Goal: Task Accomplishment & Management: Complete application form

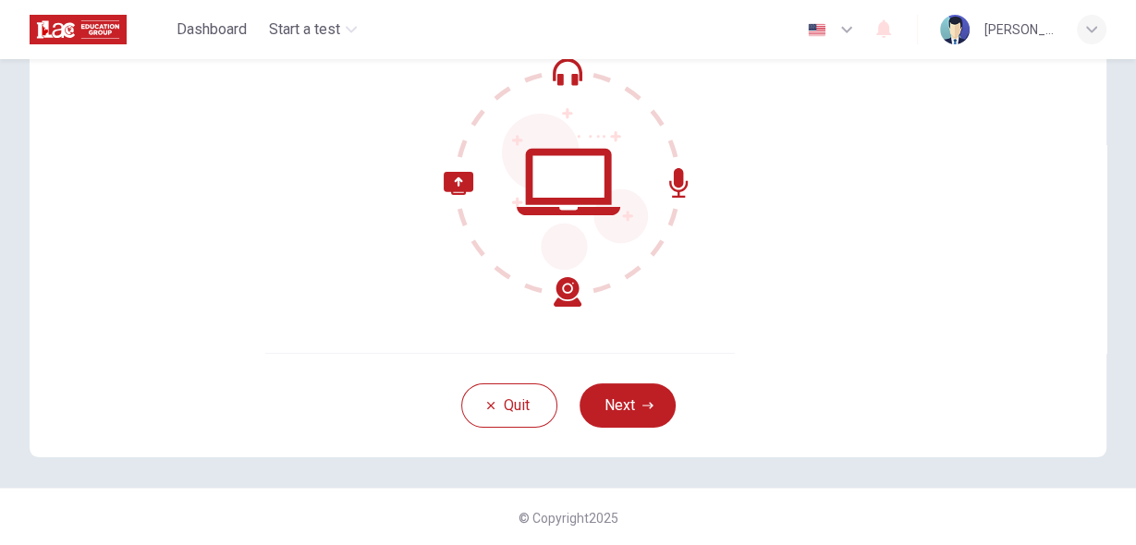
scroll to position [188, 0]
click at [646, 401] on icon "button" at bounding box center [647, 404] width 11 height 6
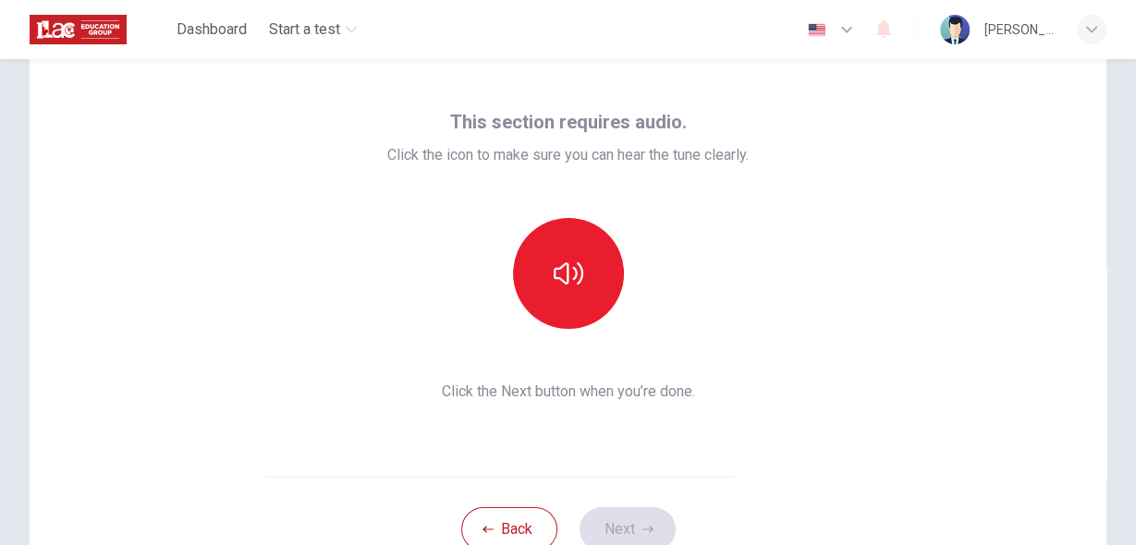
scroll to position [40, 0]
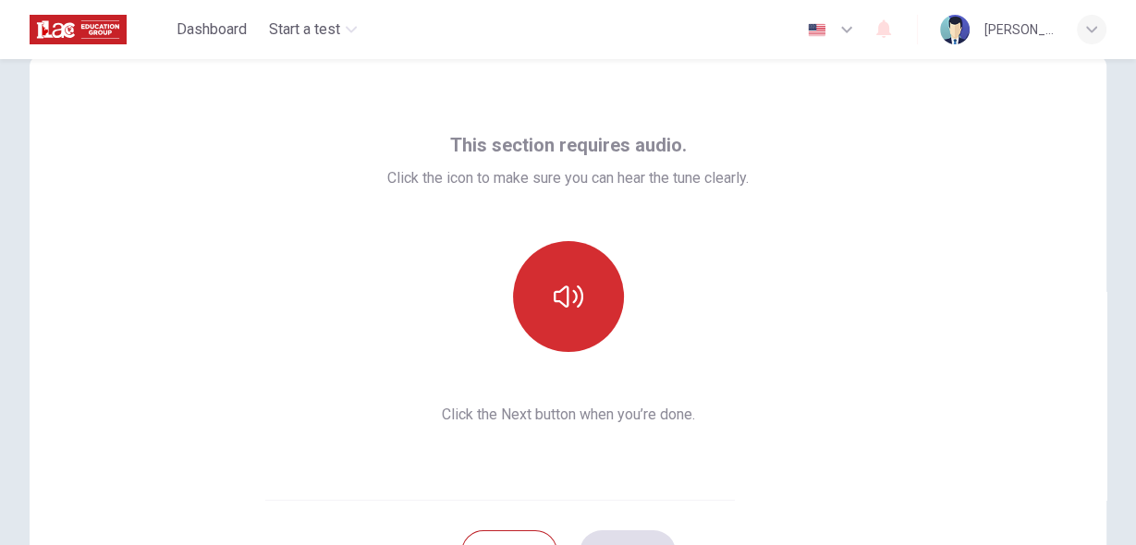
click at [590, 311] on button "button" at bounding box center [568, 296] width 111 height 111
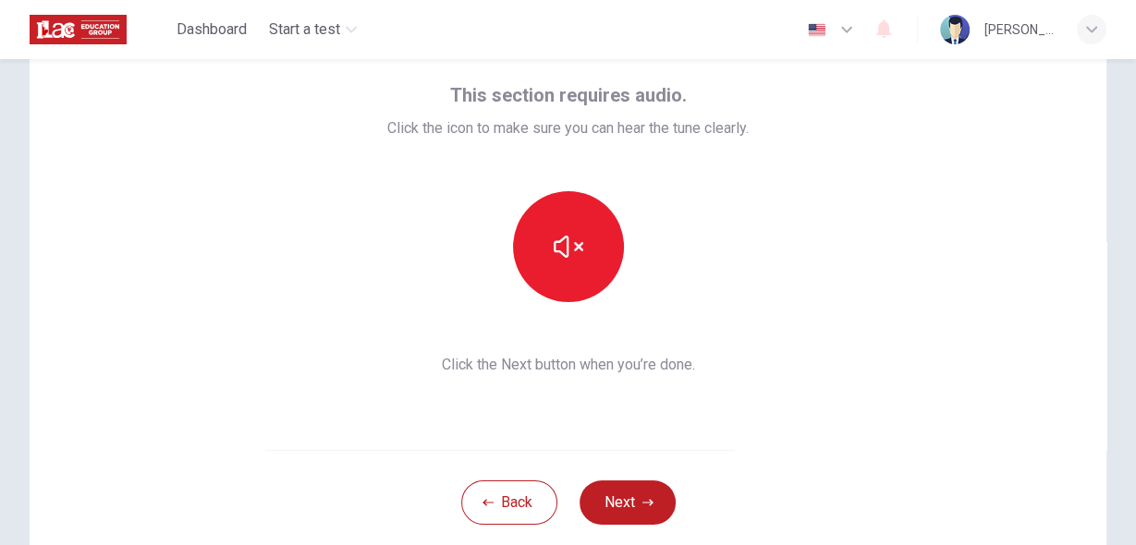
scroll to position [114, 0]
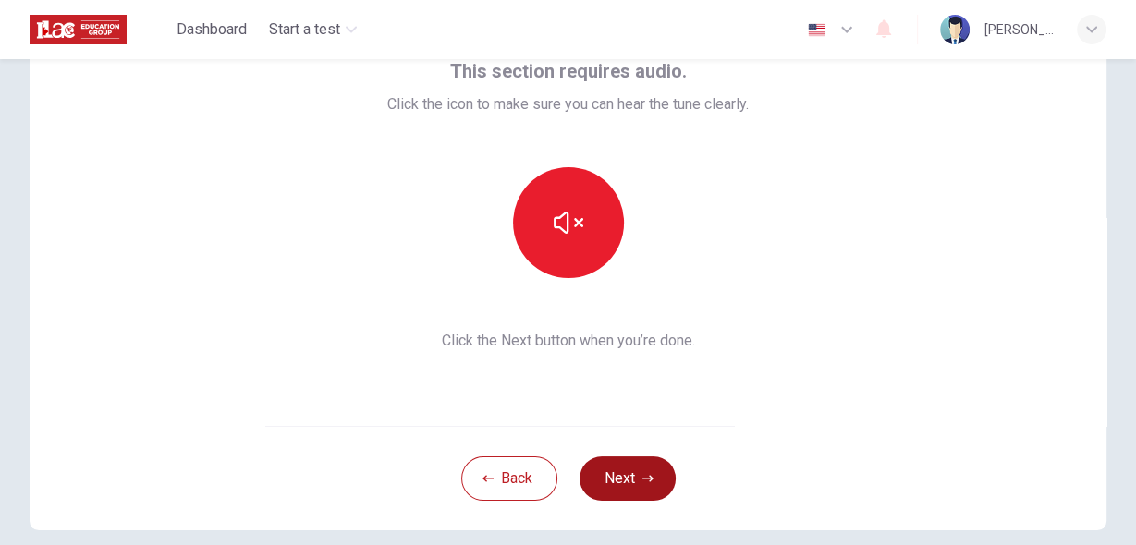
click at [627, 483] on button "Next" at bounding box center [627, 478] width 96 height 44
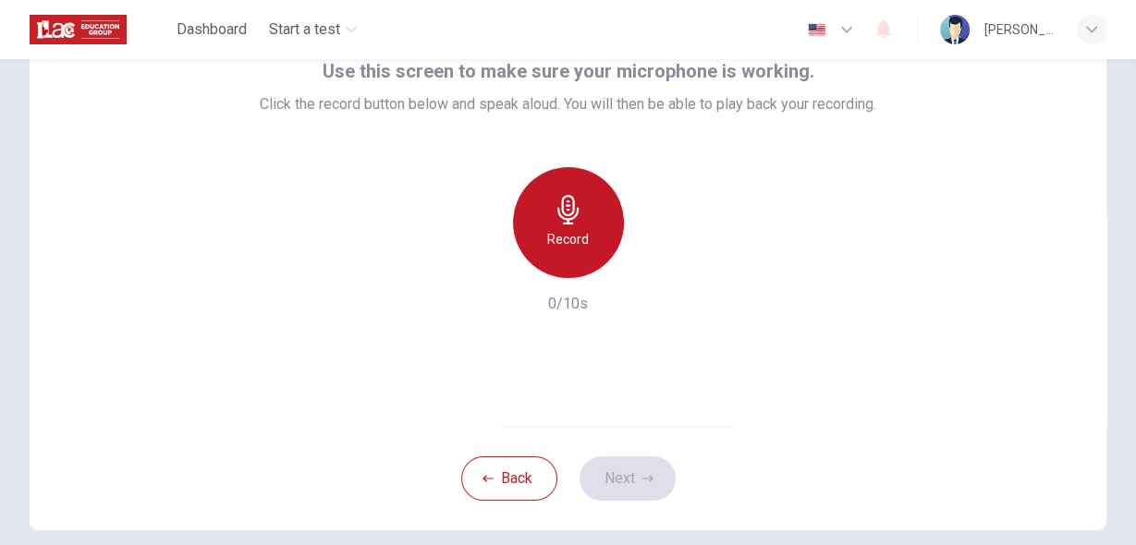
click at [577, 249] on div "Record" at bounding box center [568, 222] width 111 height 111
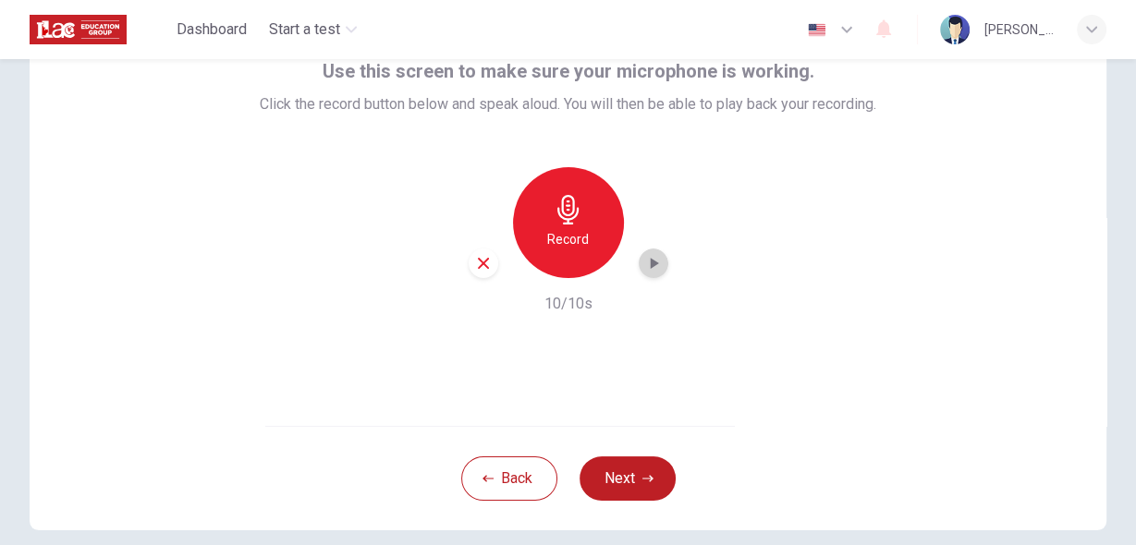
click at [650, 260] on icon "button" at bounding box center [654, 263] width 8 height 11
click at [828, 400] on div "Use this screen to make sure your microphone is working. Click the record butto…" at bounding box center [568, 204] width 1076 height 444
click at [553, 243] on h6 "Record" at bounding box center [568, 239] width 42 height 22
click at [650, 260] on icon "button" at bounding box center [653, 263] width 18 height 18
click at [478, 266] on icon "button" at bounding box center [483, 263] width 11 height 11
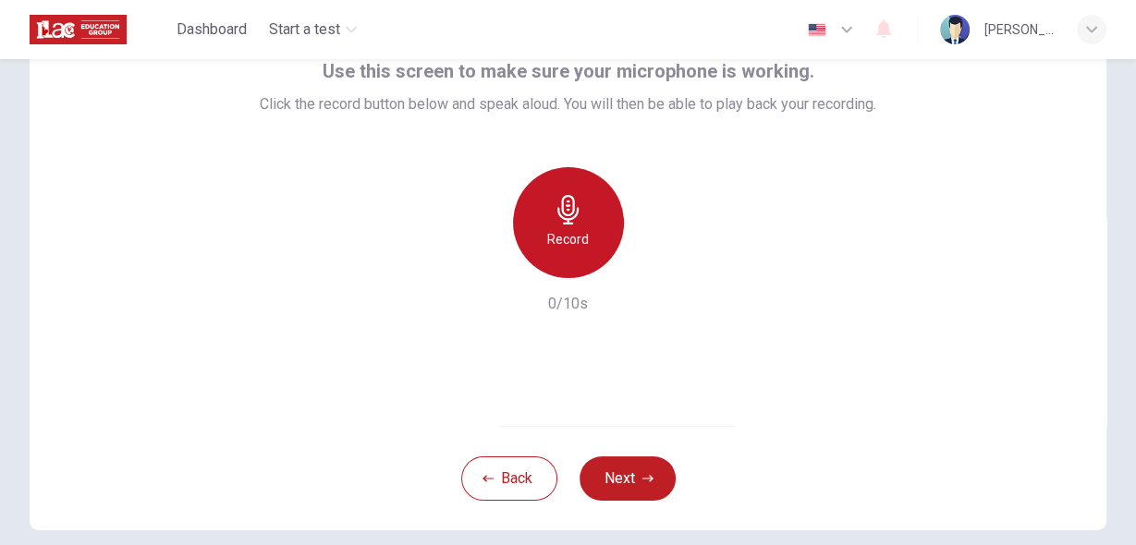
click at [565, 212] on icon "button" at bounding box center [568, 210] width 30 height 30
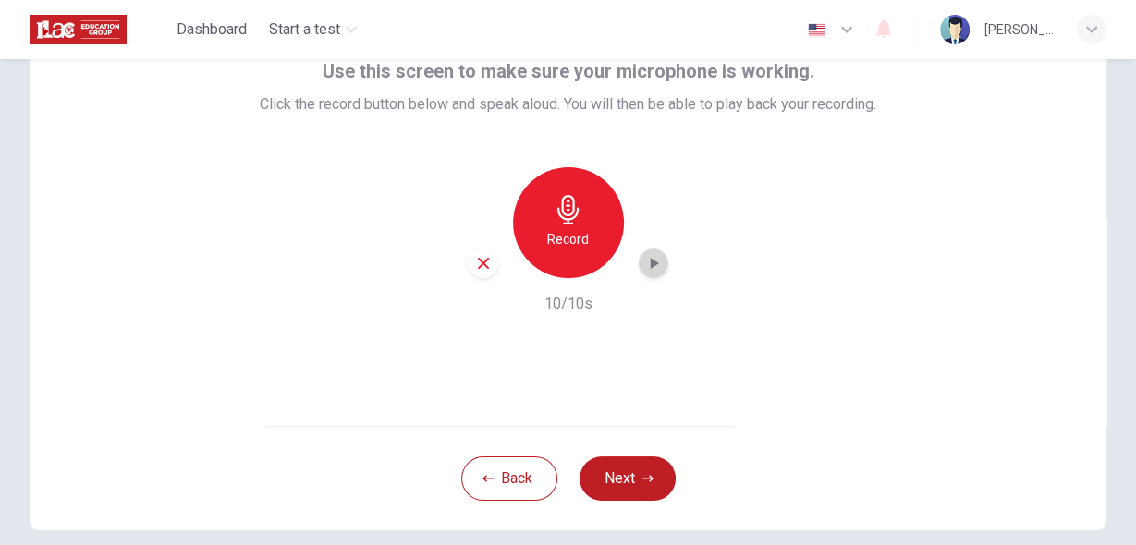
click at [645, 264] on icon "button" at bounding box center [653, 263] width 18 height 18
click at [769, 397] on div "Use this screen to make sure your microphone is working. Click the record butto…" at bounding box center [568, 204] width 1076 height 444
click at [609, 474] on button "Next" at bounding box center [627, 478] width 96 height 44
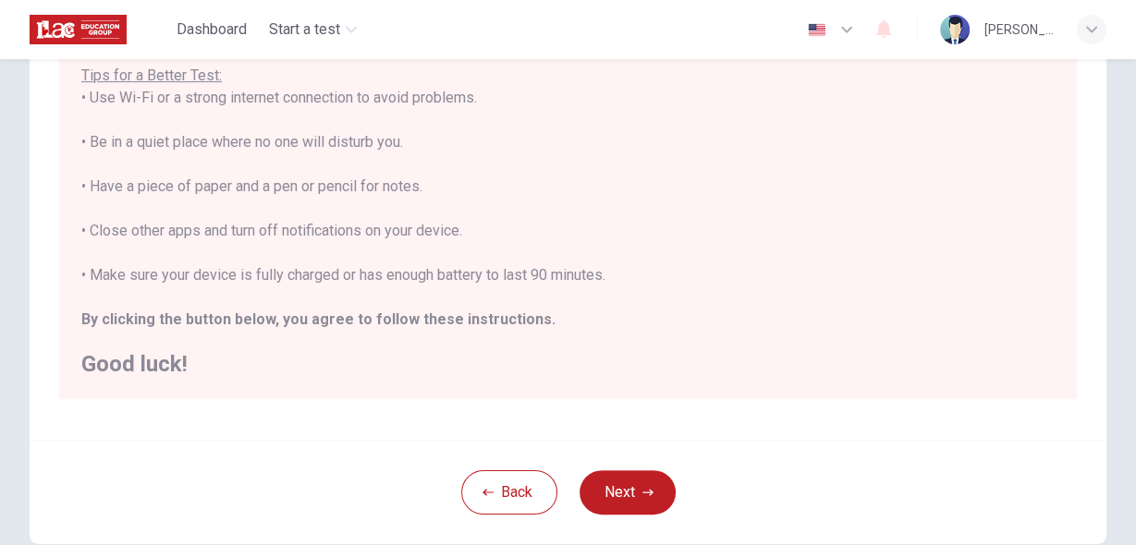
scroll to position [423, 0]
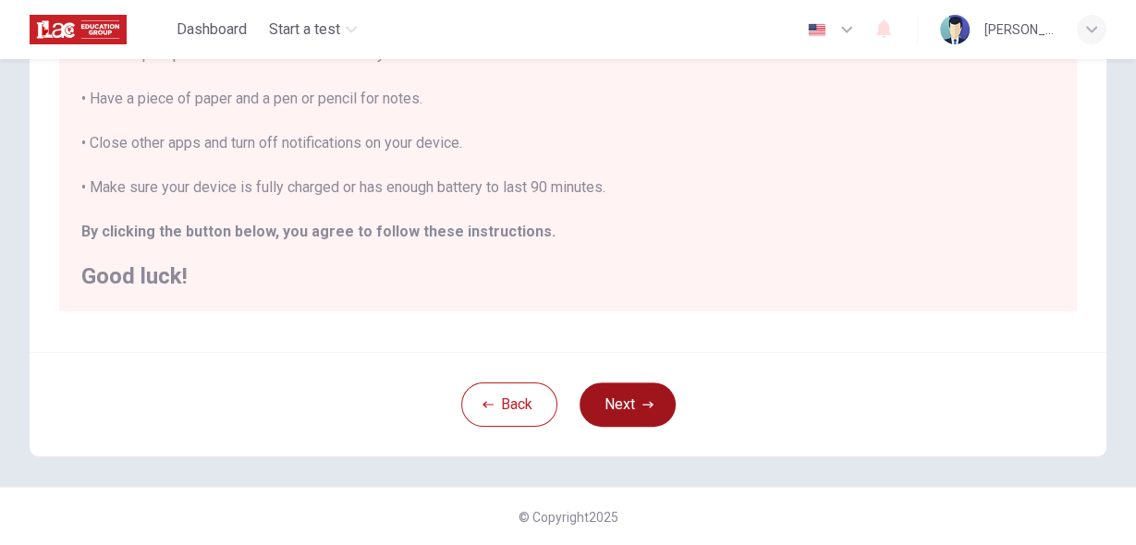
click at [634, 400] on button "Next" at bounding box center [627, 405] width 96 height 44
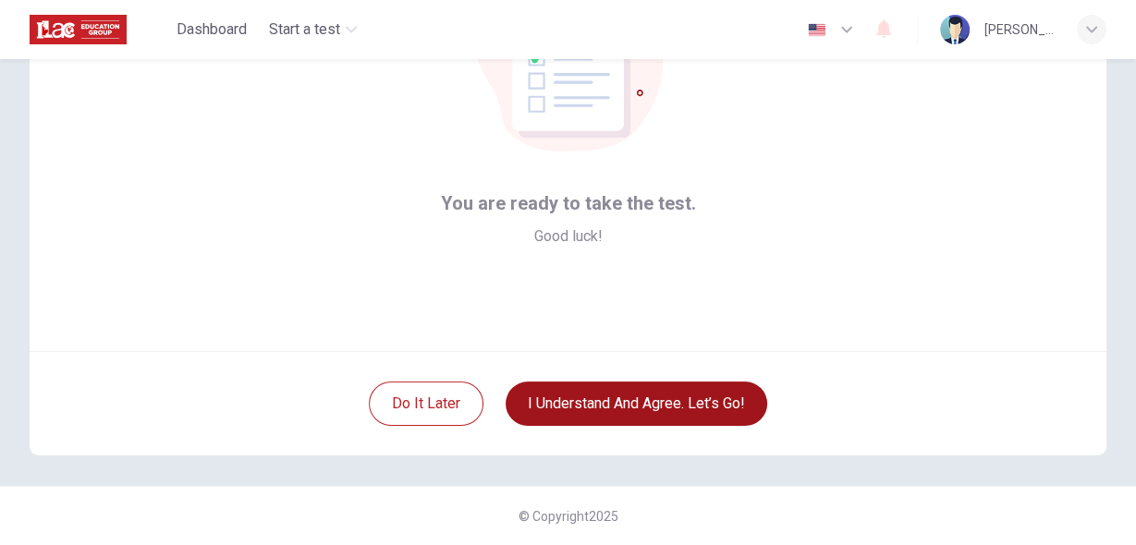
scroll to position [188, 0]
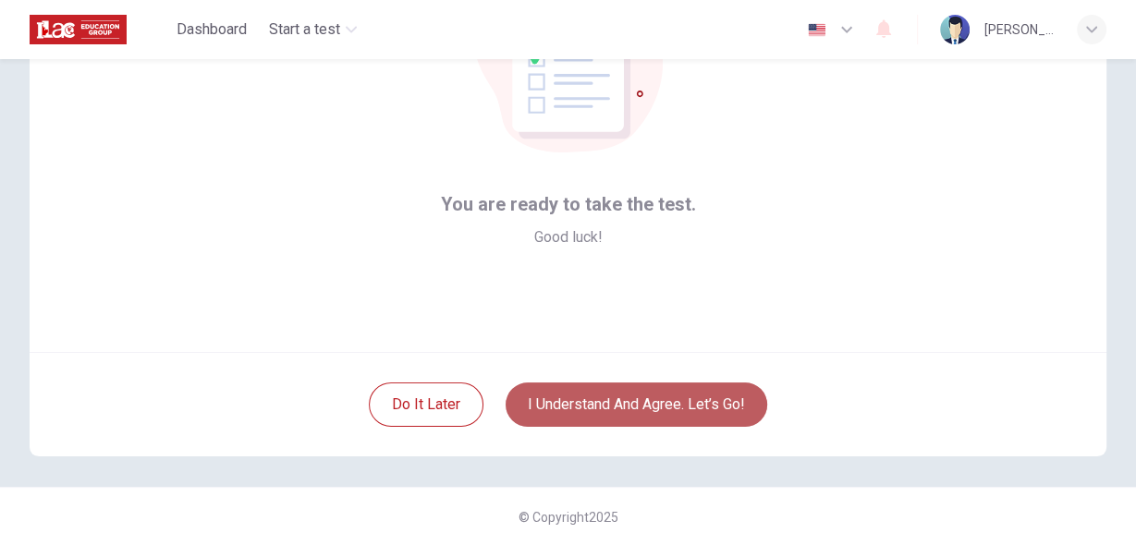
click at [645, 404] on button "I understand and agree. Let’s go!" at bounding box center [635, 405] width 261 height 44
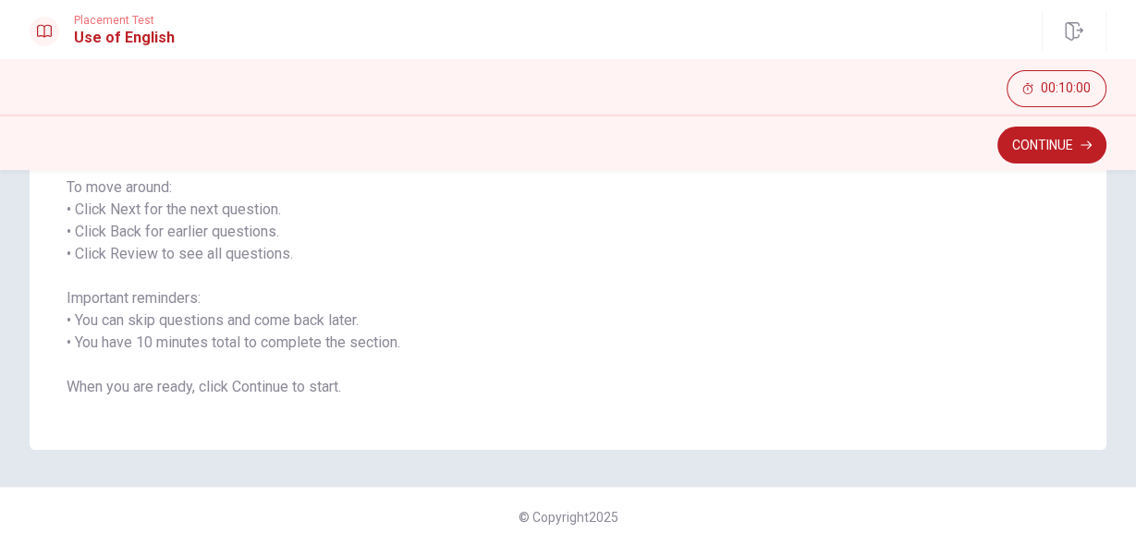
scroll to position [282, 0]
click at [1041, 146] on button "Continue" at bounding box center [1051, 145] width 109 height 37
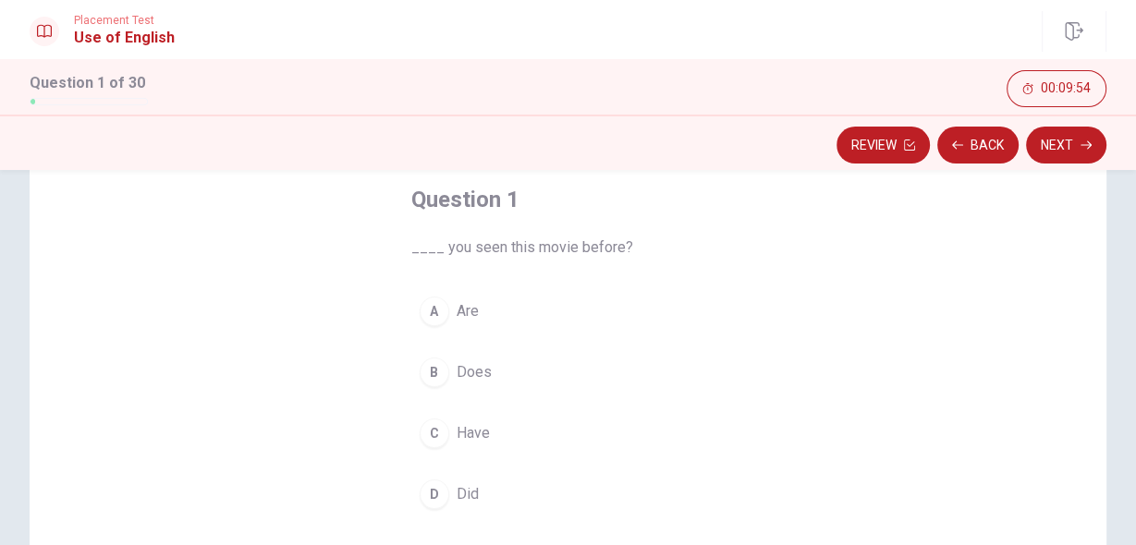
scroll to position [134, 0]
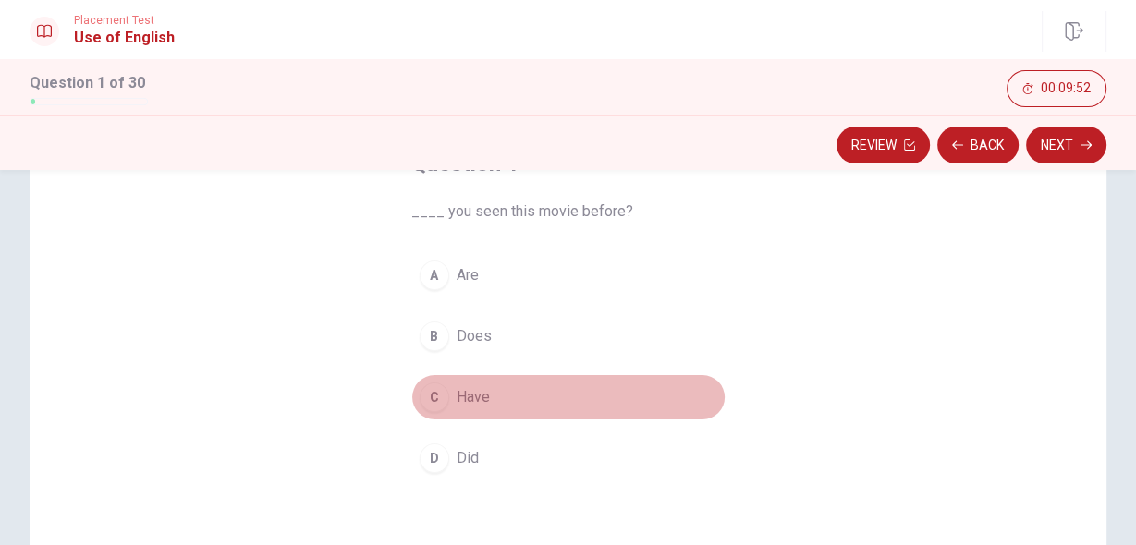
click at [466, 397] on span "Have" at bounding box center [472, 397] width 33 height 22
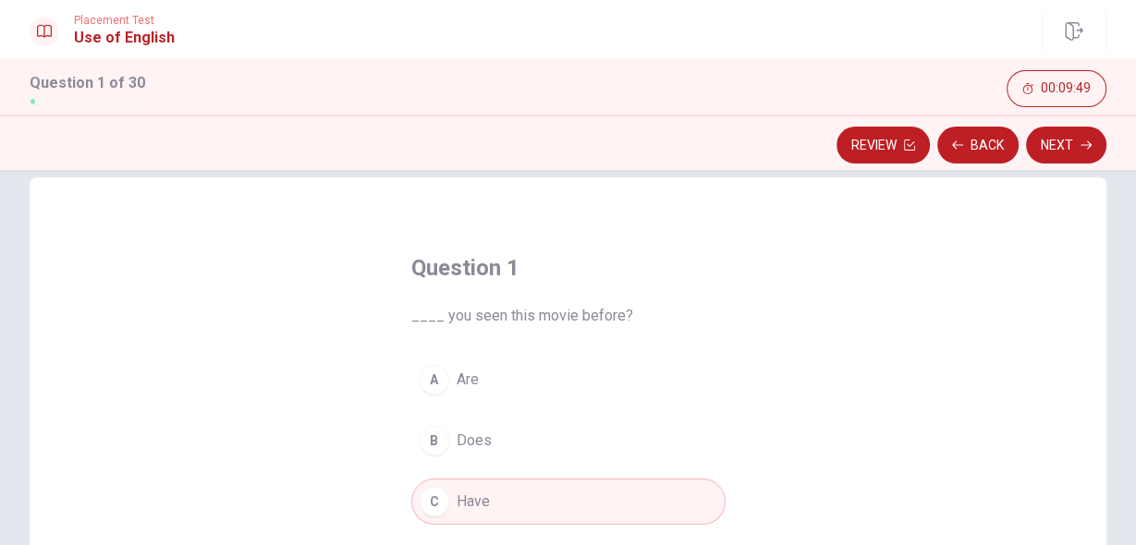
scroll to position [0, 0]
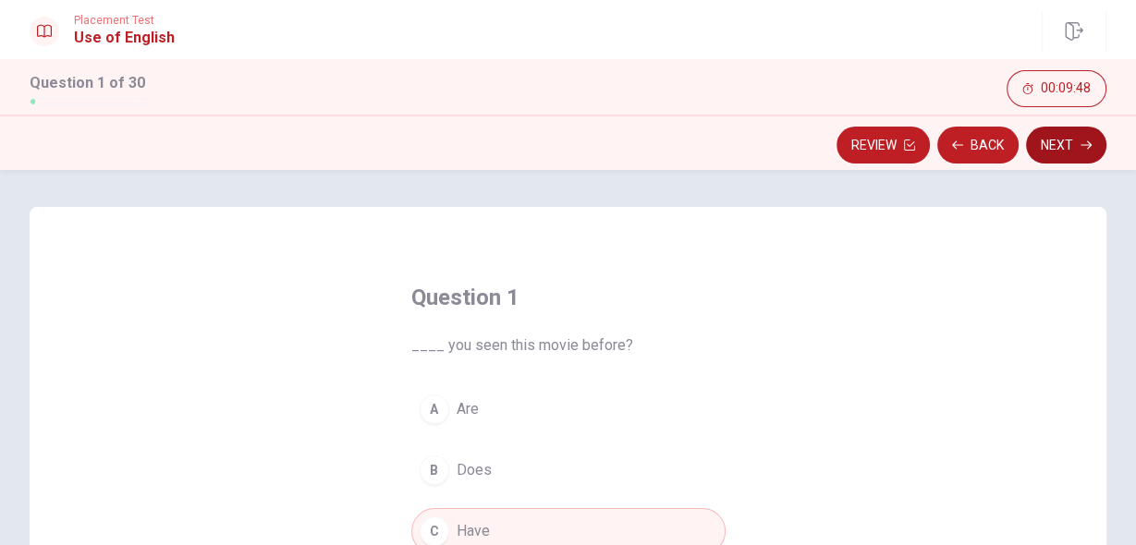
click at [1050, 147] on button "Next" at bounding box center [1066, 145] width 80 height 37
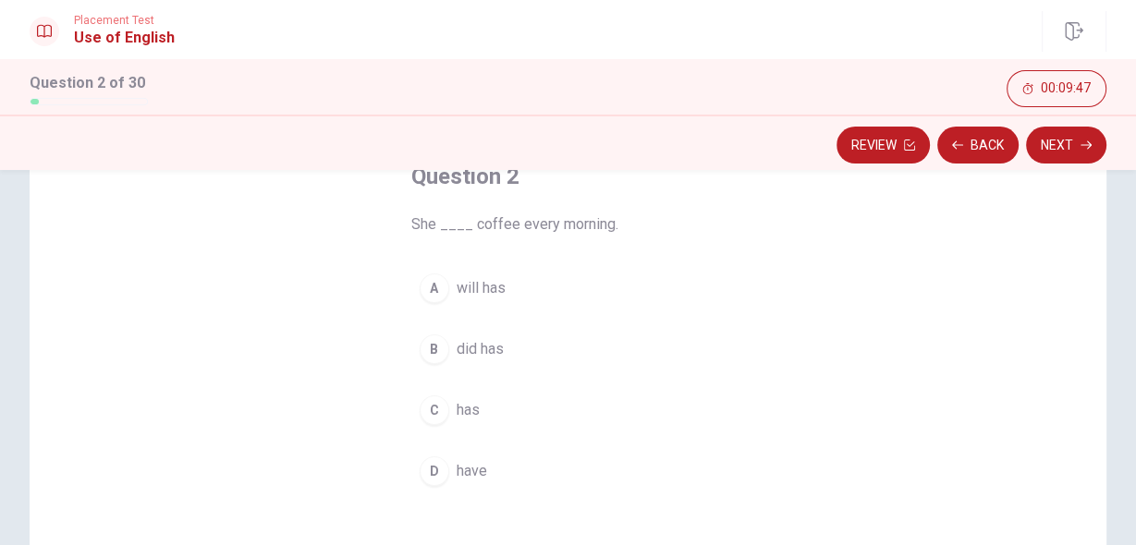
scroll to position [148, 0]
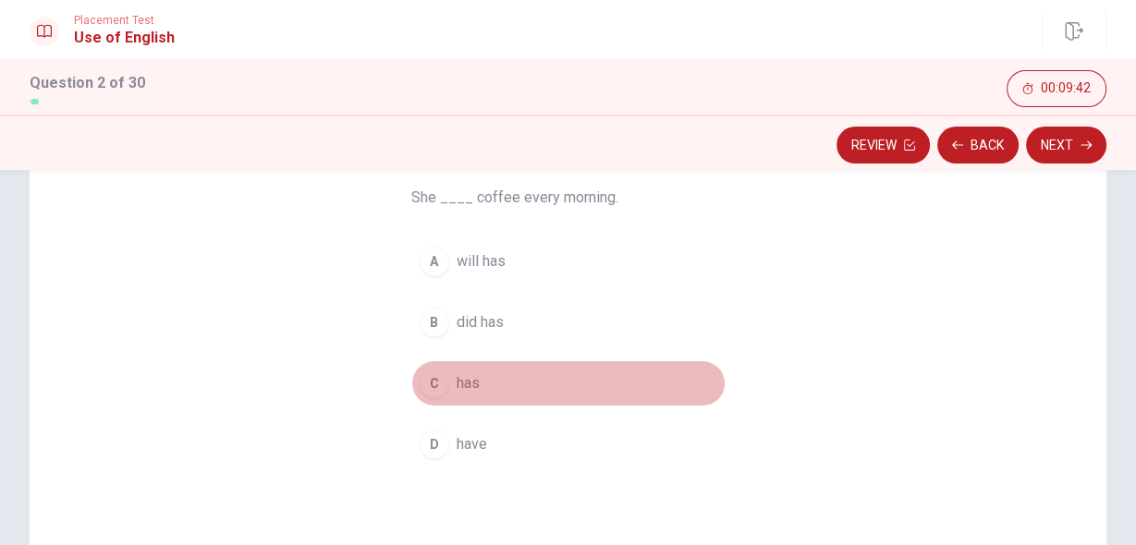
click at [463, 388] on span "has" at bounding box center [467, 383] width 23 height 22
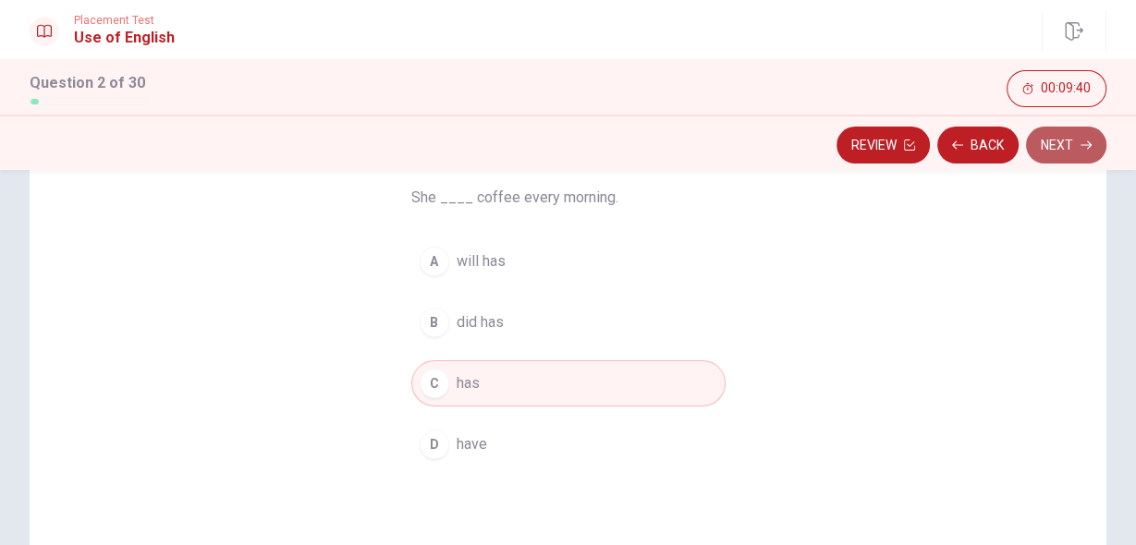
click at [1052, 144] on button "Next" at bounding box center [1066, 145] width 80 height 37
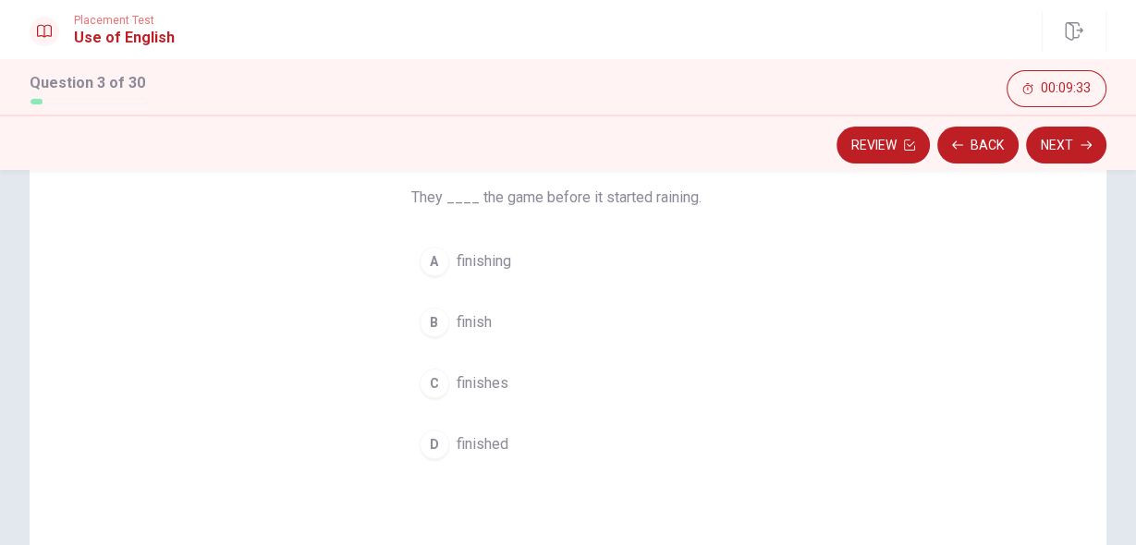
click at [490, 437] on span "finished" at bounding box center [482, 444] width 52 height 22
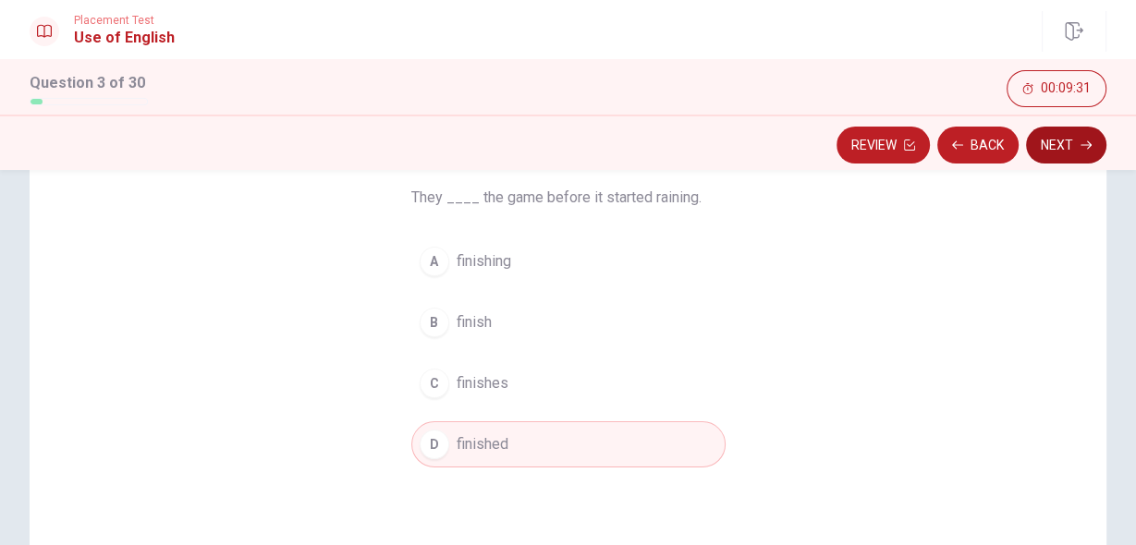
click at [1052, 143] on button "Next" at bounding box center [1066, 145] width 80 height 37
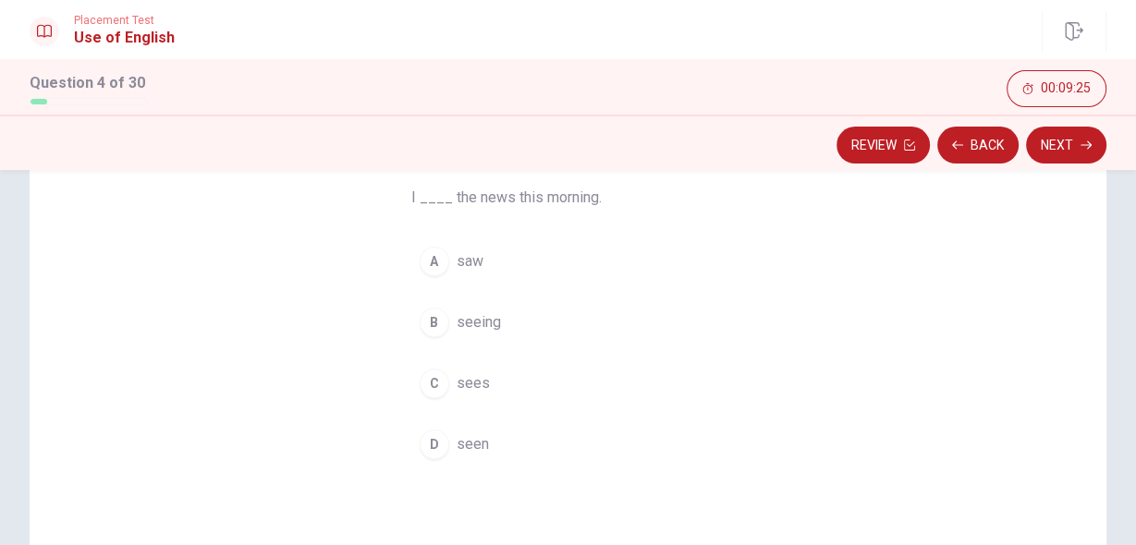
click at [461, 262] on span "saw" at bounding box center [469, 261] width 27 height 22
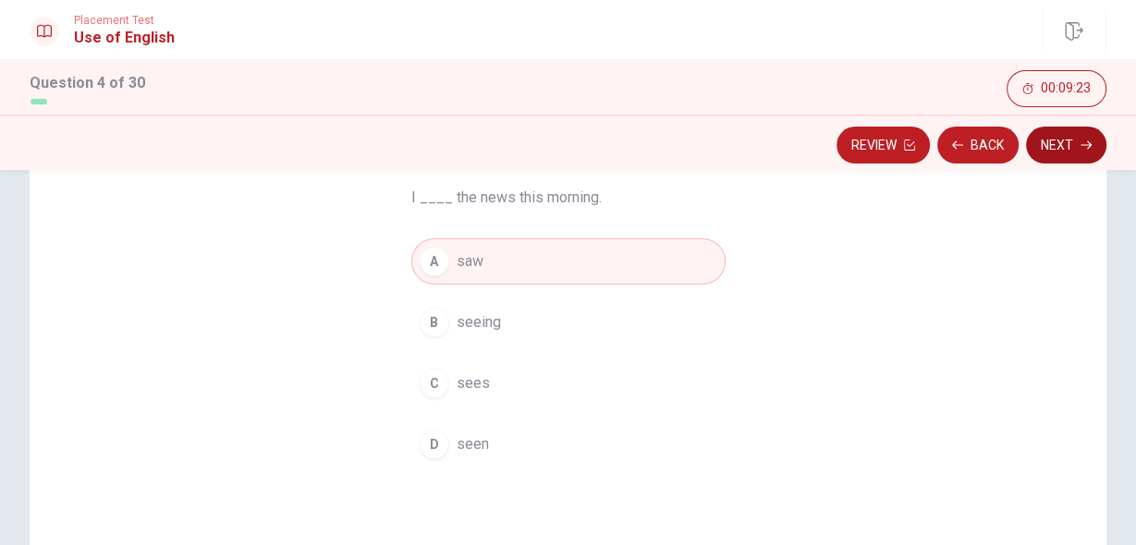
click at [1070, 138] on button "Next" at bounding box center [1066, 145] width 80 height 37
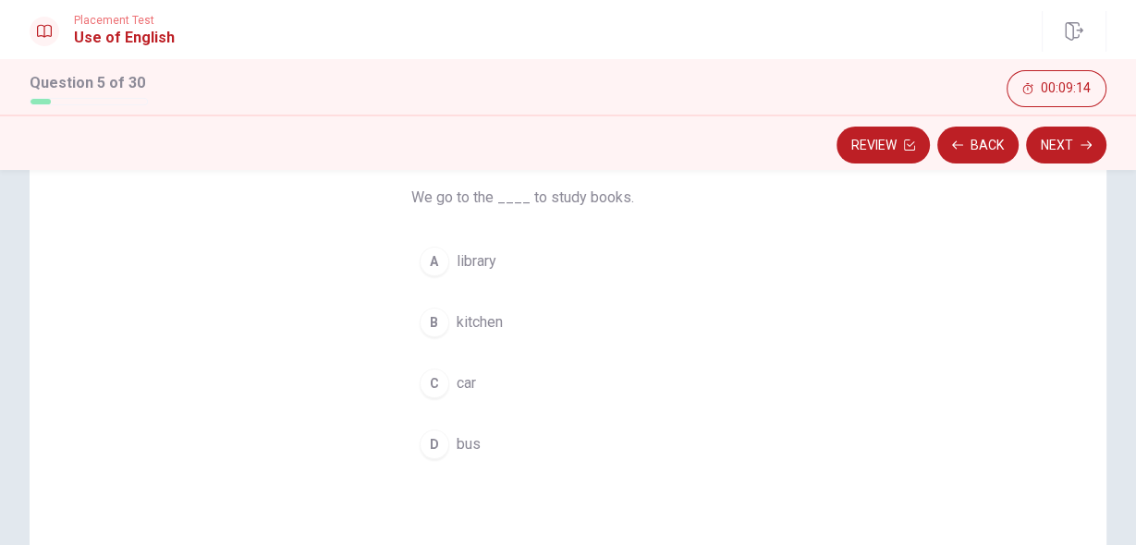
click at [478, 276] on button "A library" at bounding box center [568, 261] width 314 height 46
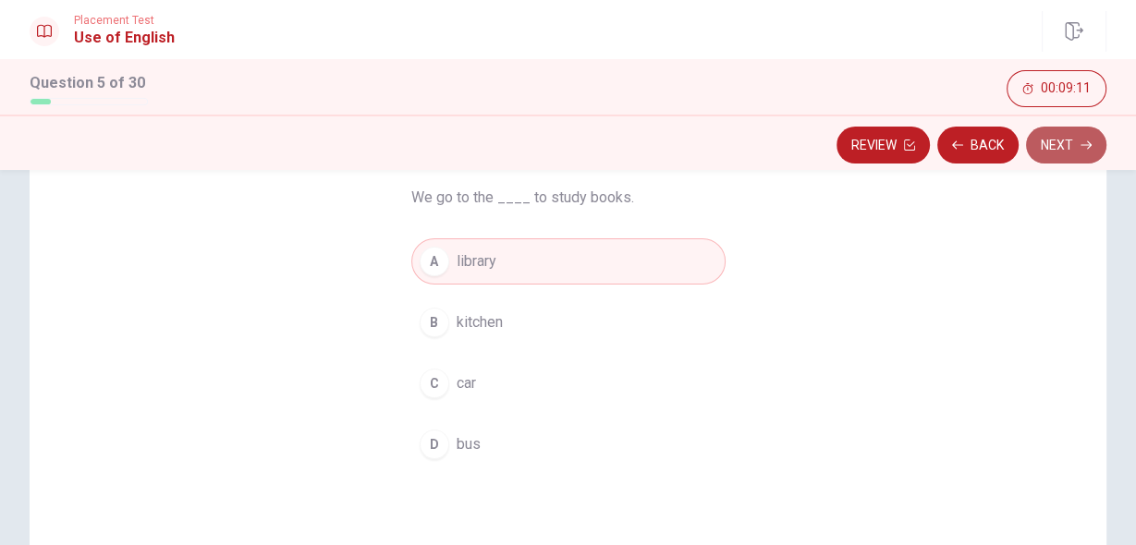
click at [1054, 142] on button "Next" at bounding box center [1066, 145] width 80 height 37
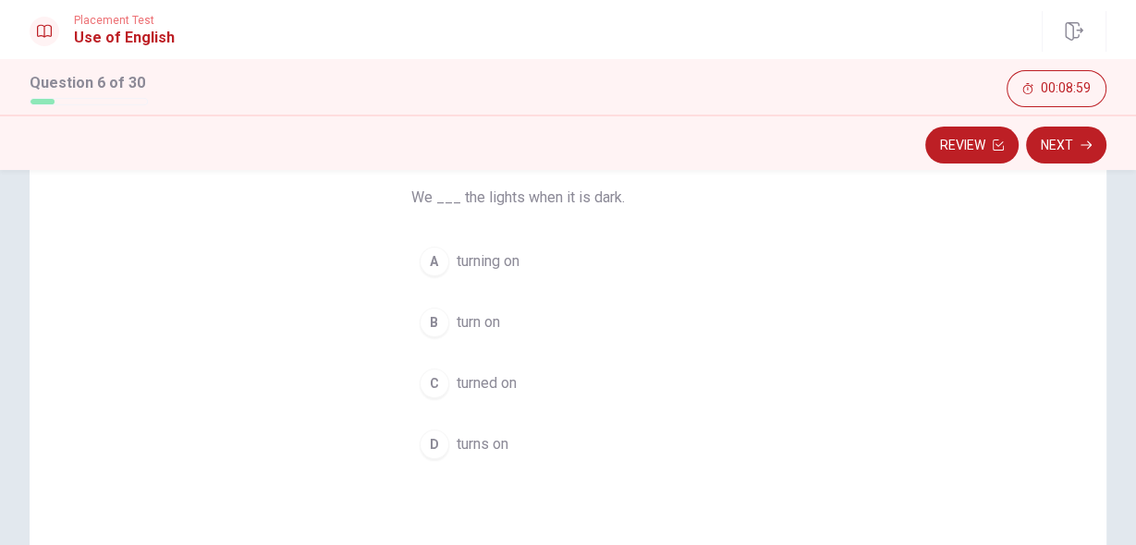
click at [463, 325] on span "turn on" at bounding box center [477, 322] width 43 height 22
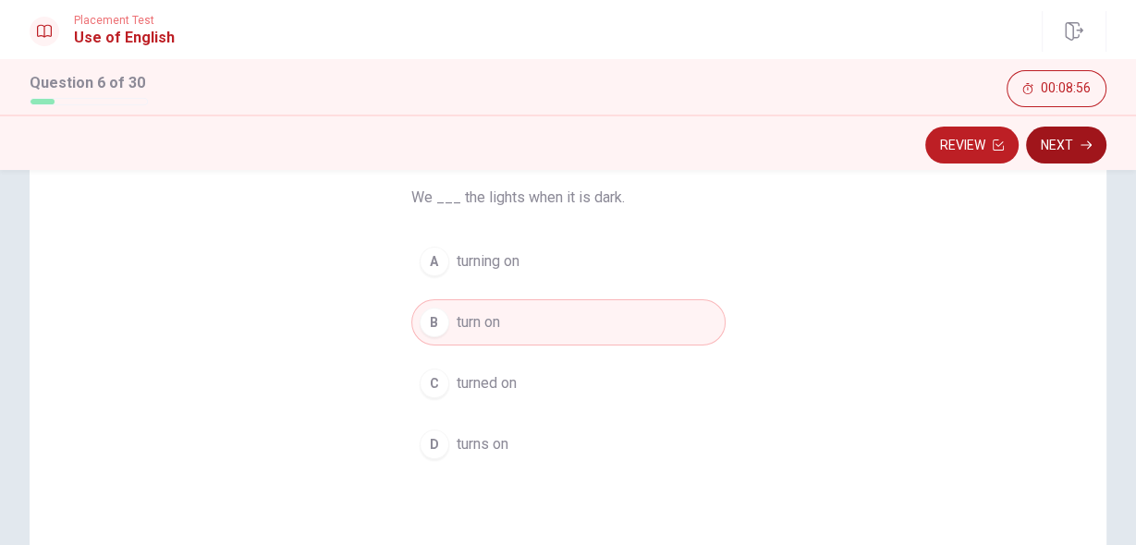
click at [1059, 149] on button "Next" at bounding box center [1066, 145] width 80 height 37
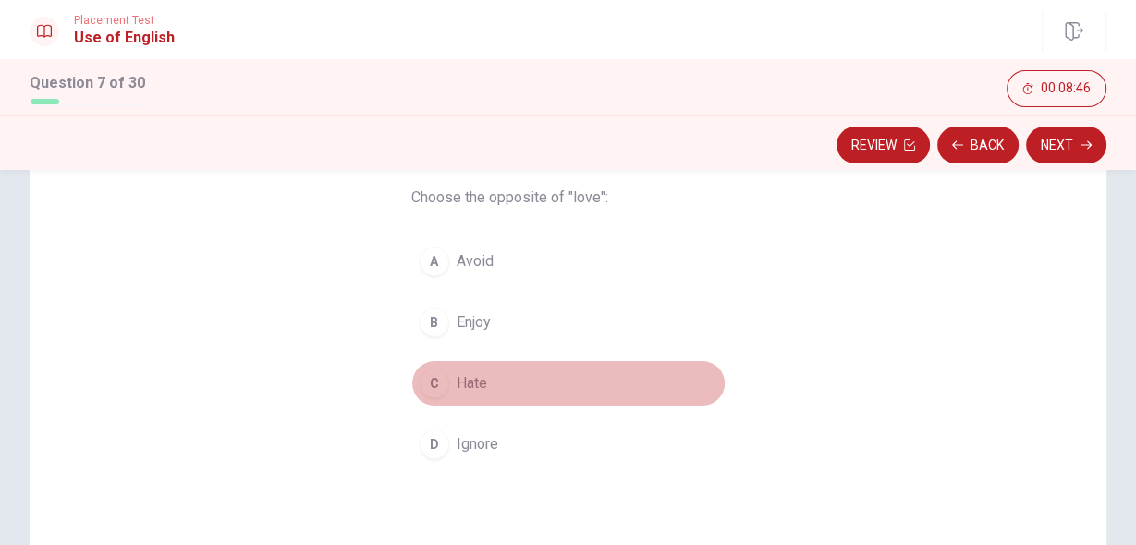
click at [464, 381] on span "Hate" at bounding box center [471, 383] width 30 height 22
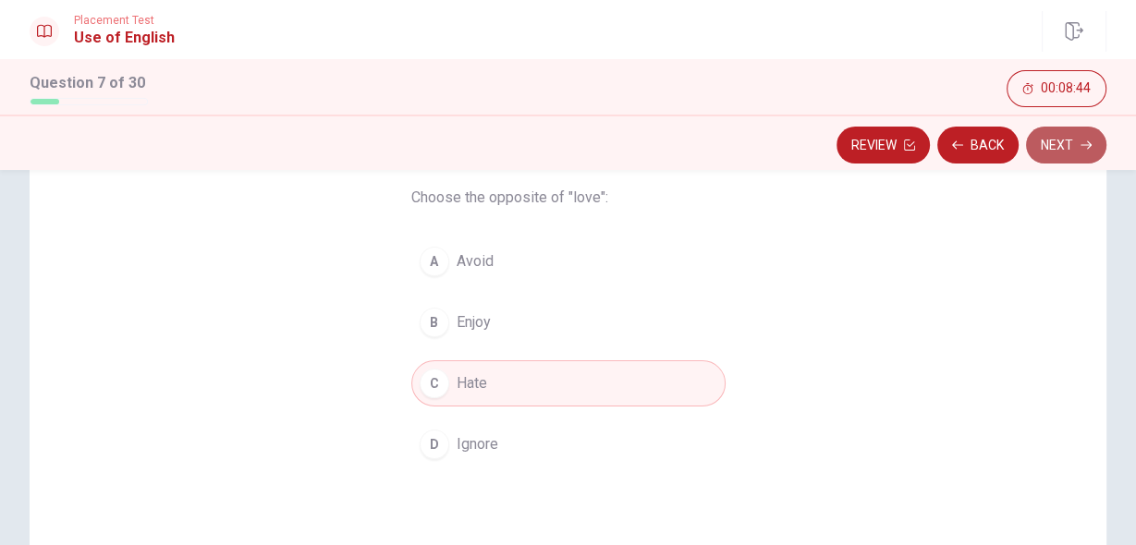
click at [1061, 148] on button "Next" at bounding box center [1066, 145] width 80 height 37
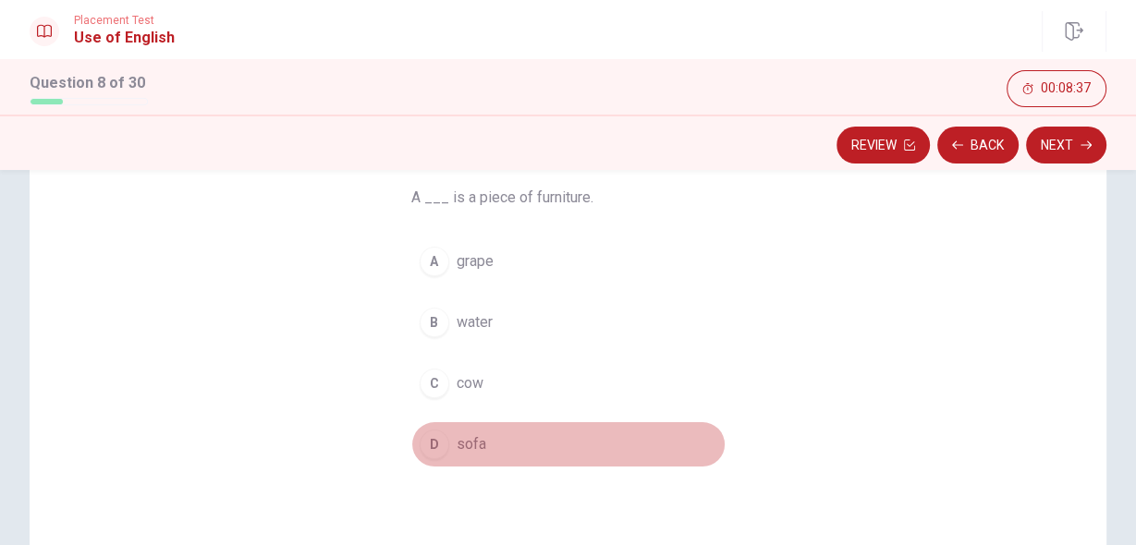
click at [458, 439] on span "sofa" at bounding box center [471, 444] width 30 height 22
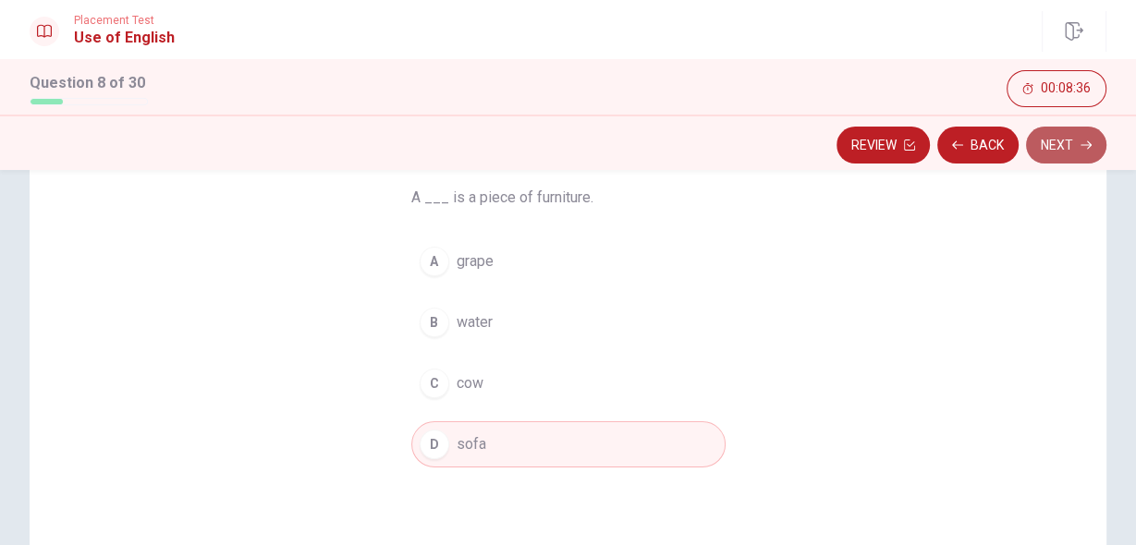
click at [1064, 145] on button "Next" at bounding box center [1066, 145] width 80 height 37
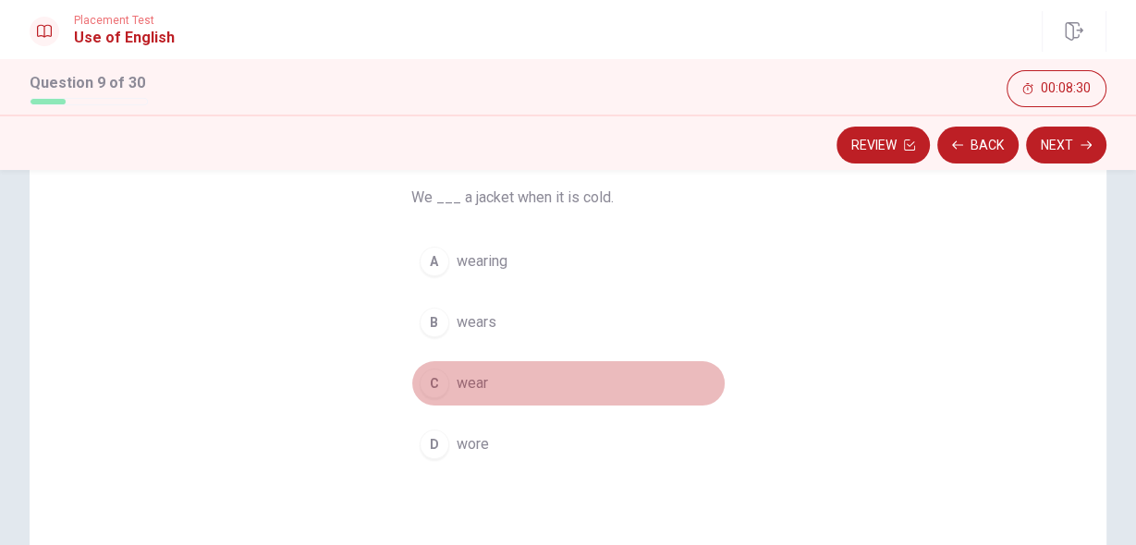
click at [480, 378] on span "wear" at bounding box center [471, 383] width 31 height 22
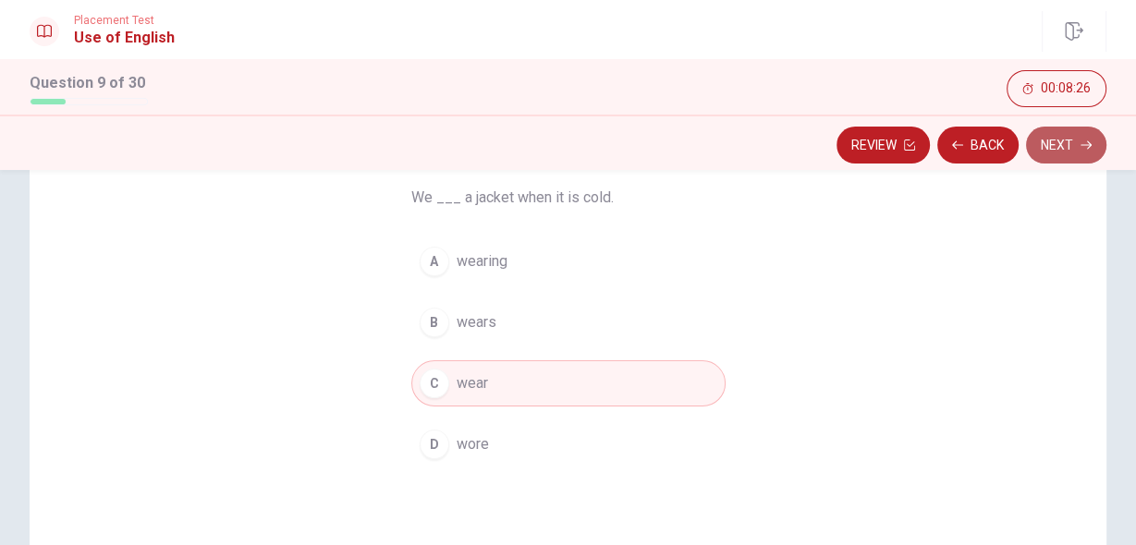
click at [1079, 139] on button "Next" at bounding box center [1066, 145] width 80 height 37
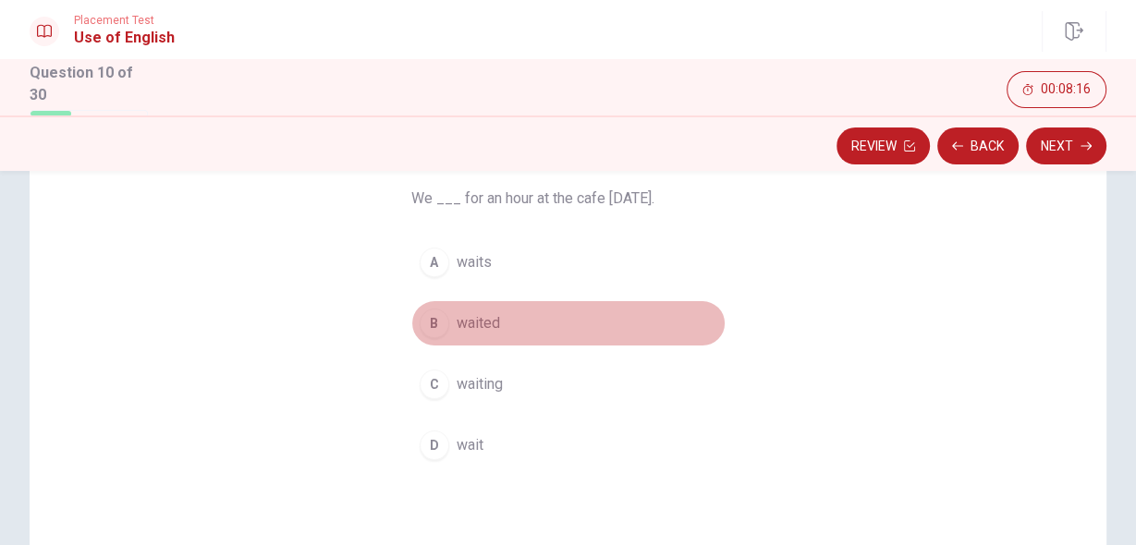
click at [458, 322] on span "waited" at bounding box center [477, 323] width 43 height 22
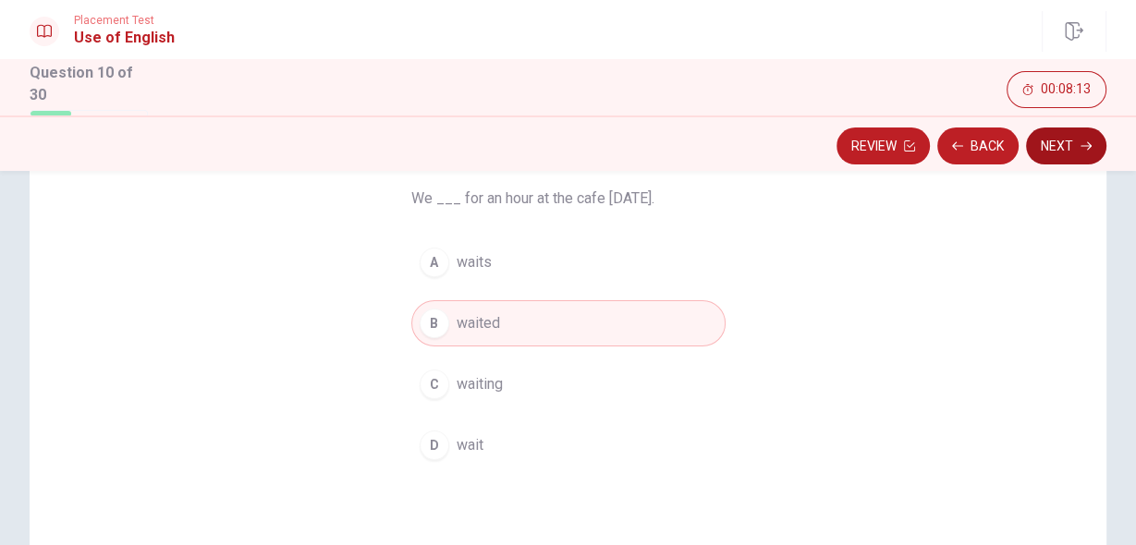
click at [1065, 142] on button "Next" at bounding box center [1066, 146] width 80 height 37
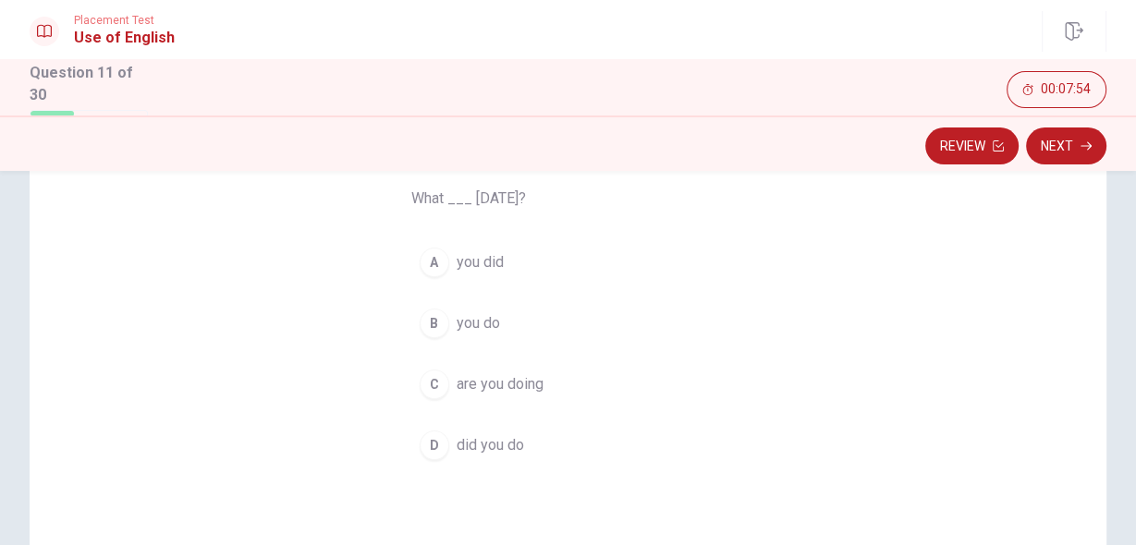
click at [480, 445] on span "did you do" at bounding box center [489, 445] width 67 height 22
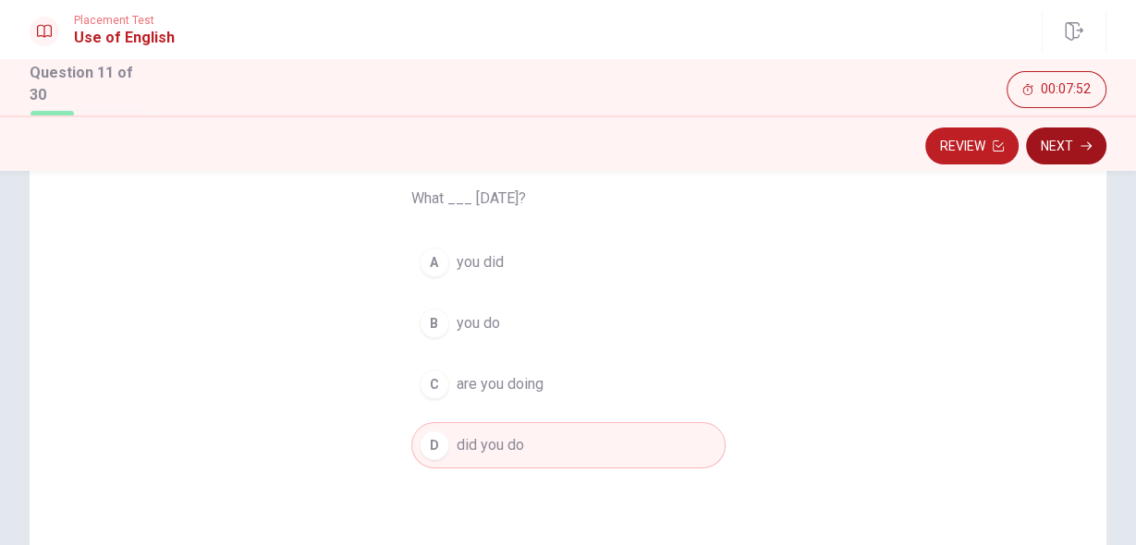
click at [1066, 146] on button "Next" at bounding box center [1066, 146] width 80 height 37
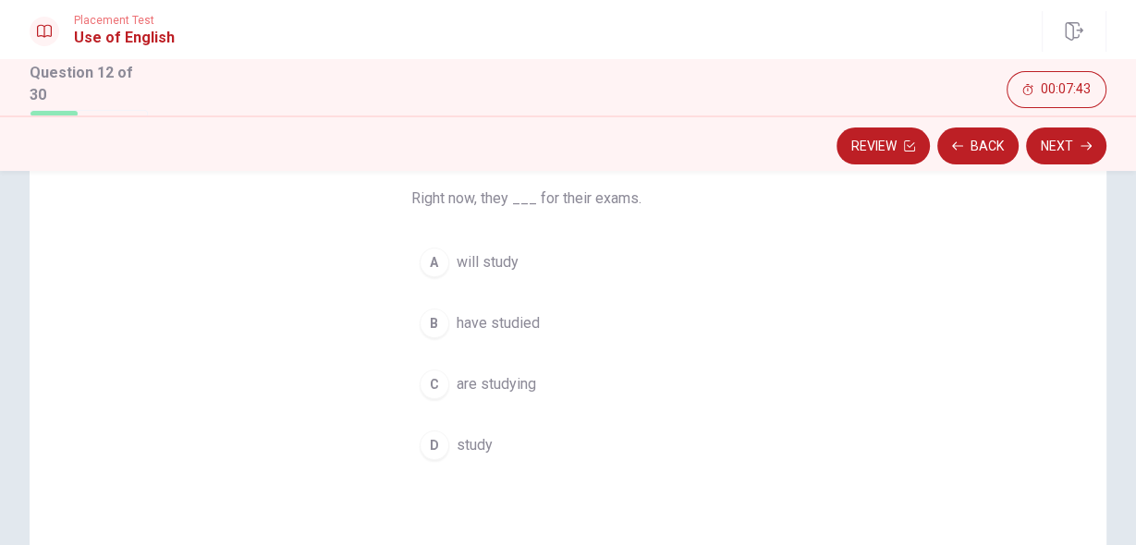
click at [510, 380] on span "are studying" at bounding box center [495, 384] width 79 height 22
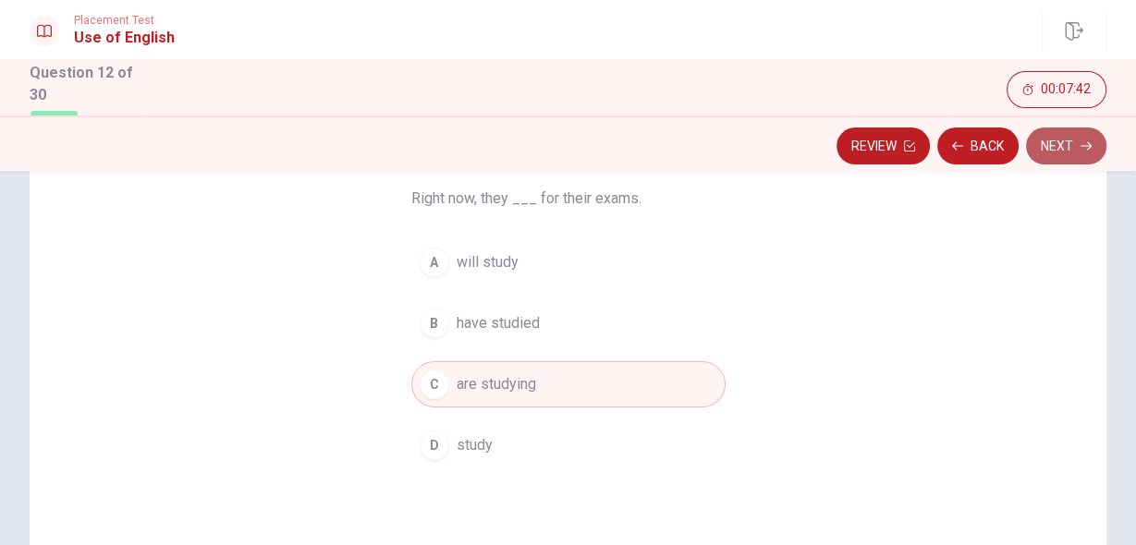
click at [1072, 140] on button "Next" at bounding box center [1066, 146] width 80 height 37
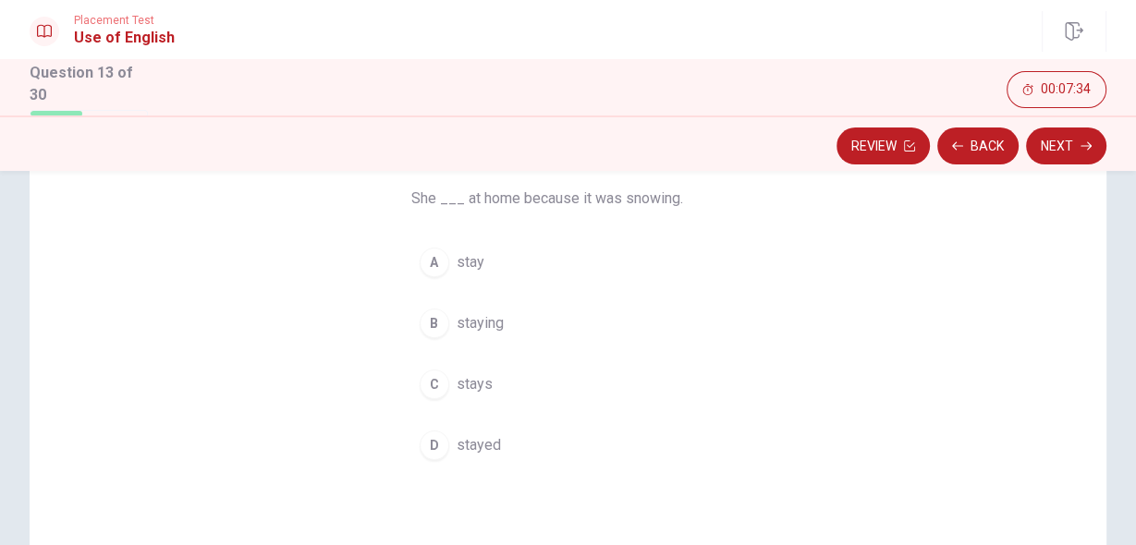
click at [466, 443] on span "stayed" at bounding box center [478, 445] width 44 height 22
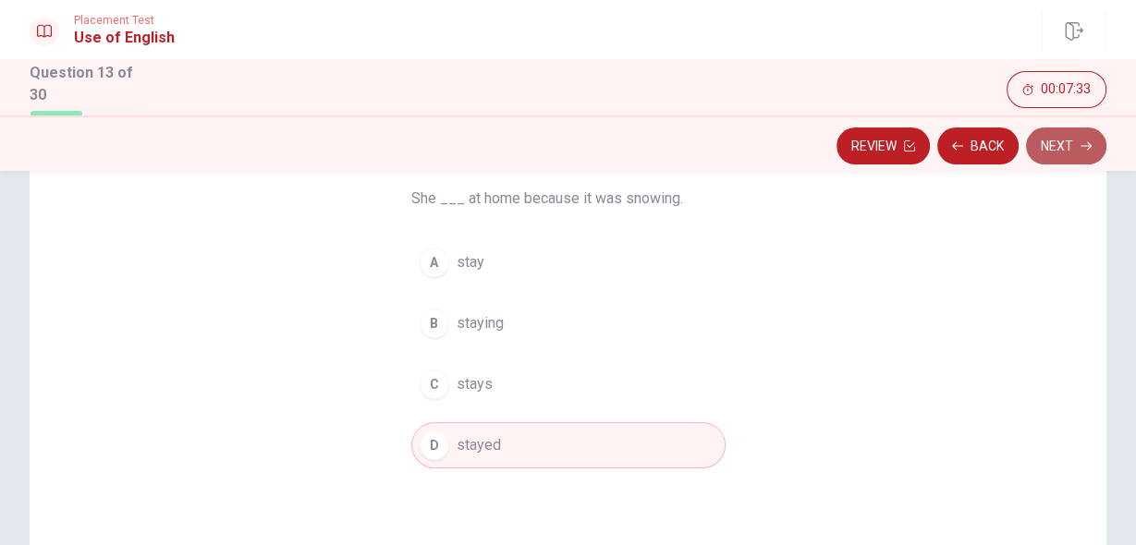
click at [1065, 143] on button "Next" at bounding box center [1066, 146] width 80 height 37
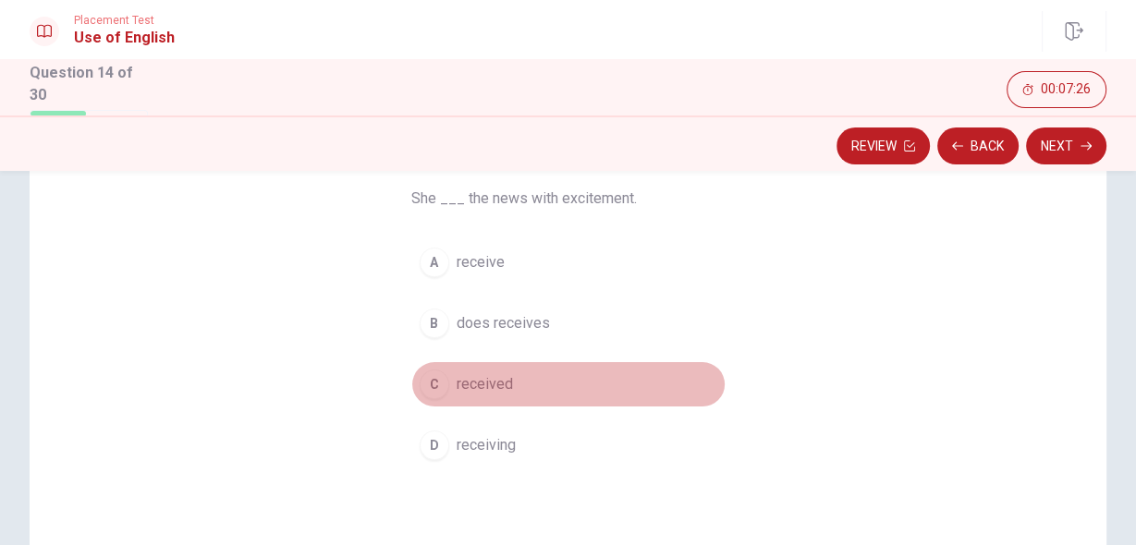
click at [481, 384] on span "received" at bounding box center [484, 384] width 56 height 22
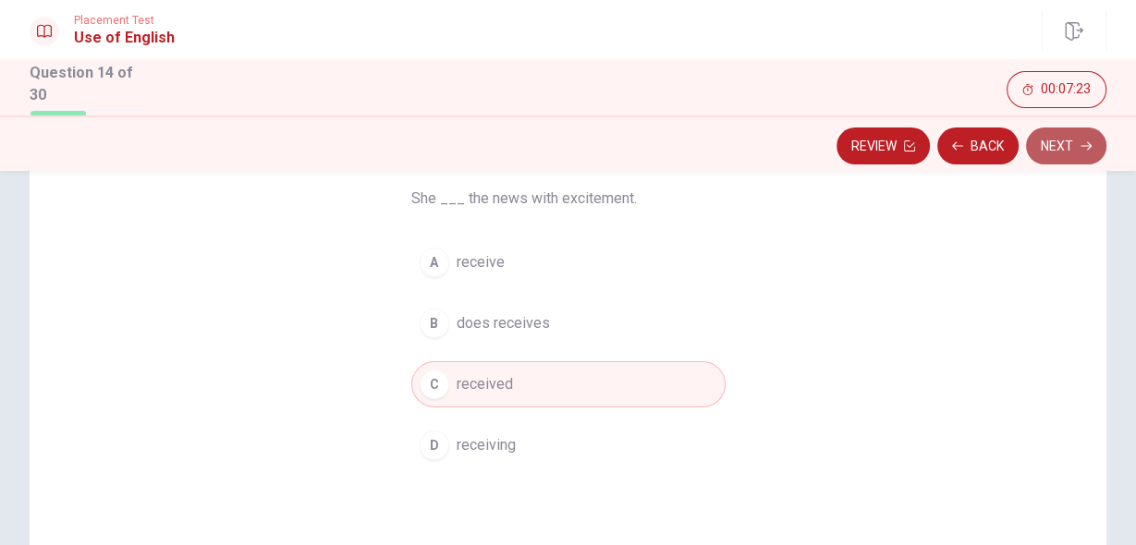
click at [1069, 142] on button "Next" at bounding box center [1066, 146] width 80 height 37
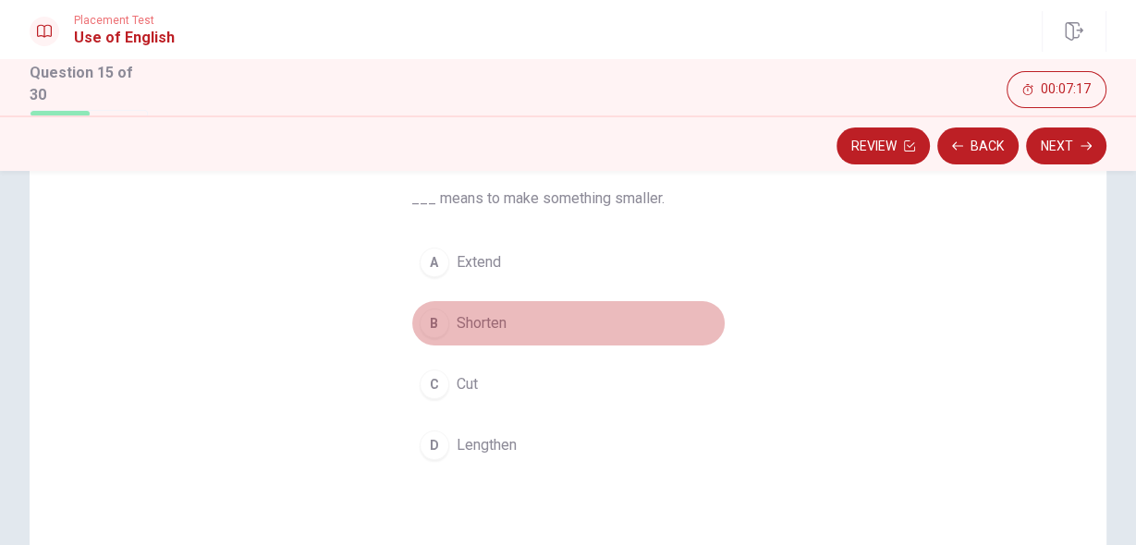
click at [486, 322] on span "Shorten" at bounding box center [481, 323] width 50 height 22
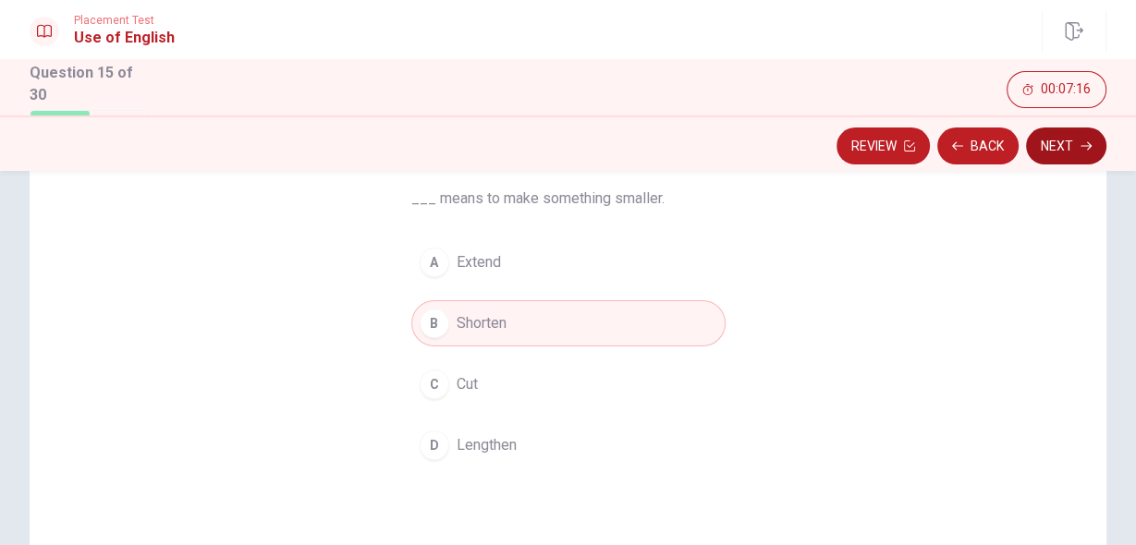
click at [1053, 140] on button "Next" at bounding box center [1066, 146] width 80 height 37
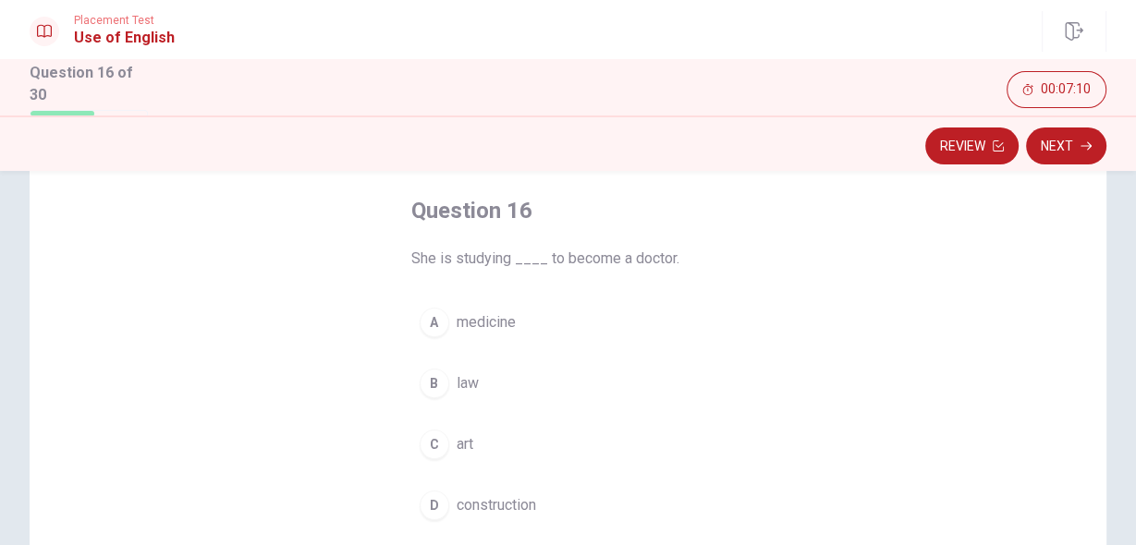
scroll to position [74, 0]
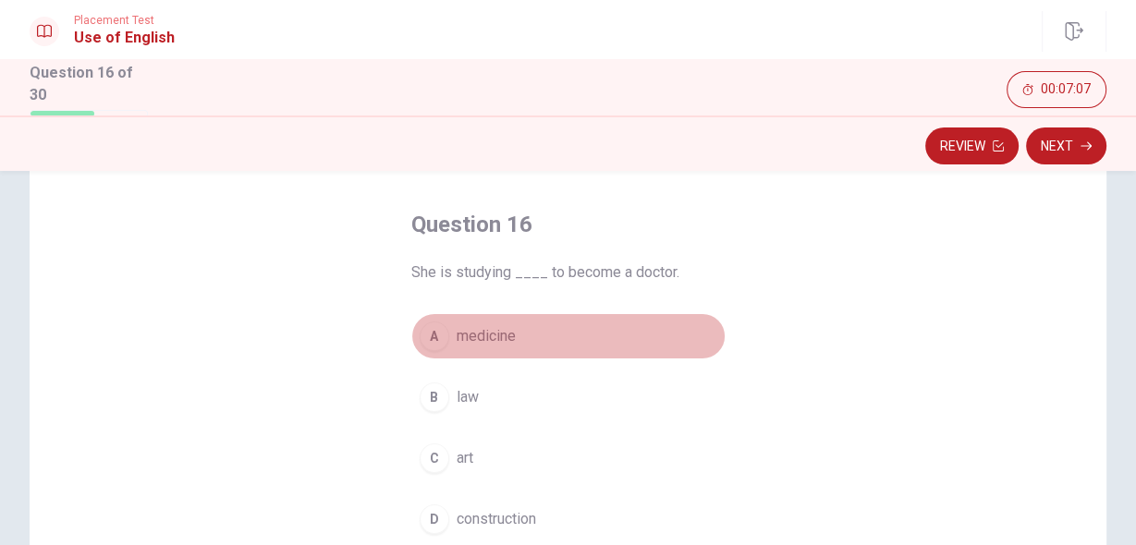
click at [456, 335] on span "medicine" at bounding box center [485, 336] width 59 height 22
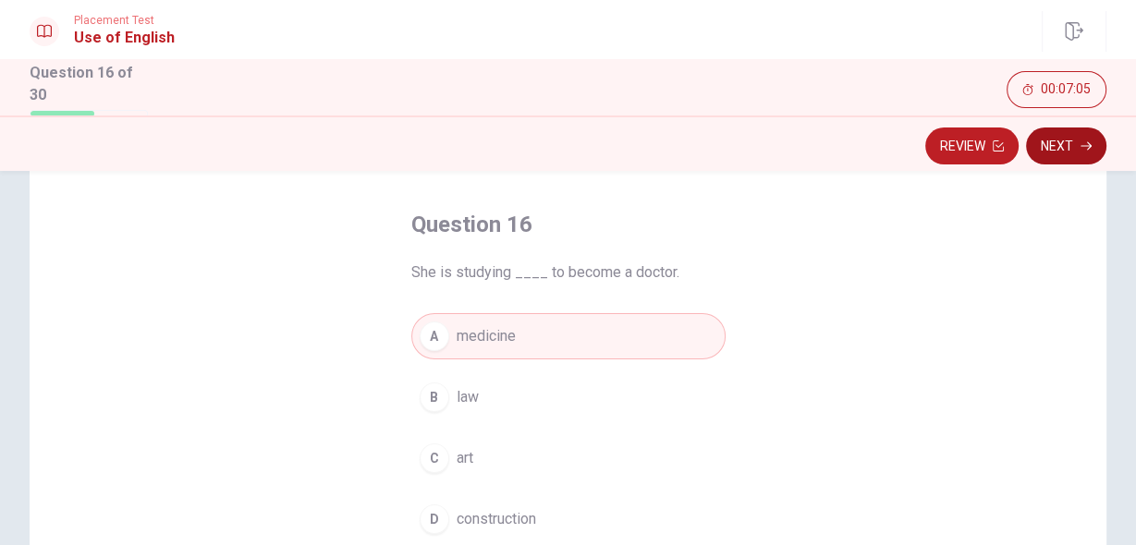
click at [1065, 144] on button "Next" at bounding box center [1066, 146] width 80 height 37
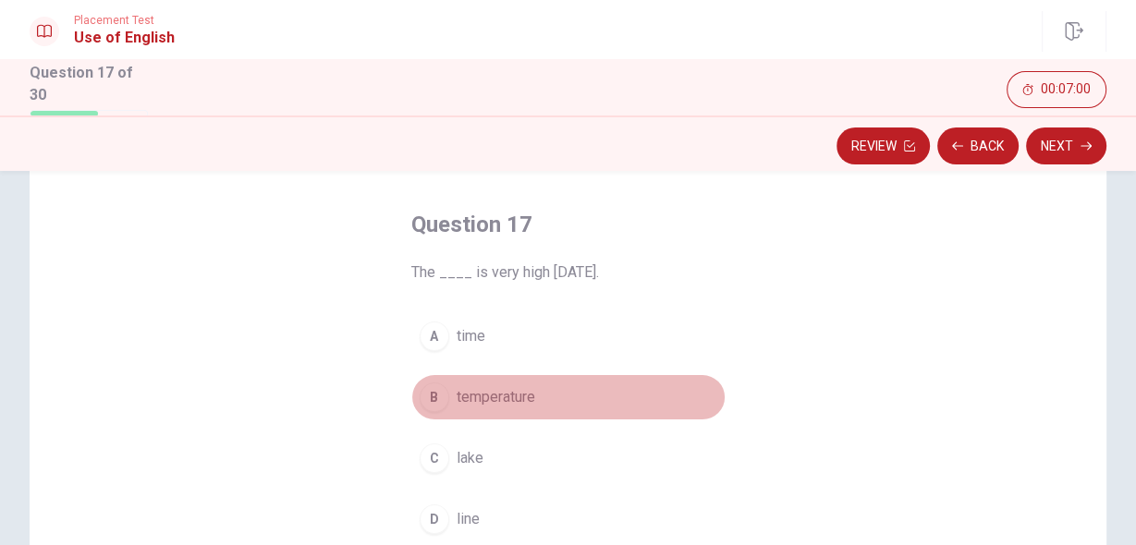
click at [501, 401] on span "temperature" at bounding box center [495, 397] width 79 height 22
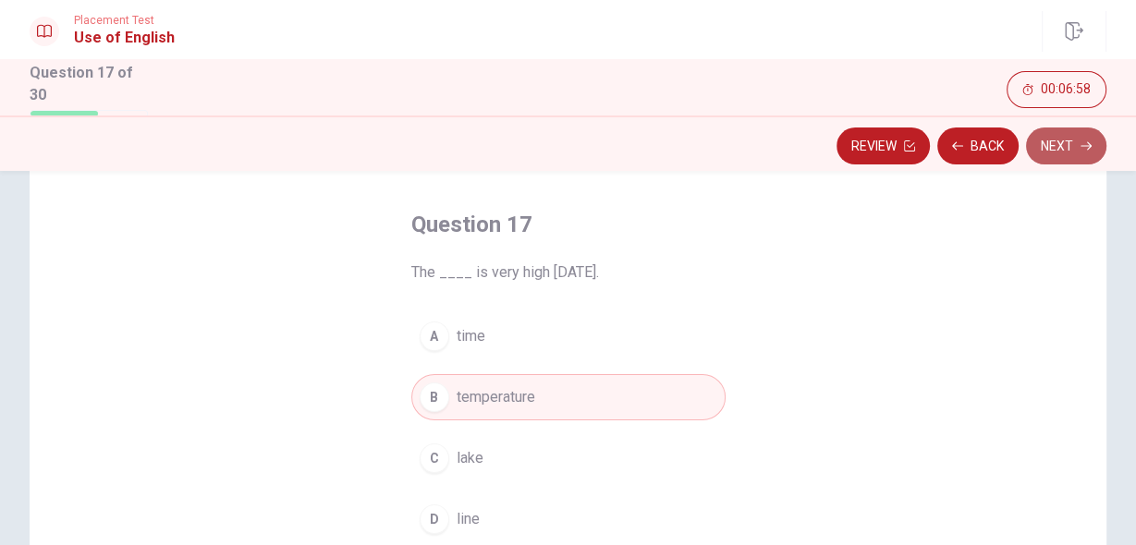
click at [1061, 149] on button "Next" at bounding box center [1066, 146] width 80 height 37
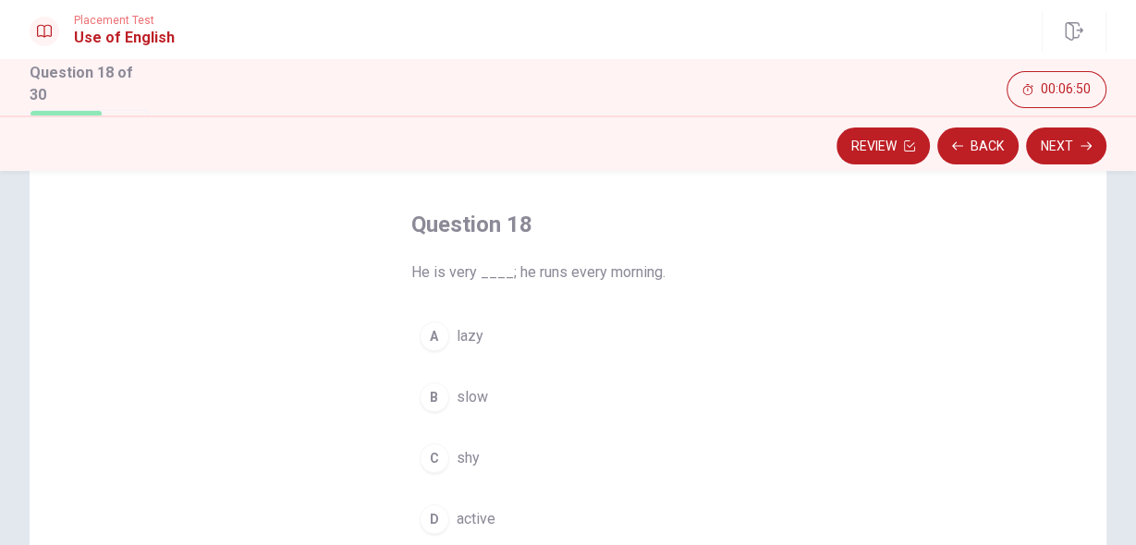
click at [469, 517] on span "active" at bounding box center [475, 519] width 39 height 22
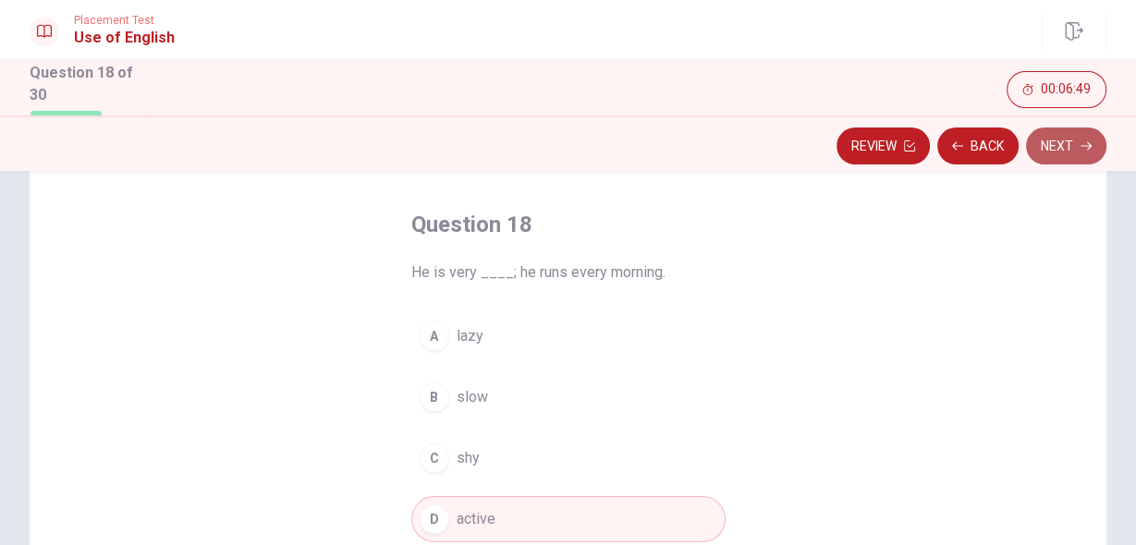
click at [1049, 143] on button "Next" at bounding box center [1066, 146] width 80 height 37
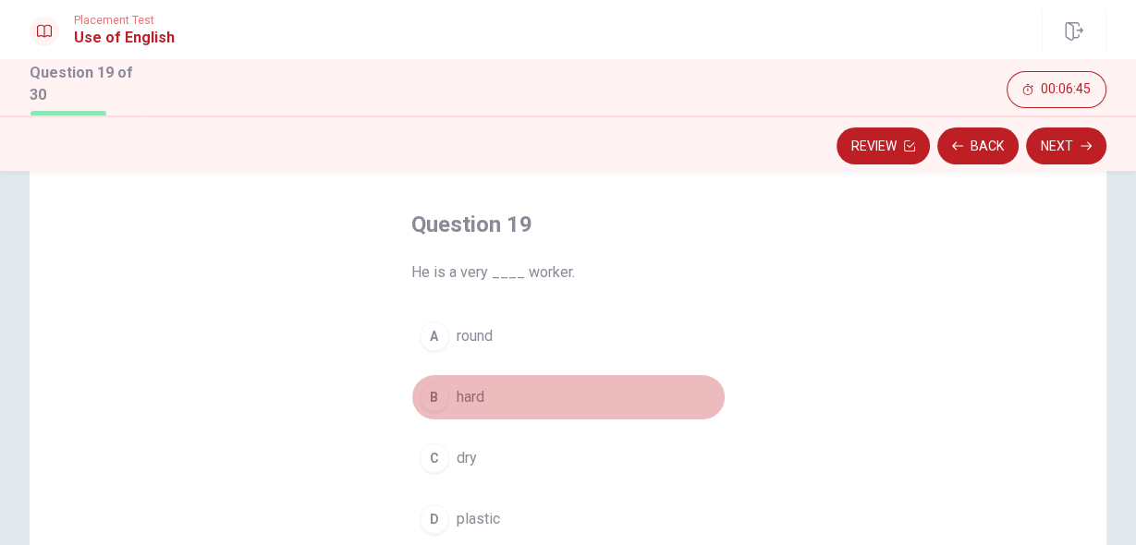
click at [458, 396] on span "hard" at bounding box center [470, 397] width 28 height 22
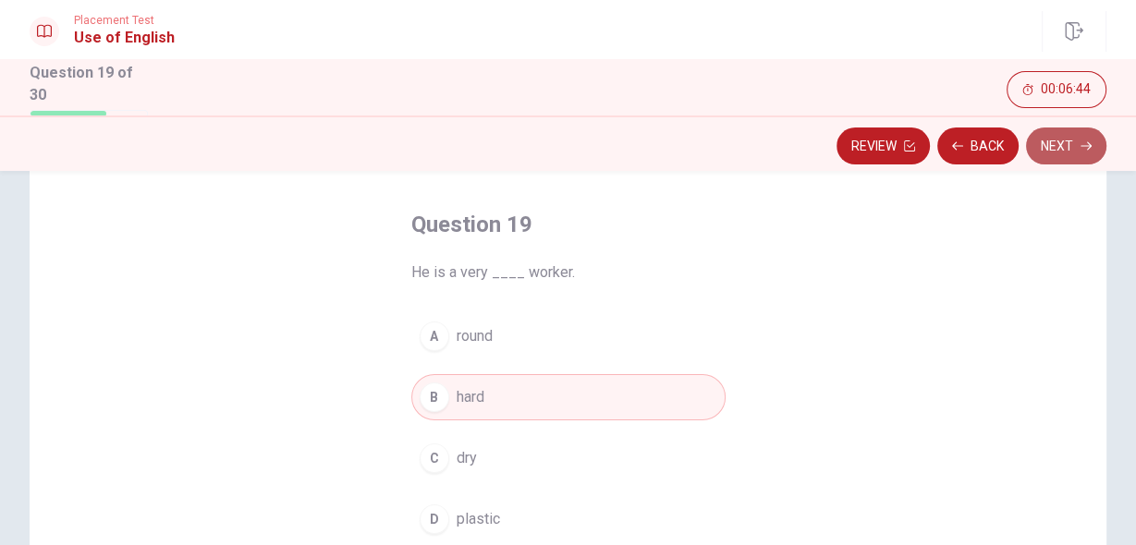
click at [1071, 138] on button "Next" at bounding box center [1066, 146] width 80 height 37
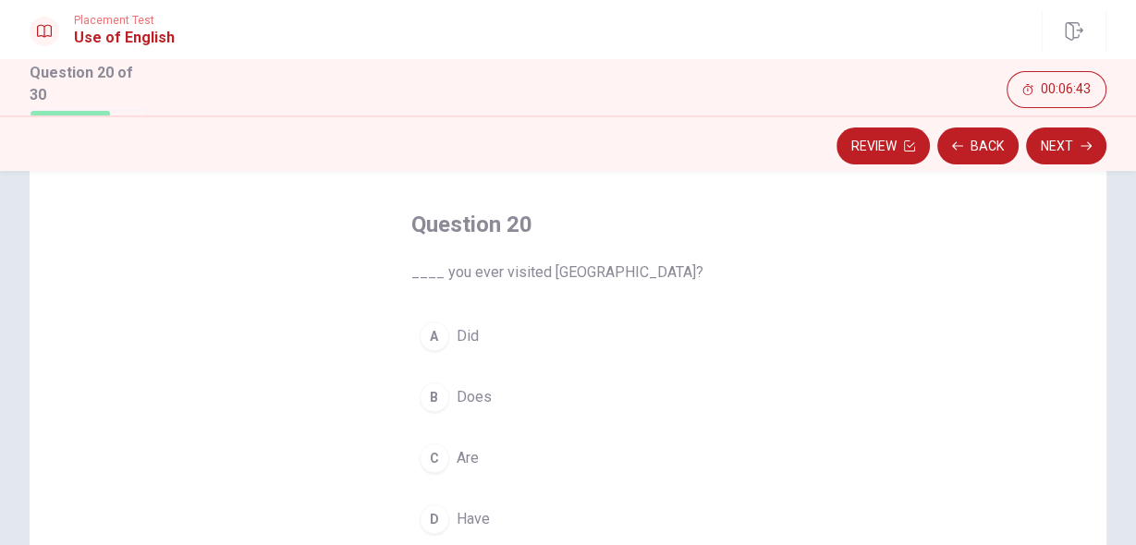
scroll to position [148, 0]
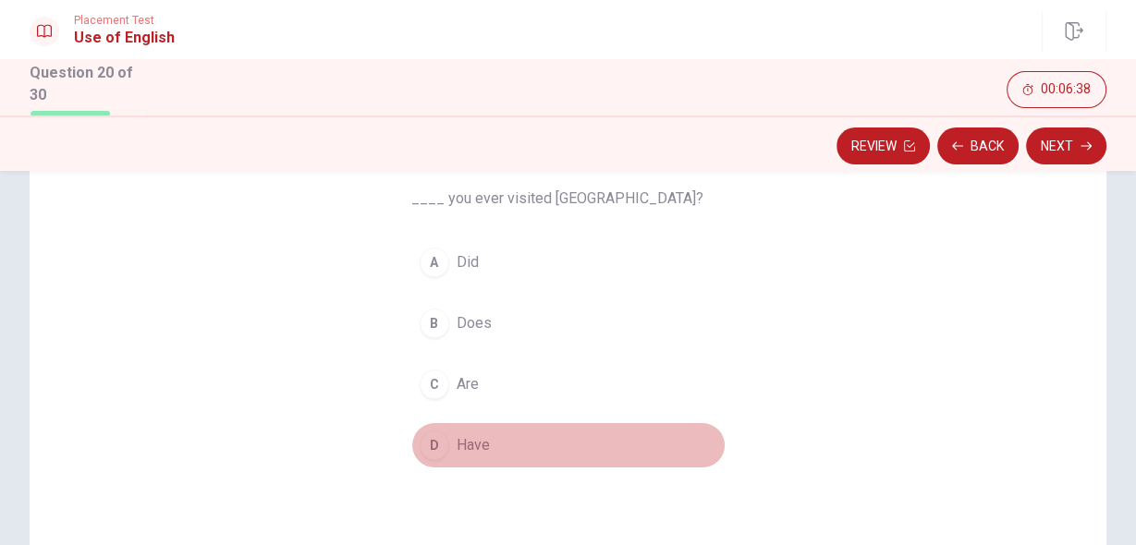
click at [468, 434] on span "Have" at bounding box center [472, 445] width 33 height 22
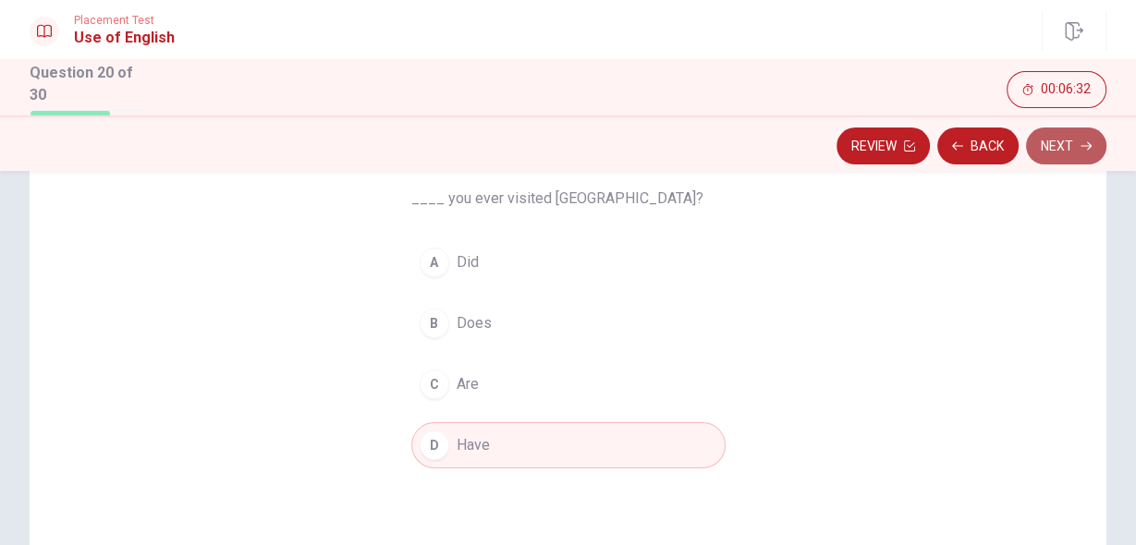
click at [1055, 147] on button "Next" at bounding box center [1066, 146] width 80 height 37
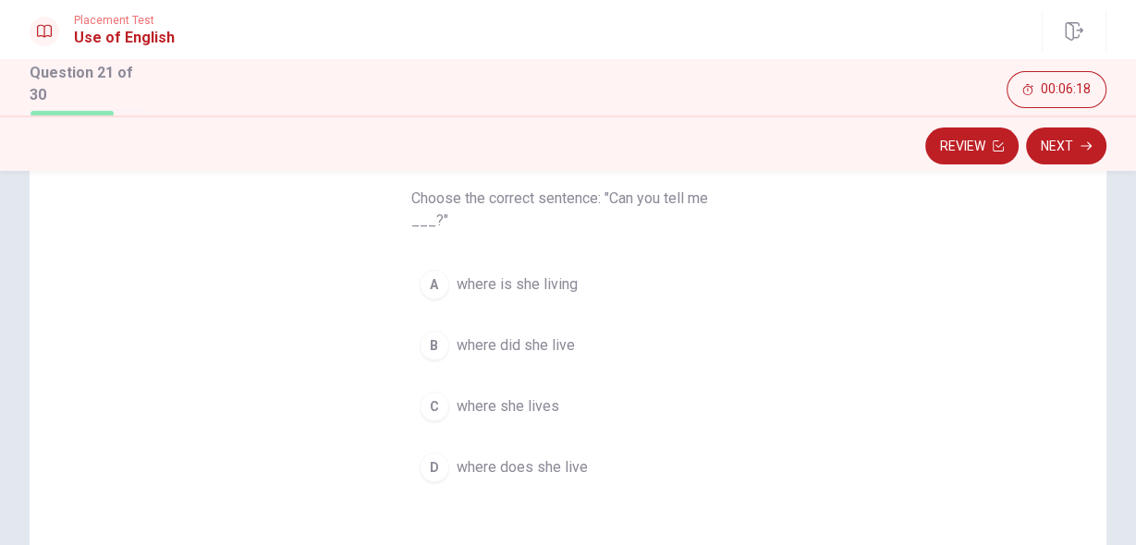
click at [493, 348] on span "where did she live" at bounding box center [515, 345] width 118 height 22
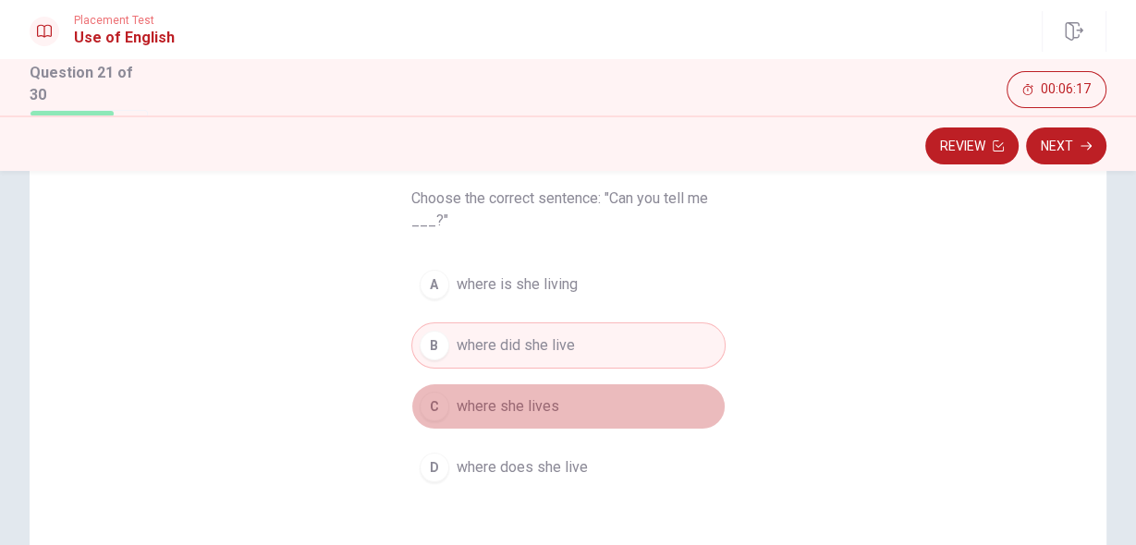
click at [484, 407] on span "where she lives" at bounding box center [507, 406] width 103 height 22
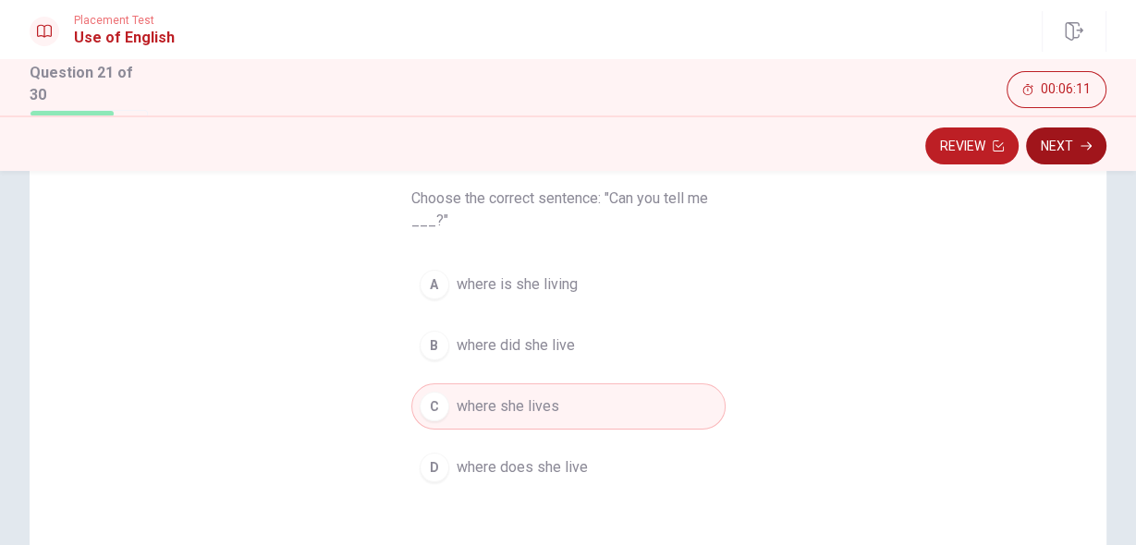
click at [1067, 150] on button "Next" at bounding box center [1066, 146] width 80 height 37
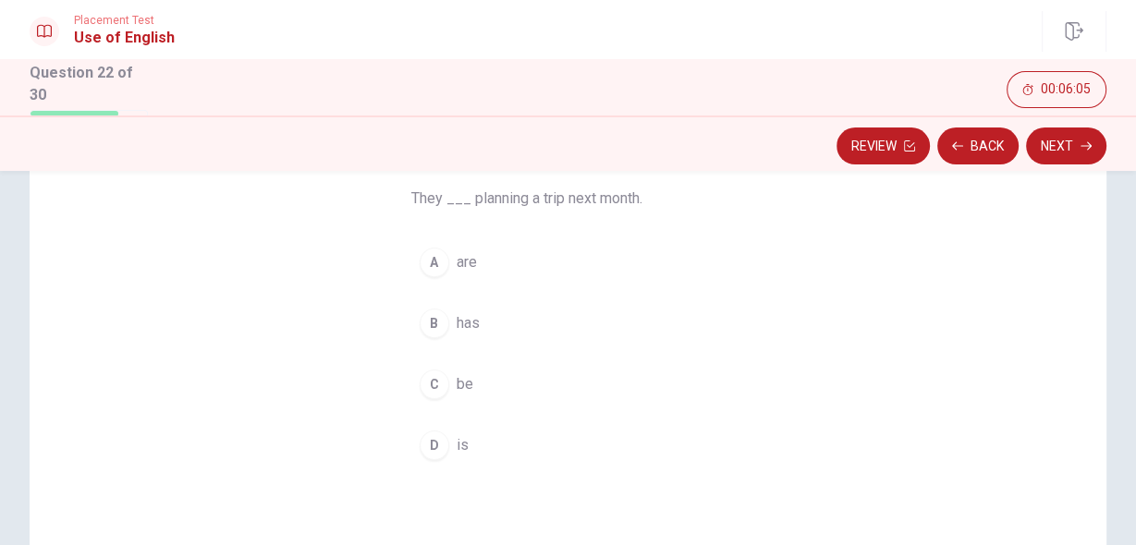
click at [448, 261] on button "A are" at bounding box center [568, 262] width 314 height 46
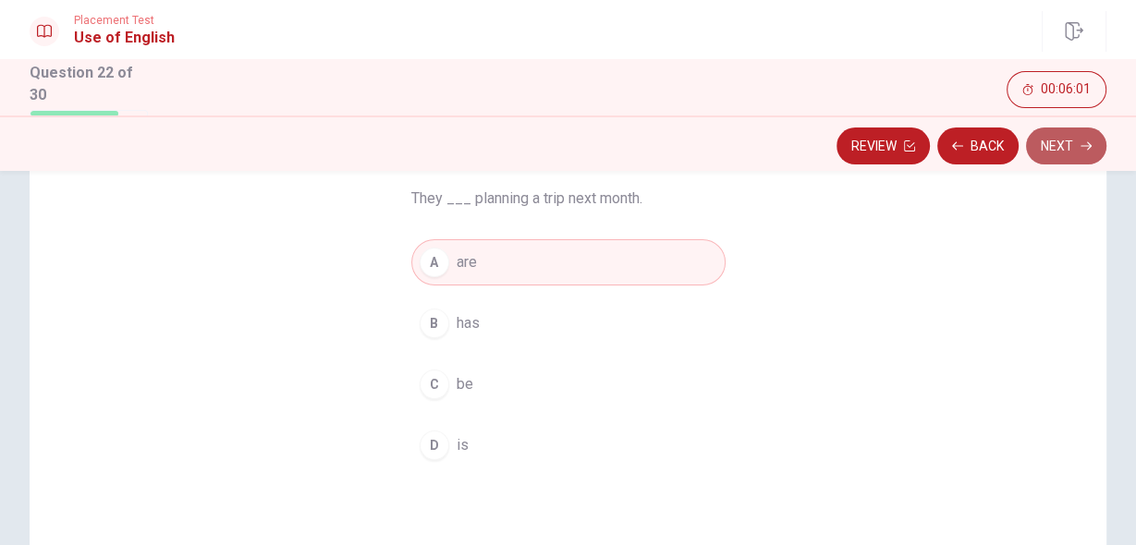
click at [1063, 140] on button "Next" at bounding box center [1066, 146] width 80 height 37
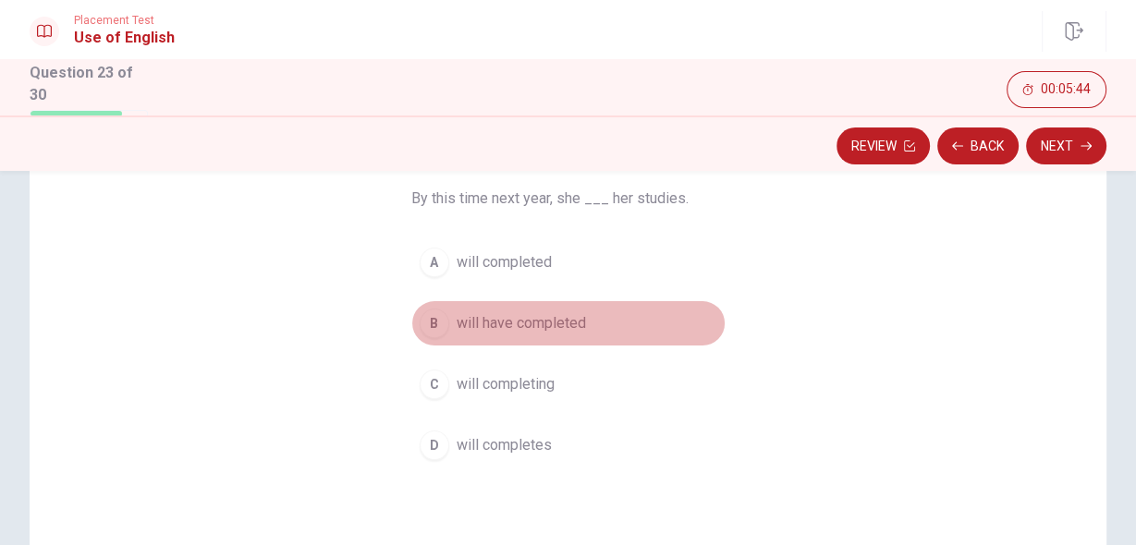
click at [550, 317] on span "will have completed" at bounding box center [520, 323] width 129 height 22
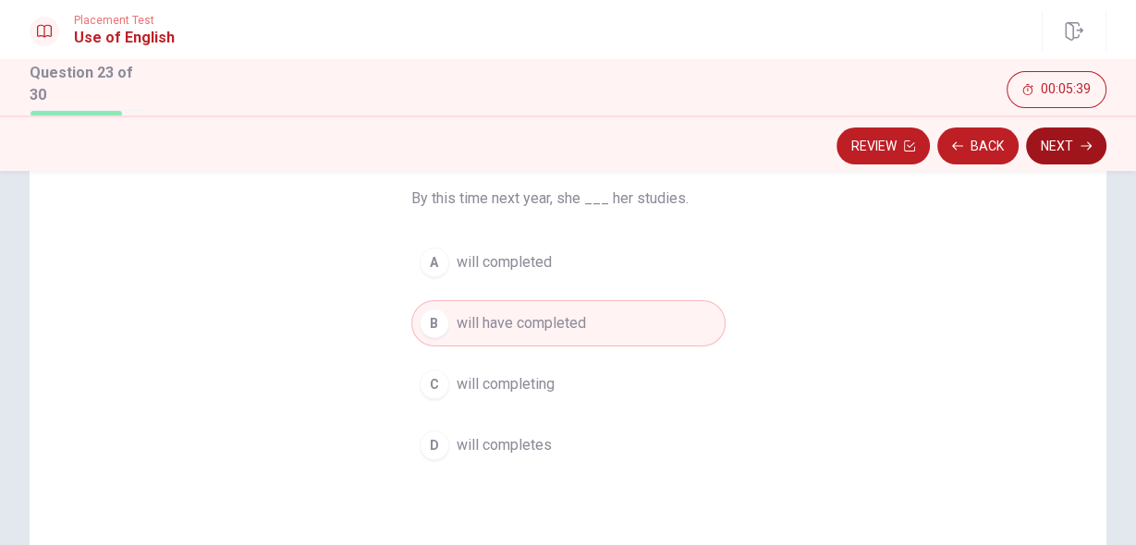
click at [1054, 145] on button "Next" at bounding box center [1066, 146] width 80 height 37
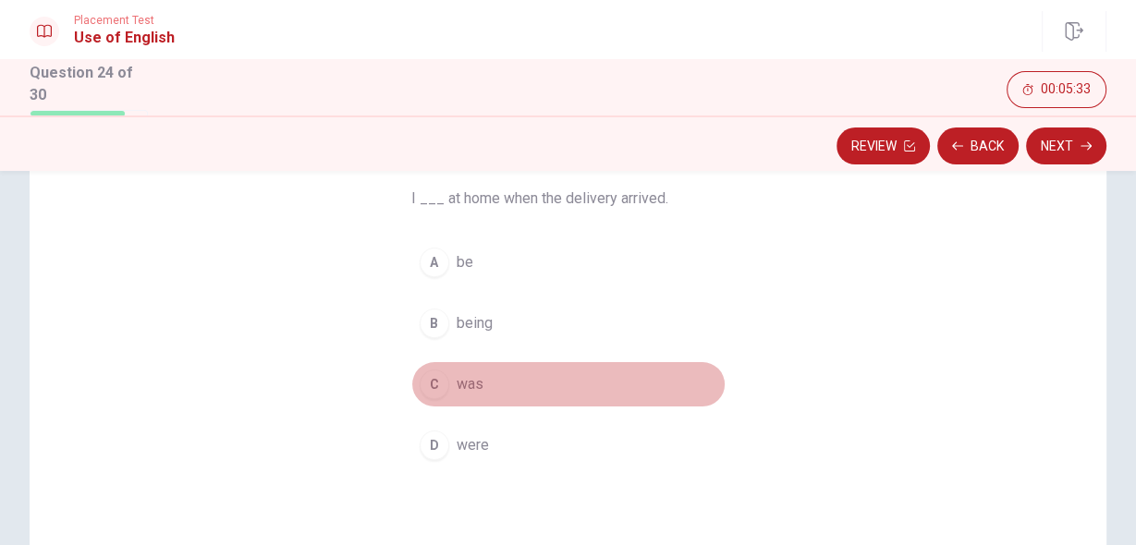
click at [469, 377] on span "was" at bounding box center [469, 384] width 27 height 22
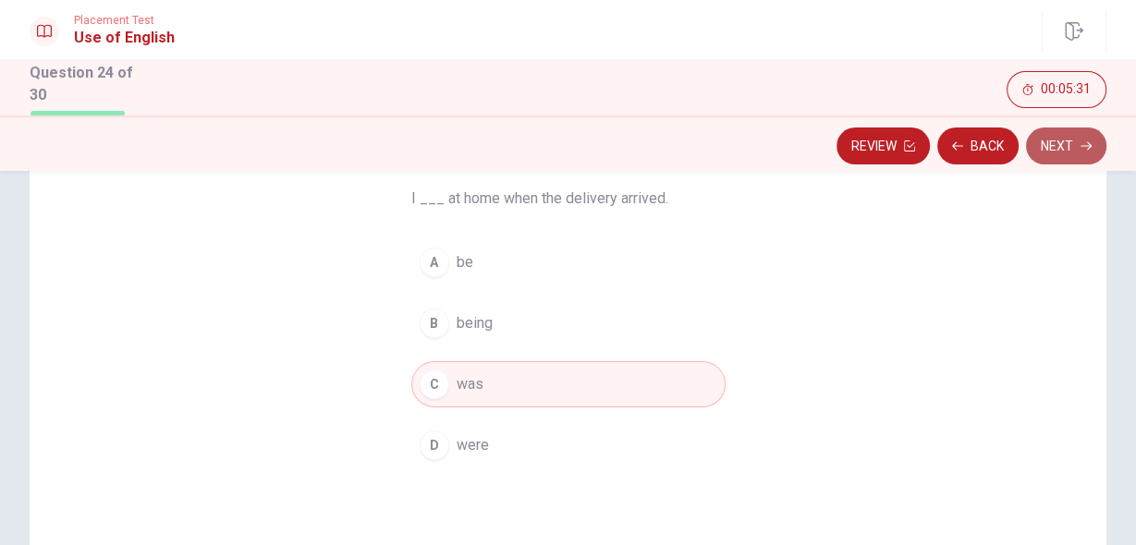
click at [1048, 145] on button "Next" at bounding box center [1066, 146] width 80 height 37
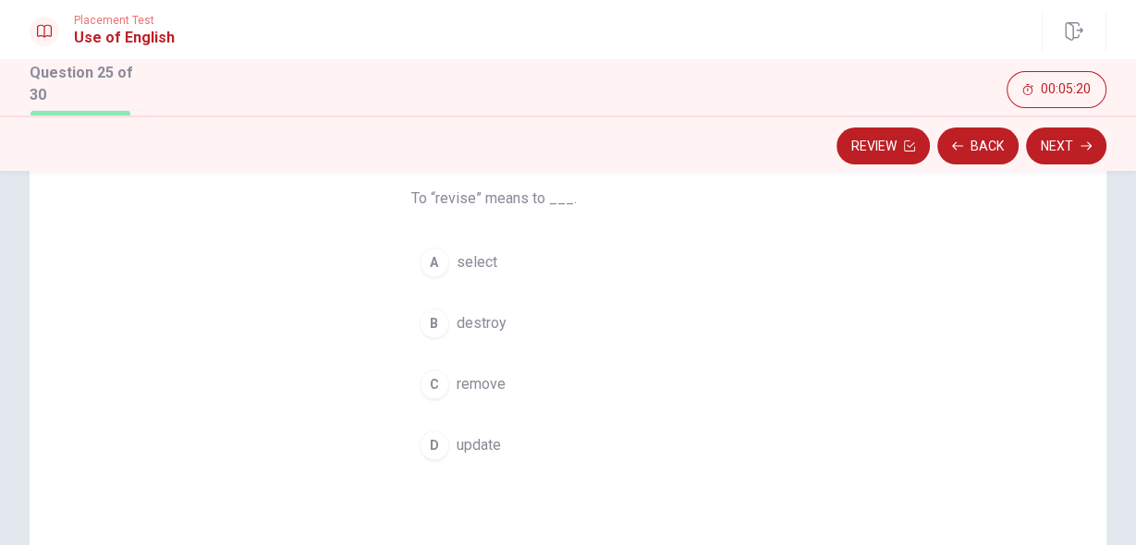
click at [472, 438] on span "update" at bounding box center [478, 445] width 44 height 22
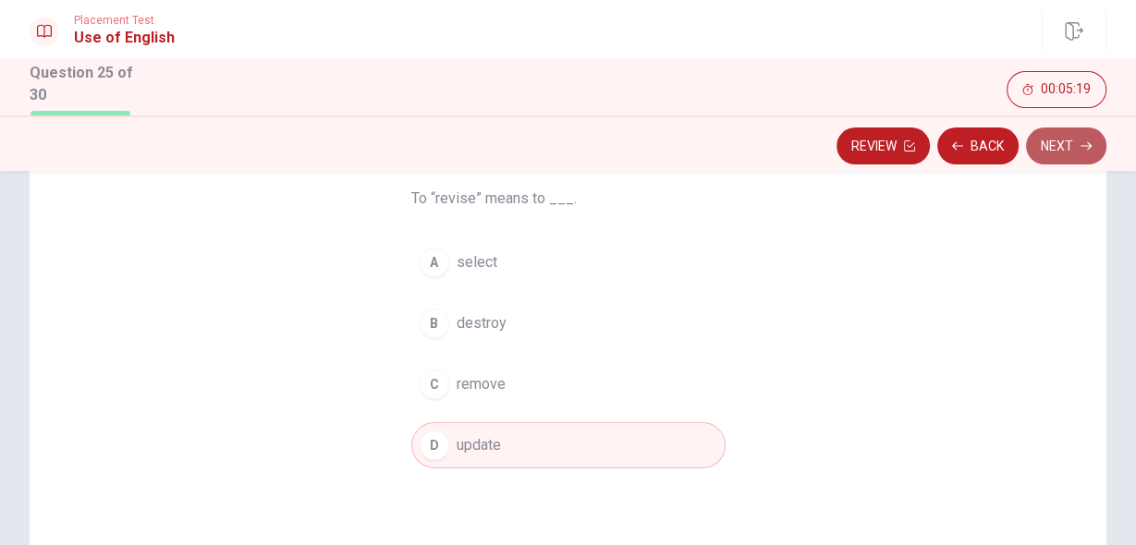
click at [1049, 137] on button "Next" at bounding box center [1066, 146] width 80 height 37
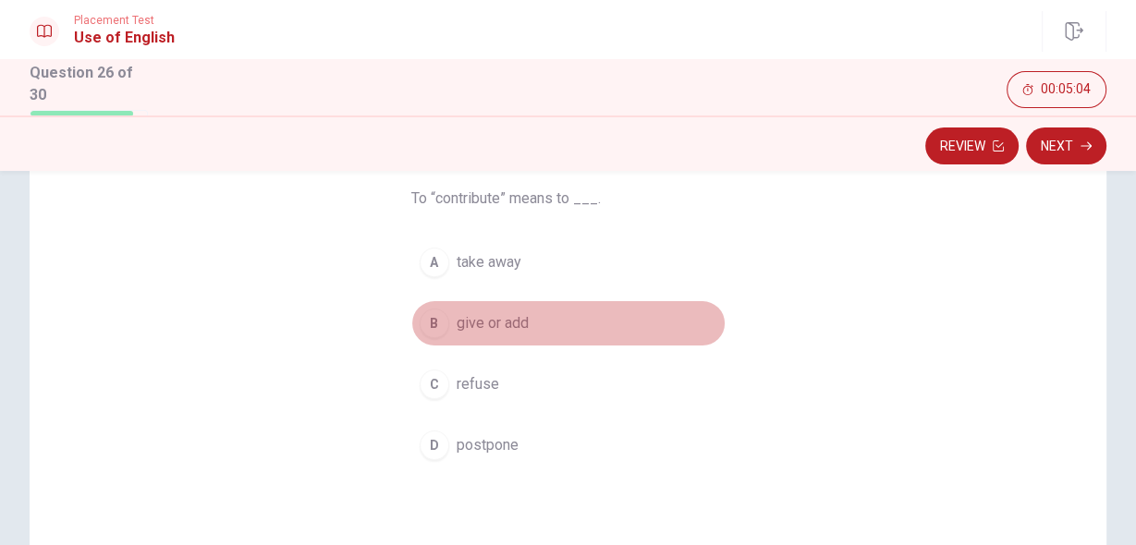
click at [505, 323] on span "give or add" at bounding box center [492, 323] width 72 height 22
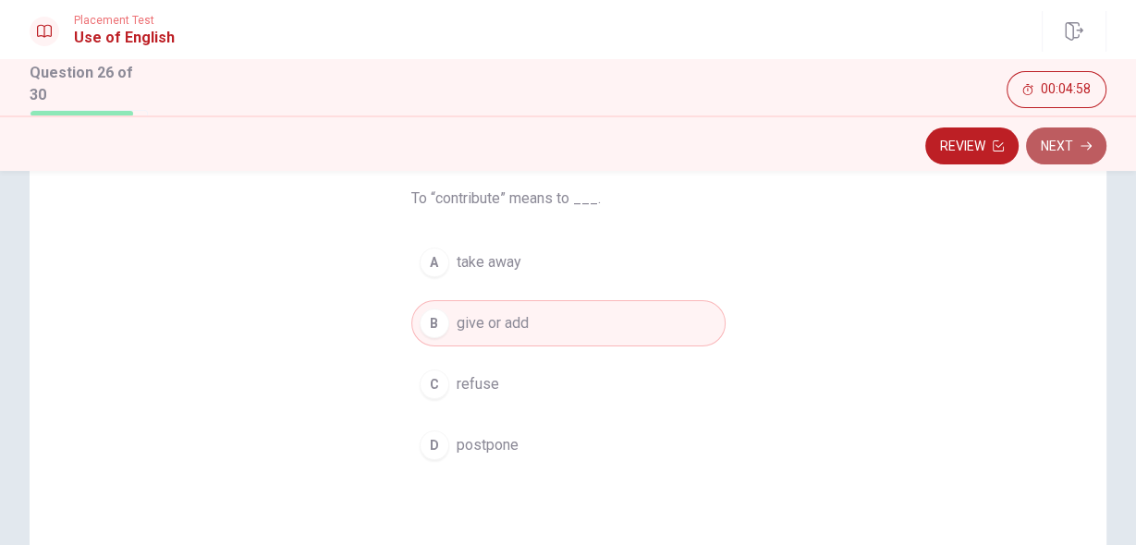
click at [1064, 147] on button "Next" at bounding box center [1066, 146] width 80 height 37
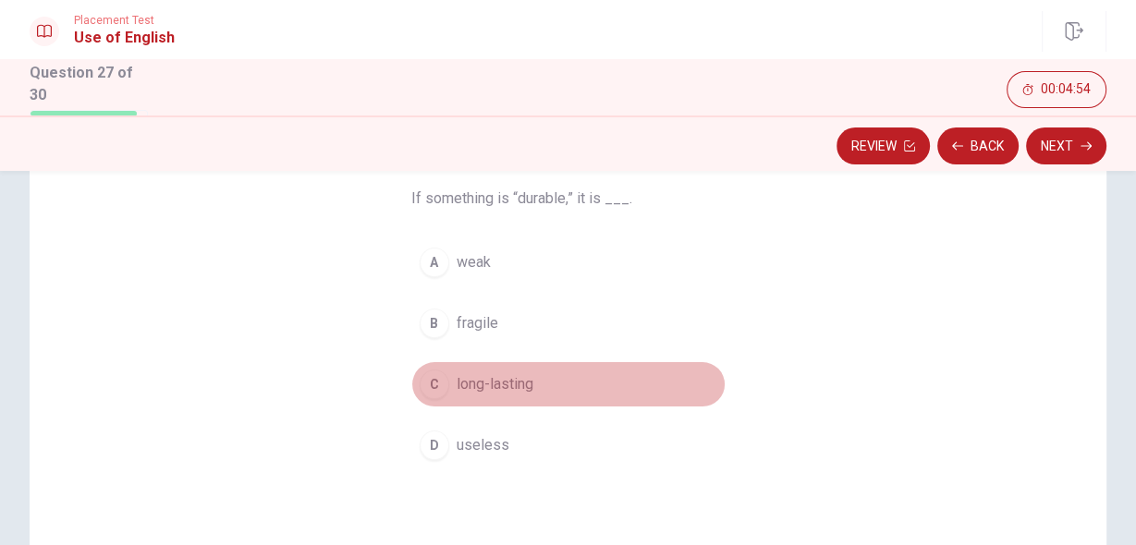
click at [501, 378] on span "long-lasting" at bounding box center [494, 384] width 77 height 22
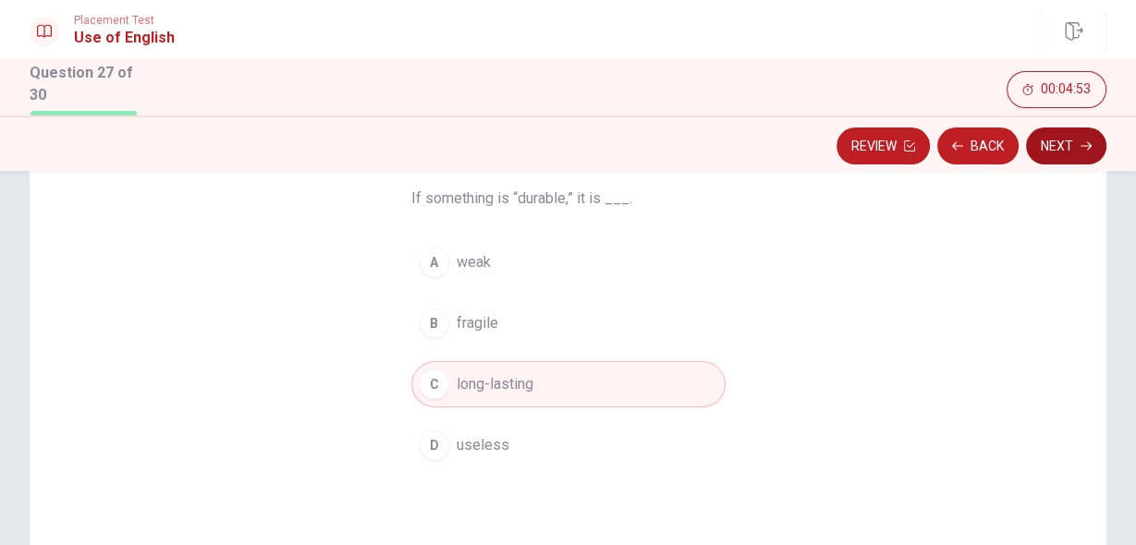
click at [1052, 150] on button "Next" at bounding box center [1066, 146] width 80 height 37
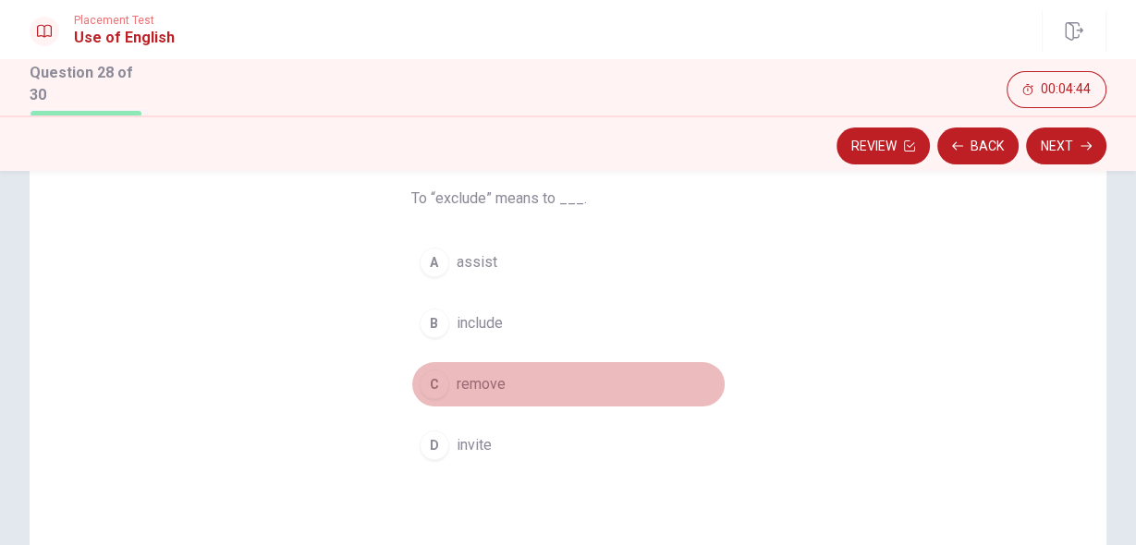
click at [469, 382] on span "remove" at bounding box center [480, 384] width 49 height 22
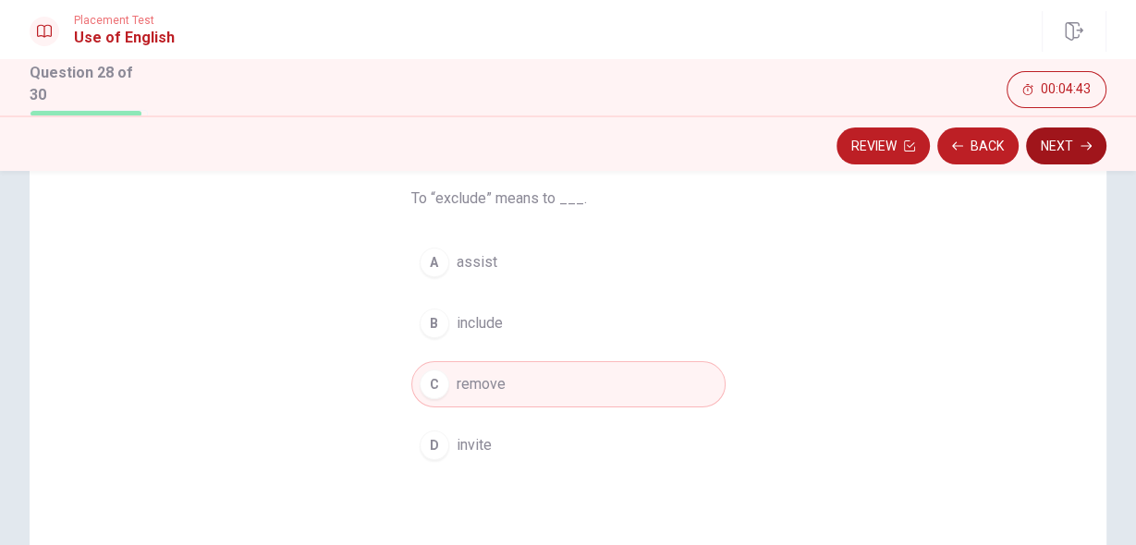
click at [1066, 140] on button "Next" at bounding box center [1066, 146] width 80 height 37
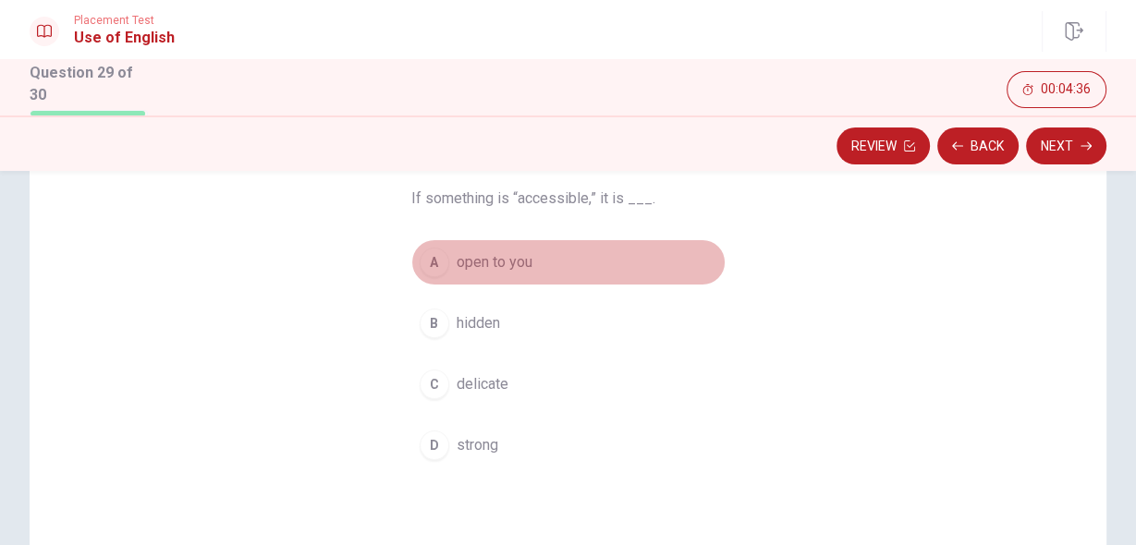
click at [479, 267] on span "open to you" at bounding box center [494, 262] width 76 height 22
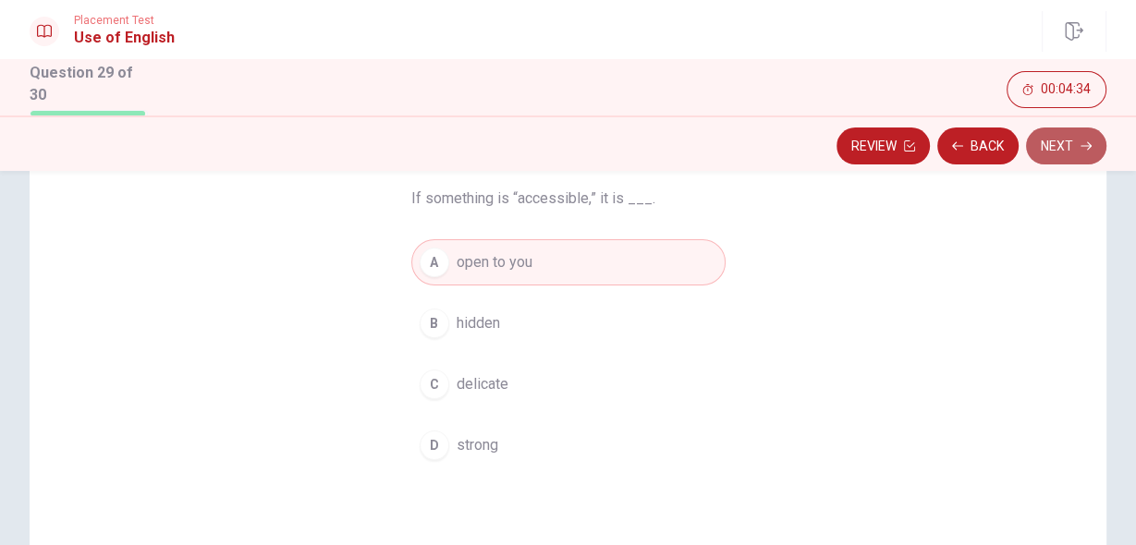
click at [1043, 141] on button "Next" at bounding box center [1066, 146] width 80 height 37
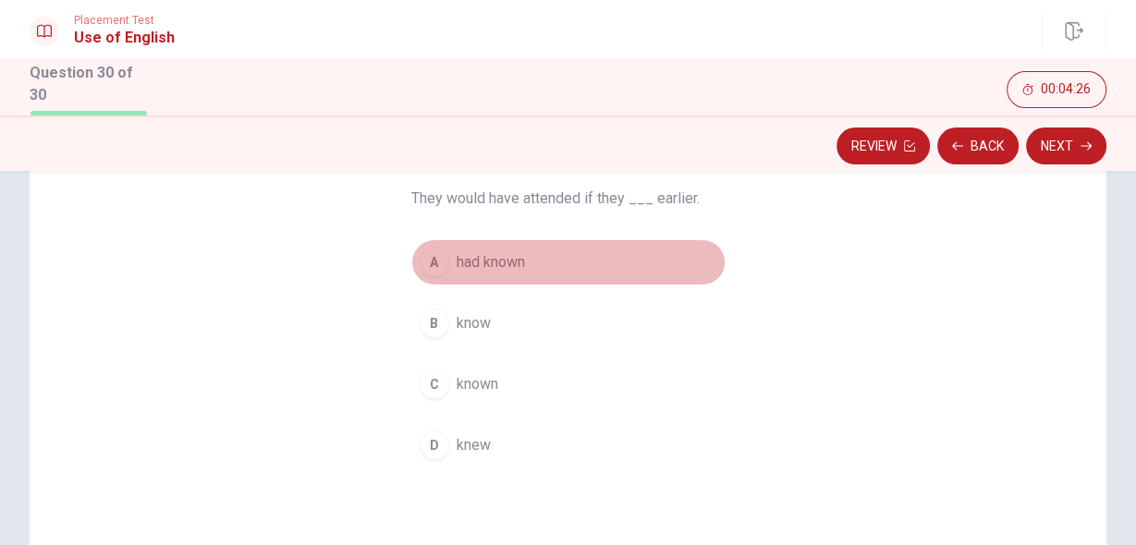
click at [507, 266] on span "had known" at bounding box center [490, 262] width 68 height 22
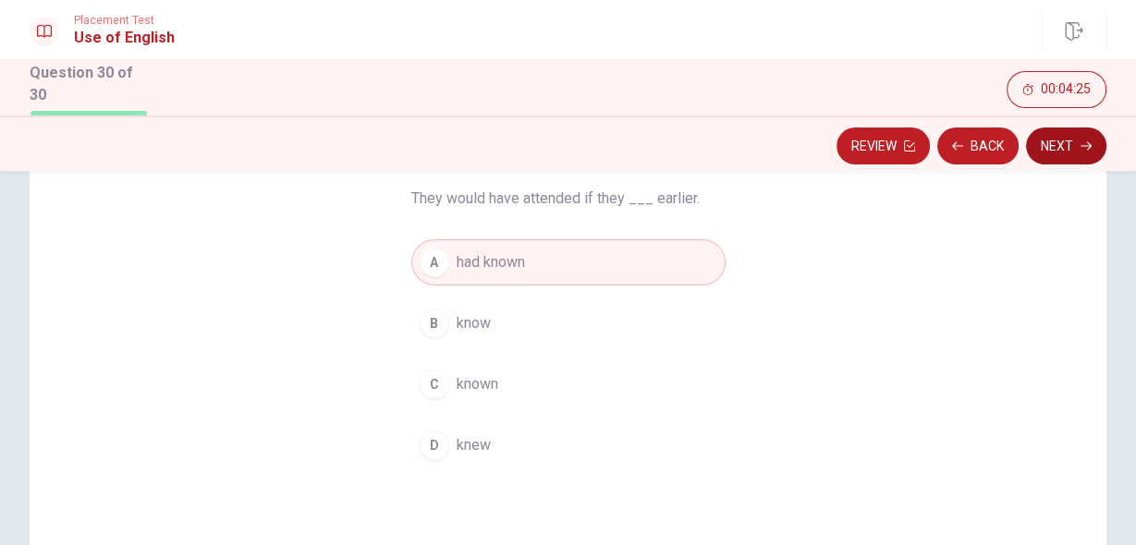
click at [1052, 144] on button "Next" at bounding box center [1066, 146] width 80 height 37
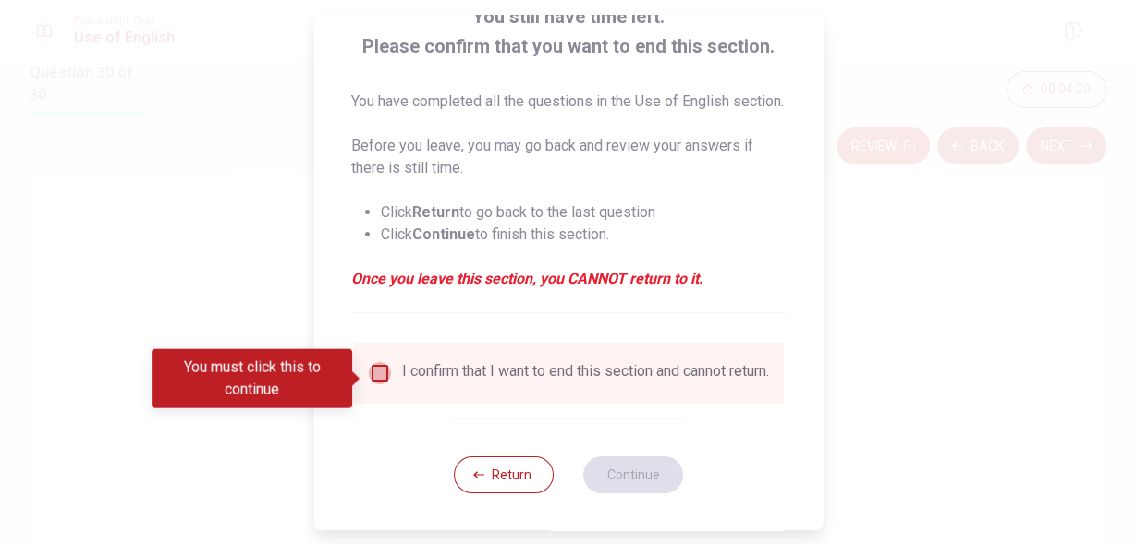
click at [381, 376] on input "You must click this to continue" at bounding box center [379, 373] width 22 height 22
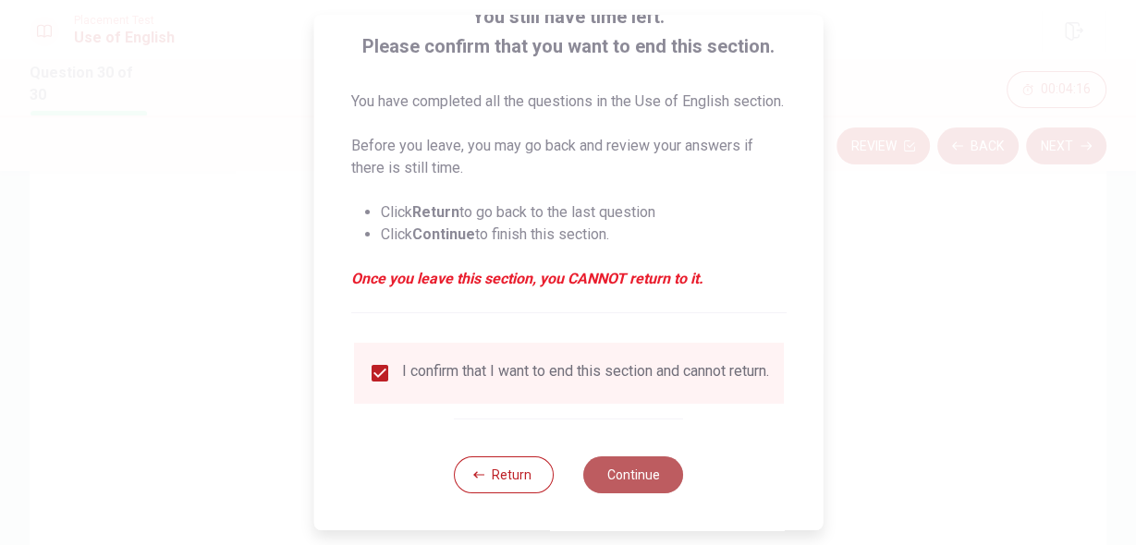
click at [644, 492] on button "Continue" at bounding box center [633, 474] width 100 height 37
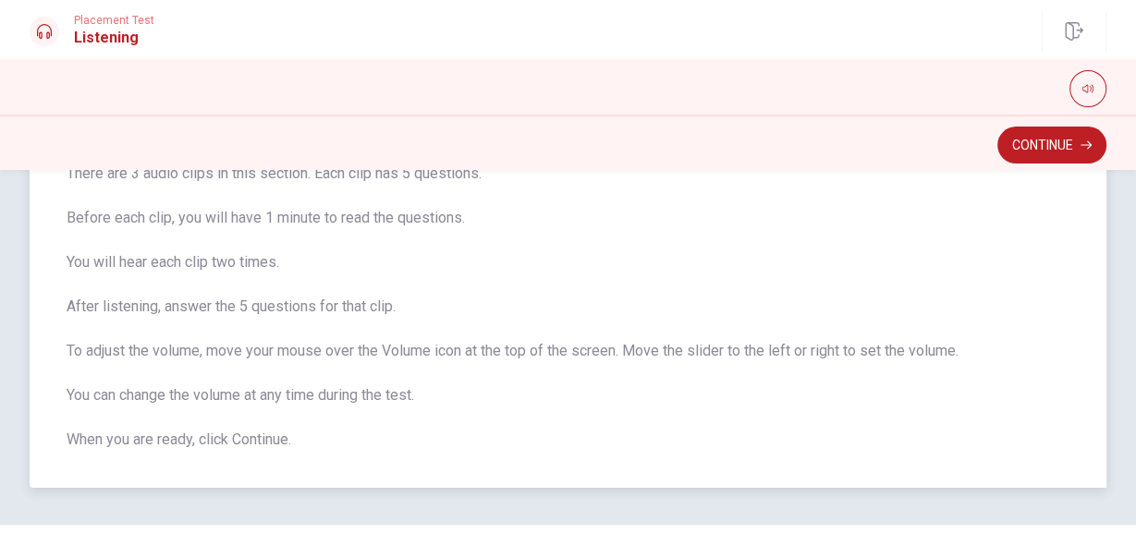
scroll to position [74, 0]
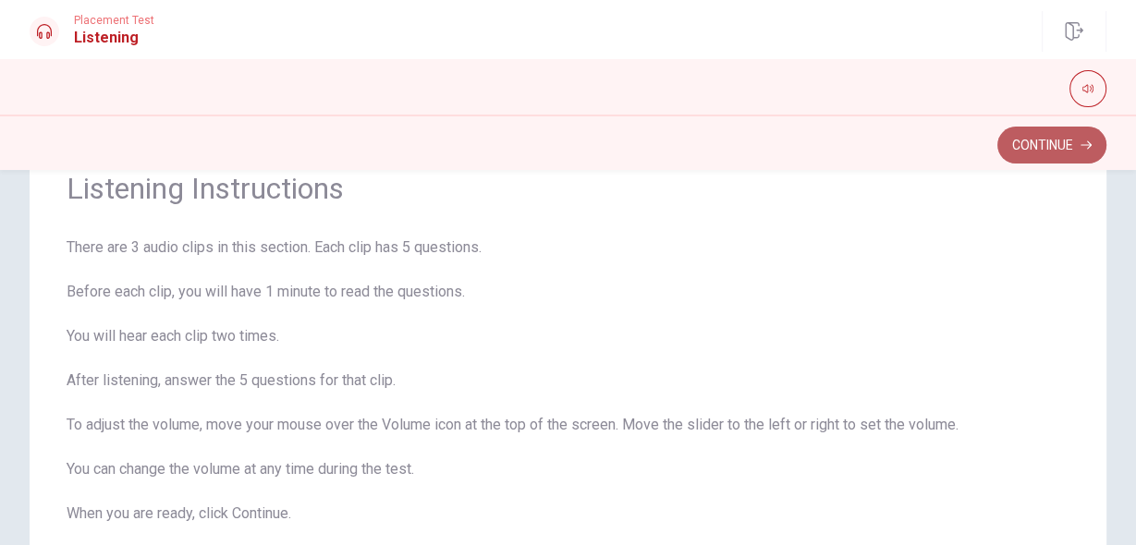
click at [1047, 142] on button "Continue" at bounding box center [1051, 145] width 109 height 37
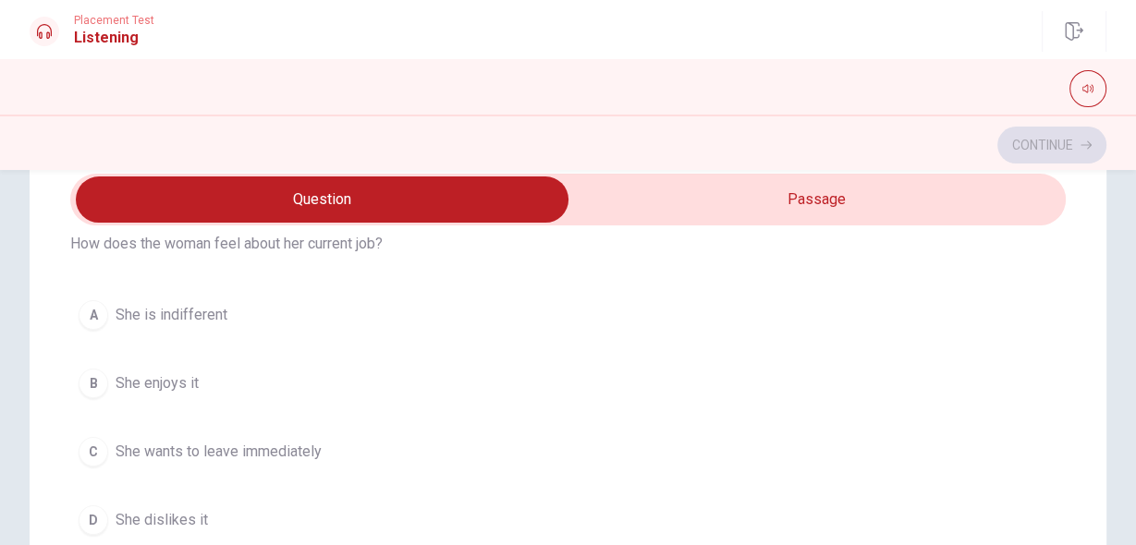
click at [1079, 325] on div "Question 1 How does the woman feel about her current job? A She is indifferent …" at bounding box center [568, 504] width 1076 height 743
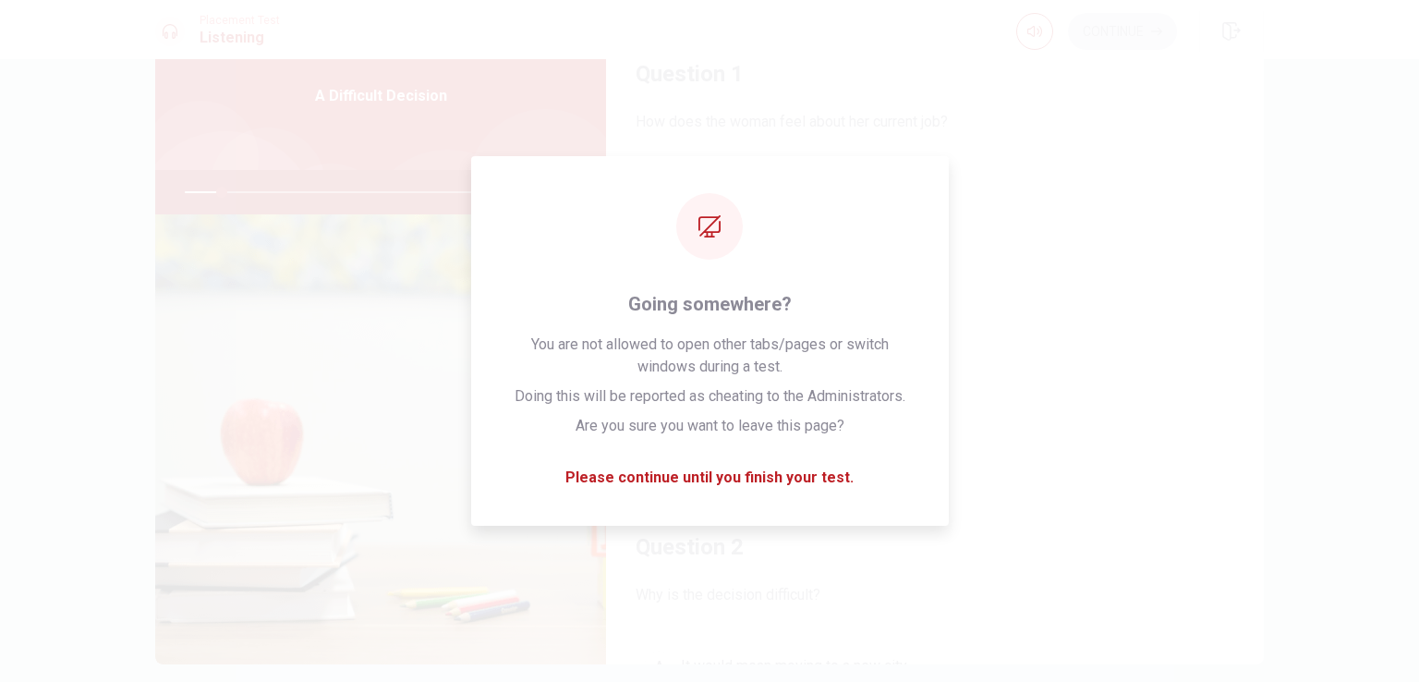
drag, startPoint x: 1105, startPoint y: 1, endPoint x: 389, endPoint y: 568, distance: 913.6
click at [389, 544] on img at bounding box center [380, 439] width 451 height 450
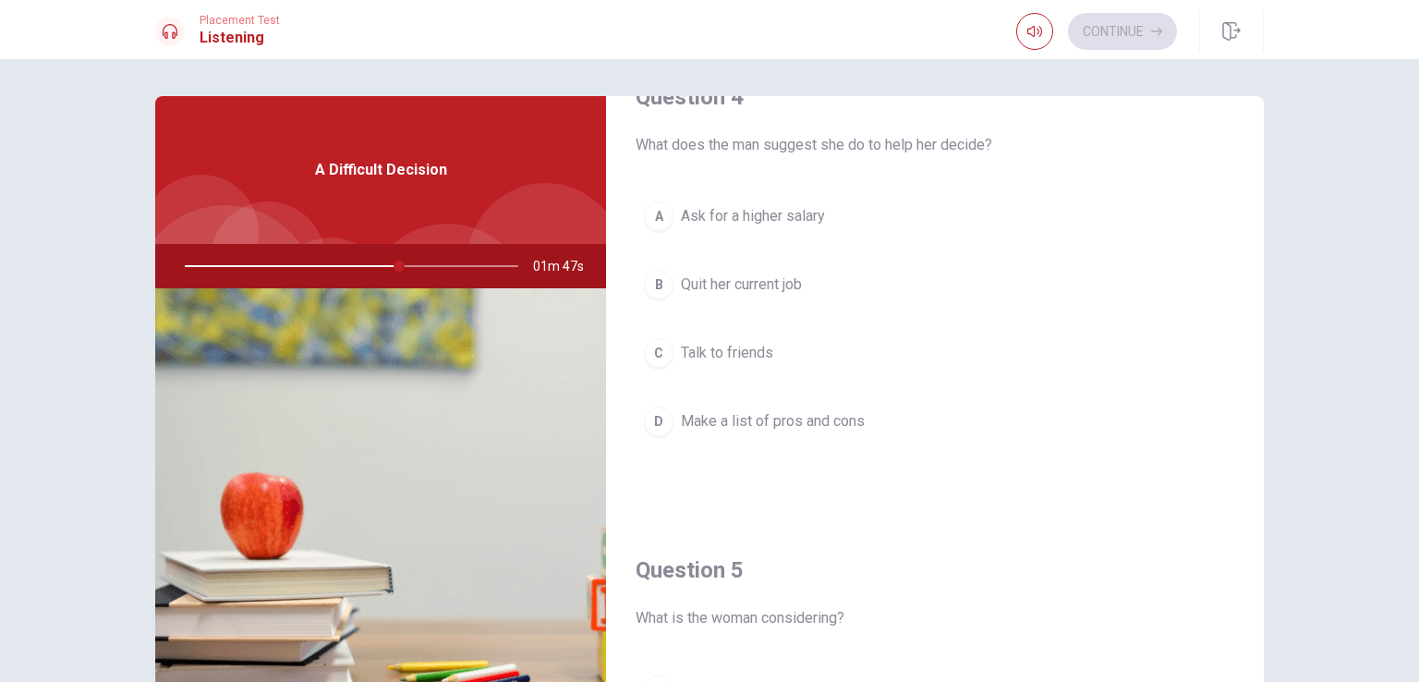
scroll to position [1438, 0]
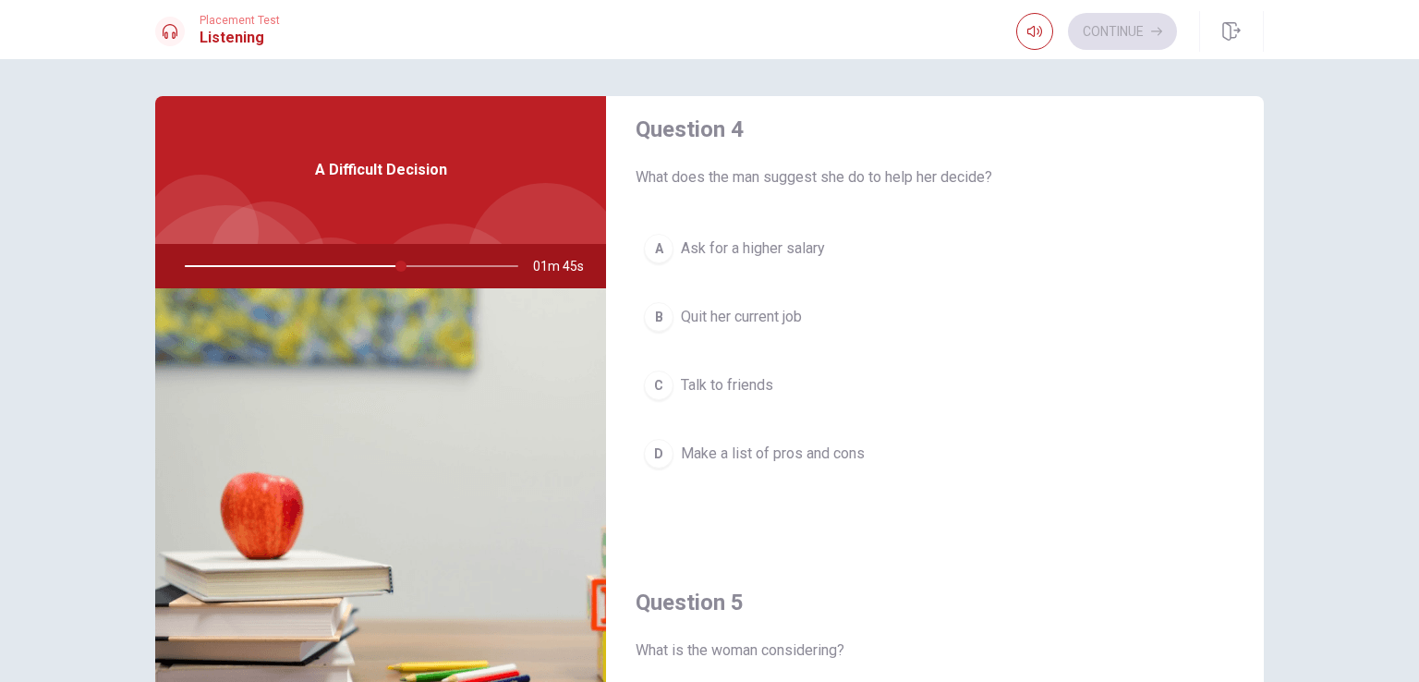
click at [655, 451] on div "D" at bounding box center [659, 454] width 30 height 30
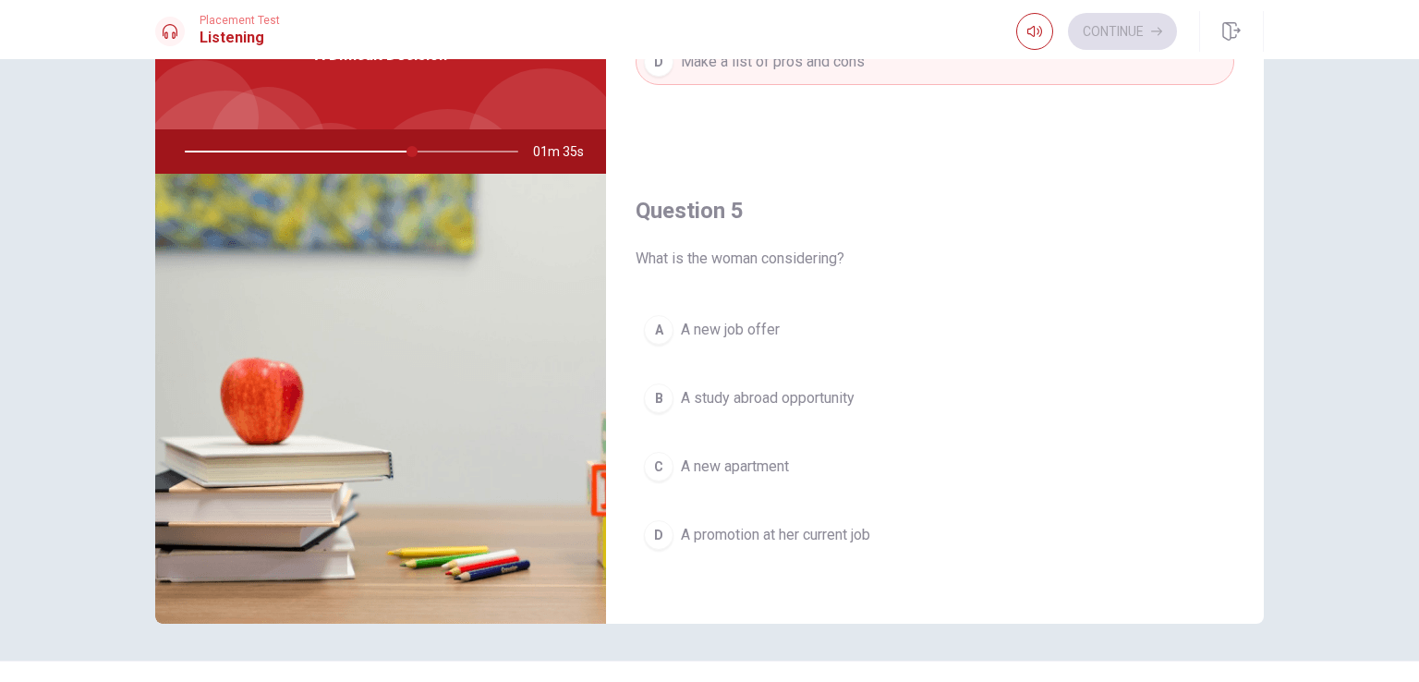
scroll to position [152, 0]
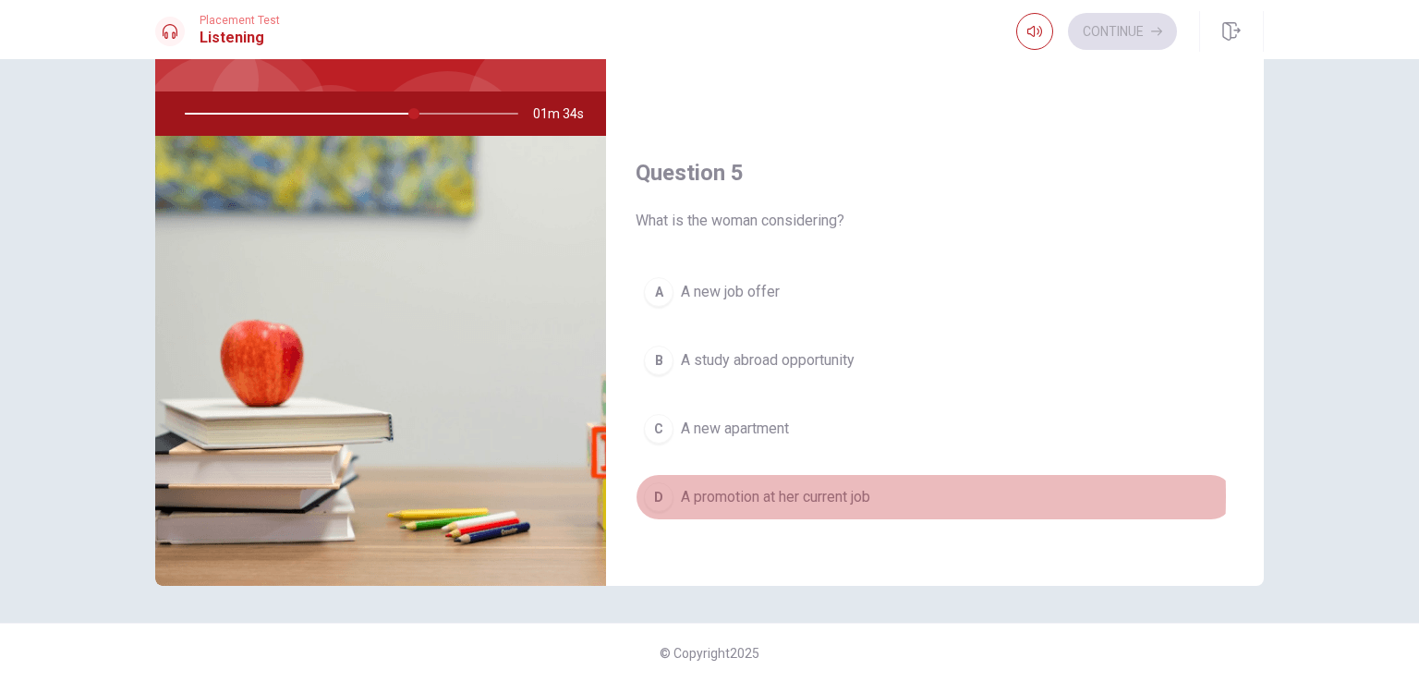
click at [743, 488] on span "A promotion at her current job" at bounding box center [775, 497] width 189 height 22
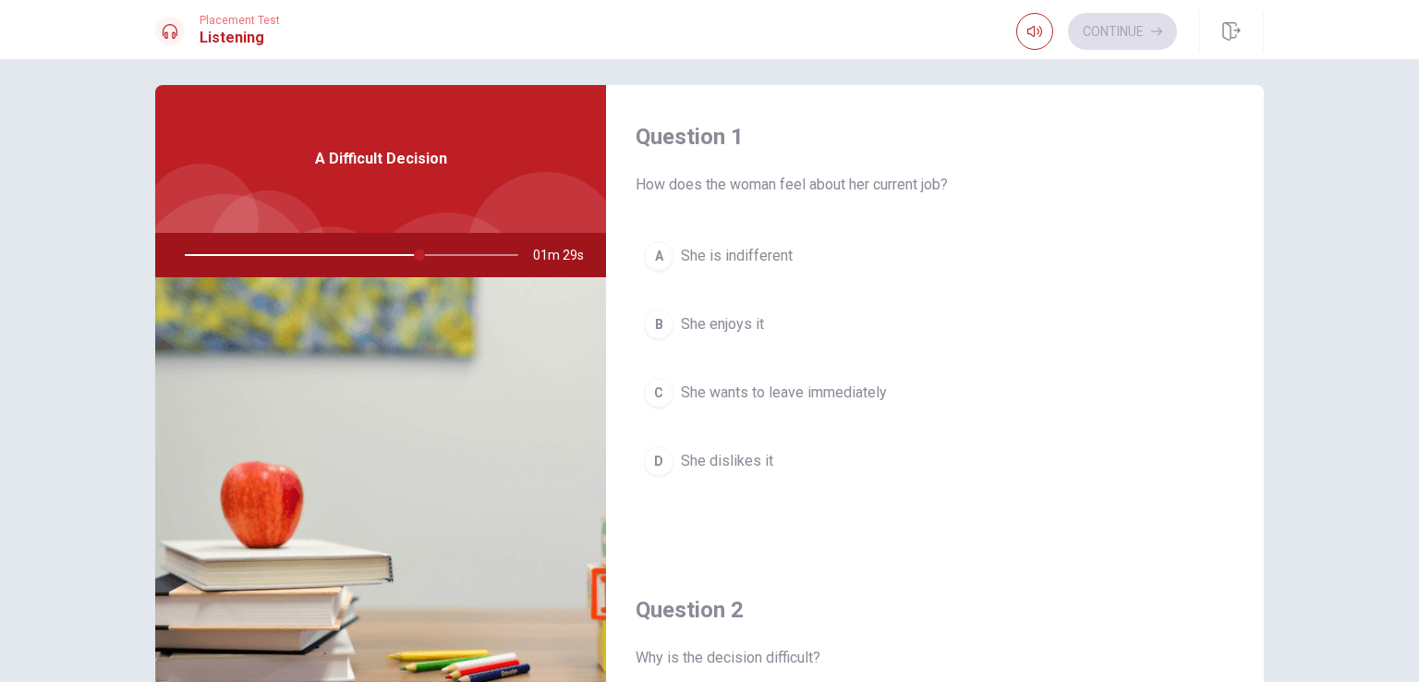
scroll to position [0, 0]
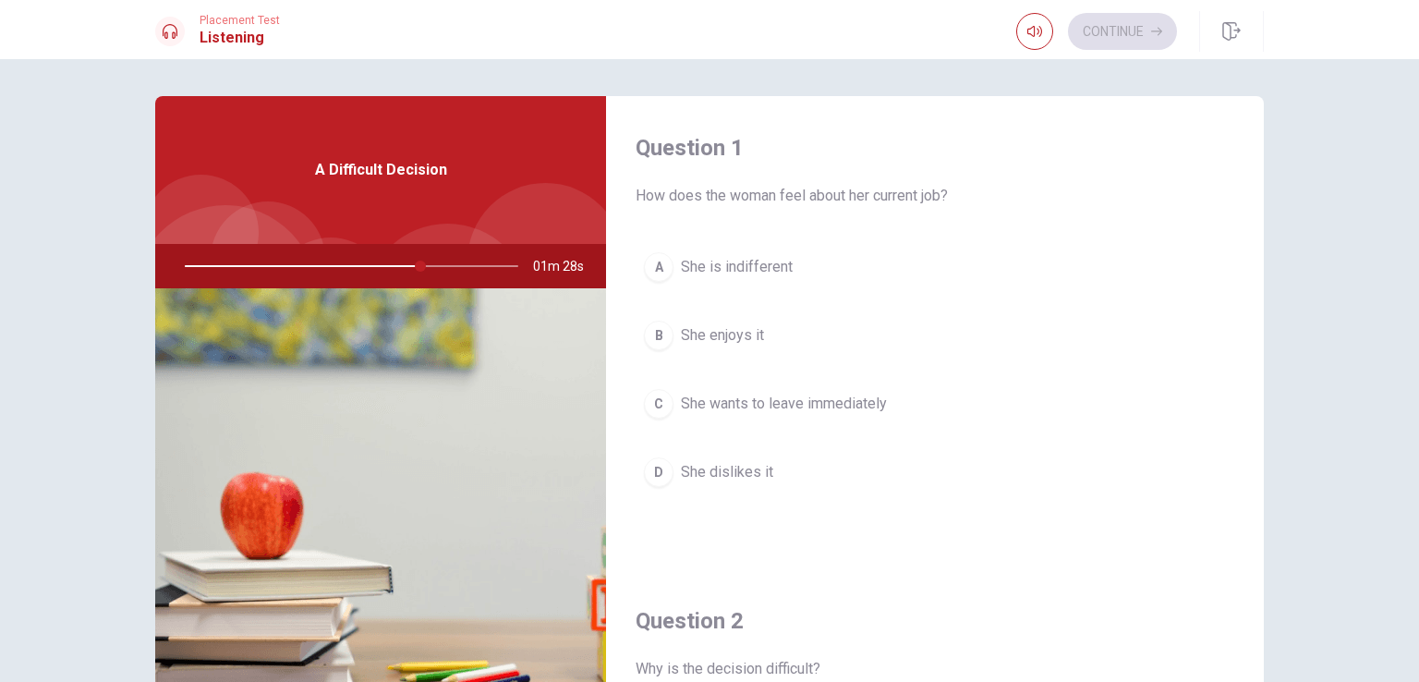
click at [729, 276] on span "She is indifferent" at bounding box center [737, 267] width 112 height 22
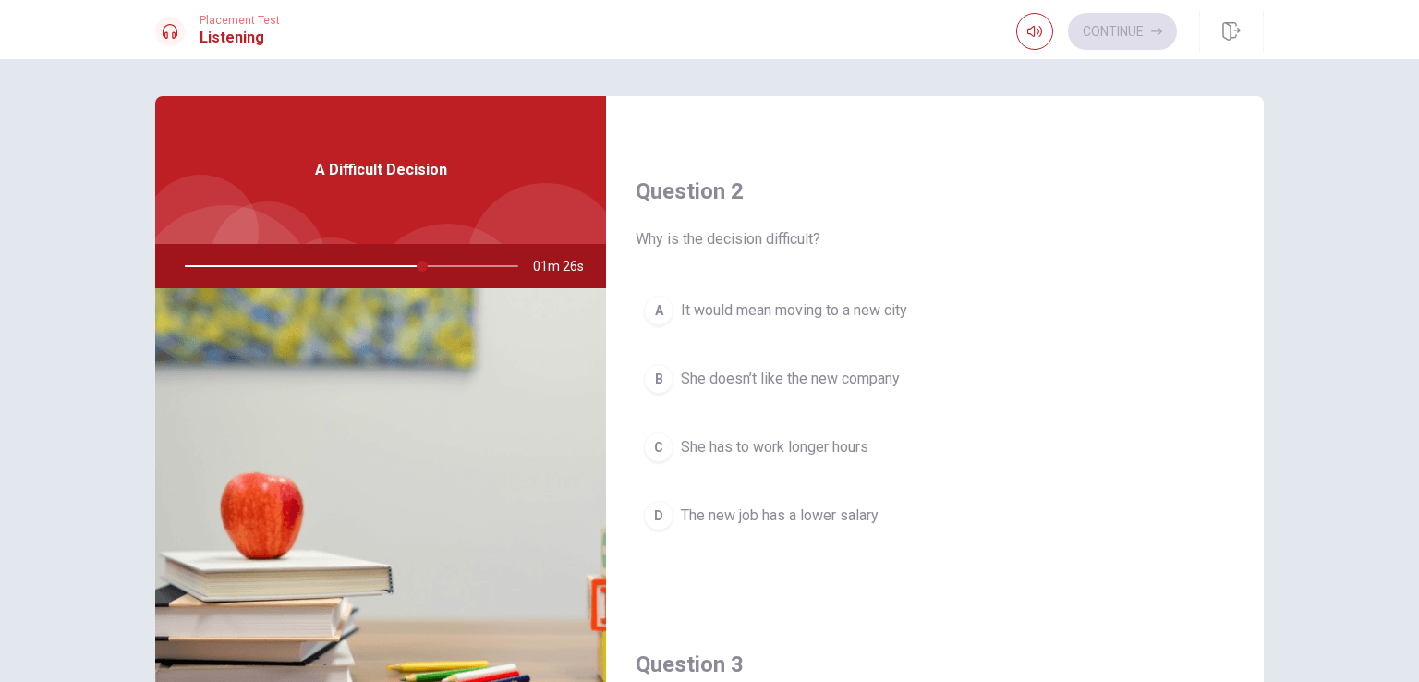
scroll to position [462, 0]
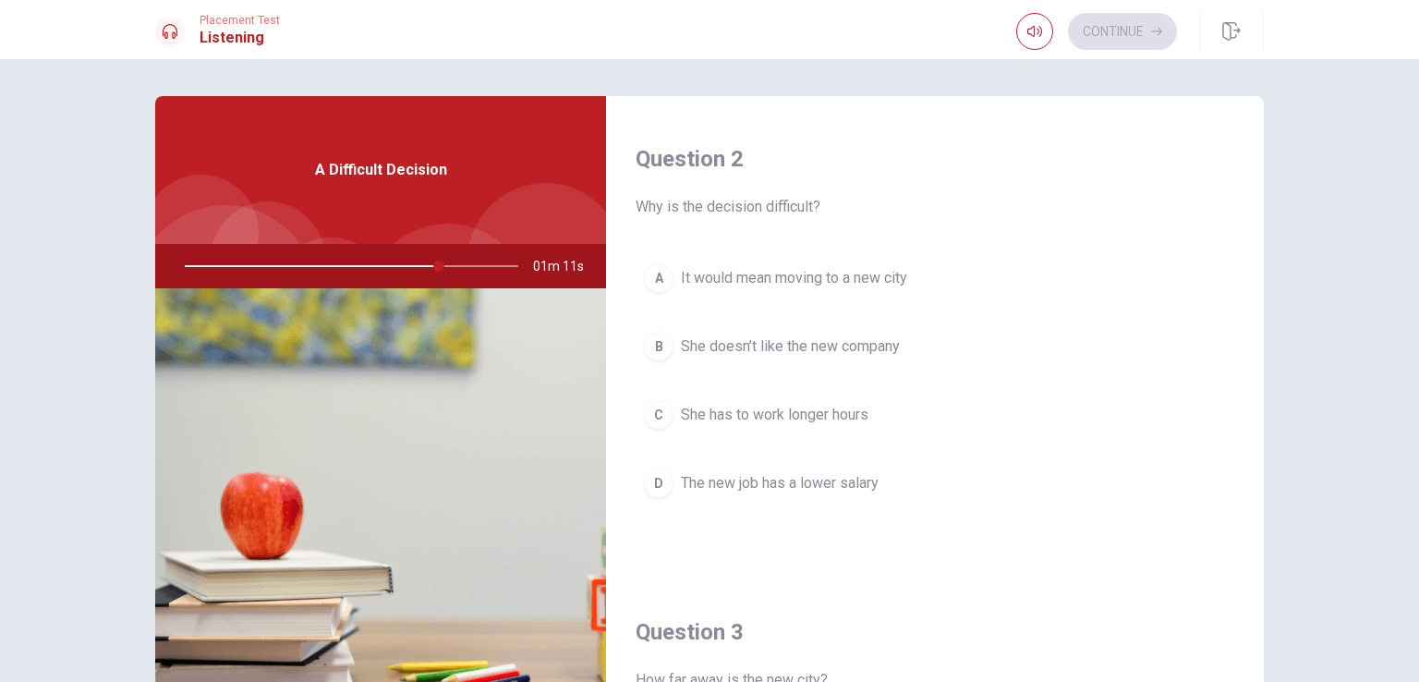
click at [892, 279] on span "It would mean moving to a new city" at bounding box center [794, 278] width 226 height 22
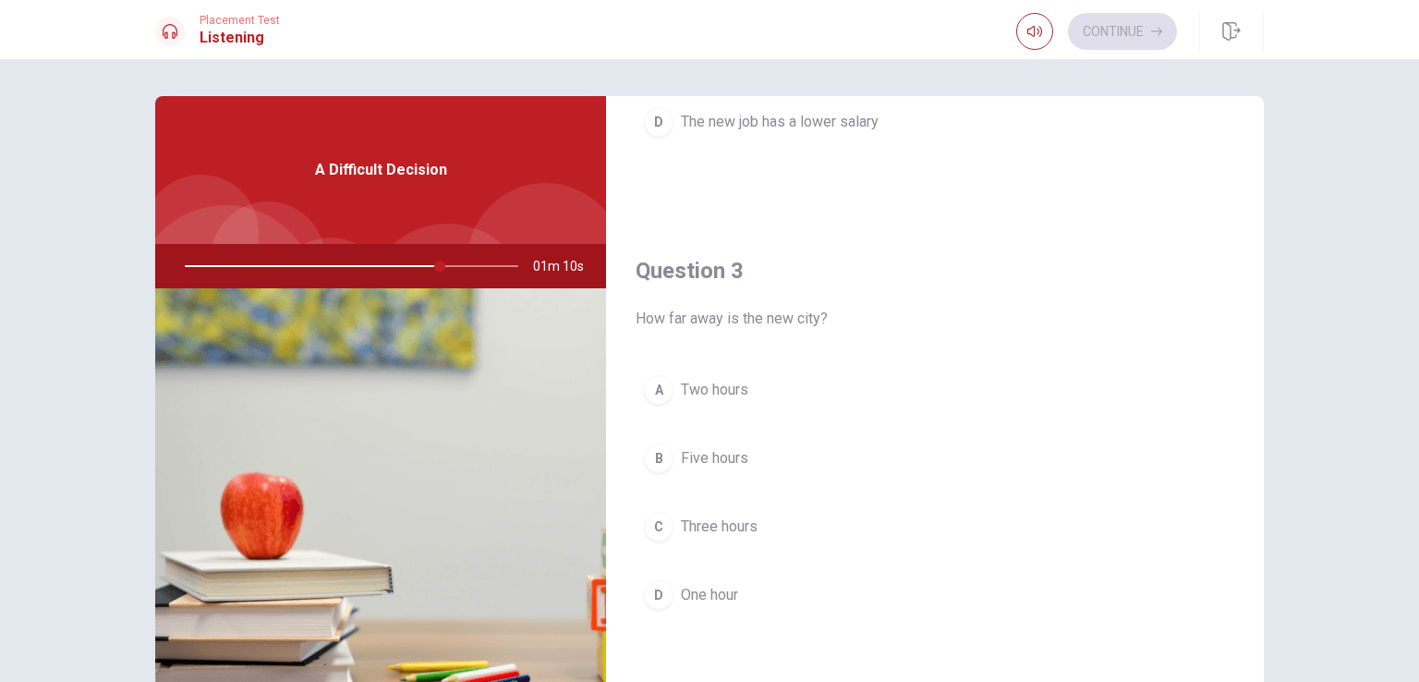
scroll to position [924, 0]
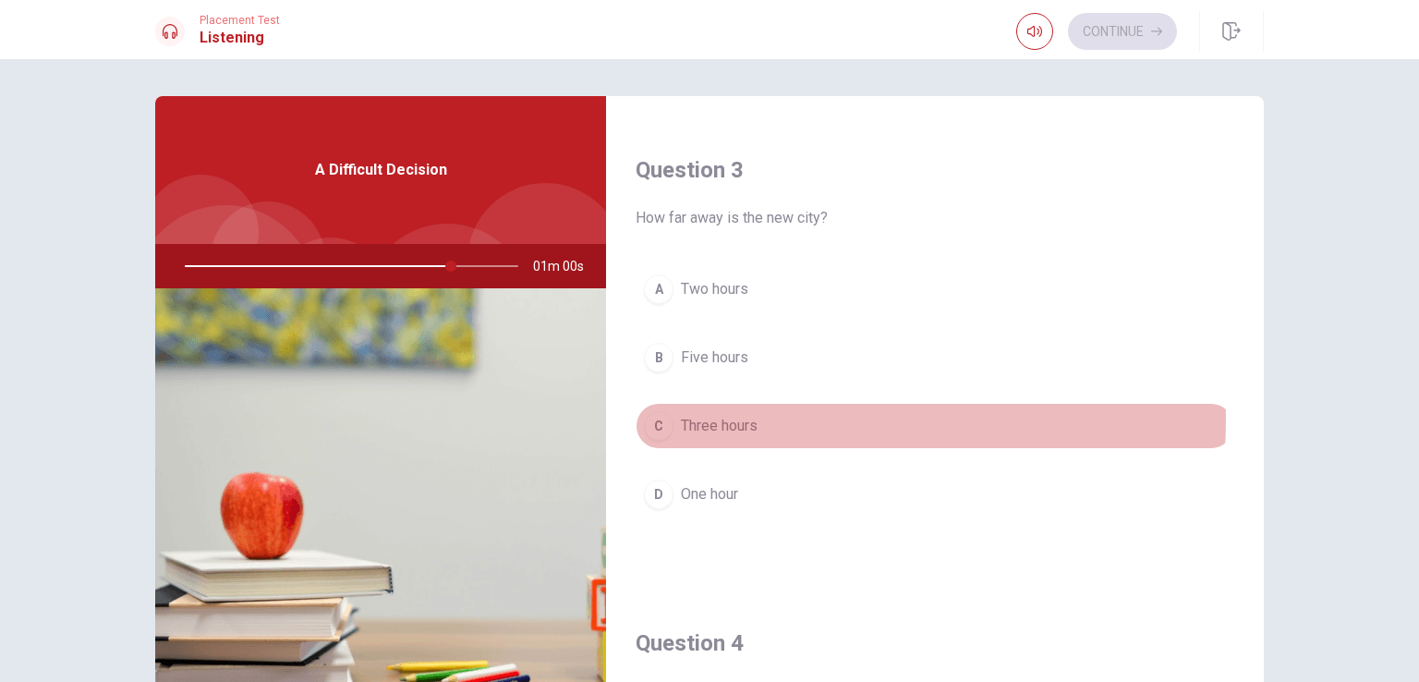
click at [714, 415] on span "Three hours" at bounding box center [719, 426] width 77 height 22
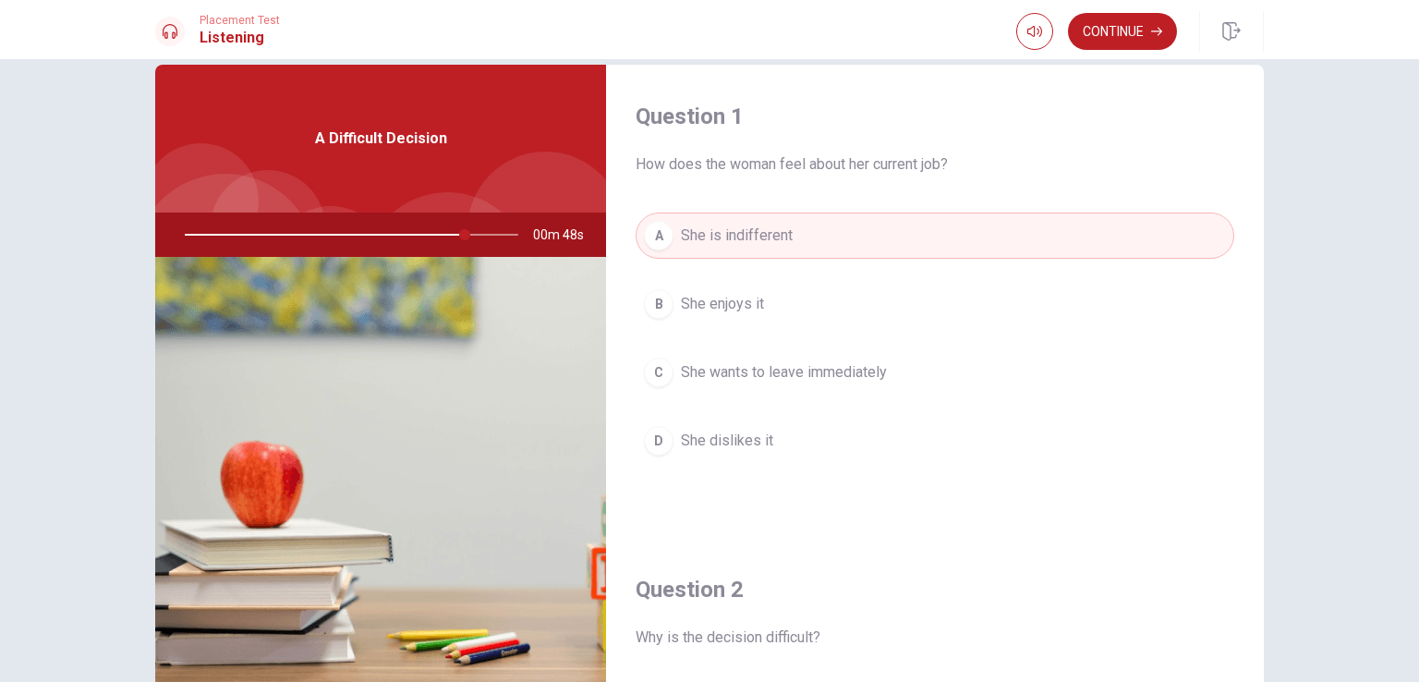
scroll to position [0, 0]
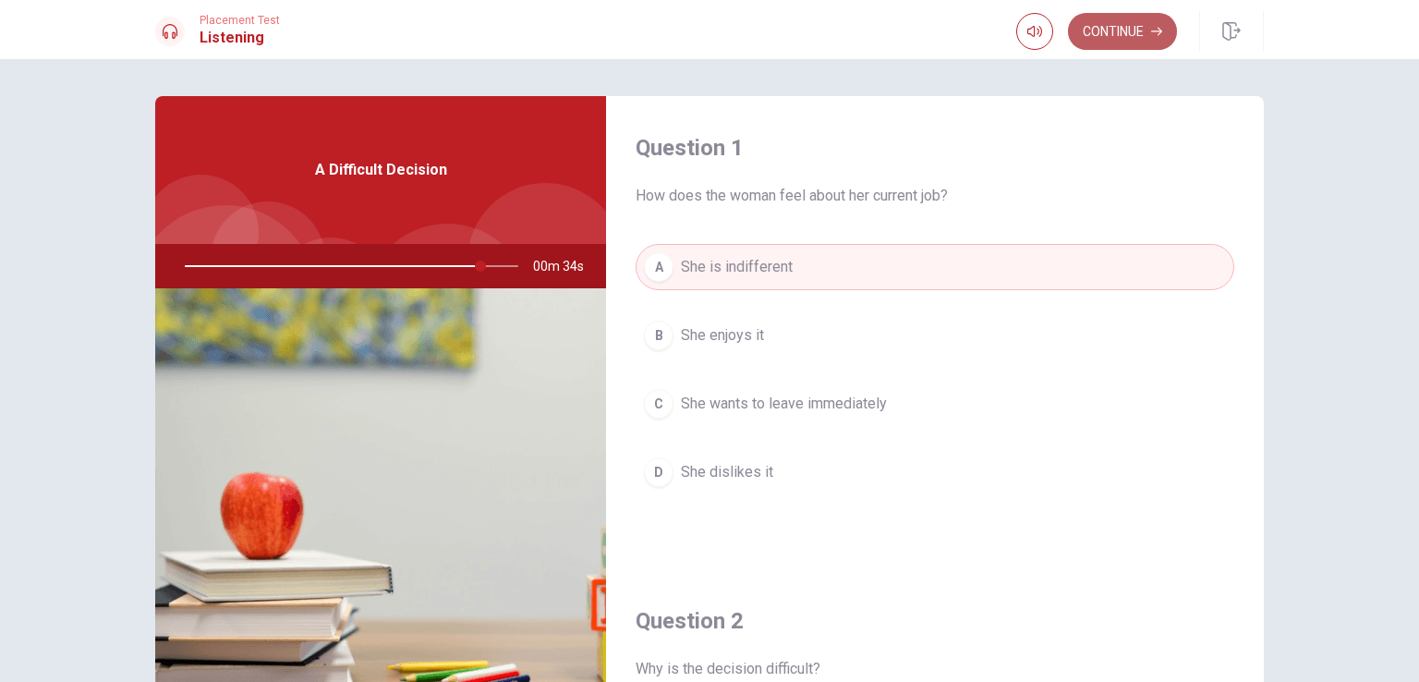
click at [1130, 30] on button "Continue" at bounding box center [1122, 31] width 109 height 37
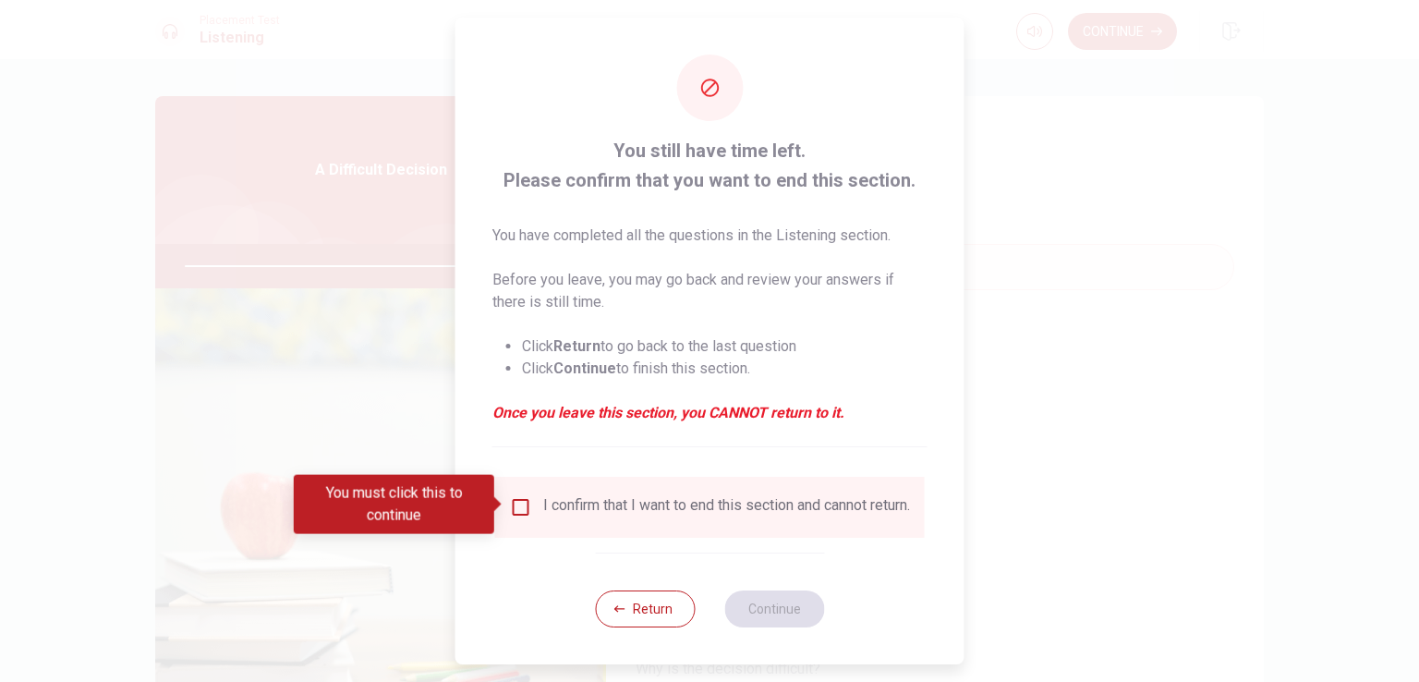
click at [519, 504] on input "You must click this to continue" at bounding box center [521, 507] width 22 height 22
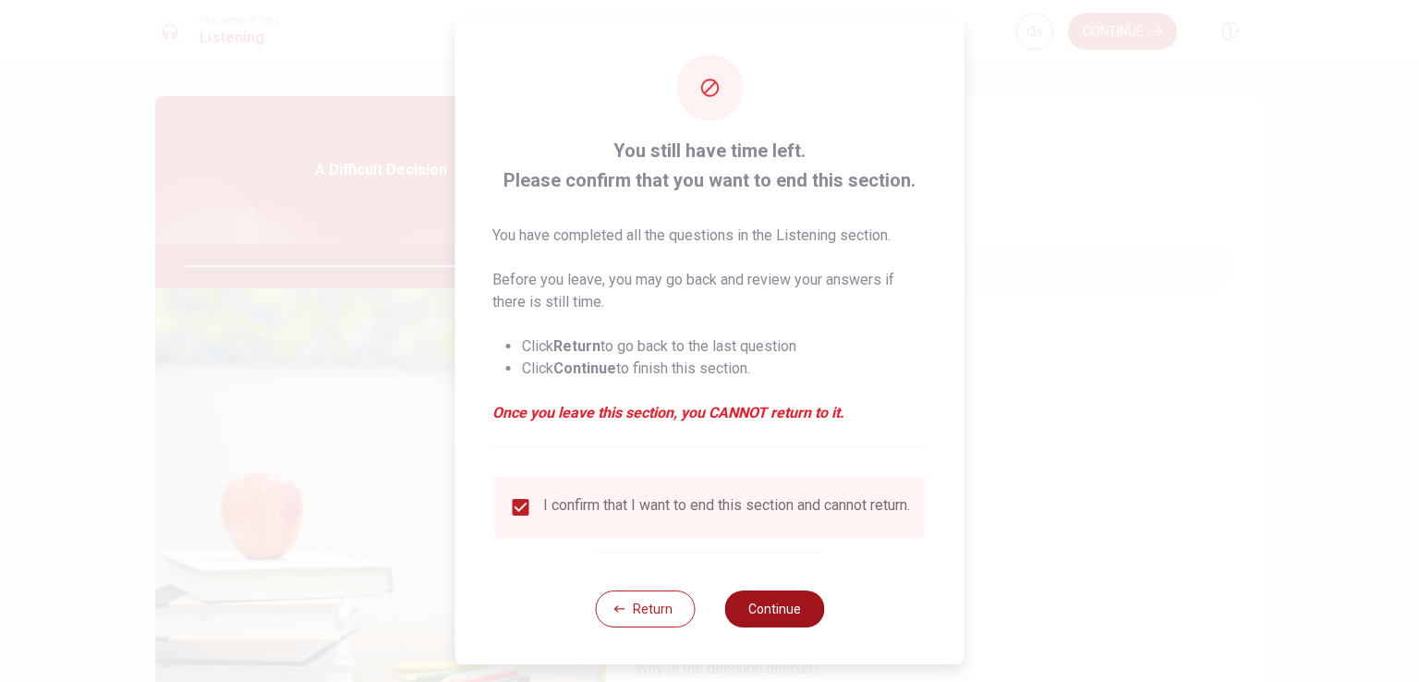
click at [772, 544] on button "Continue" at bounding box center [774, 608] width 100 height 37
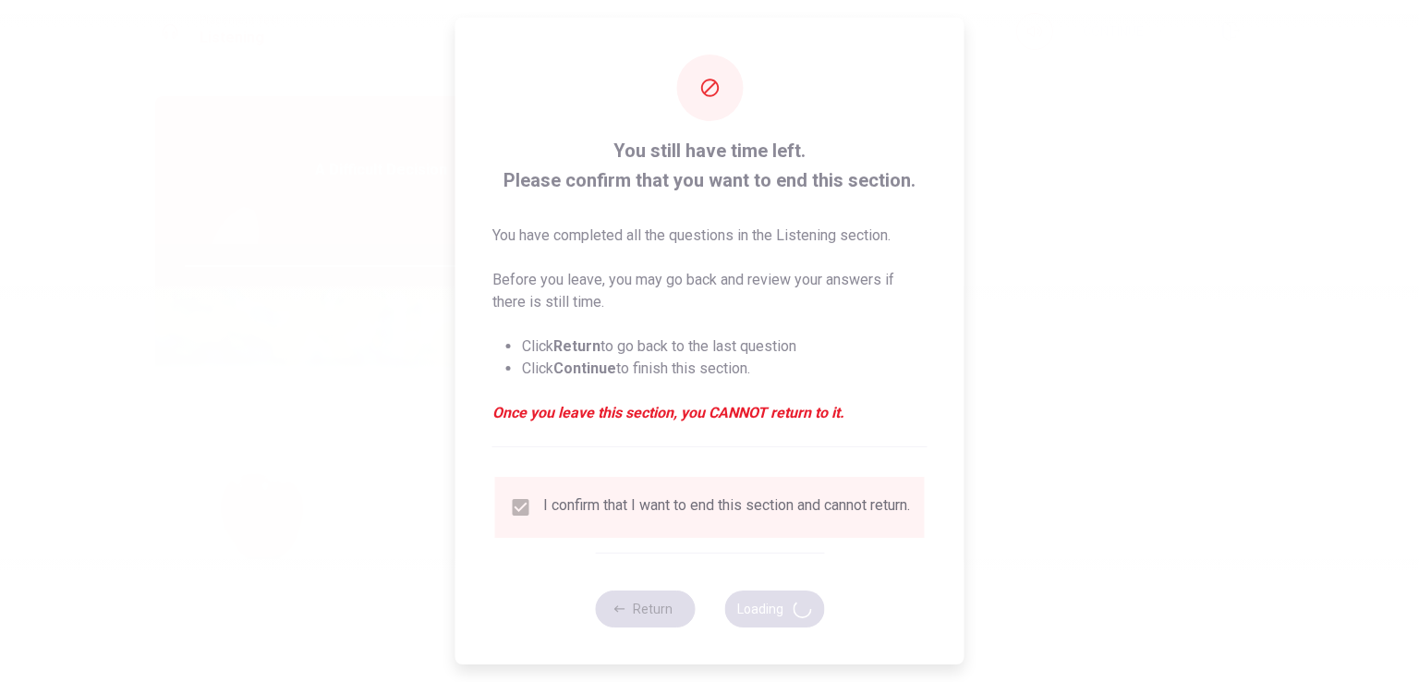
type input "92"
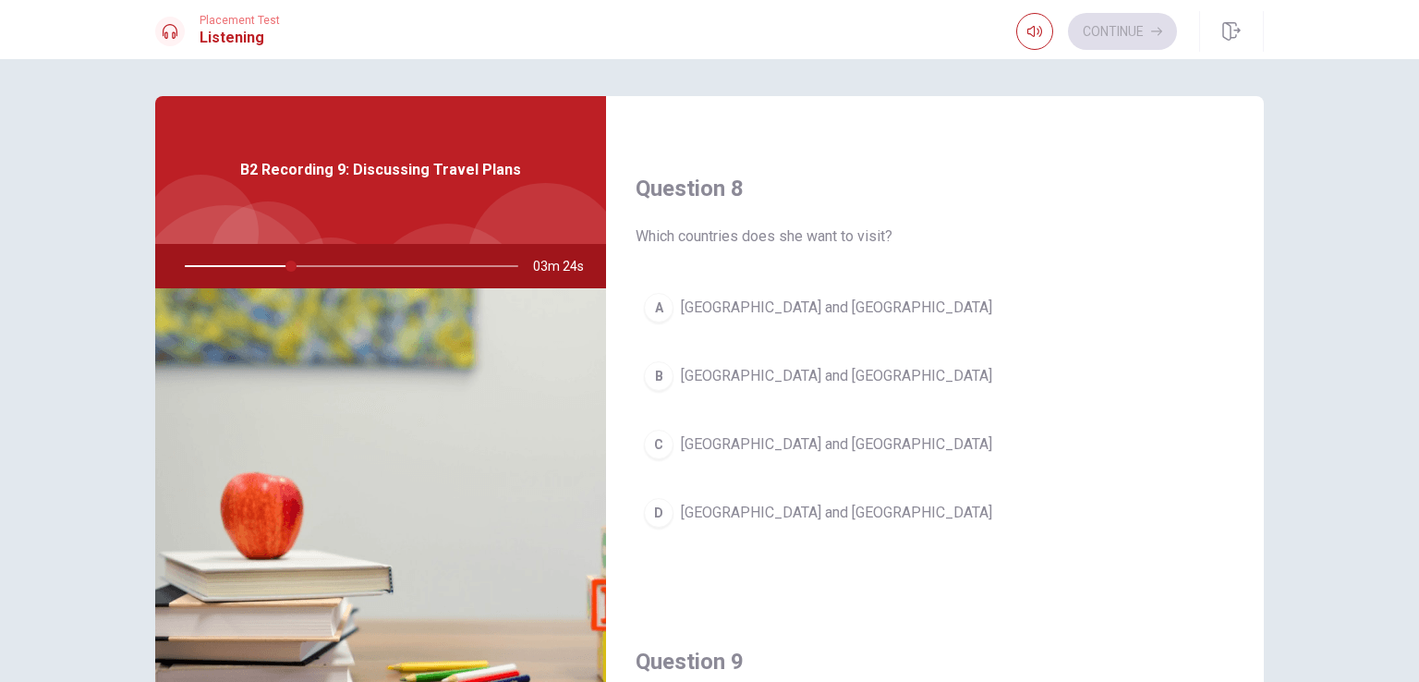
scroll to position [924, 0]
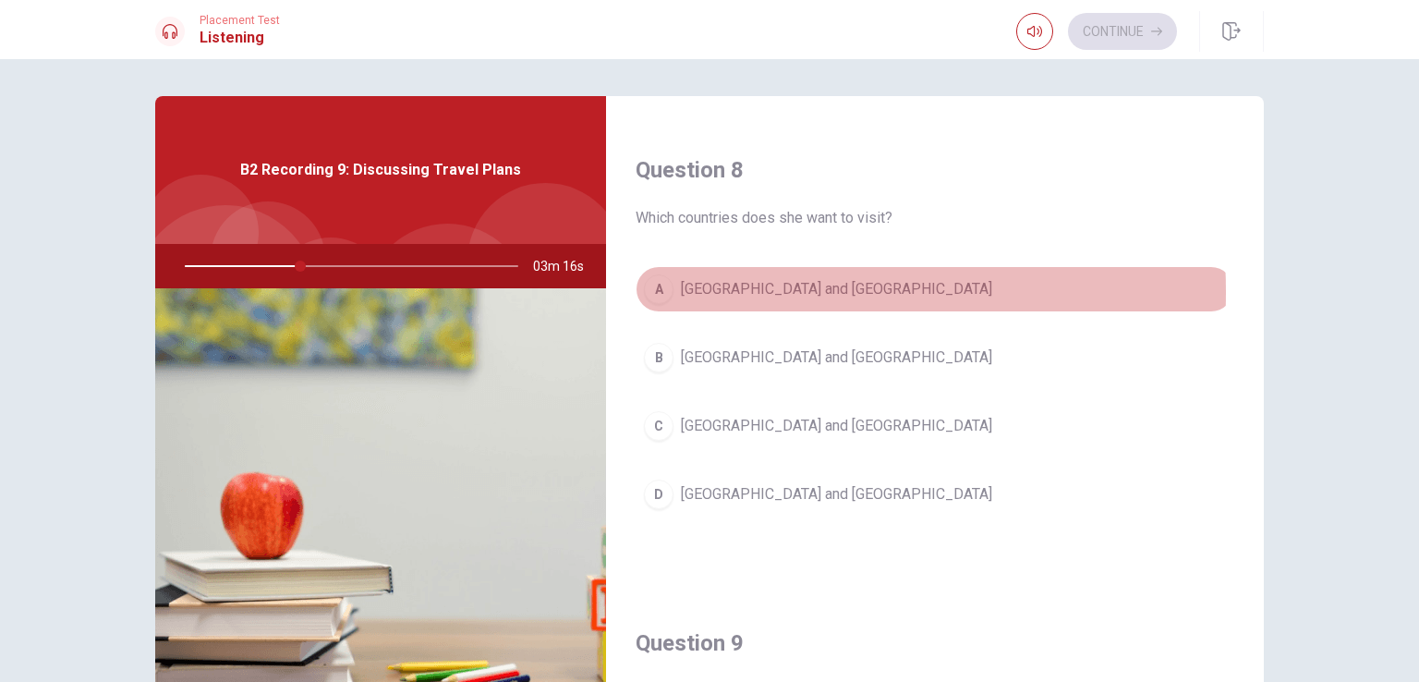
click at [688, 289] on span "[GEOGRAPHIC_DATA] and [GEOGRAPHIC_DATA]" at bounding box center [836, 289] width 311 height 22
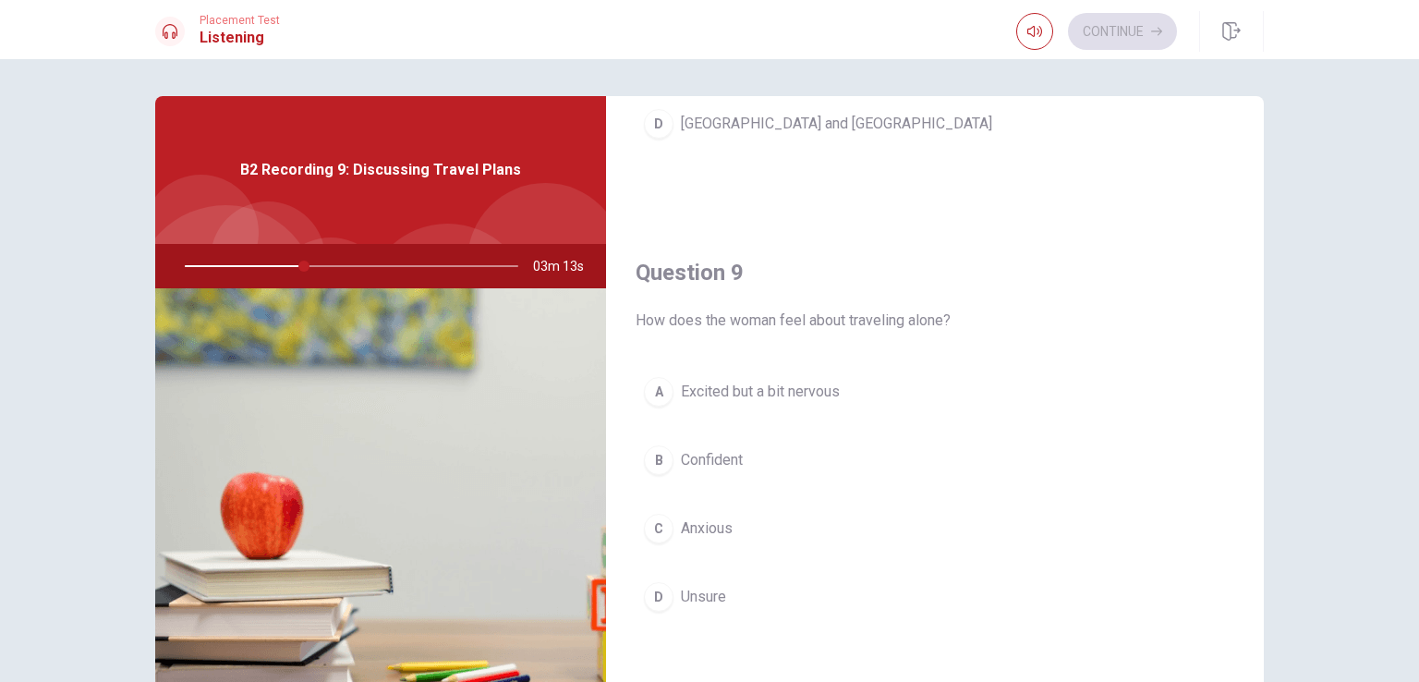
scroll to position [1386, 0]
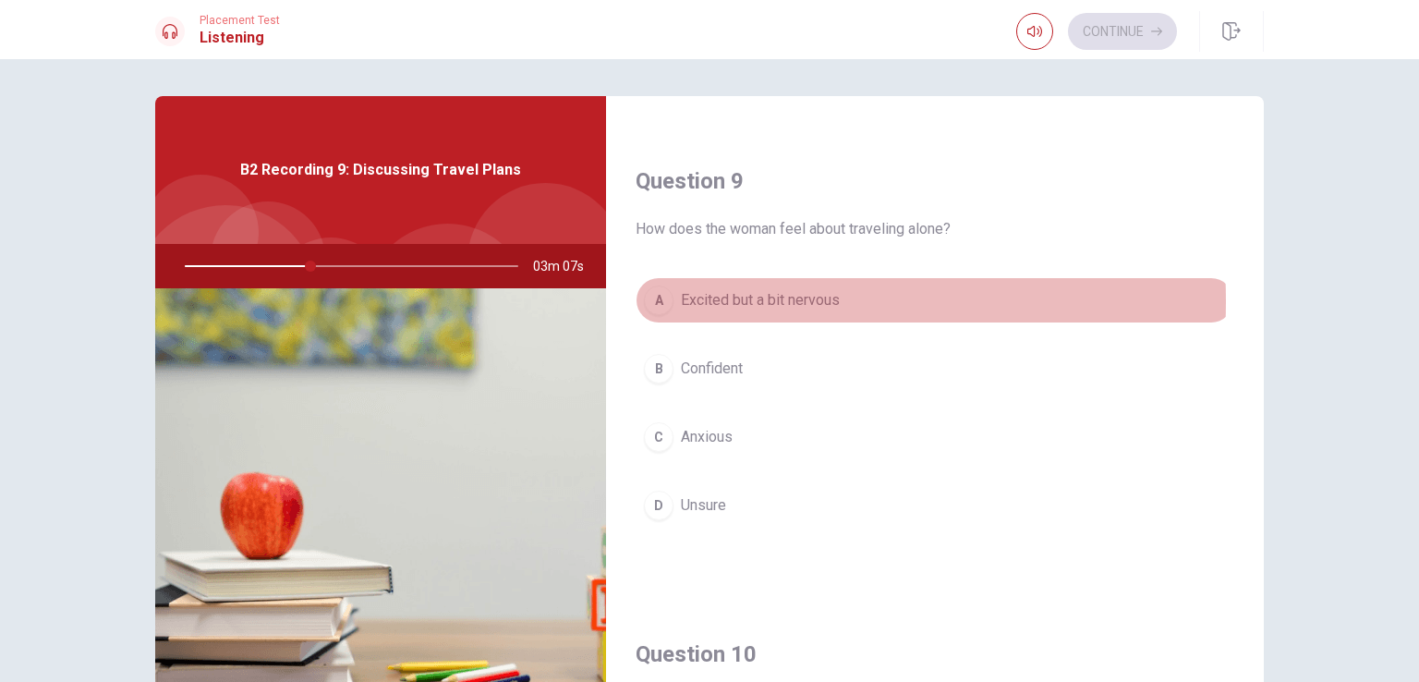
click at [705, 297] on span "Excited but a bit nervous" at bounding box center [760, 300] width 159 height 22
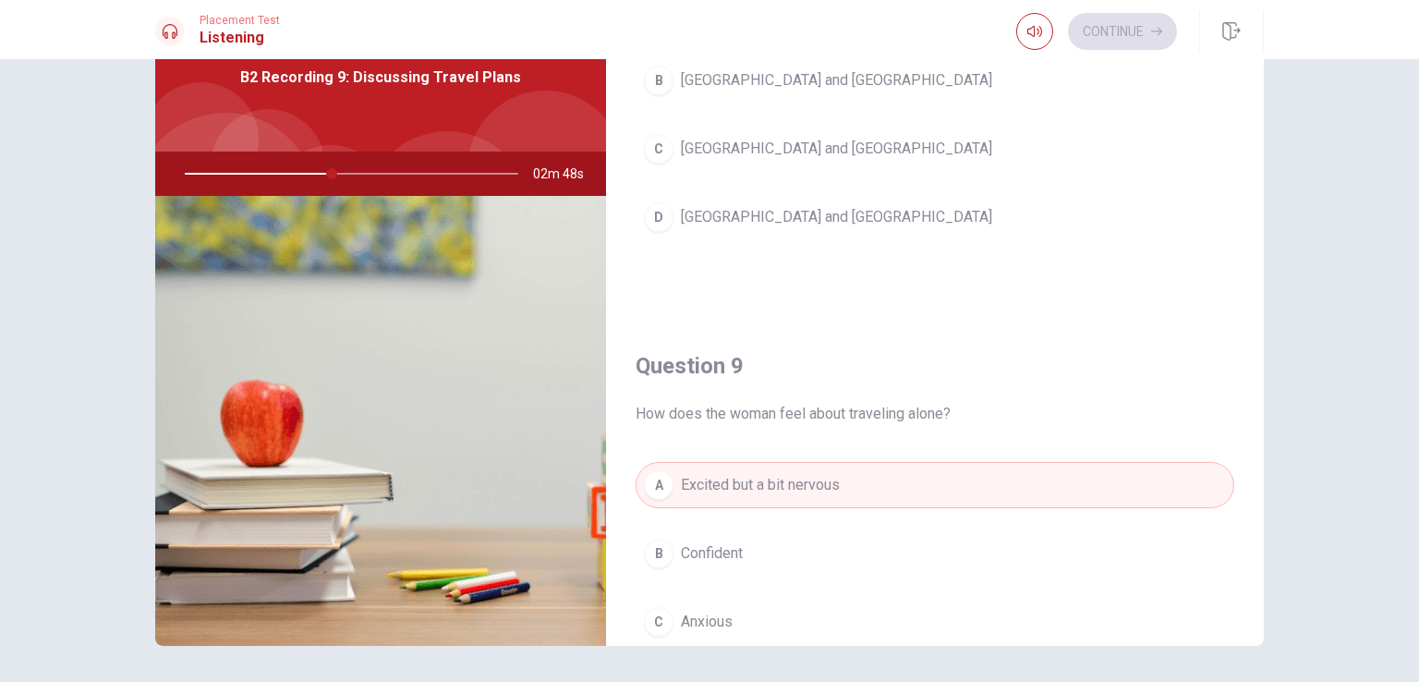
scroll to position [1663, 0]
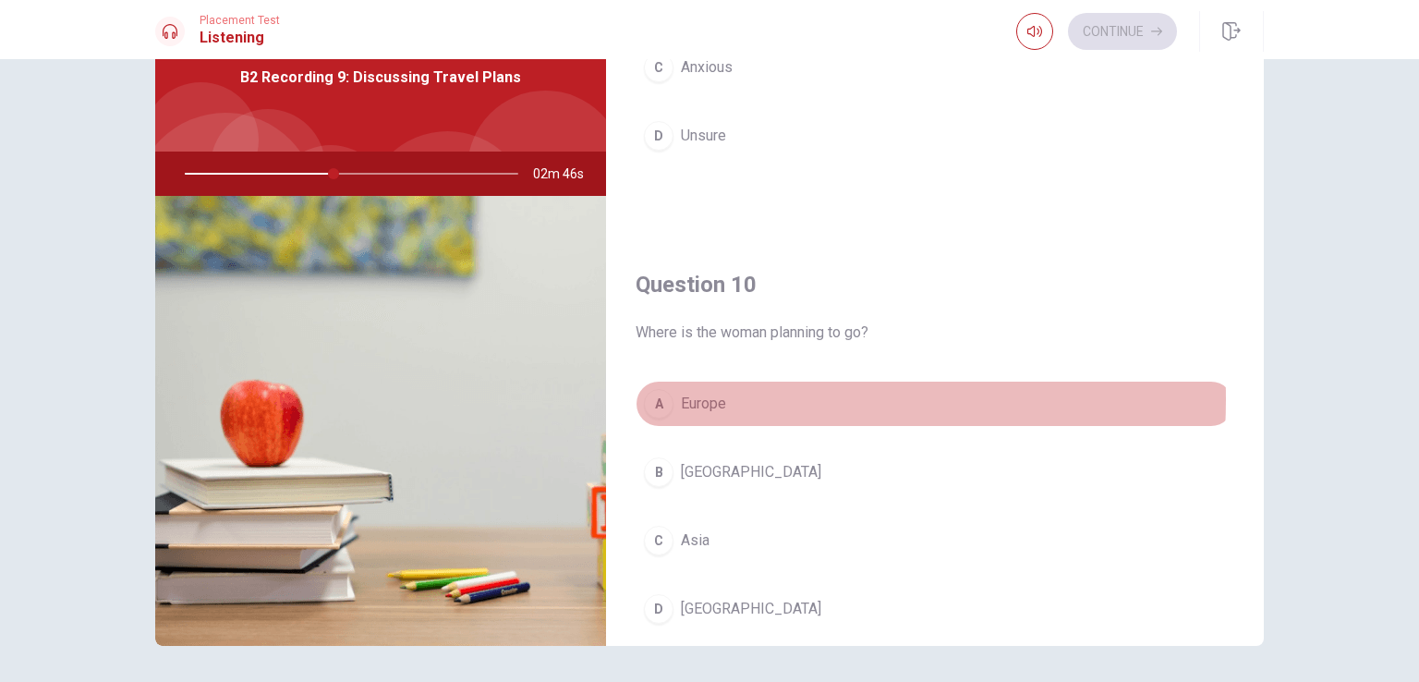
click at [717, 393] on span "Europe" at bounding box center [703, 404] width 45 height 22
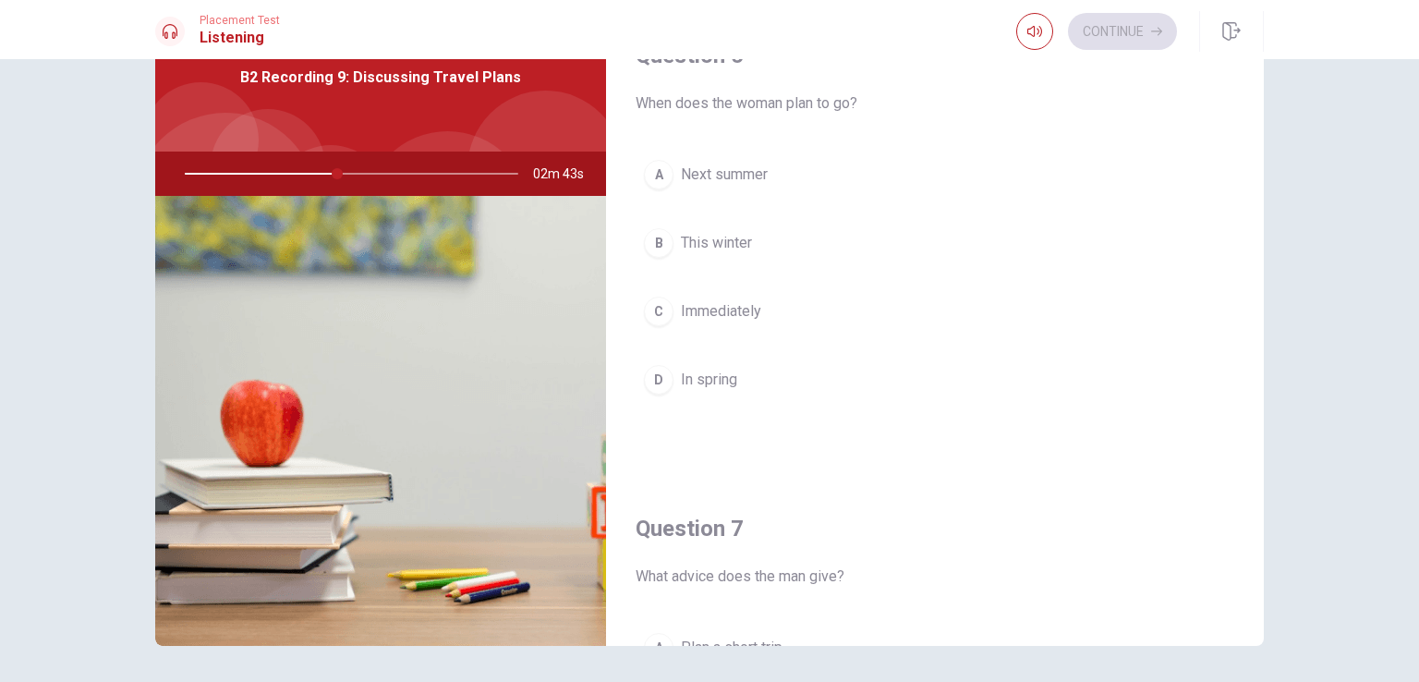
scroll to position [0, 0]
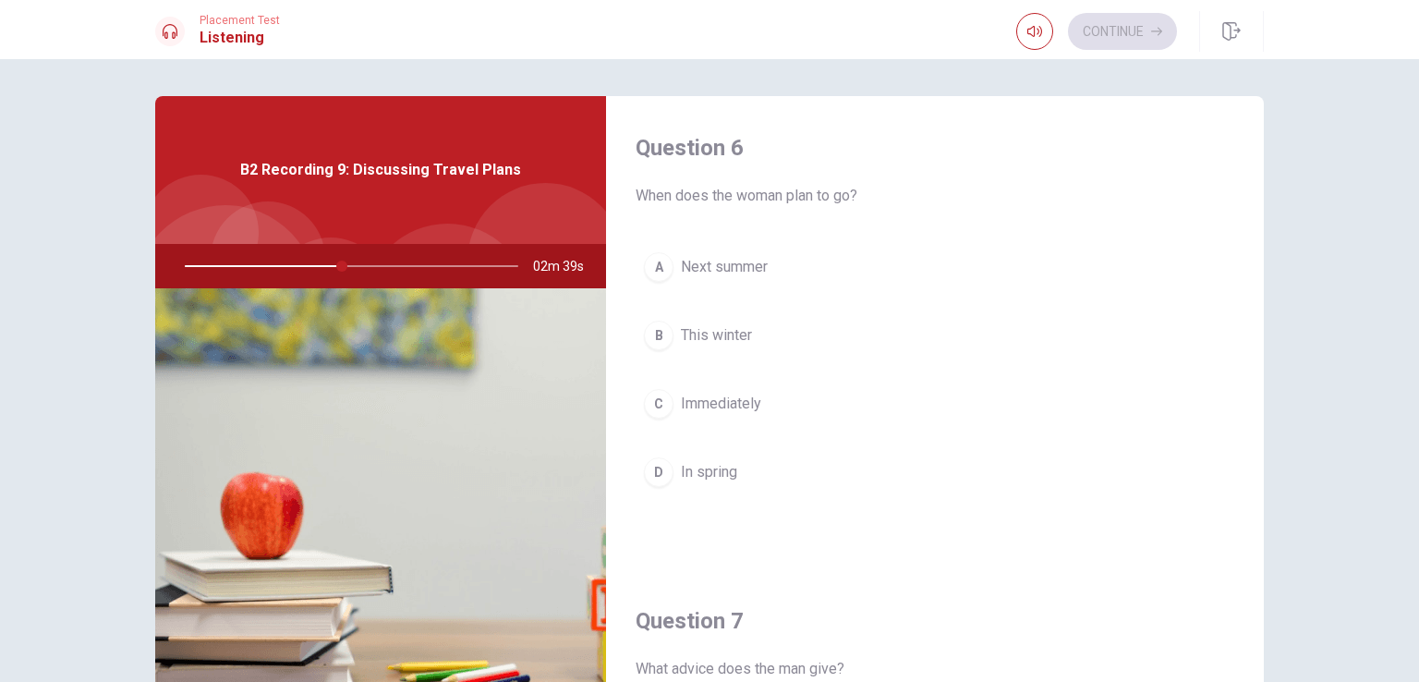
click at [725, 262] on span "Next summer" at bounding box center [724, 267] width 87 height 22
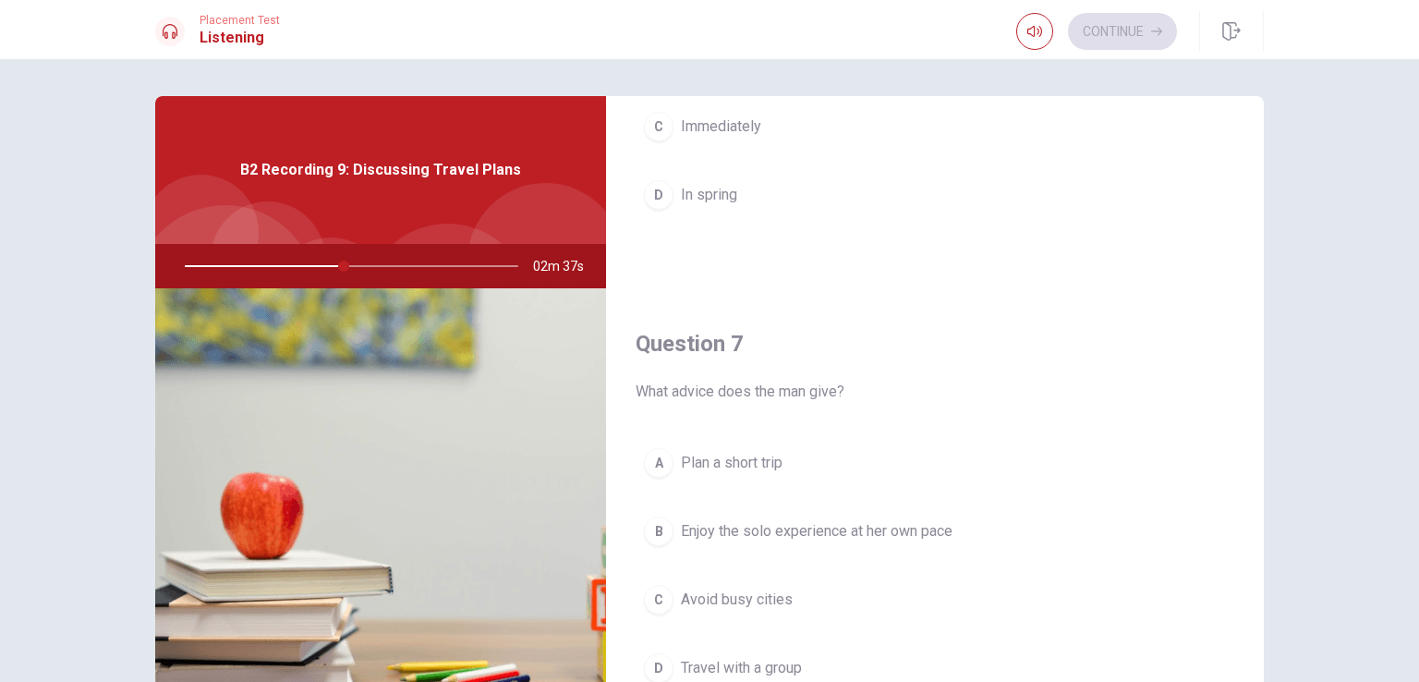
scroll to position [370, 0]
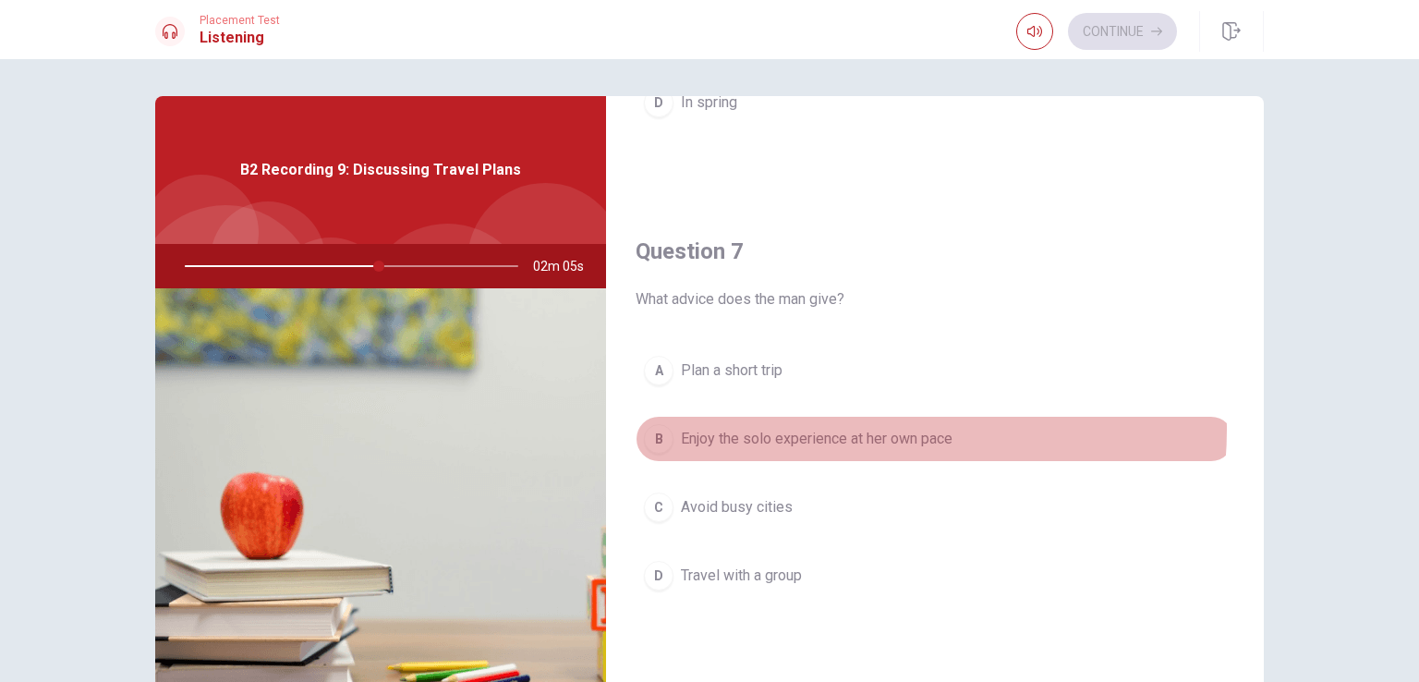
click at [853, 428] on span "Enjoy the solo experience at her own pace" at bounding box center [817, 439] width 272 height 22
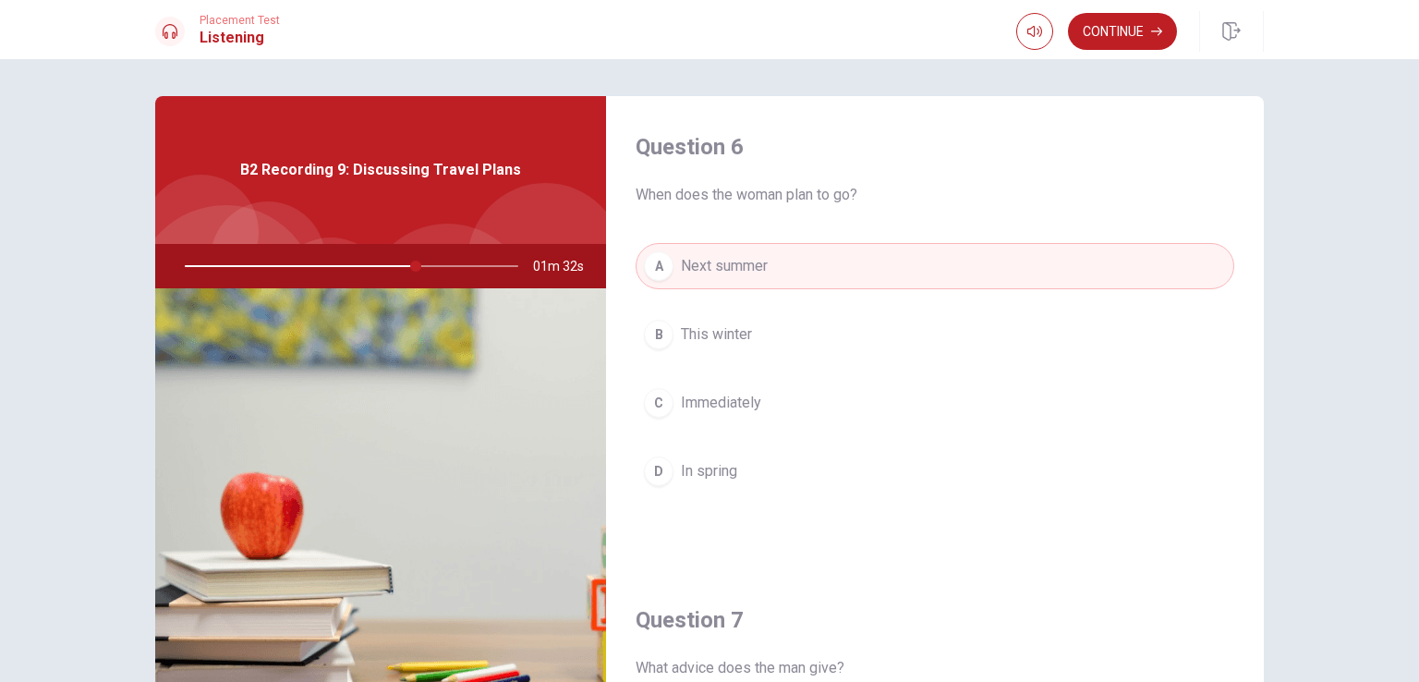
scroll to position [0, 0]
click at [1118, 23] on button "Continue" at bounding box center [1122, 31] width 109 height 37
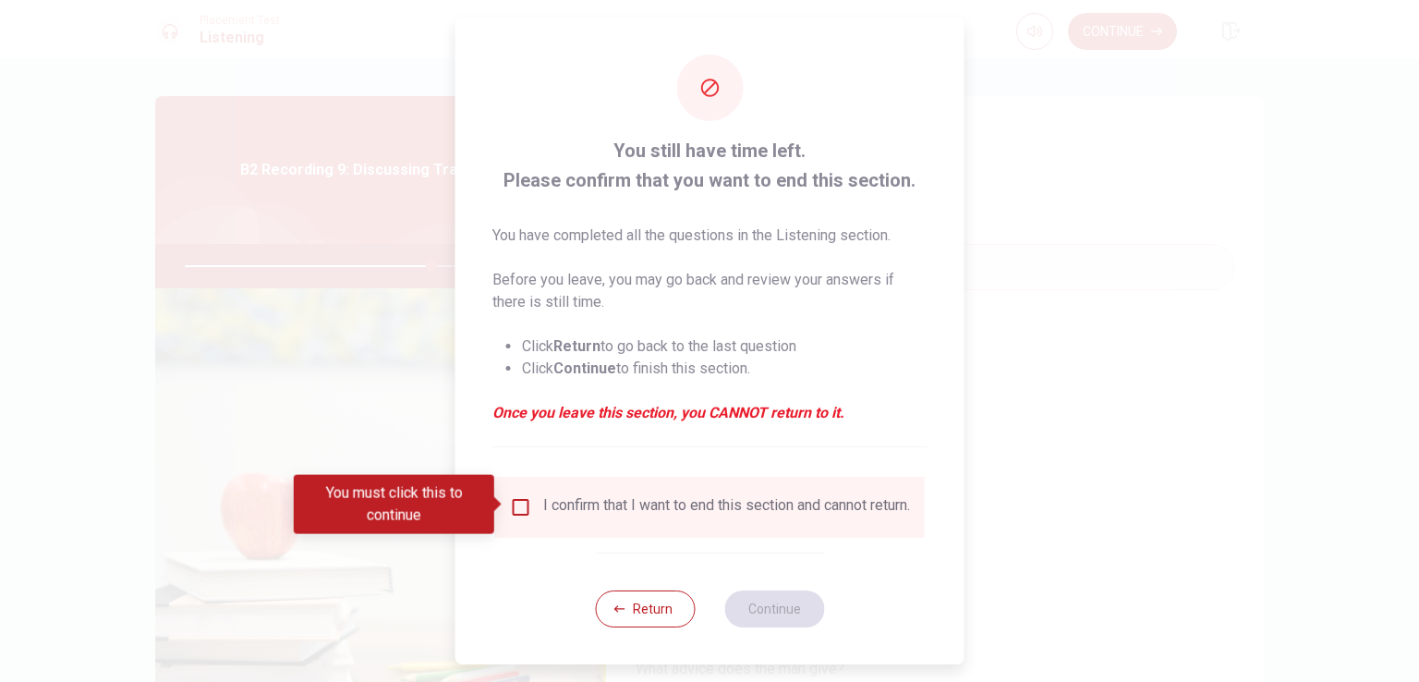
click at [517, 507] on input "You must click this to continue" at bounding box center [521, 507] width 22 height 22
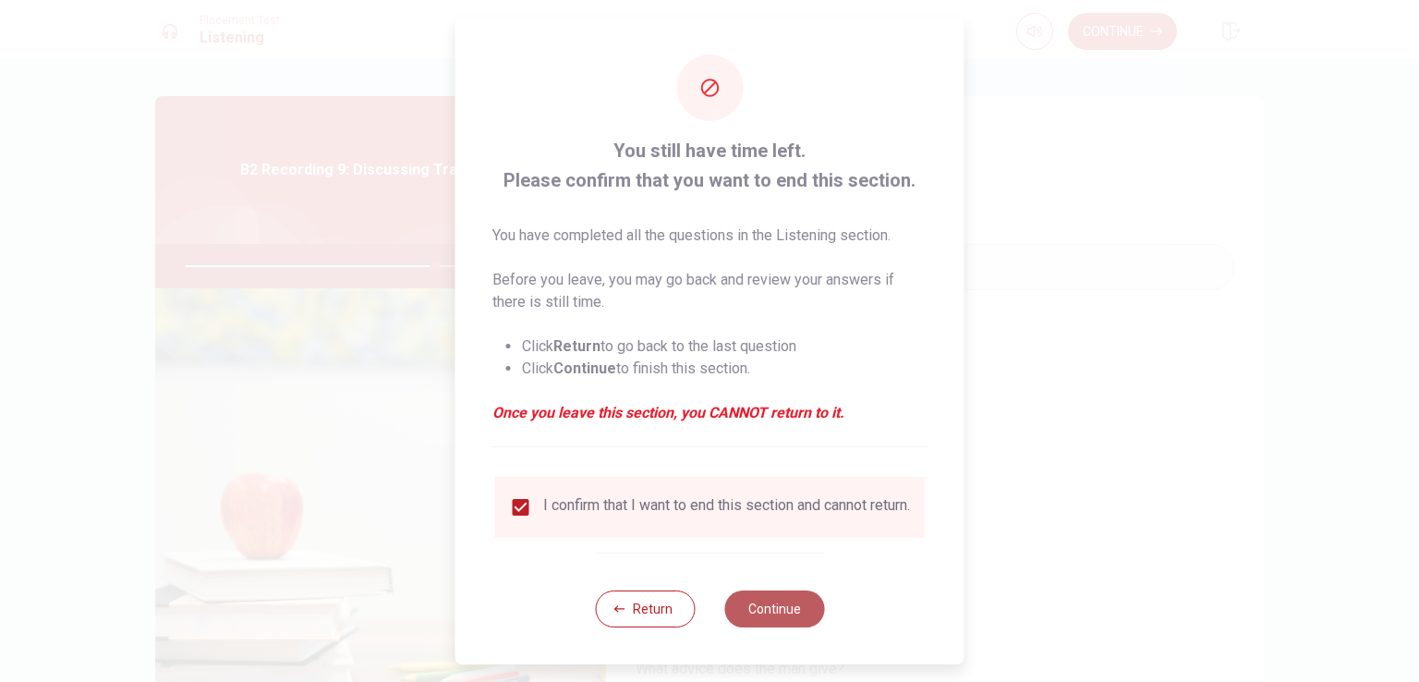
click at [768, 544] on button "Continue" at bounding box center [774, 608] width 100 height 37
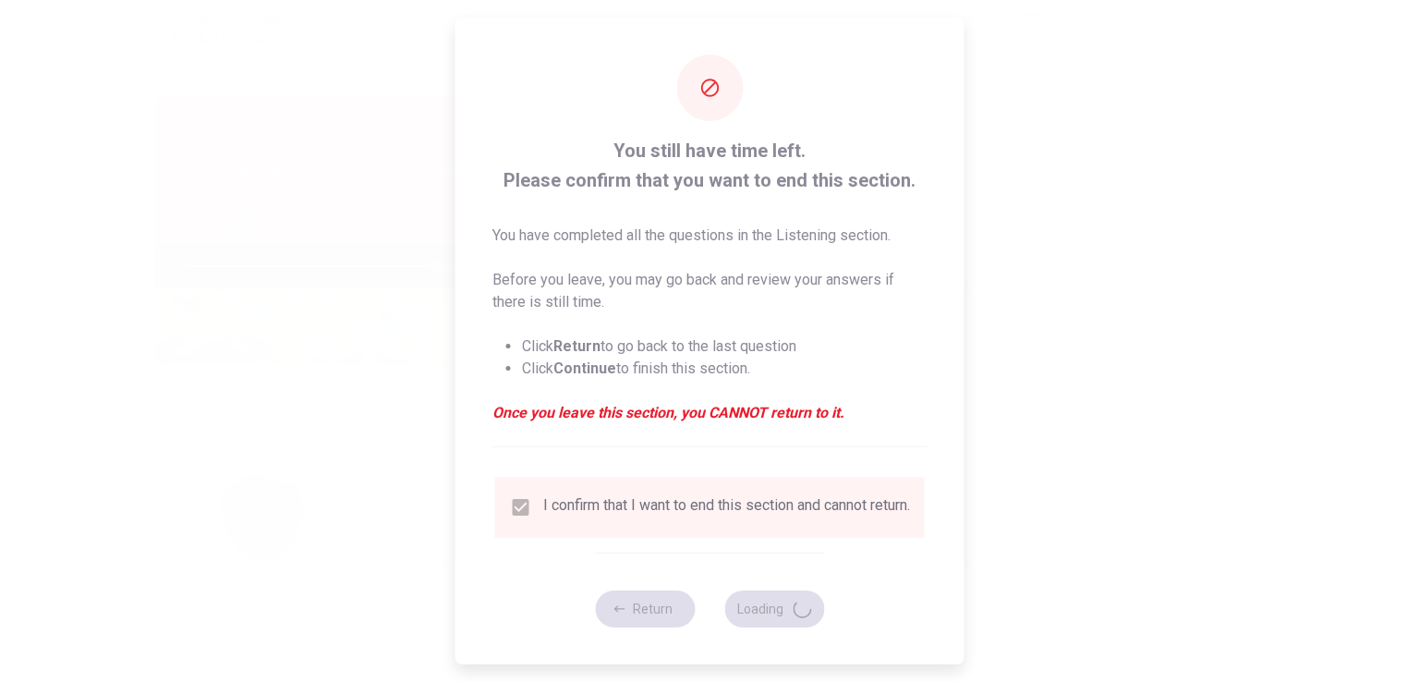
type input "76"
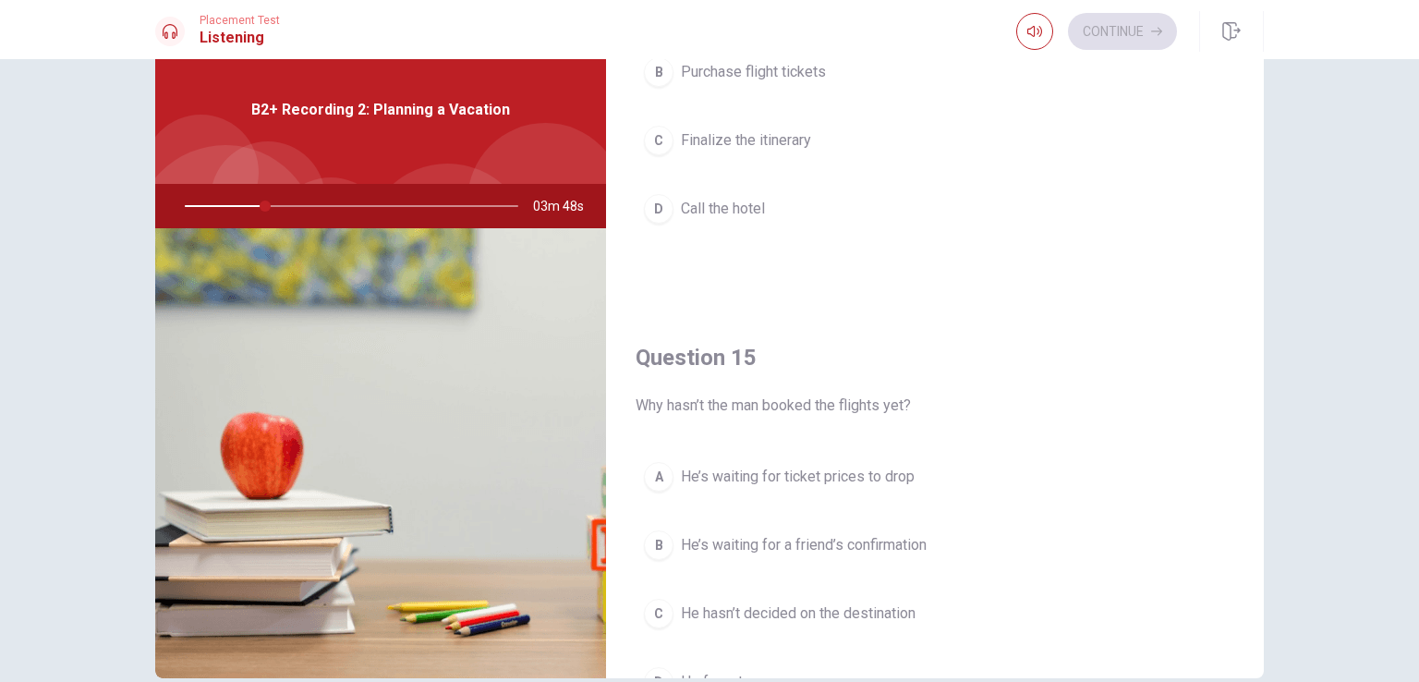
scroll to position [1715, 0]
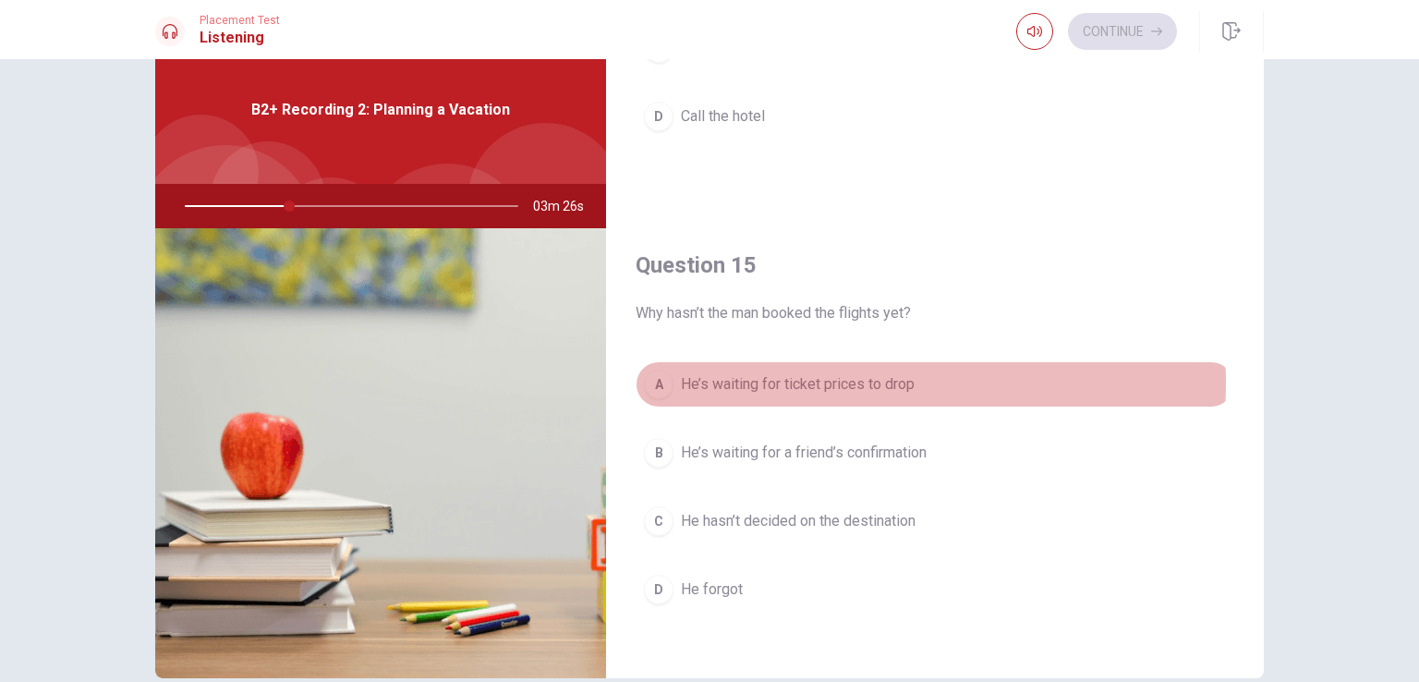
click at [818, 375] on span "He’s waiting for ticket prices to drop" at bounding box center [798, 384] width 234 height 22
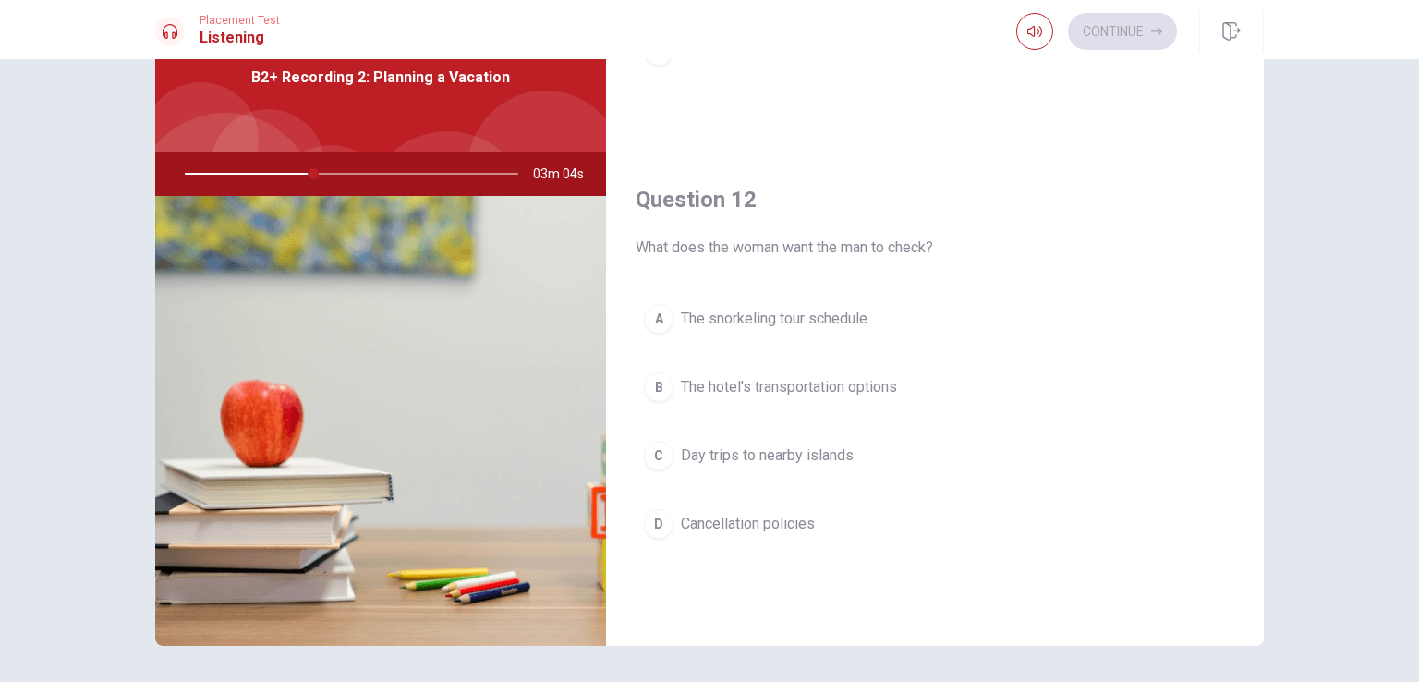
scroll to position [370, 0]
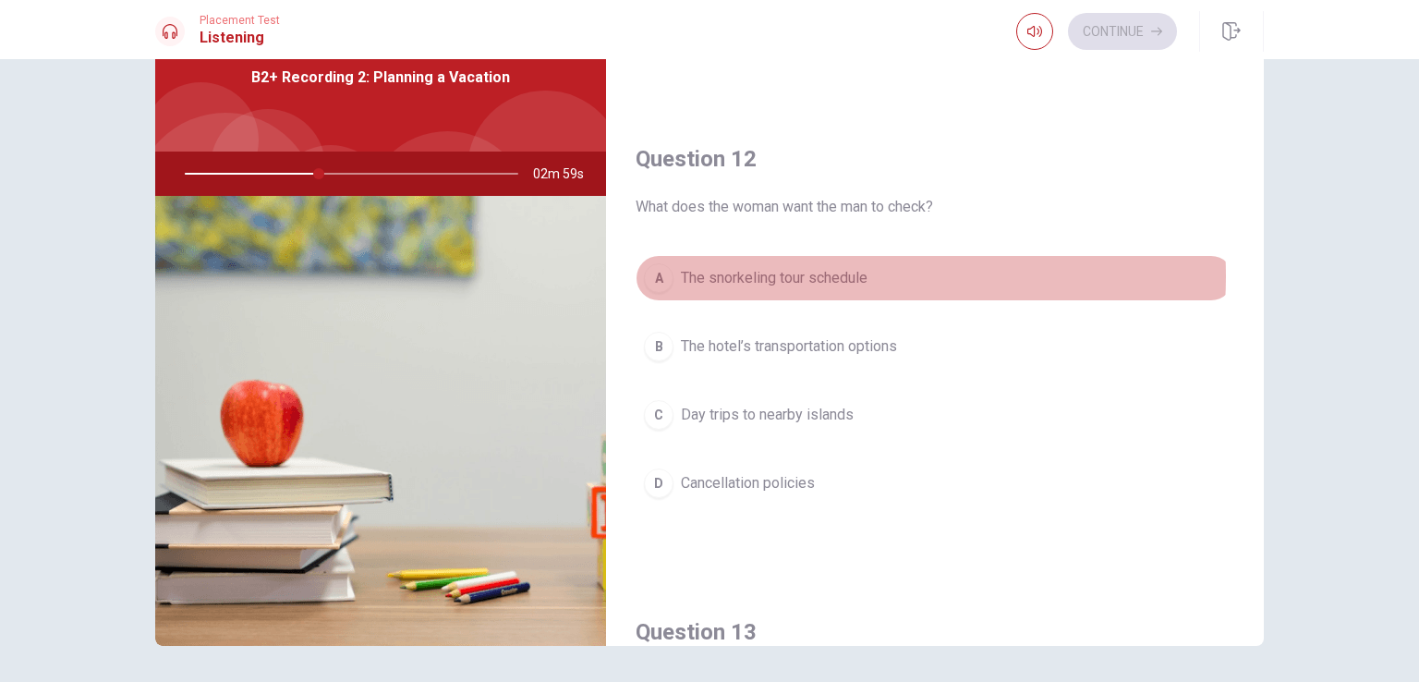
click at [817, 274] on span "The snorkeling tour schedule" at bounding box center [774, 278] width 187 height 22
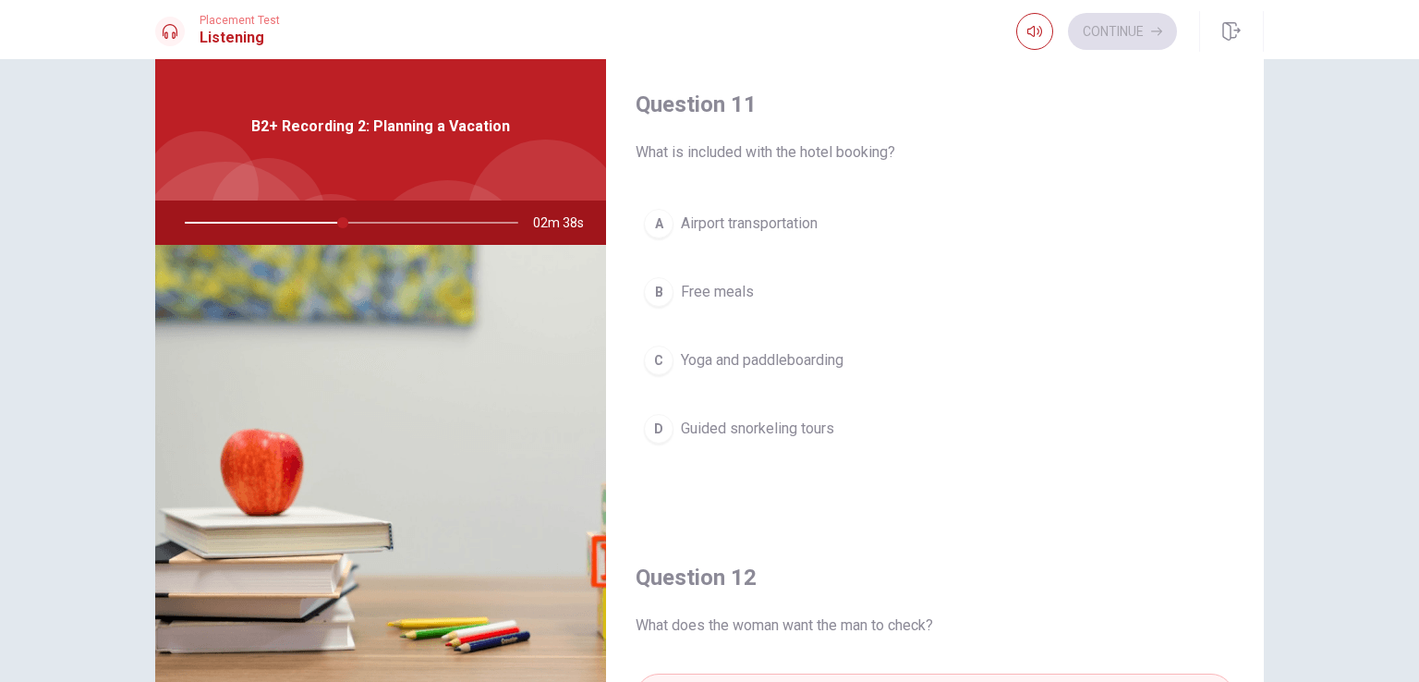
scroll to position [0, 0]
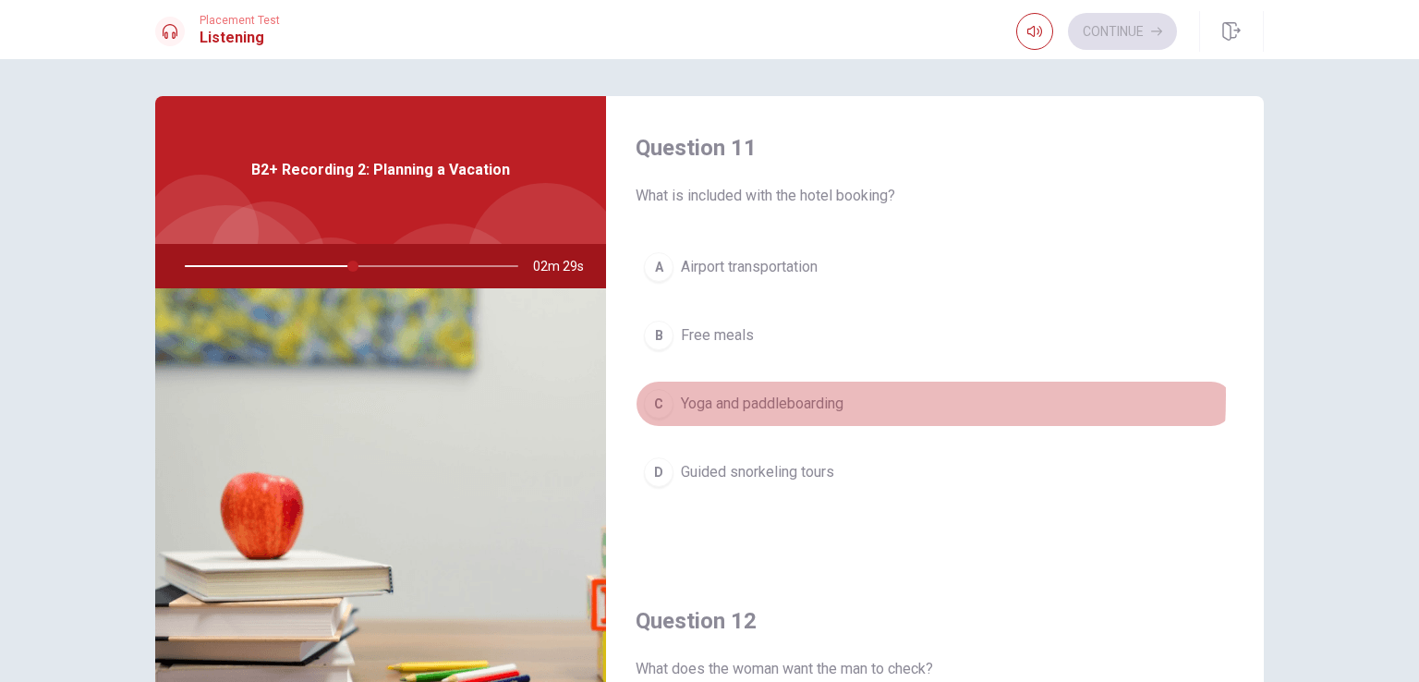
click at [719, 395] on span "Yoga and paddleboarding" at bounding box center [762, 404] width 163 height 22
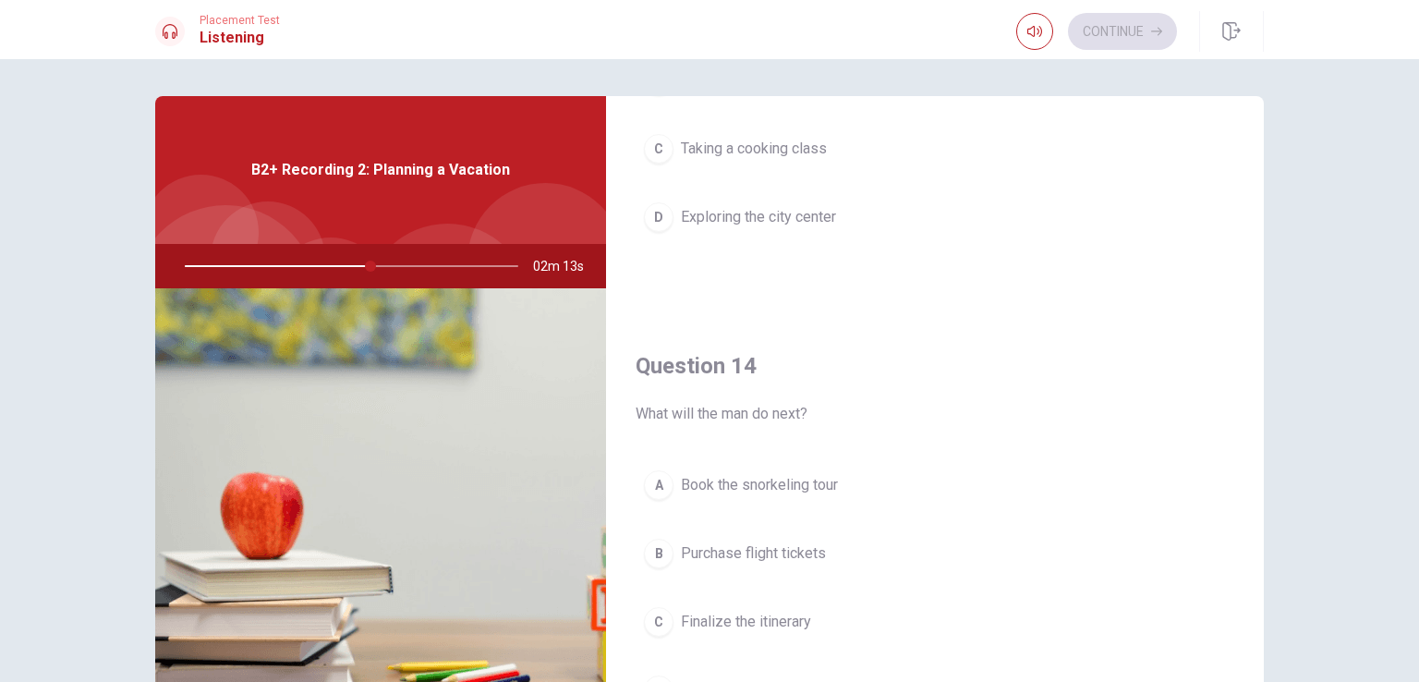
scroll to position [1294, 0]
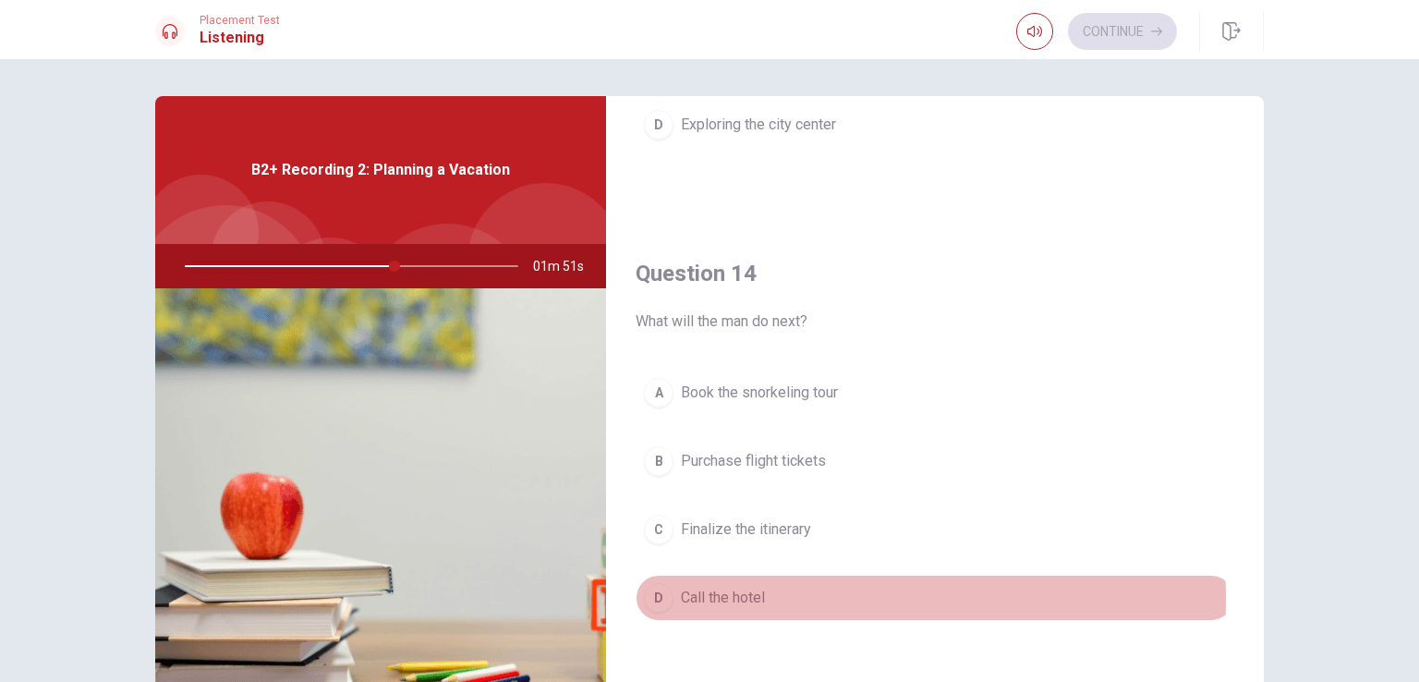
click at [742, 544] on span "Call the hotel" at bounding box center [723, 598] width 84 height 22
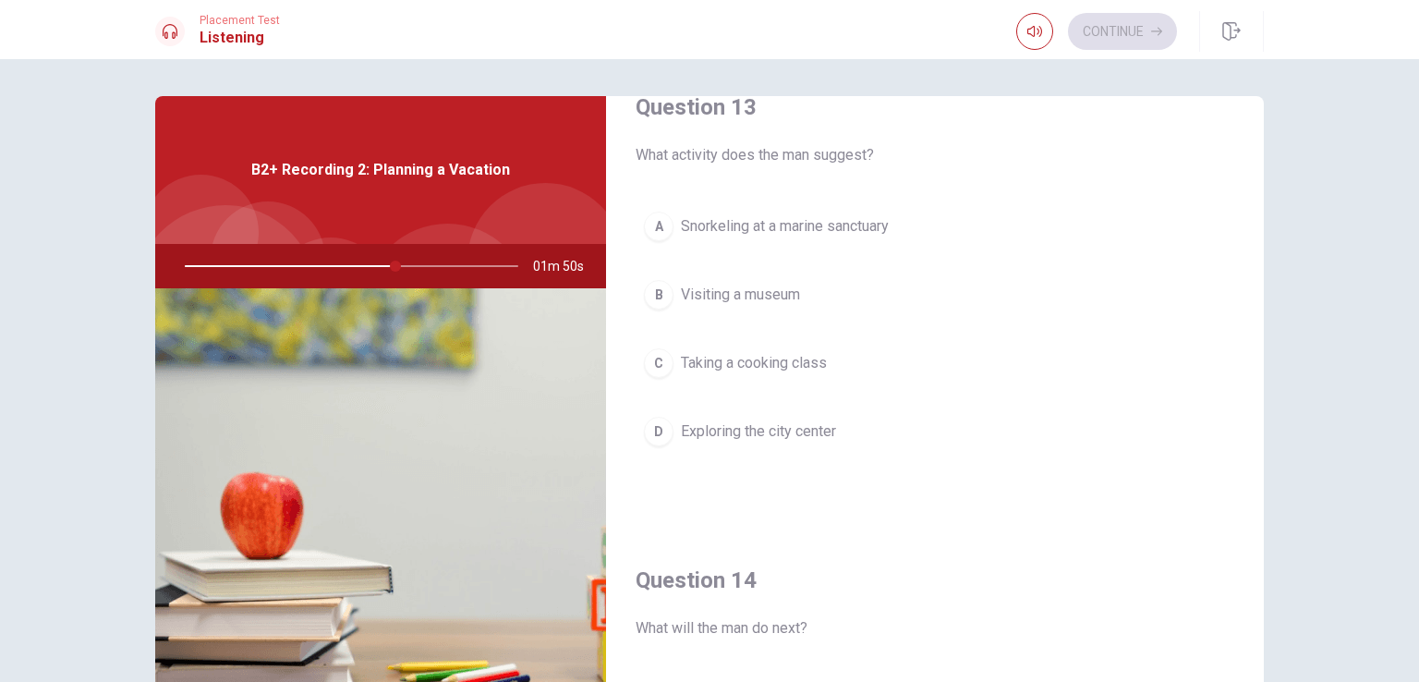
scroll to position [832, 0]
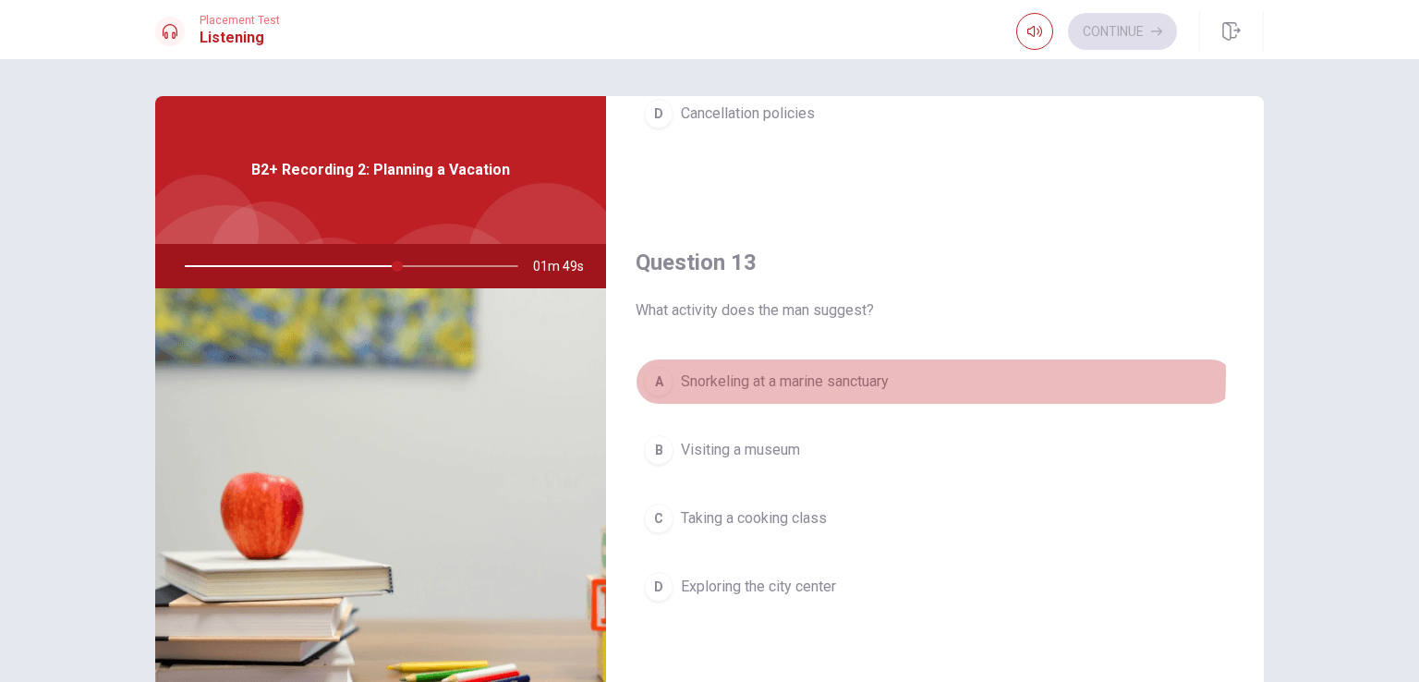
click at [746, 371] on span "Snorkeling at a marine sanctuary" at bounding box center [785, 382] width 208 height 22
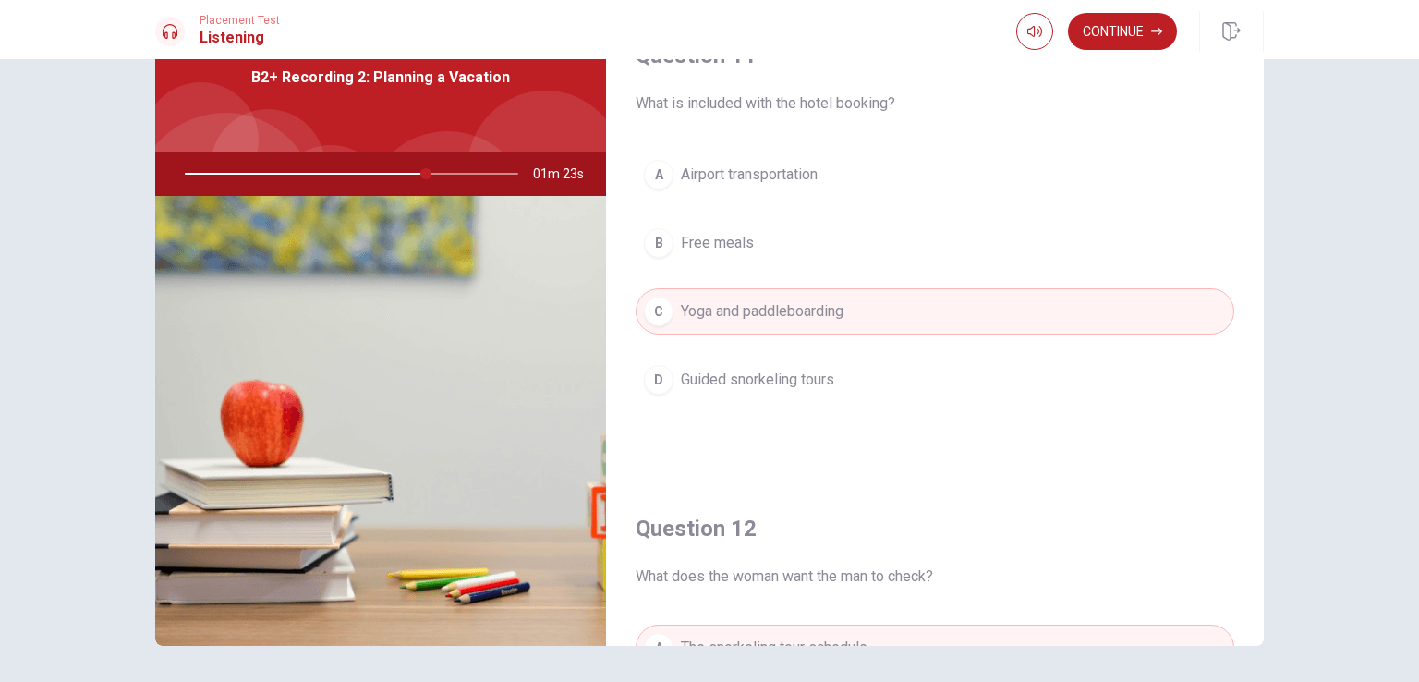
scroll to position [0, 0]
click at [1135, 34] on button "Continue" at bounding box center [1122, 31] width 109 height 37
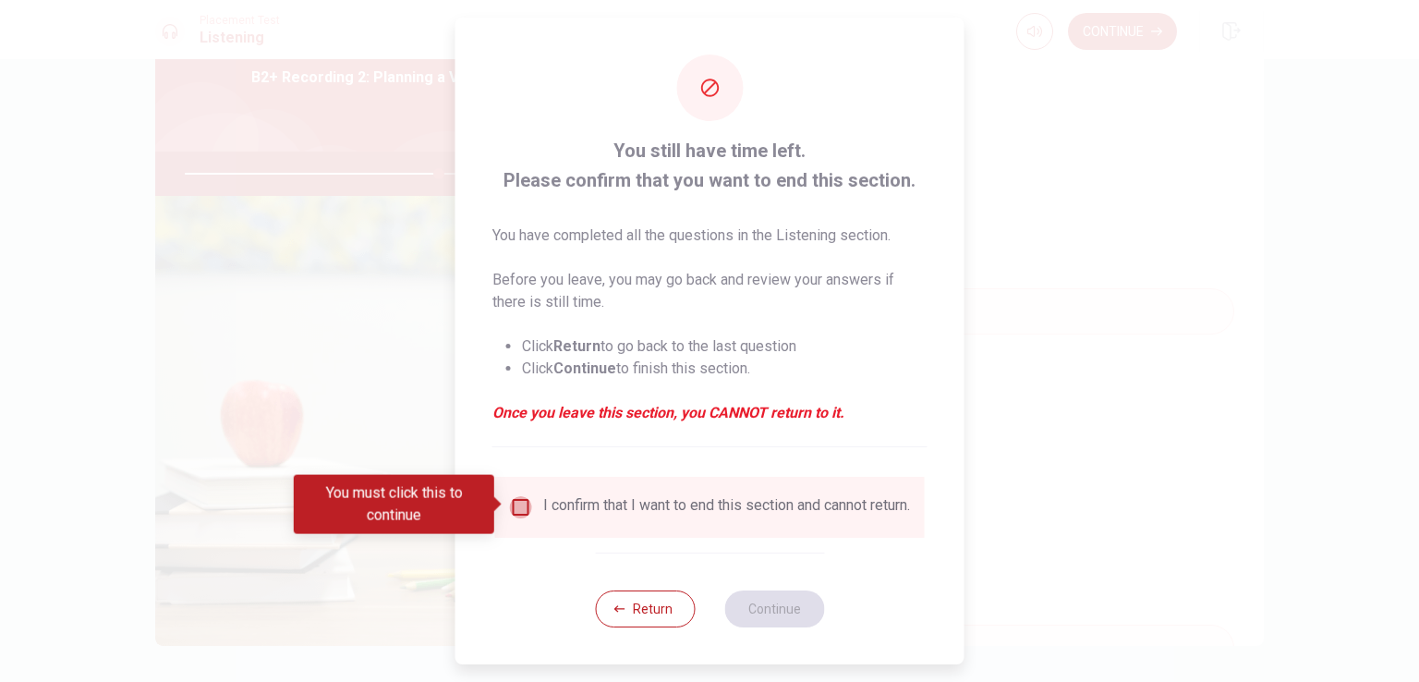
click at [521, 503] on input "You must click this to continue" at bounding box center [521, 507] width 22 height 22
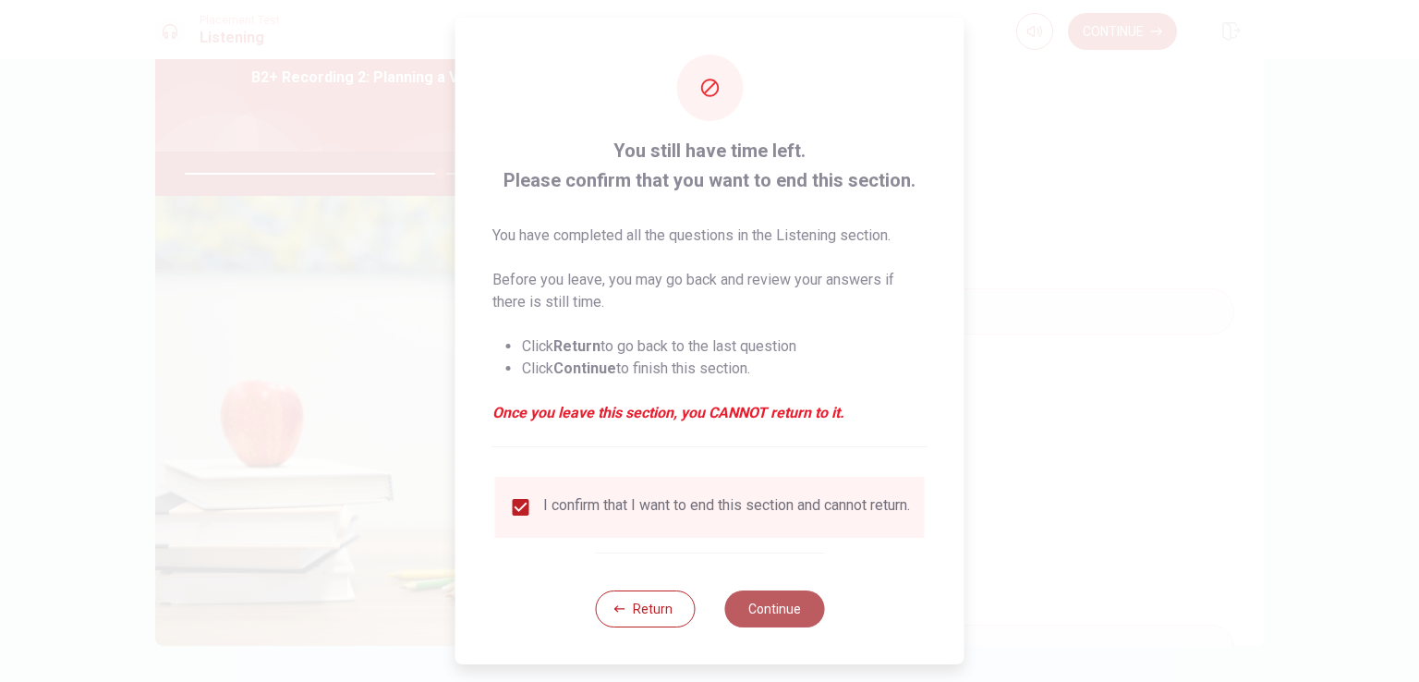
click at [771, 544] on button "Continue" at bounding box center [774, 608] width 100 height 37
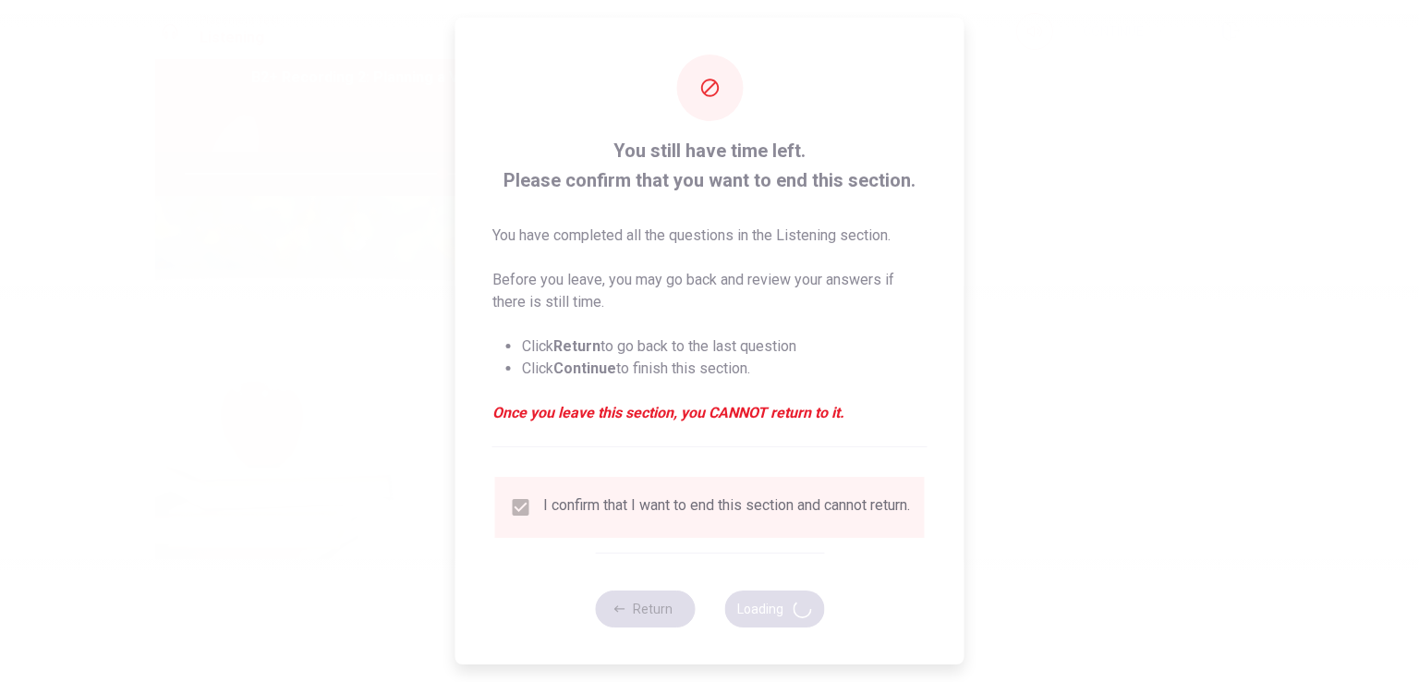
type input "78"
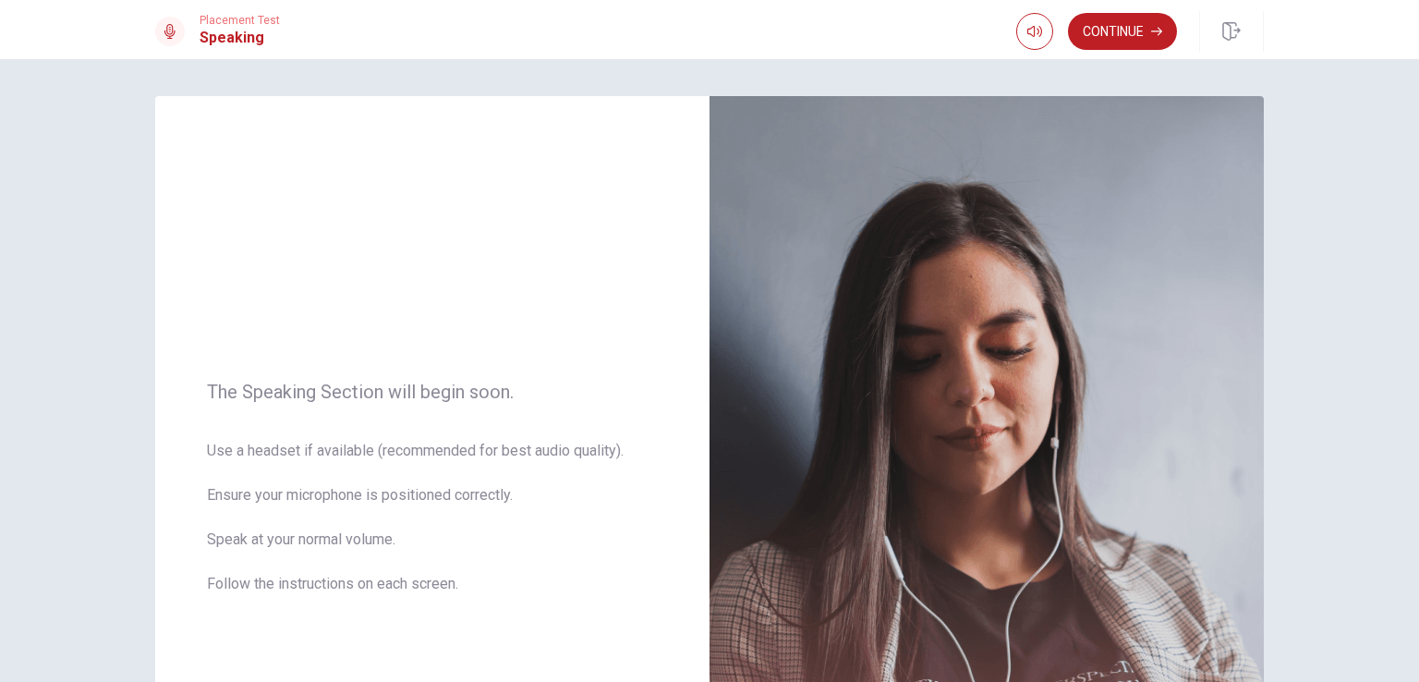
click at [1120, 25] on button "Continue" at bounding box center [1122, 31] width 109 height 37
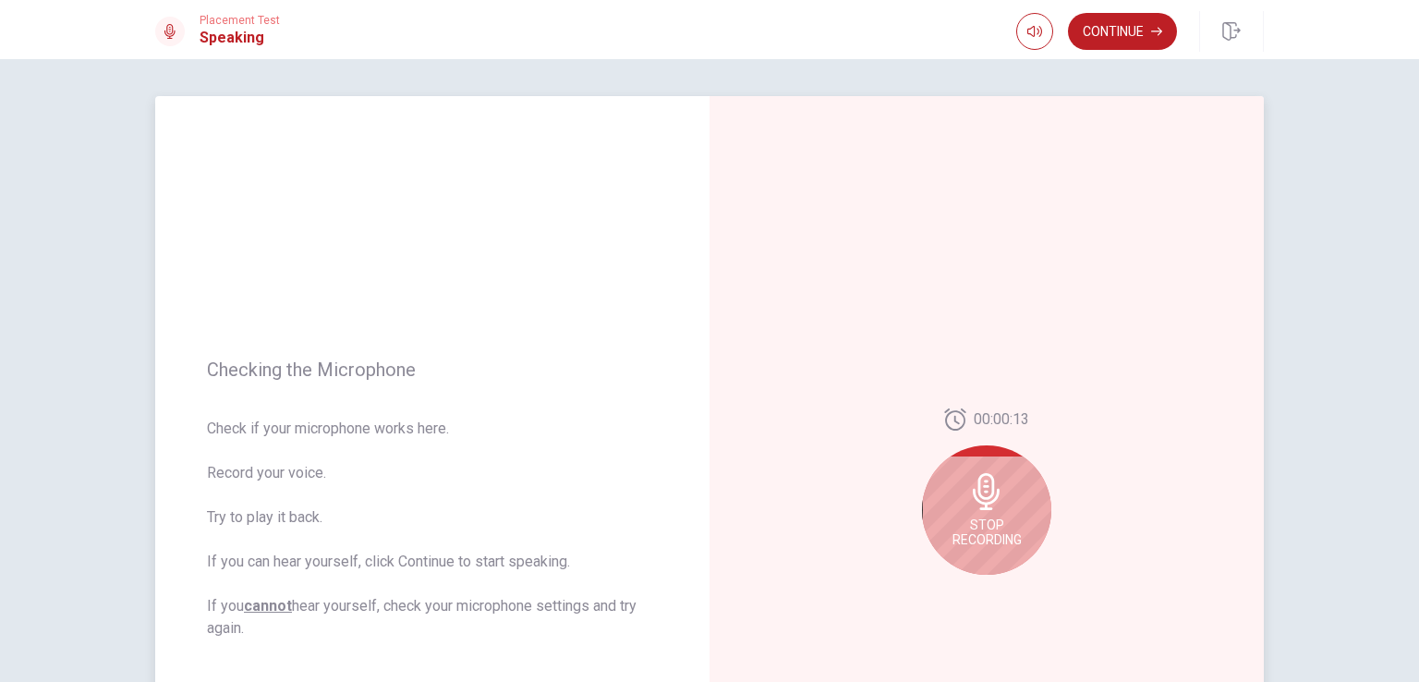
scroll to position [92, 0]
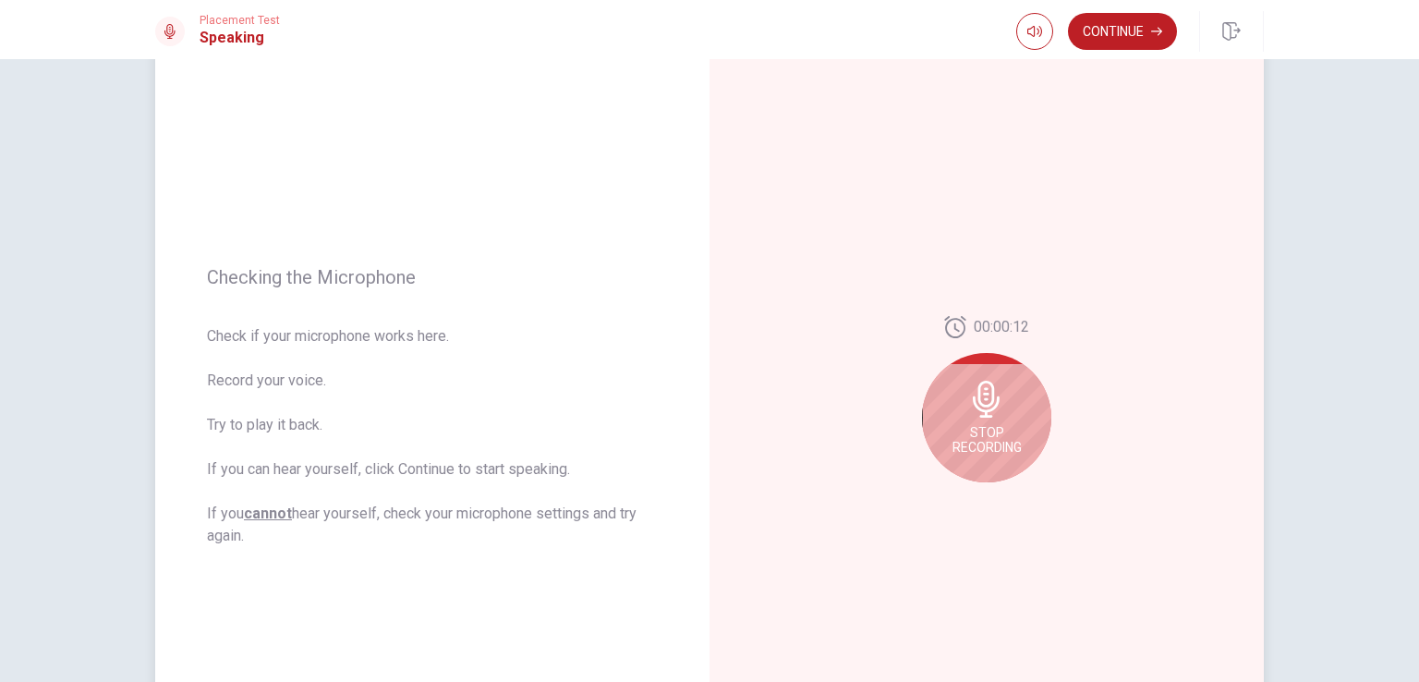
click at [974, 407] on icon at bounding box center [986, 399] width 27 height 37
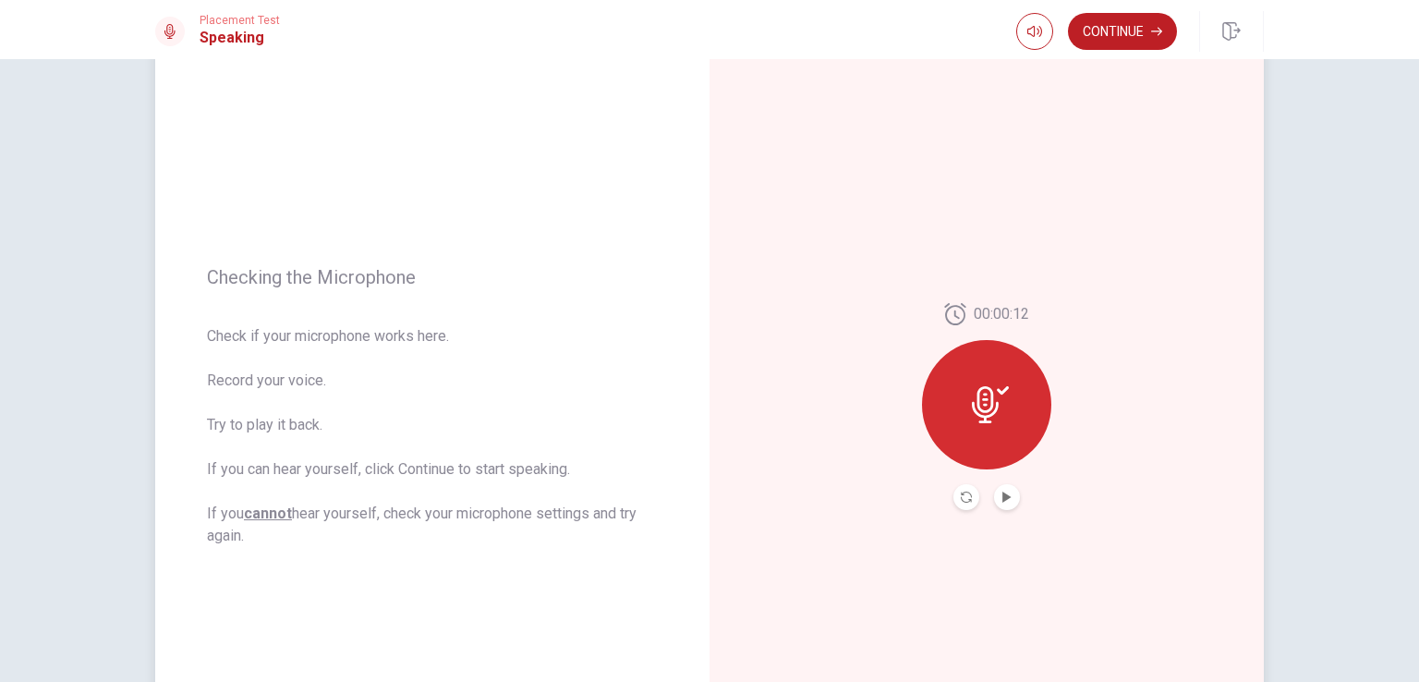
click at [976, 396] on icon at bounding box center [990, 404] width 37 height 37
click at [964, 501] on icon "Record Again" at bounding box center [966, 497] width 11 height 11
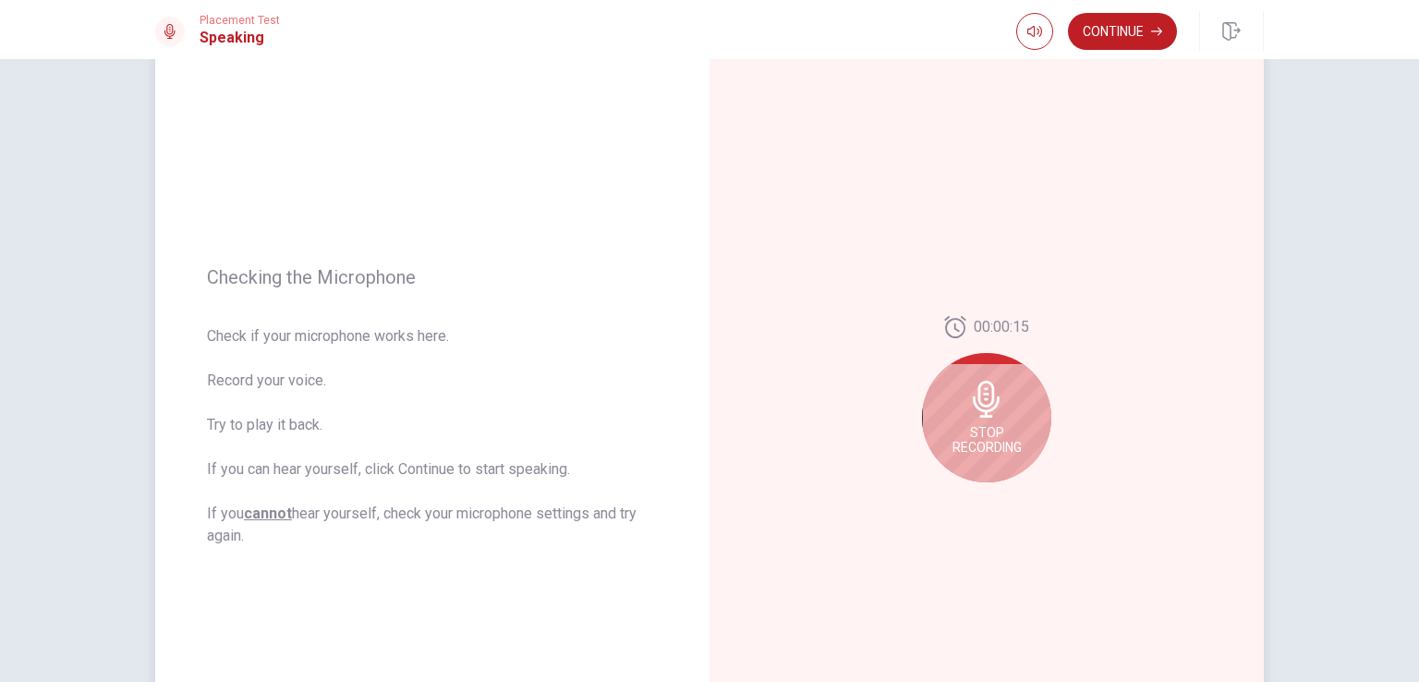
click at [972, 431] on span "Stop Recording" at bounding box center [987, 440] width 69 height 30
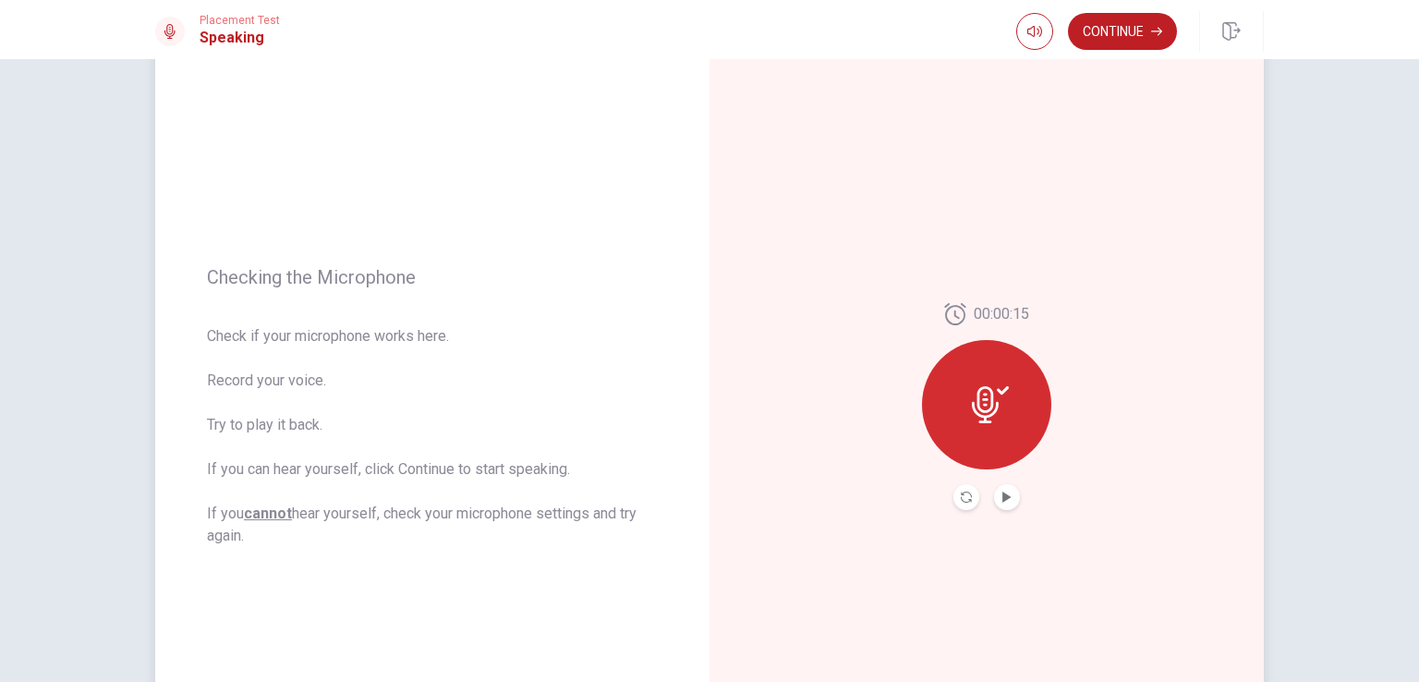
click at [946, 482] on div "00:00:15" at bounding box center [986, 406] width 129 height 207
click at [961, 495] on icon "Record Again" at bounding box center [966, 497] width 11 height 11
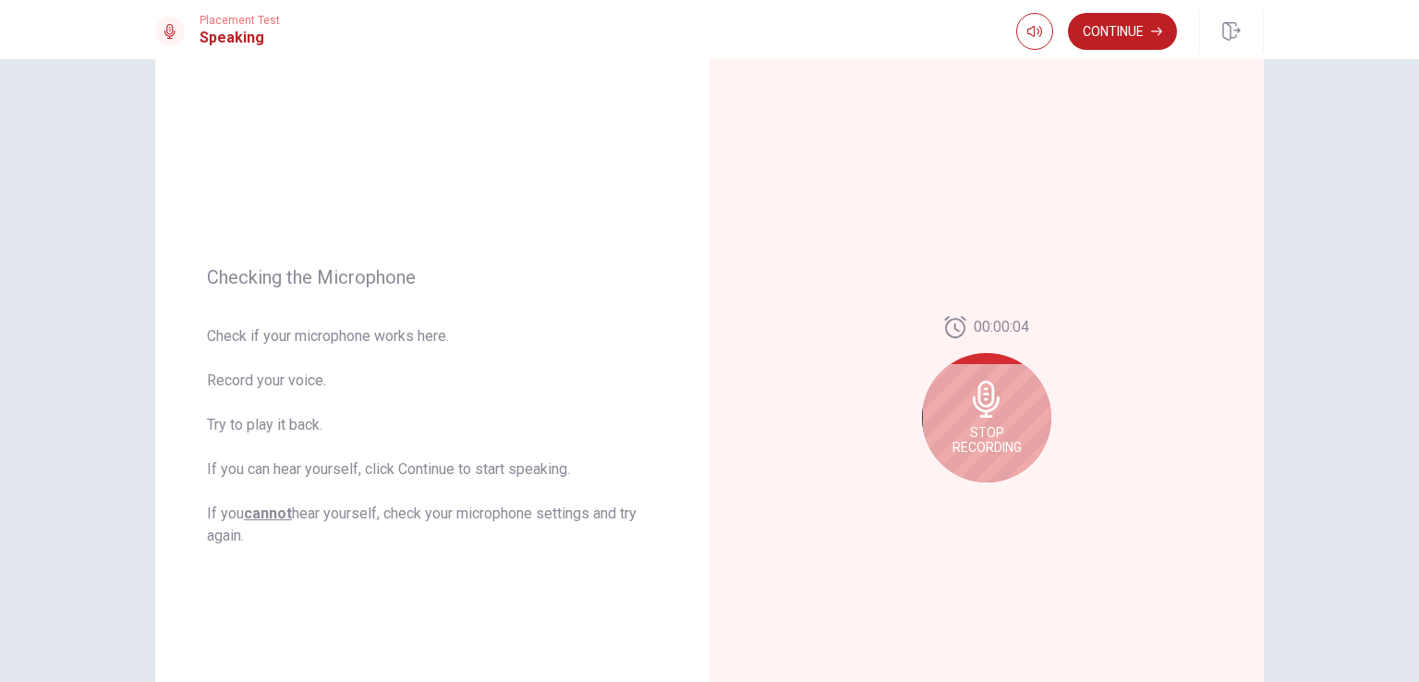
click at [987, 414] on icon at bounding box center [986, 399] width 37 height 37
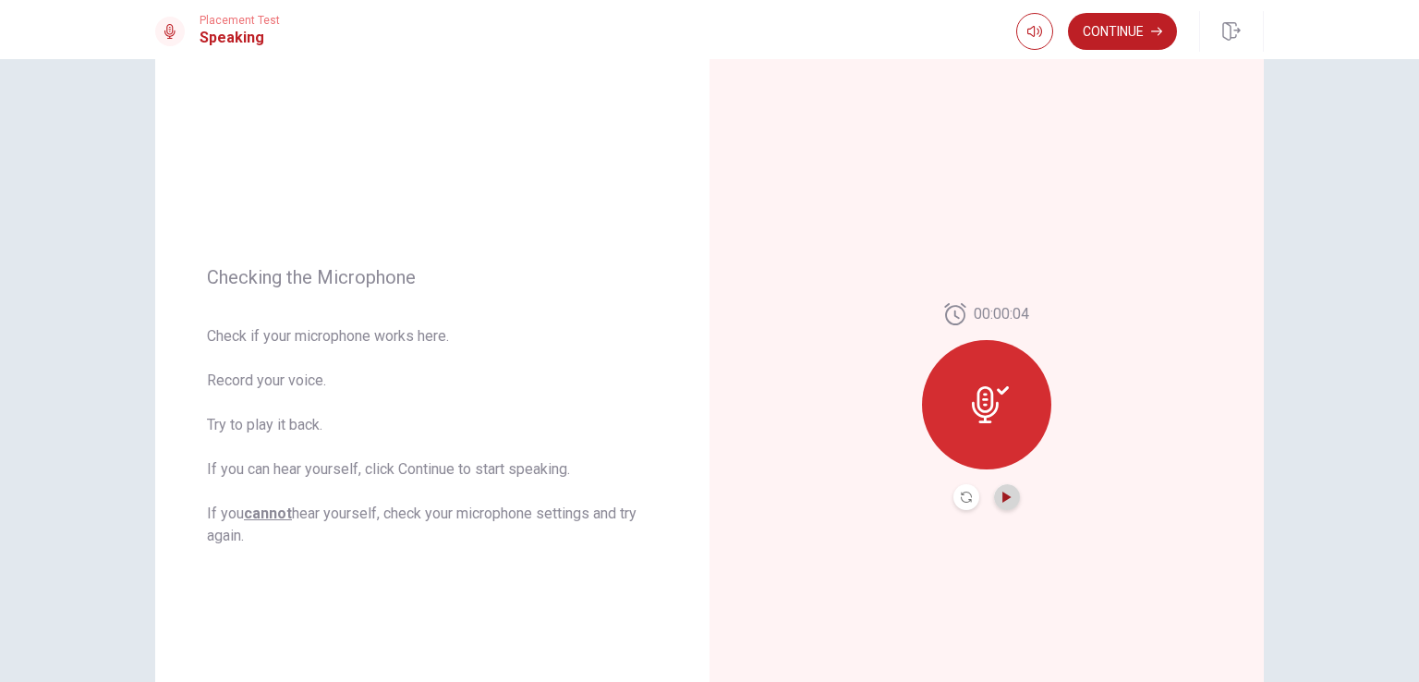
click at [1003, 492] on icon "Play Audio" at bounding box center [1007, 497] width 8 height 11
click at [1100, 32] on button "Continue" at bounding box center [1122, 31] width 109 height 37
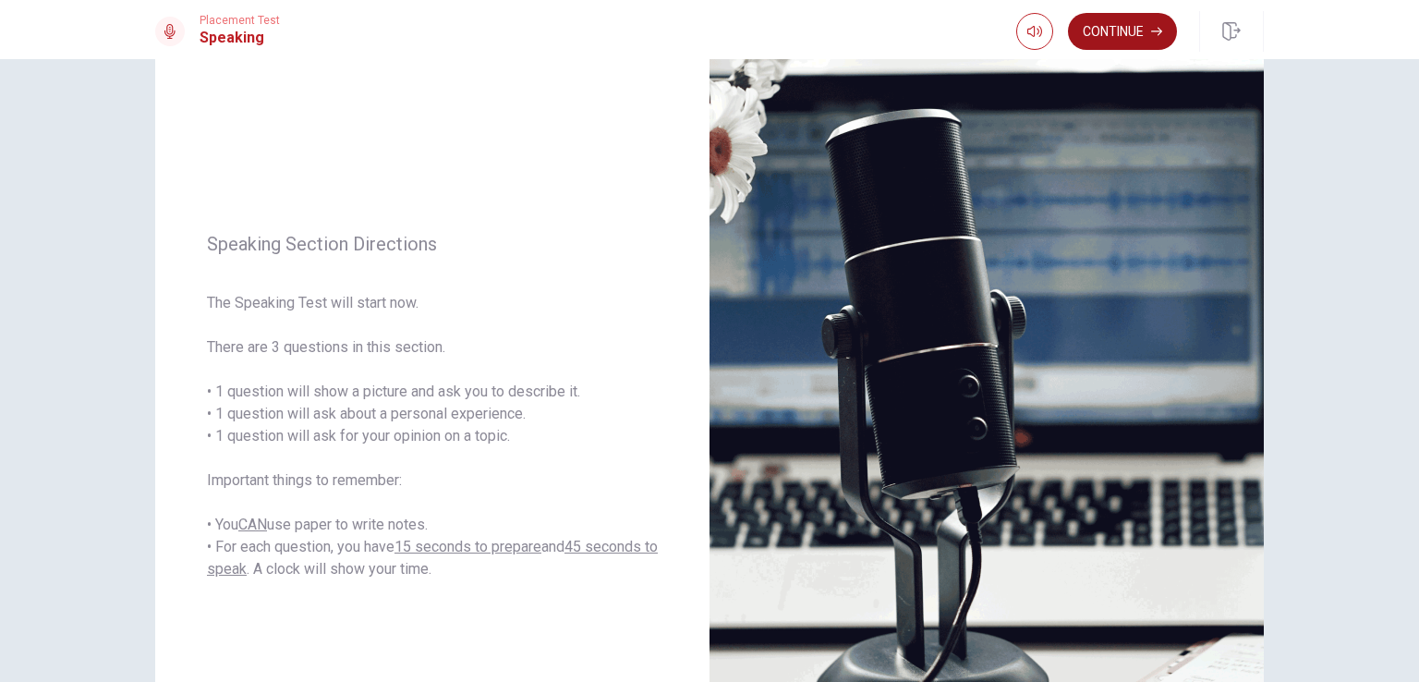
click at [1135, 30] on button "Continue" at bounding box center [1122, 31] width 109 height 37
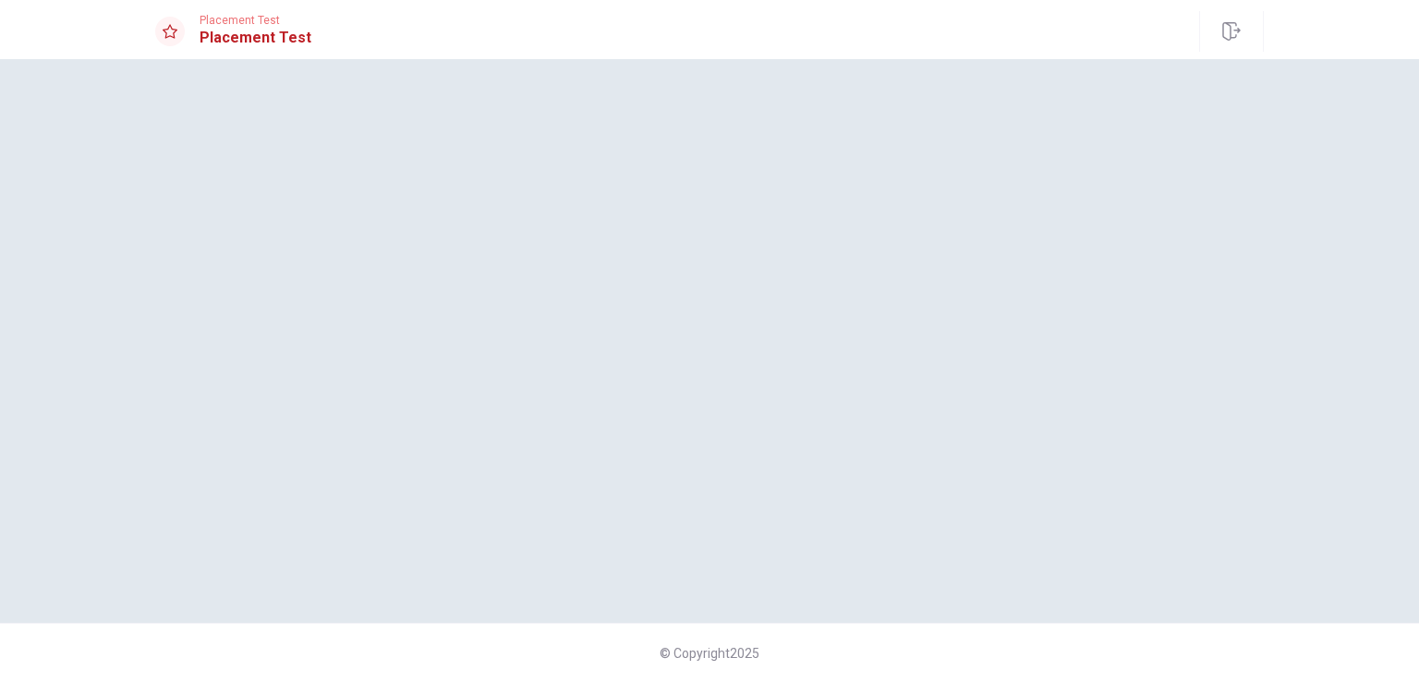
scroll to position [0, 0]
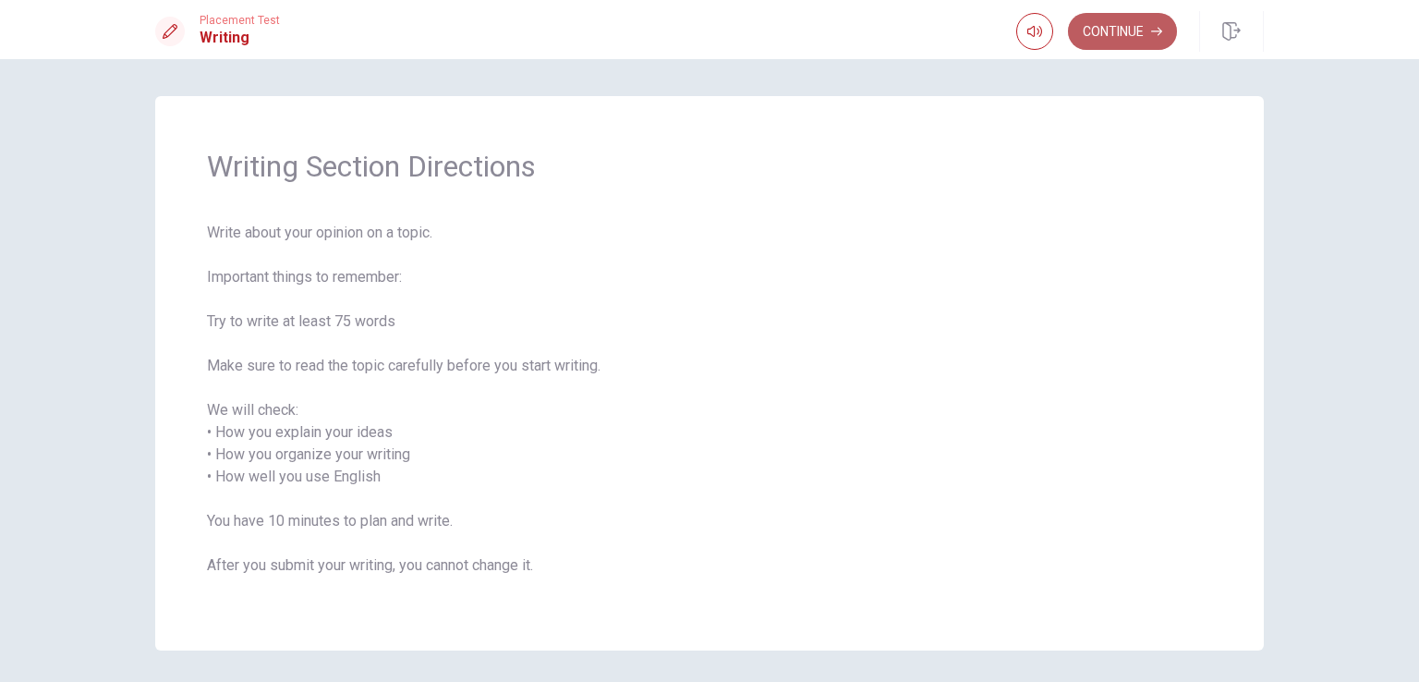
click at [1135, 35] on button "Continue" at bounding box center [1122, 31] width 109 height 37
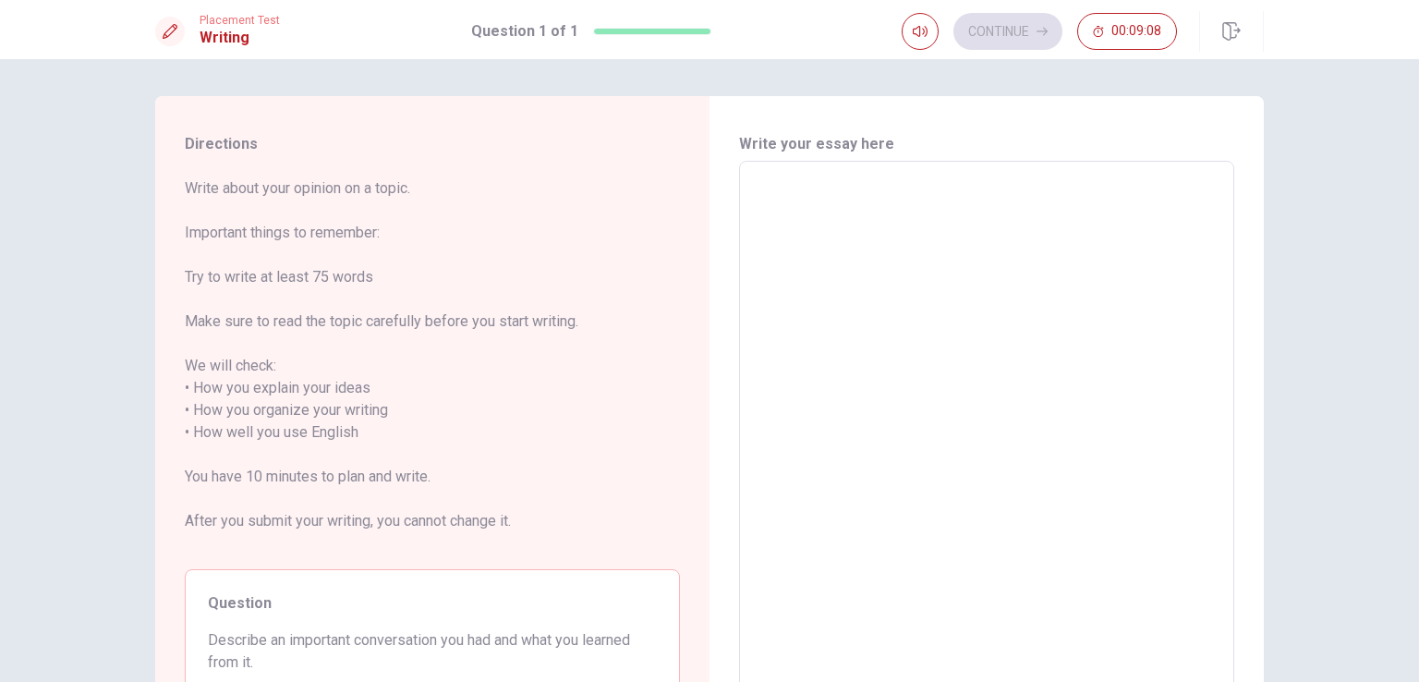
click at [862, 199] on textarea at bounding box center [986, 432] width 469 height 513
type textarea "O"
type textarea "x"
type textarea "On"
type textarea "x"
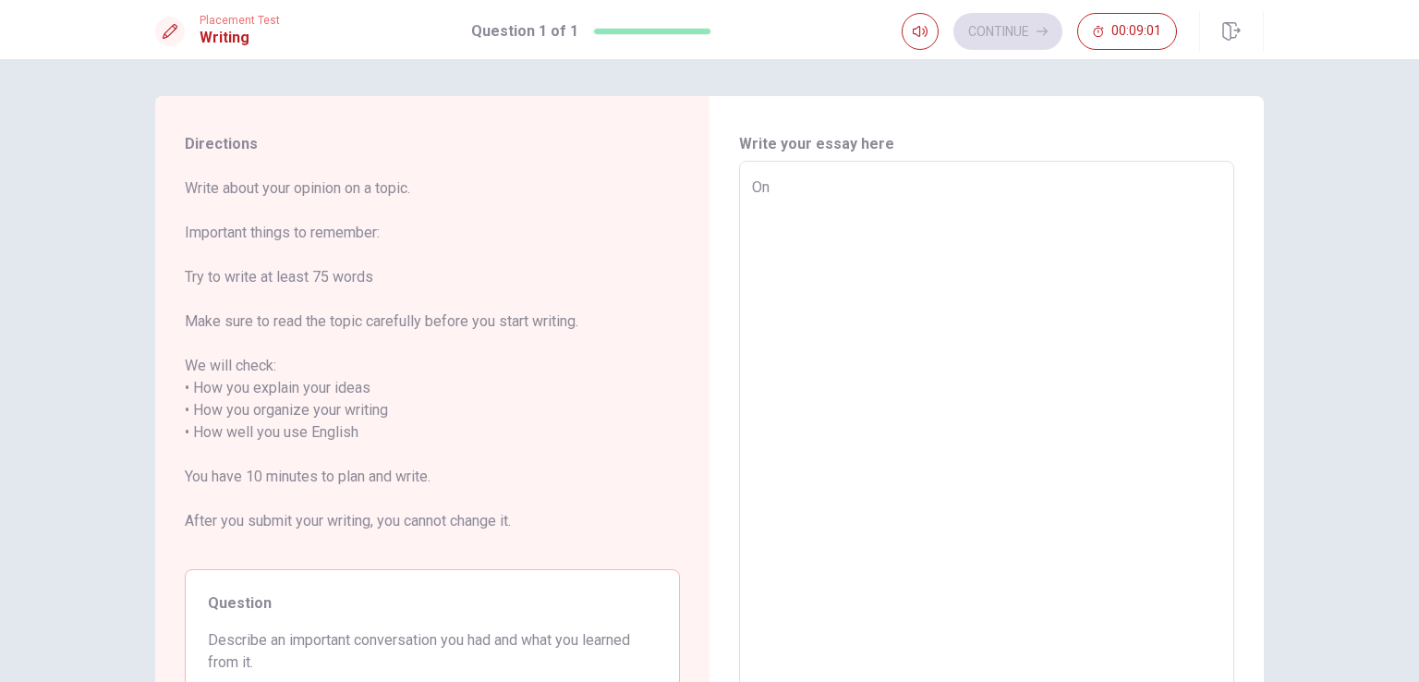
type textarea "On"
type textarea "x"
type textarea "On e"
type textarea "x"
type textarea "On e"
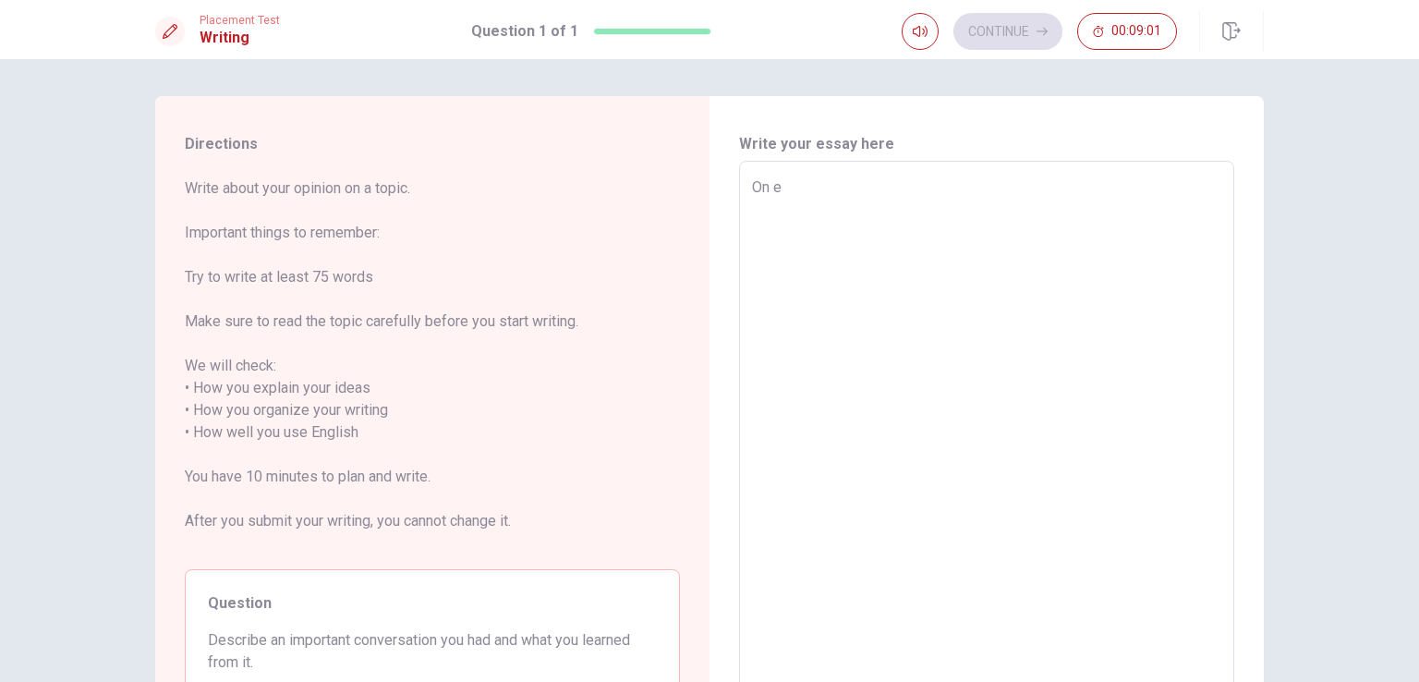
type textarea "x"
type textarea "On e o"
type textarea "x"
type textarea "On e of"
type textarea "x"
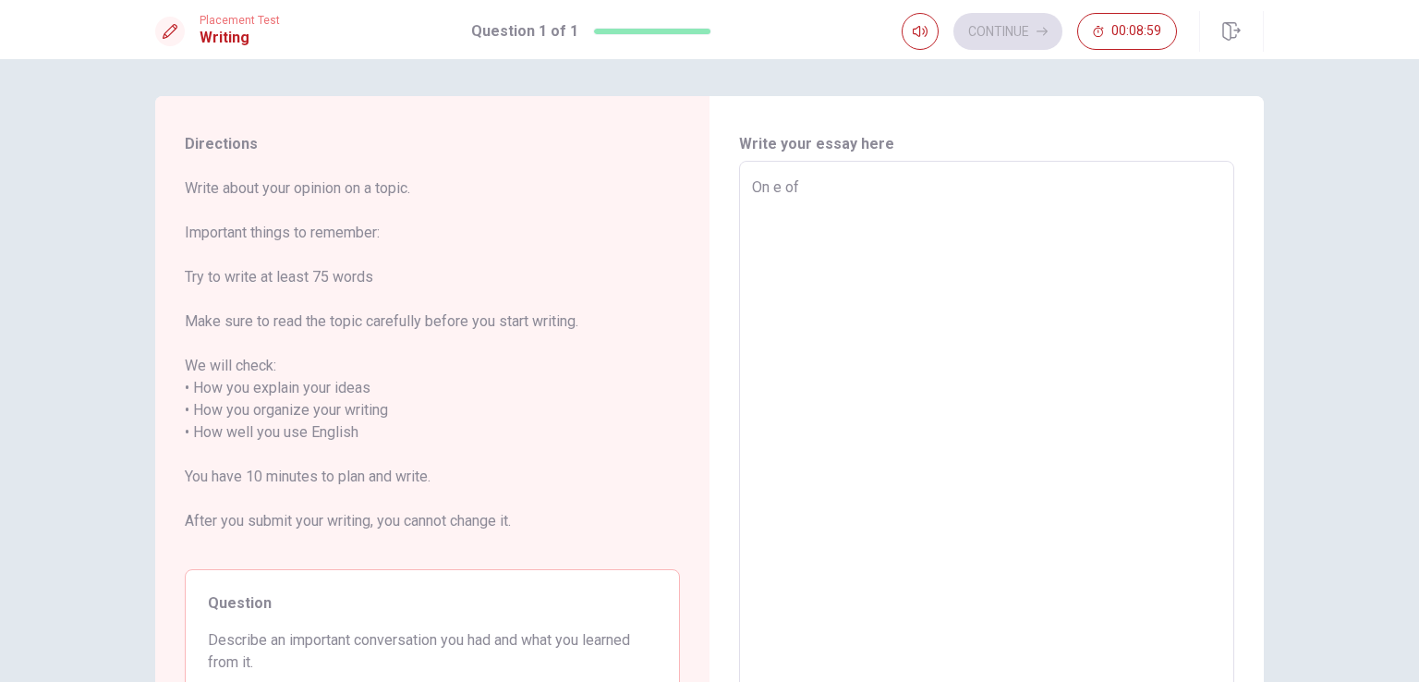
type textarea "On e of"
type textarea "x"
type textarea "On e of h"
type textarea "x"
type textarea "On e of"
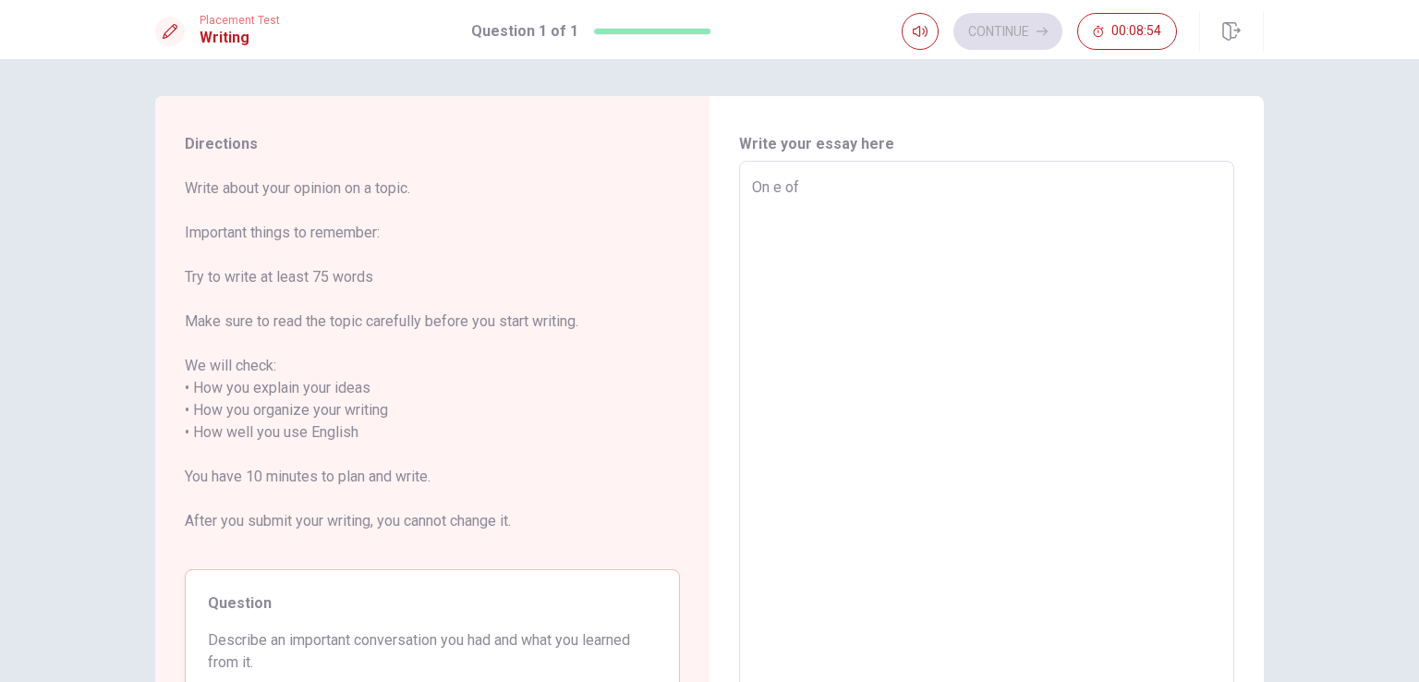
type textarea "x"
type textarea "On e of t"
type textarea "x"
type textarea "On e of th"
type textarea "x"
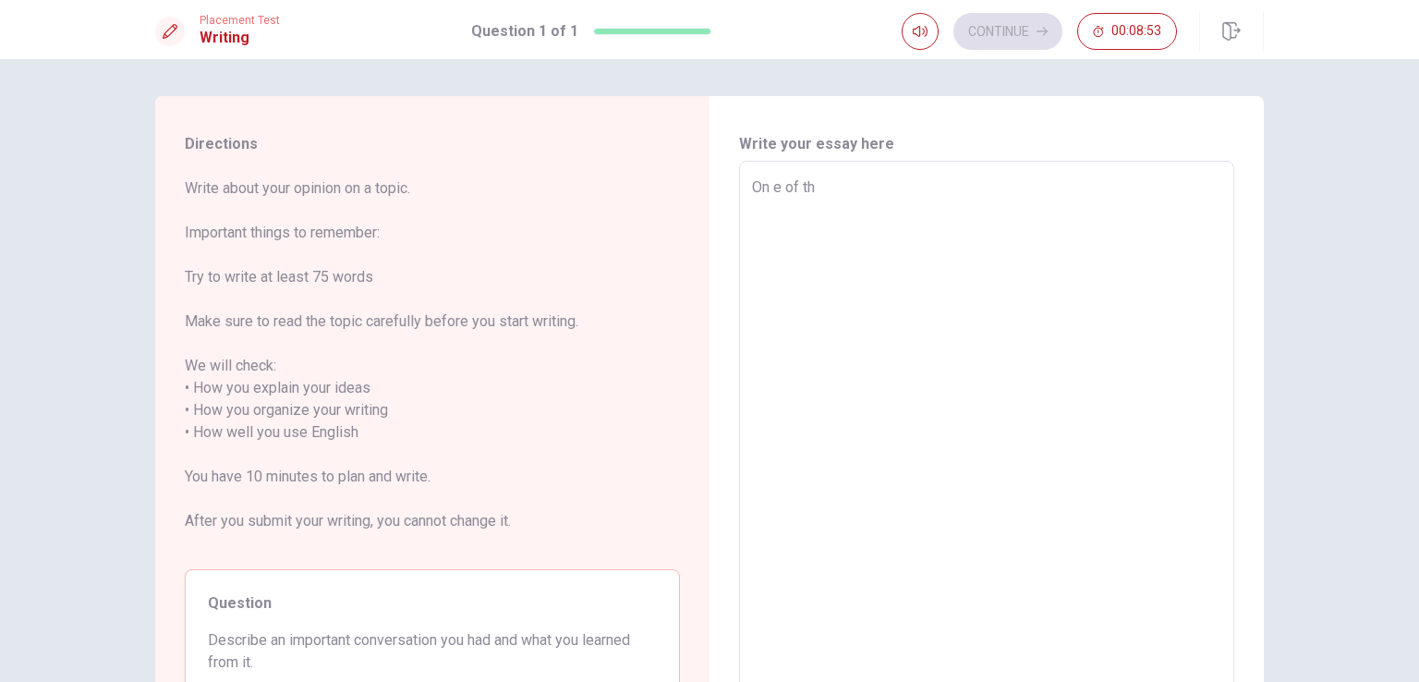
type textarea "On e of the"
type textarea "x"
type textarea "On e of the"
type textarea "x"
type textarea "On e of the ,"
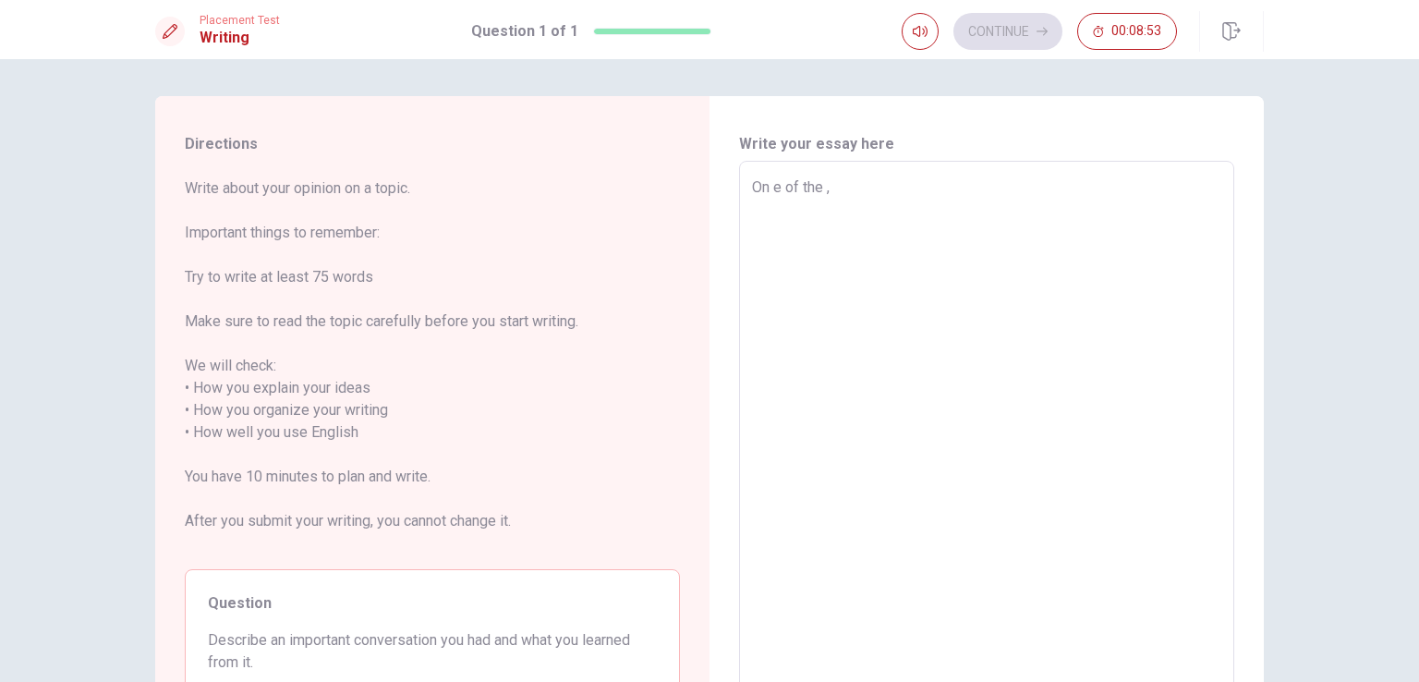
type textarea "x"
type textarea "On e of the"
type textarea "x"
type textarea "On e of the m"
type textarea "x"
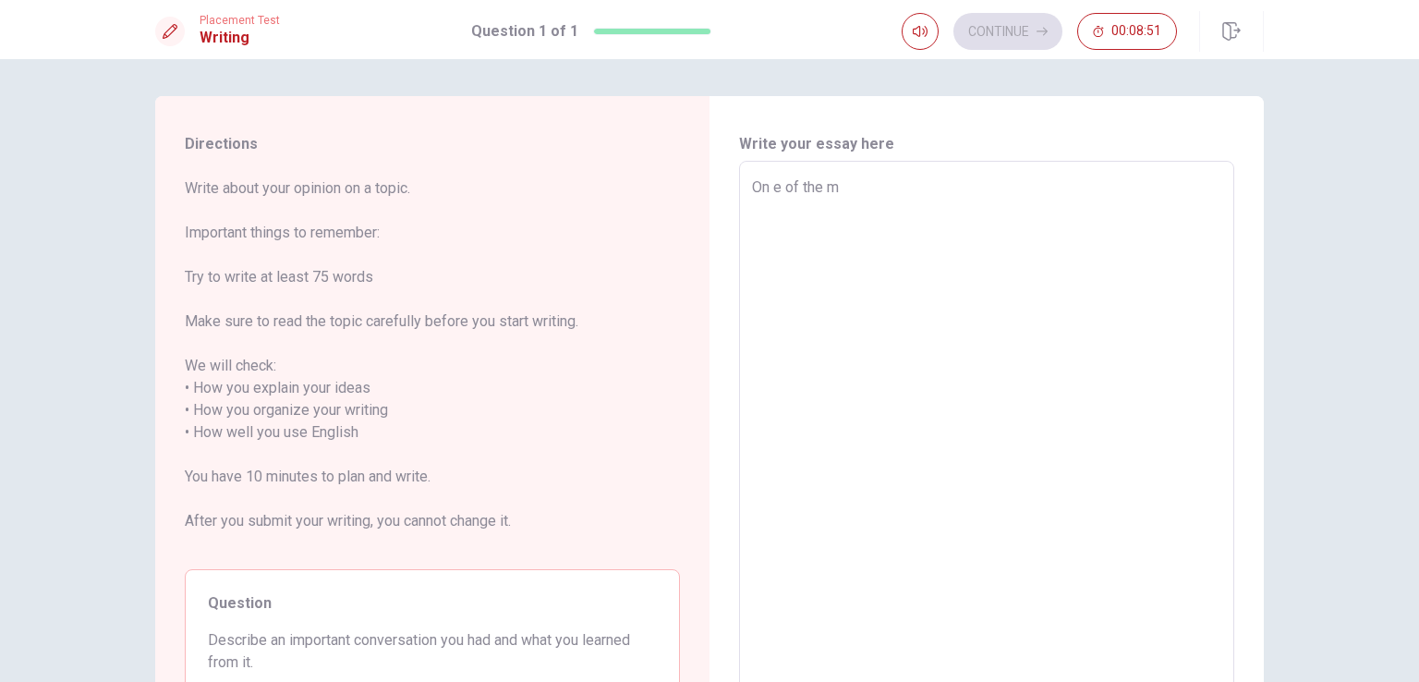
type textarea "On e of the mo"
type textarea "x"
type textarea "On e of the mos"
type textarea "x"
type textarea "On e of the most"
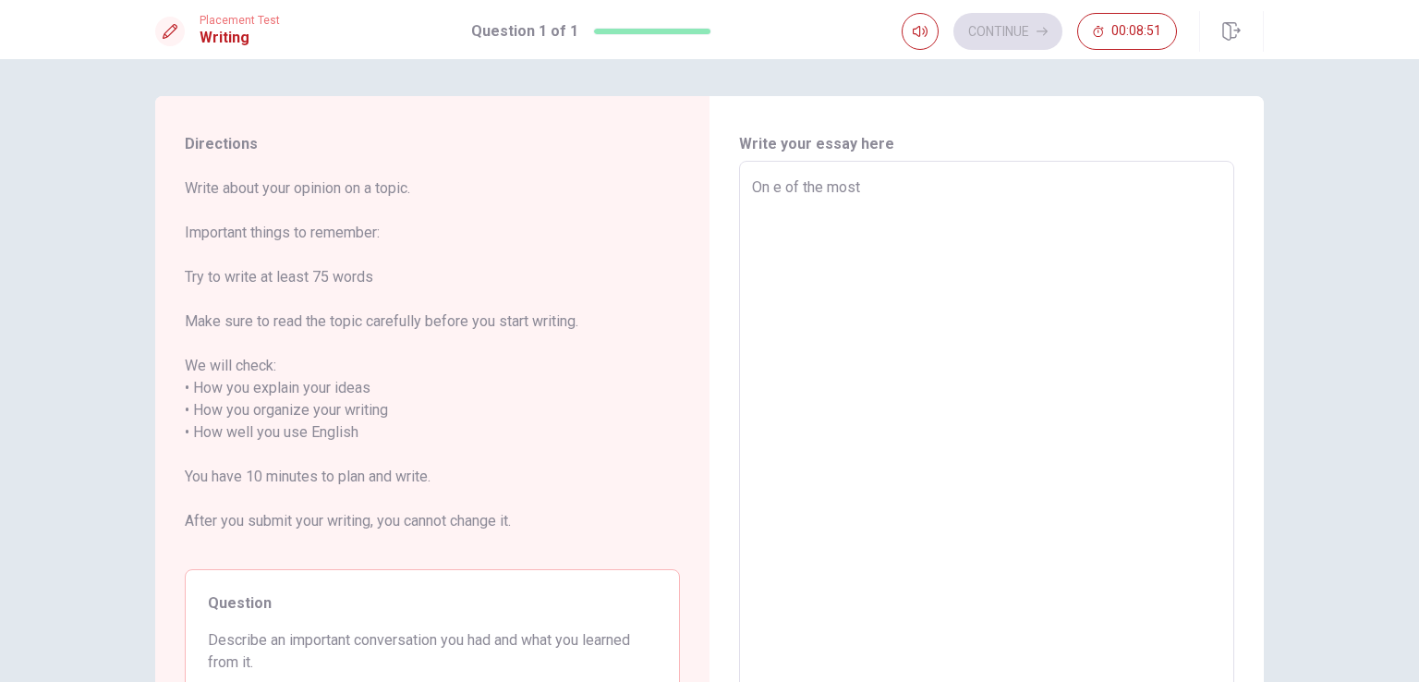
type textarea "x"
type textarea "On e of the most"
type textarea "x"
type textarea "On e of the most i"
type textarea "x"
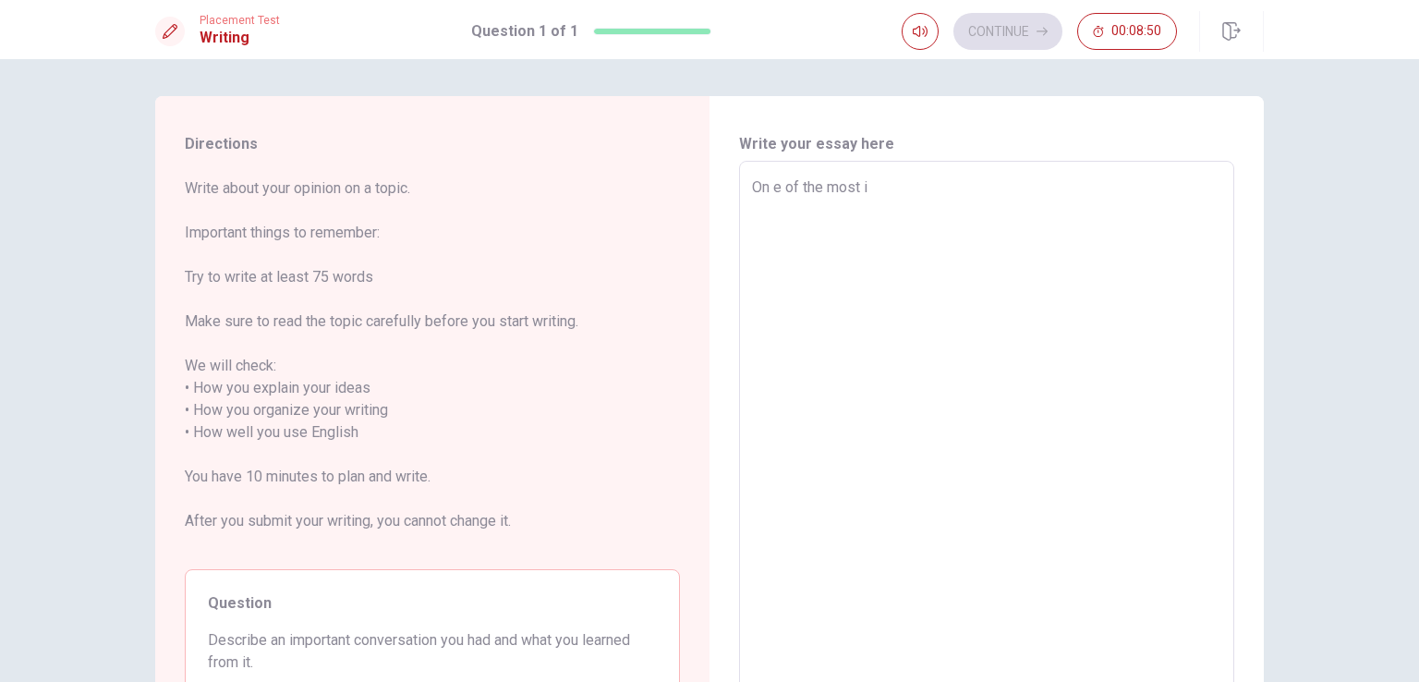
type textarea "On e of the most im"
type textarea "x"
type textarea "On e of the most imp"
type textarea "x"
type textarea "On e of the most impo"
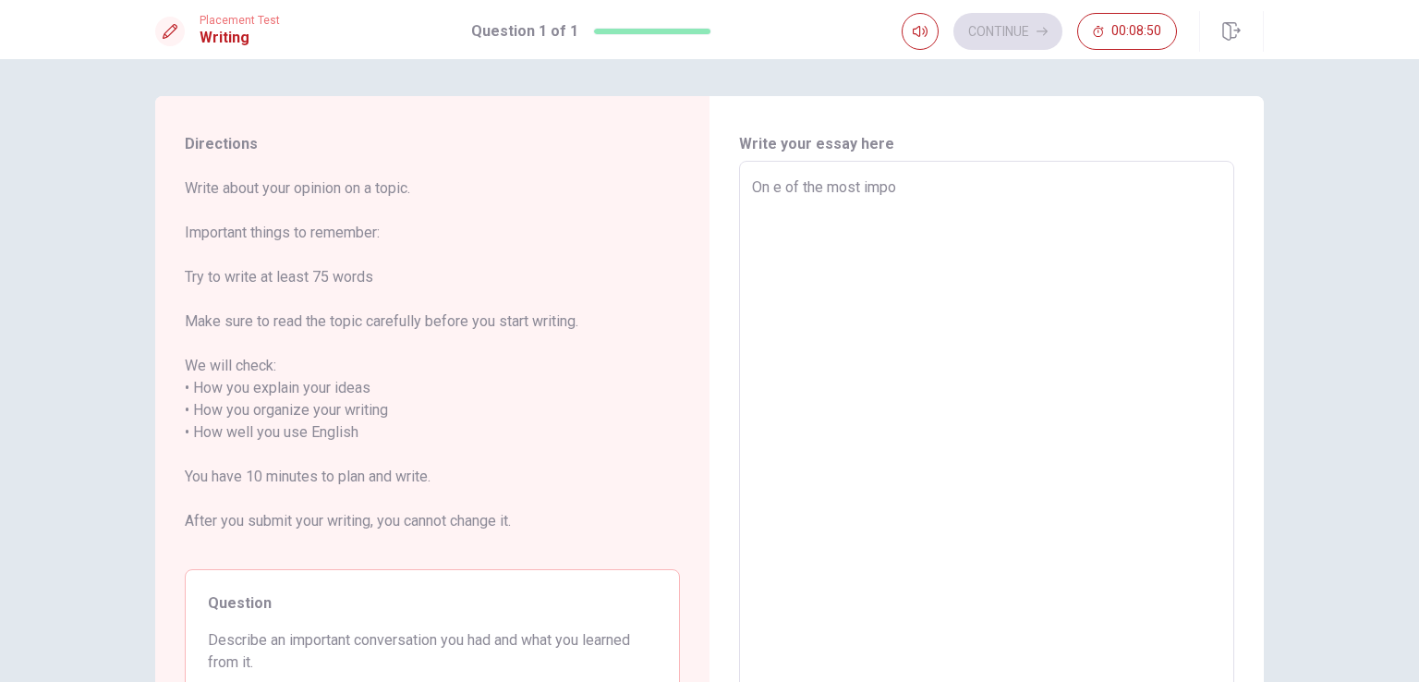
type textarea "x"
type textarea "On e of the most impor"
type textarea "x"
type textarea "On e of the most import"
type textarea "x"
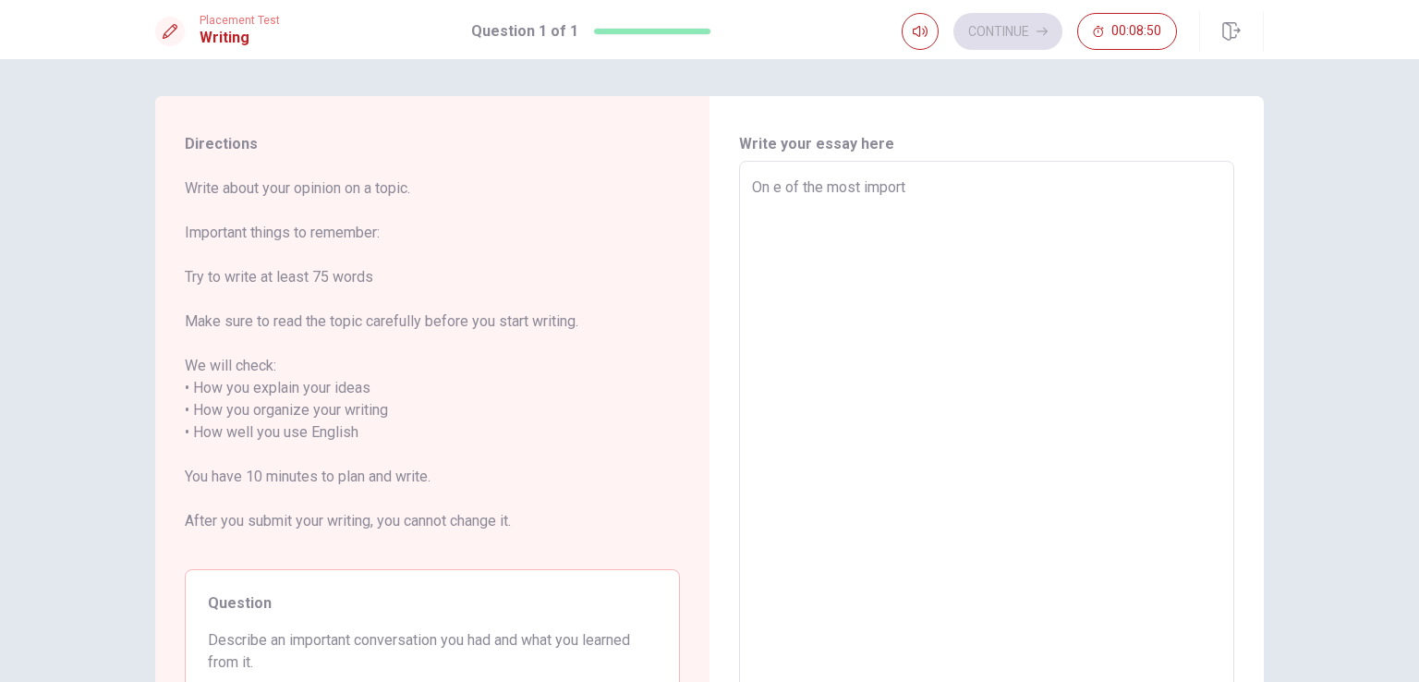
type textarea "On e of the most importa"
type textarea "x"
type textarea "On e of the most importan"
type textarea "x"
type textarea "On e of the most important"
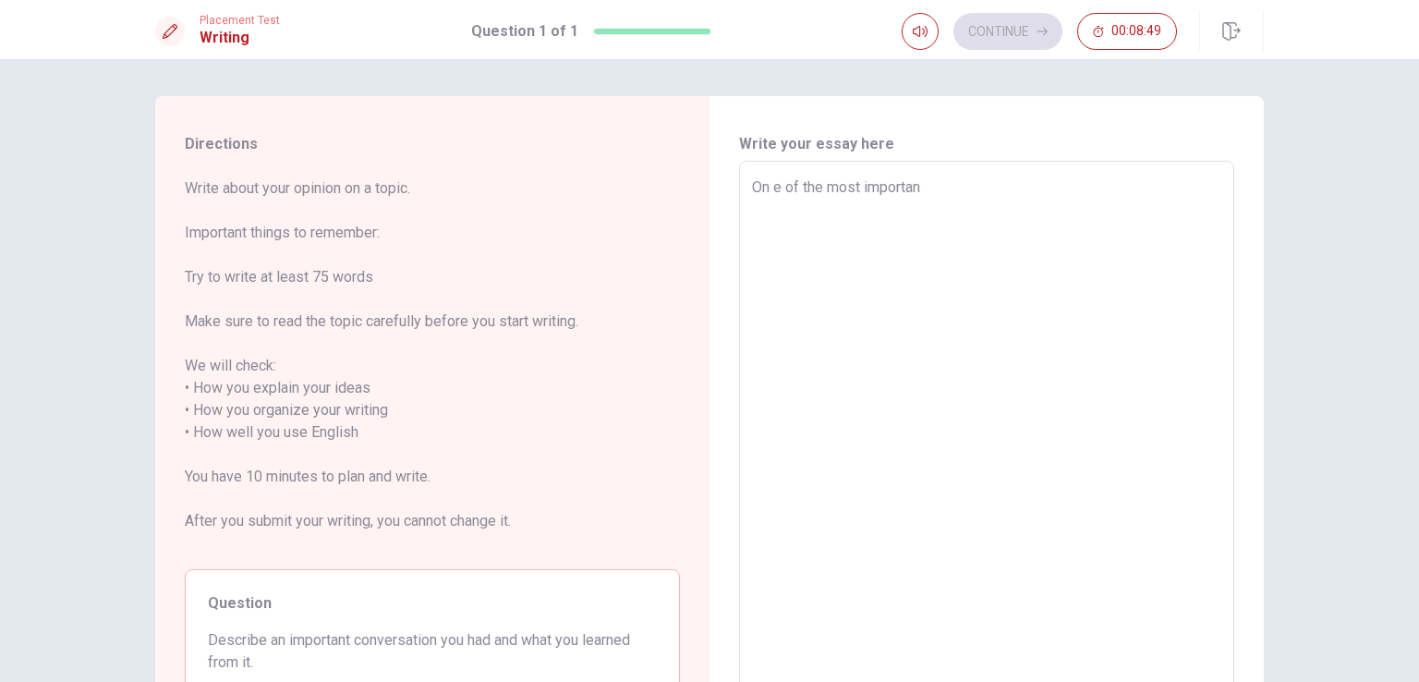
type textarea "x"
type textarea "On e of the most importante"
type textarea "x"
type textarea "On e of the most important"
type textarea "x"
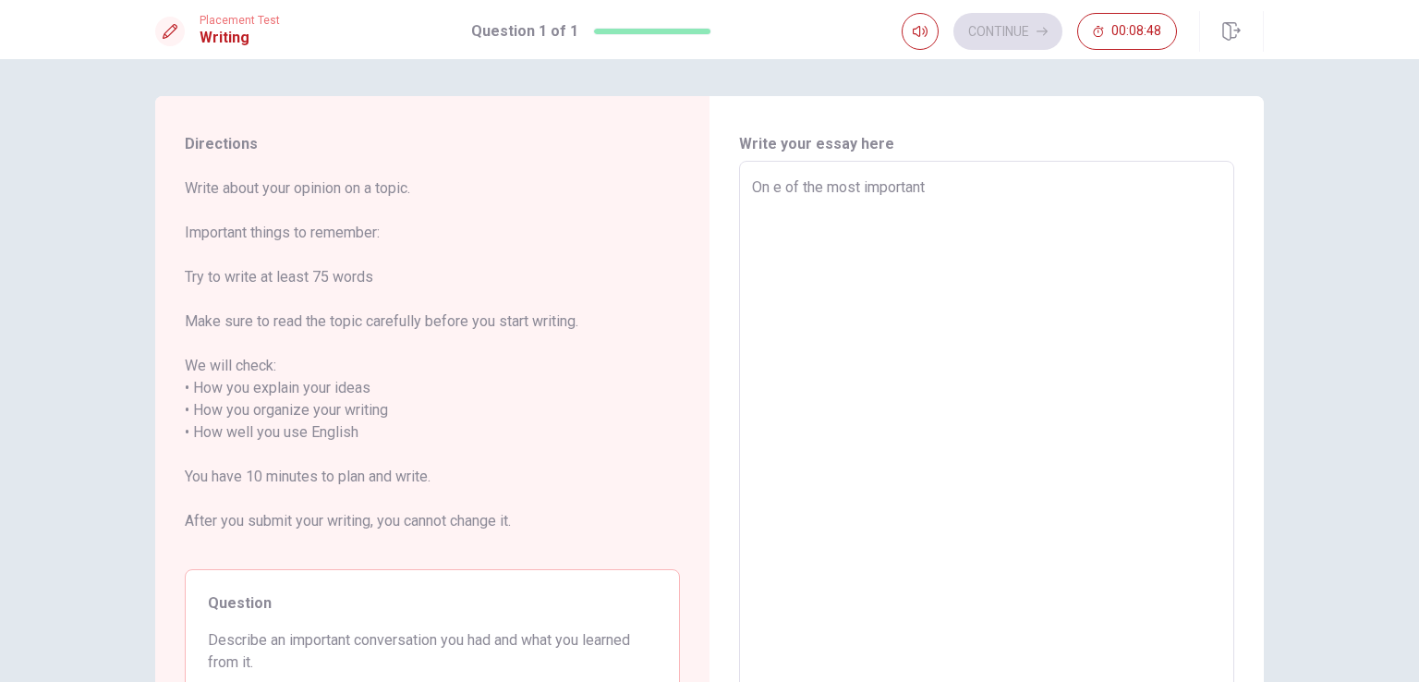
type textarea "On e of the most important"
type textarea "x"
type textarea "On e of the most important e"
type textarea "x"
type textarea "On e of the most important ex"
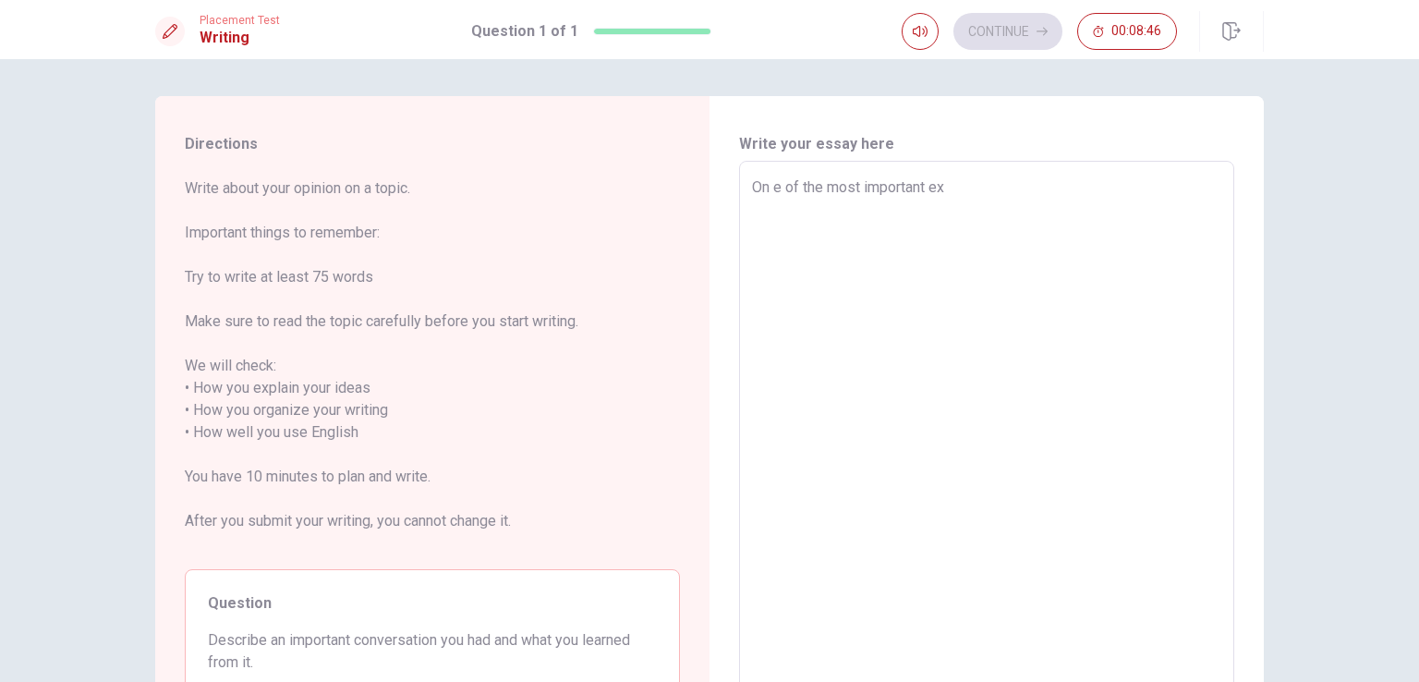
type textarea "x"
type textarea "On e of the most important exe"
type textarea "x"
type textarea "On e of the most important ex"
type textarea "x"
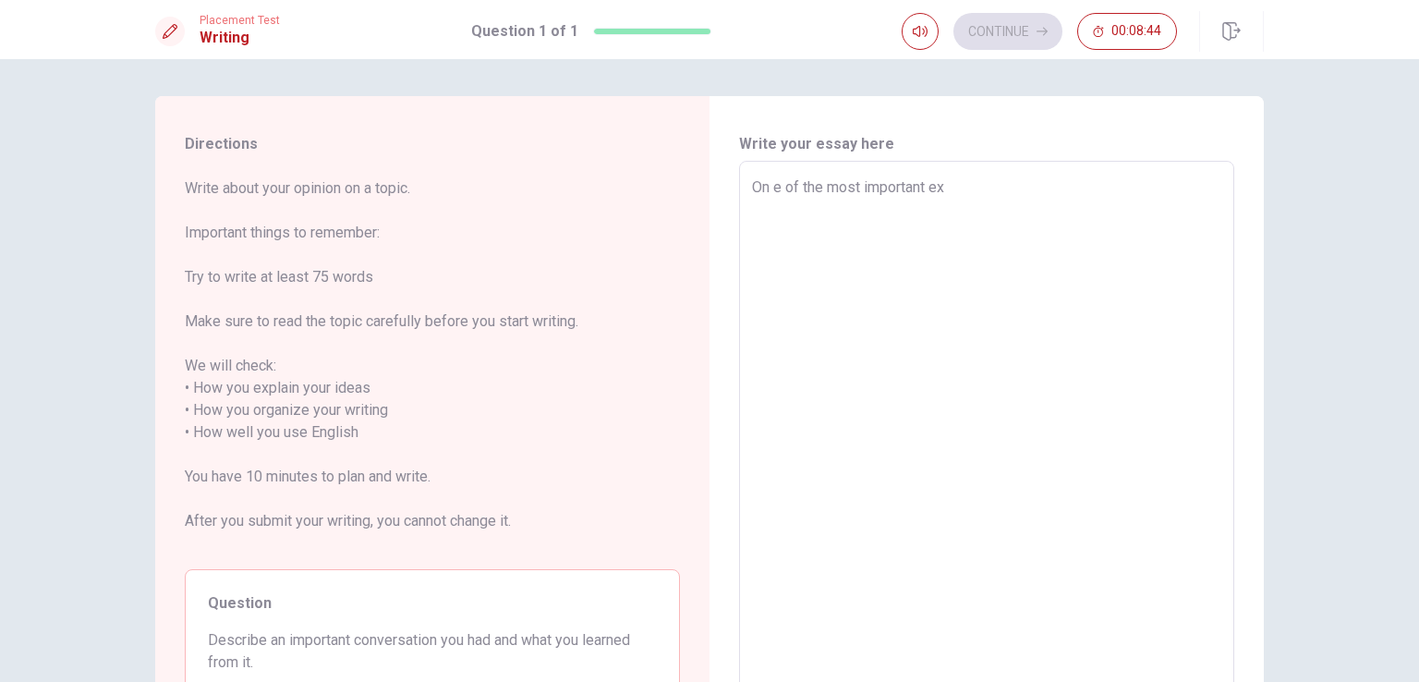
type textarea "On e of the most important exp"
type textarea "x"
type textarea "On e of the most important expe"
type textarea "x"
type textarea "On e of the most important exper"
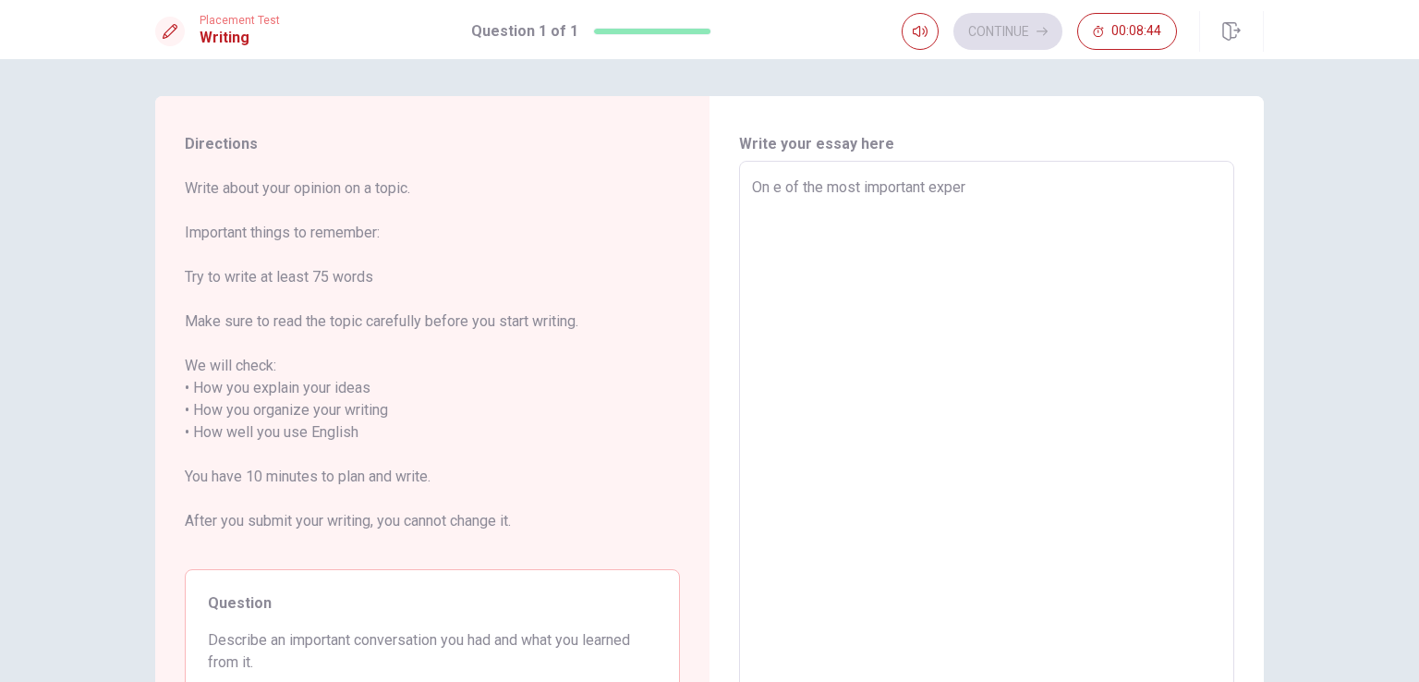
type textarea "x"
type textarea "On e of the most important experi"
type textarea "x"
type textarea "On e of the most important experie"
type textarea "x"
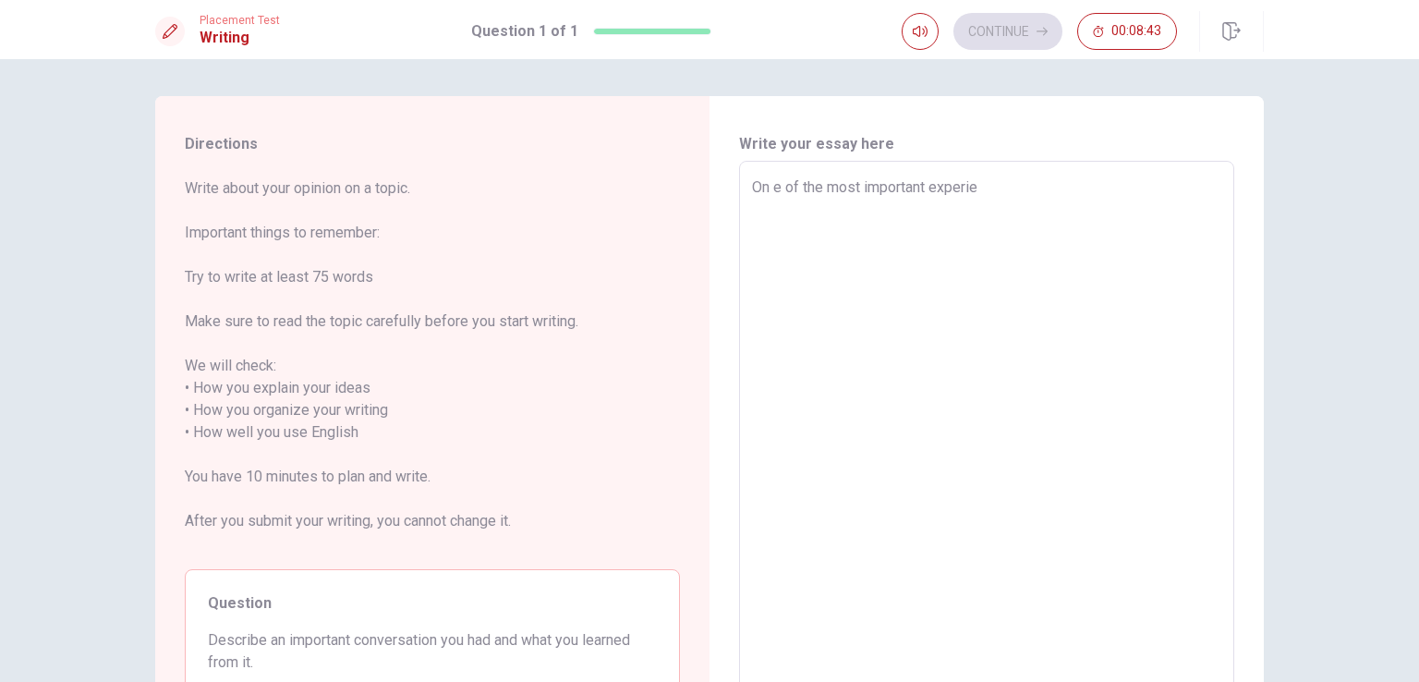
type textarea "On e of the most important experien"
type textarea "x"
type textarea "On e of the most important experienc"
type textarea "x"
type textarea "On e of the most important experience"
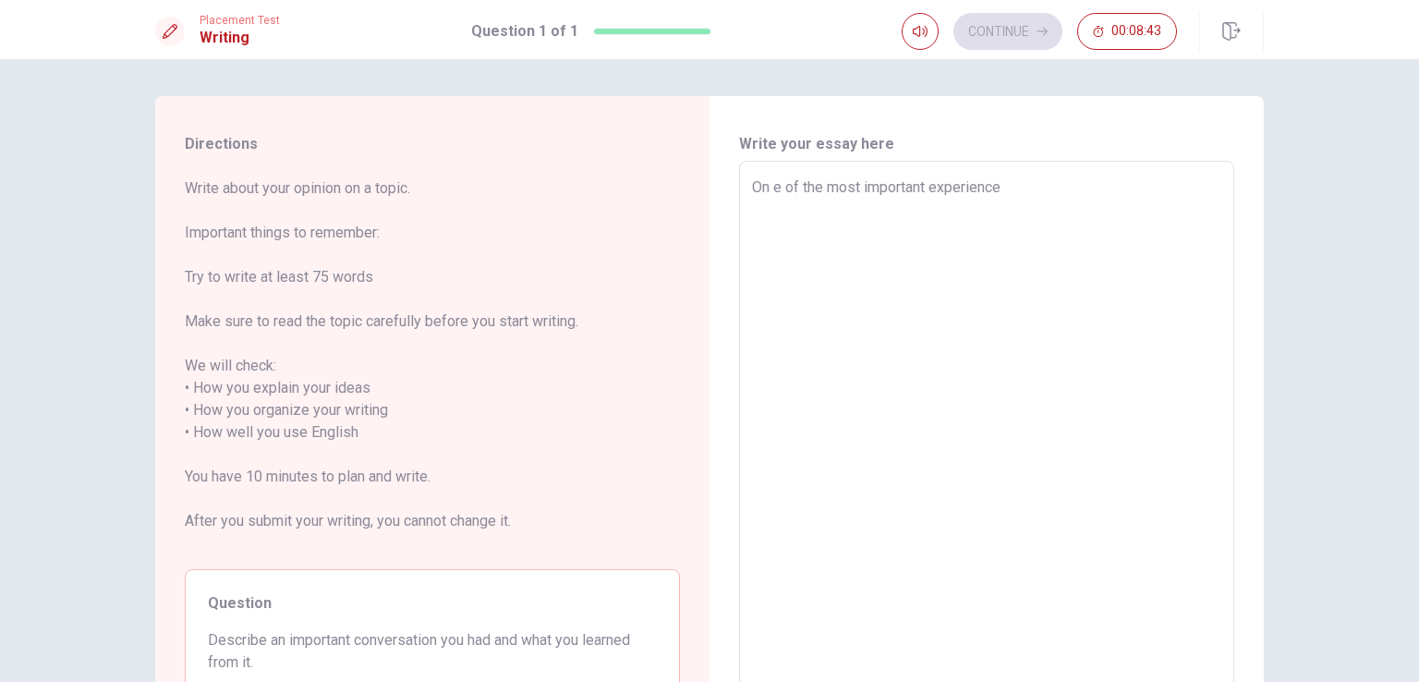
type textarea "x"
type textarea "On e of the most important experiences"
type textarea "x"
type textarea "On e of the most important experiences"
type textarea "x"
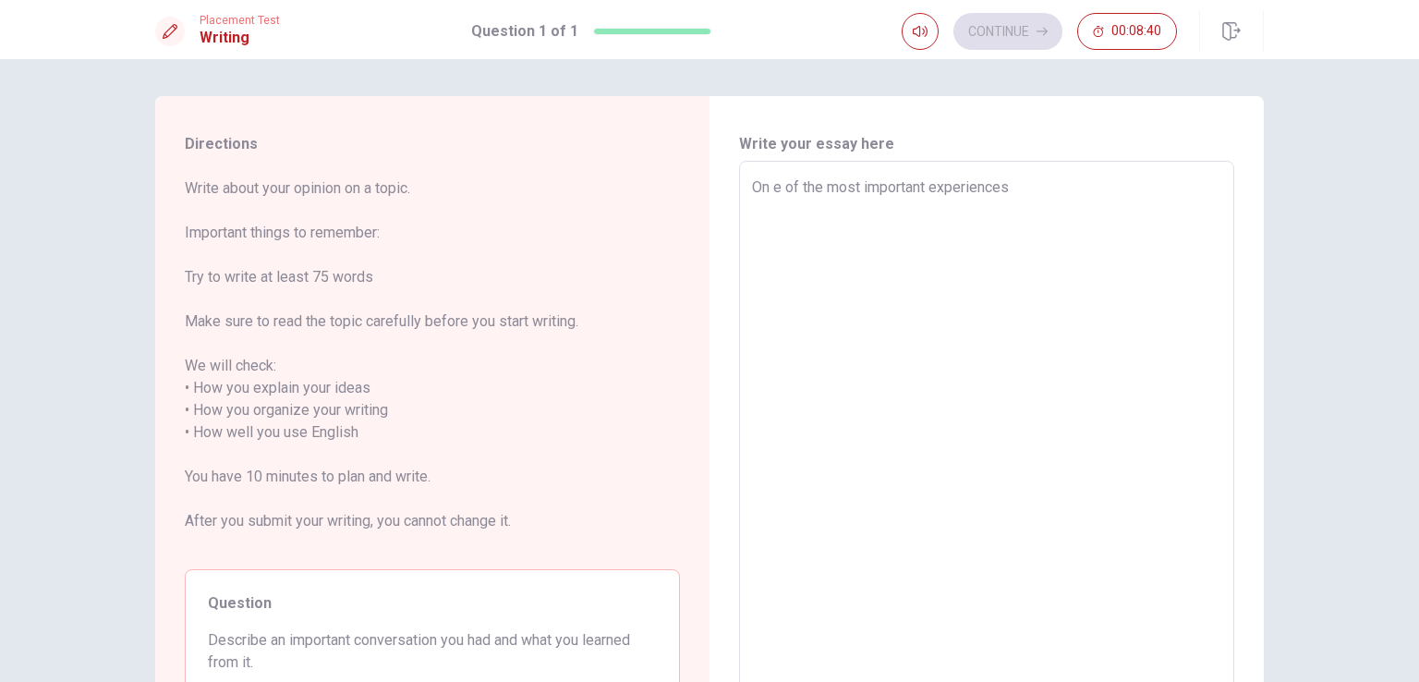
type textarea "On e of the most important experiences i"
type textarea "x"
type textarea "On e of the most important experiences i"
type textarea "x"
type textarea "On e of the most important experiences i h"
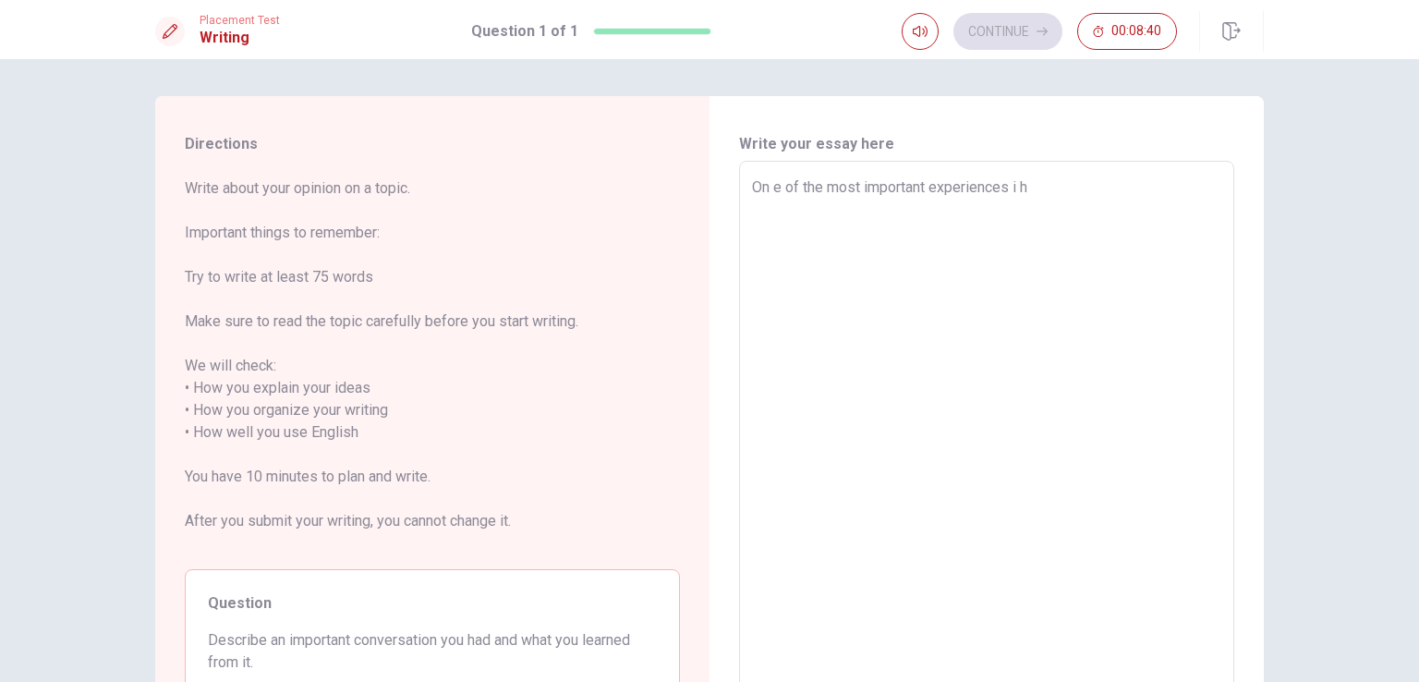
type textarea "x"
type textarea "On e of the most important experiences i ha"
type textarea "x"
type textarea "On e of the most important experiences i had"
type textarea "x"
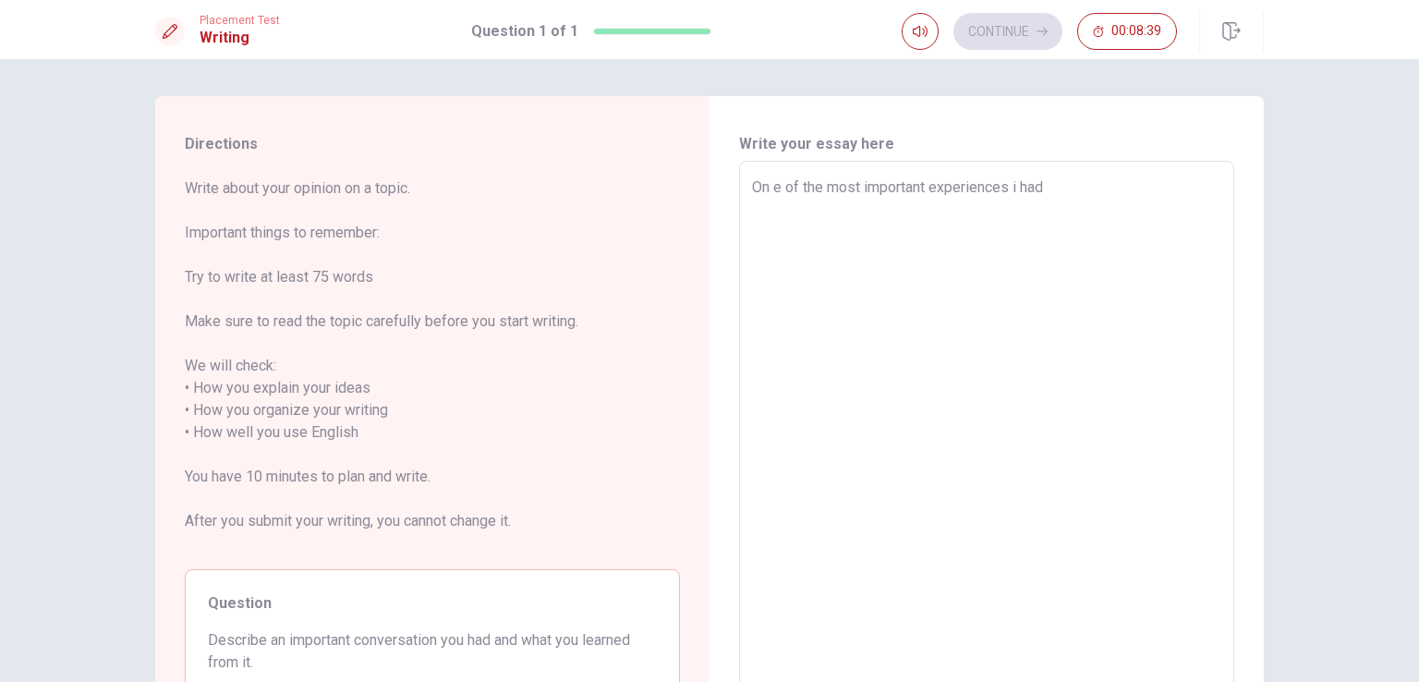
type textarea "On e of the most important experiences i had"
type textarea "x"
type textarea "On e of the most important experiences i had i"
type textarea "x"
type textarea "On e of the most important experiences i had in"
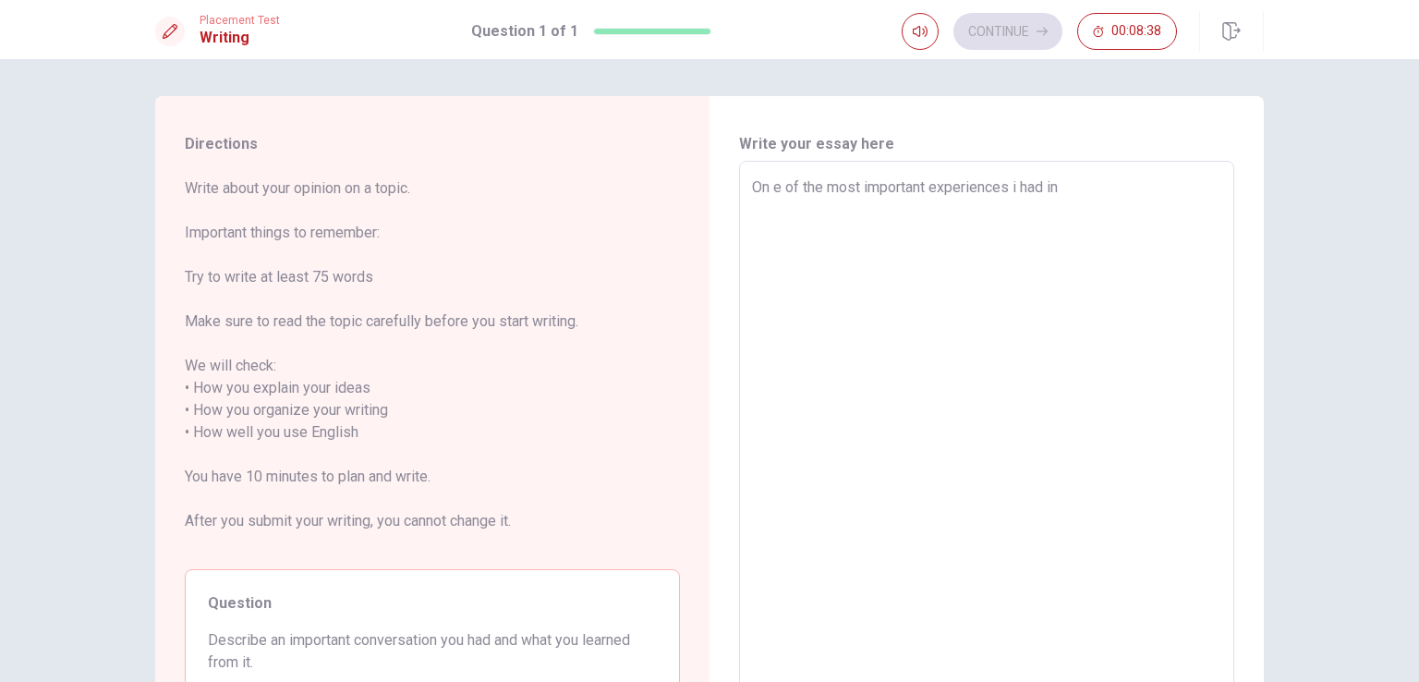
type textarea "x"
type textarea "On e of the most important experiences i had in"
type textarea "x"
type textarea "On e of the most important experiences i had in m"
type textarea "x"
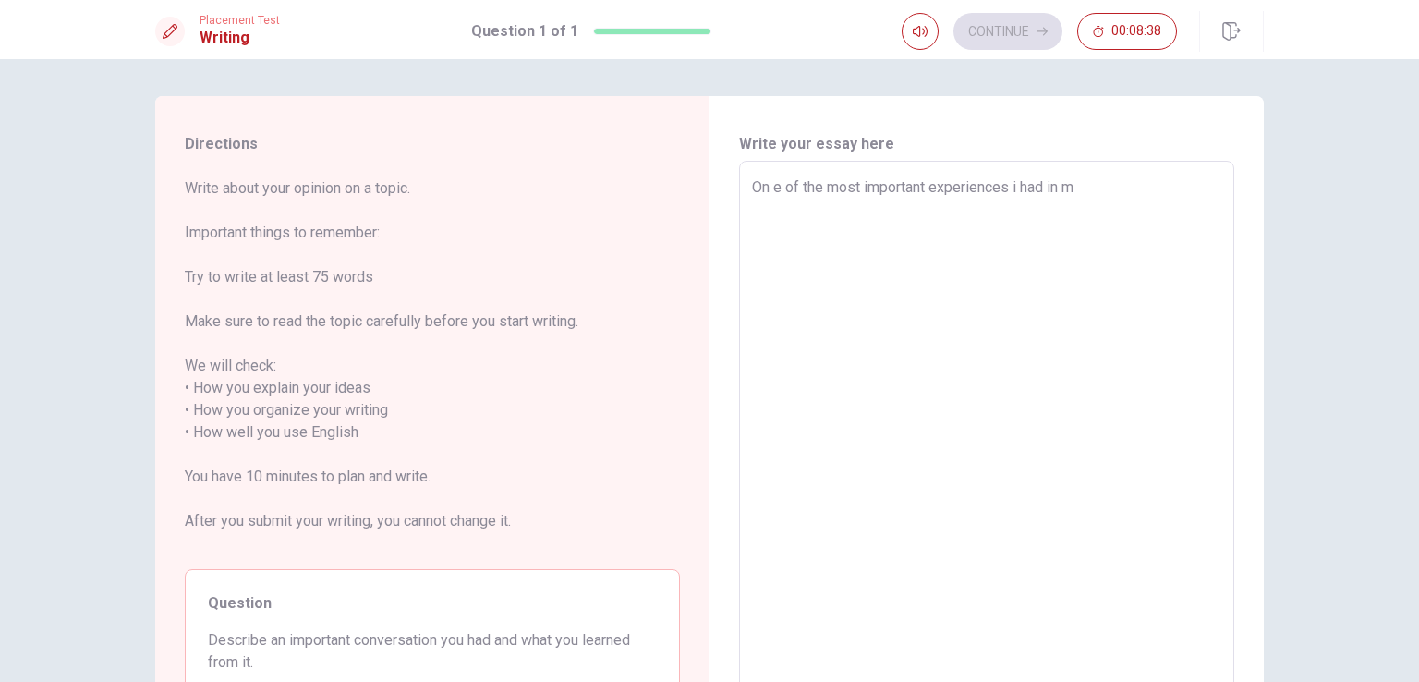
type textarea "On e of the most important experiences i had in my"
type textarea "x"
type textarea "On e of the most important experiences i had in my"
type textarea "x"
type textarea "On e of the most important experiences i had in my l"
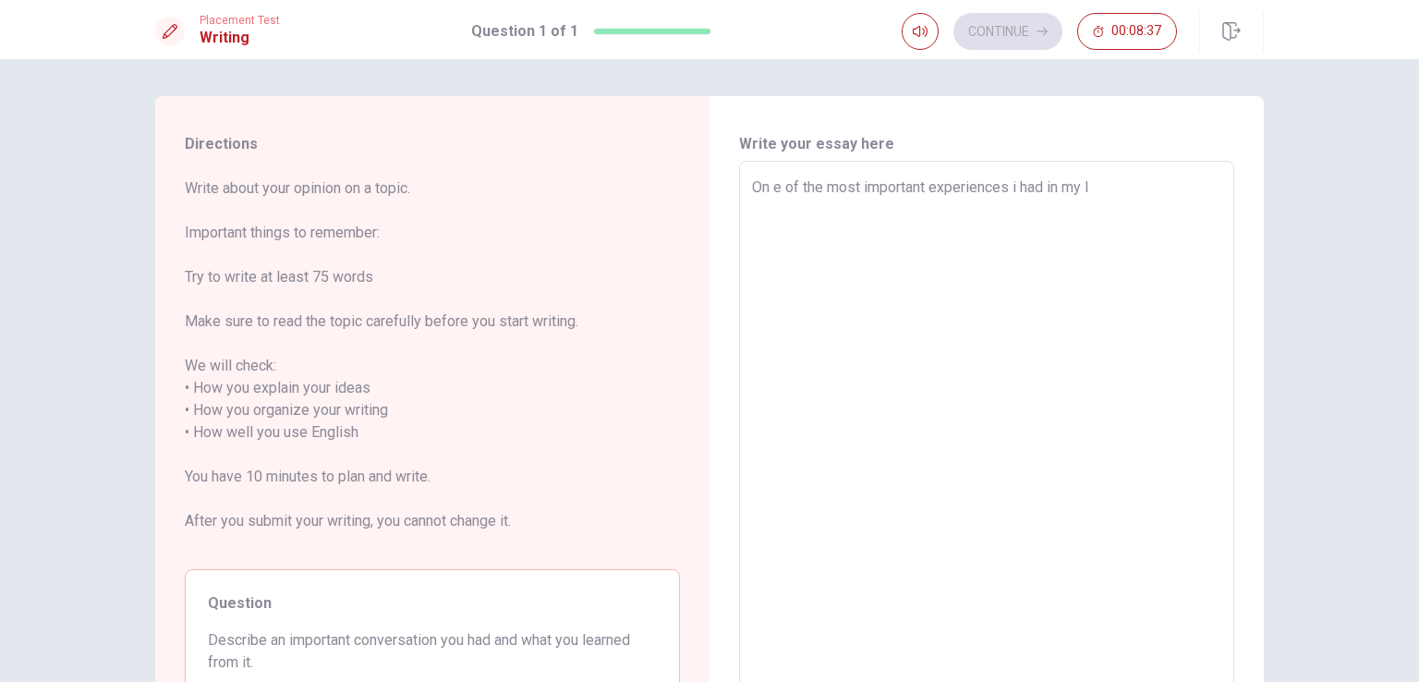
type textarea "x"
type textarea "On e of the most important experiences i had in my li"
type textarea "x"
type textarea "On e of the most important experiences i had in my lif"
type textarea "x"
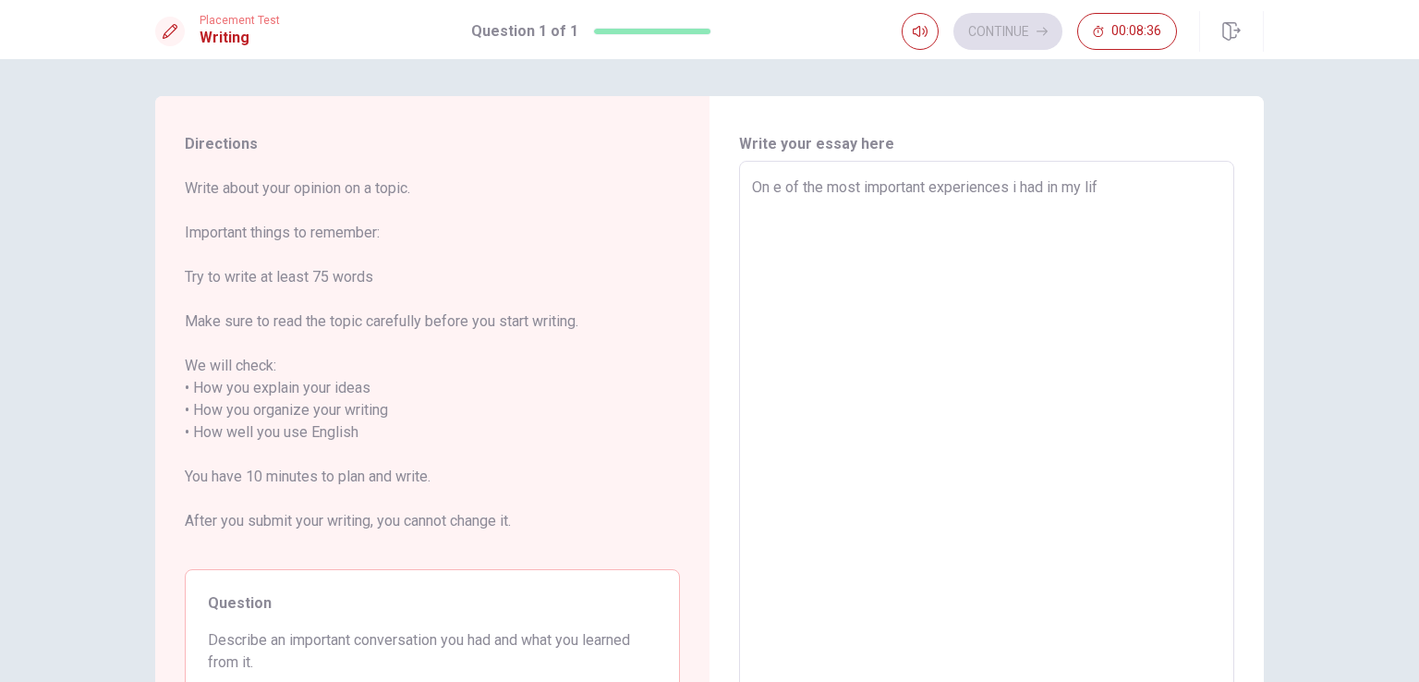
type textarea "On e of the most important experiences i had in my life"
type textarea "x"
type textarea "On e of the most important experiences i had in my life"
type textarea "x"
type textarea "On e of the most important experiences i had in my life w"
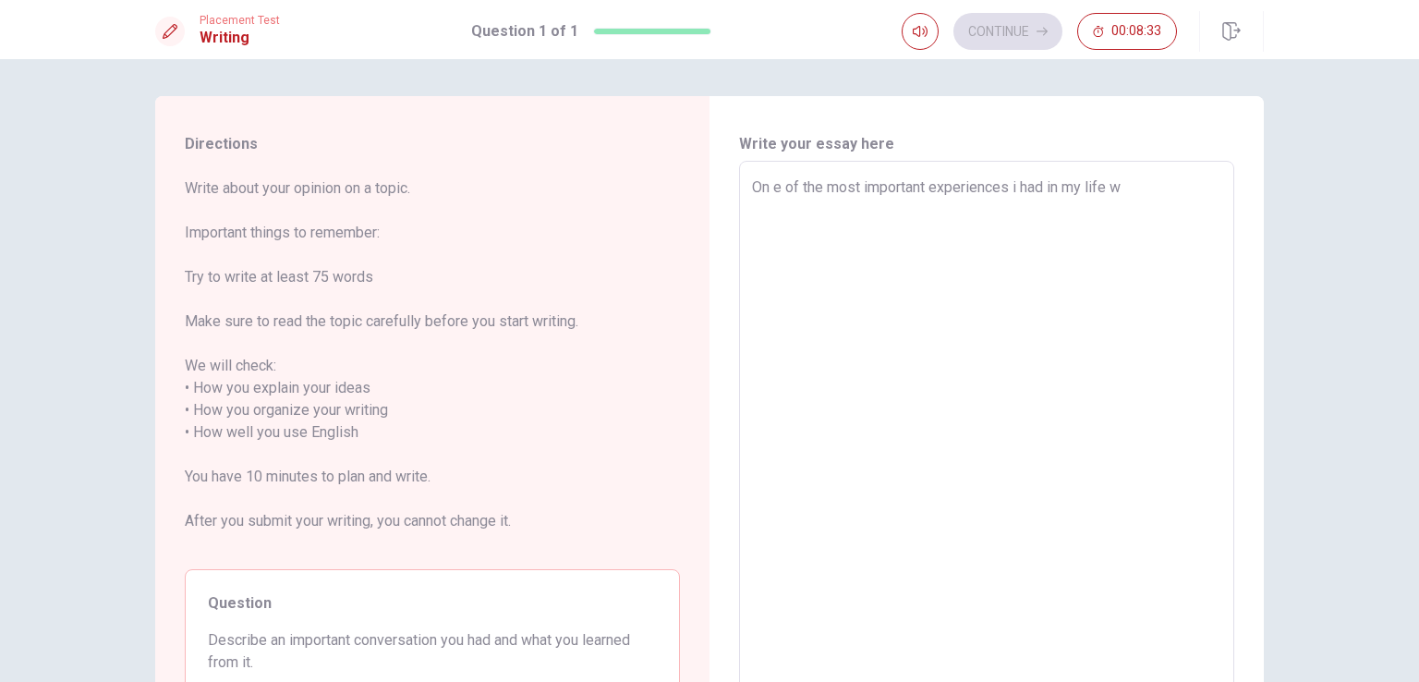
type textarea "x"
type textarea "On e of the most important experiences i had in my life wa"
type textarea "x"
type textarea "On e of the most important experiences i had in my life was"
type textarea "x"
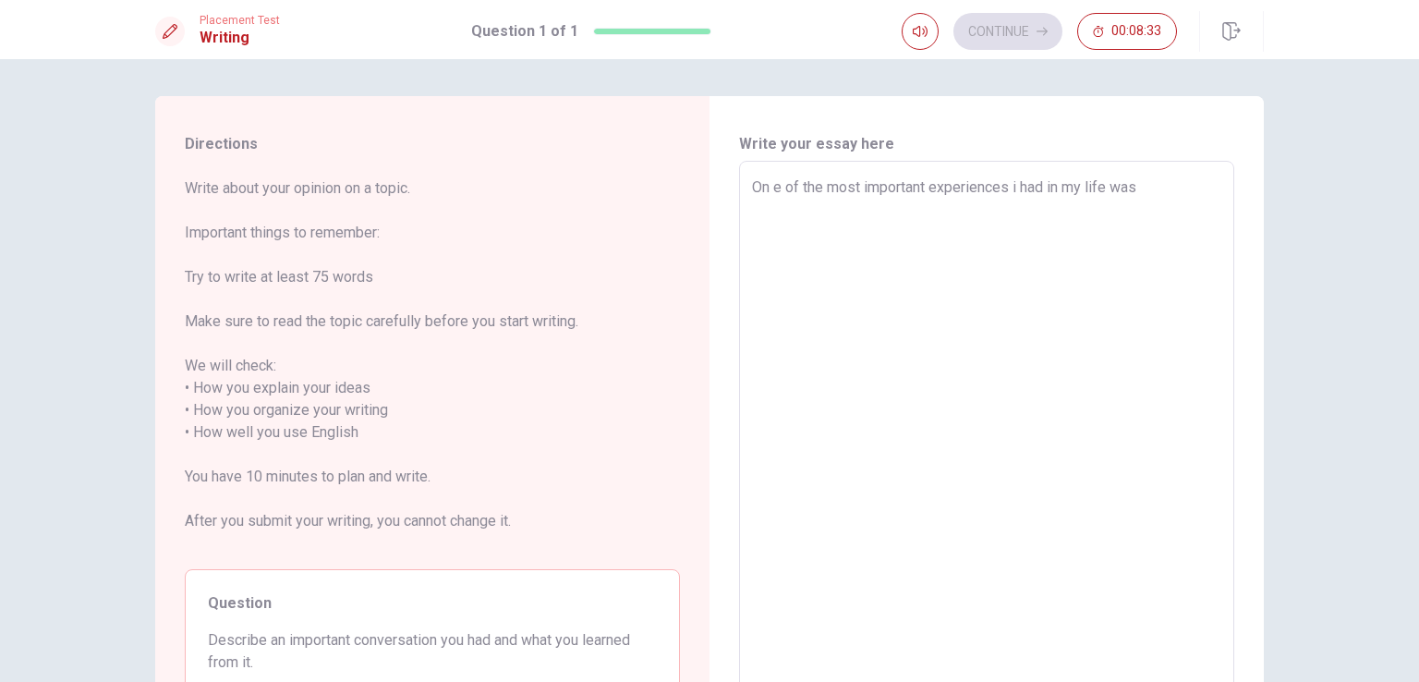
type textarea "On e of the most important experiences i had in my life was"
type textarea "x"
type textarea "On e of the most important experiences i had in my life was w"
type textarea "x"
type textarea "On e of the most important experiences i had in my life was ww"
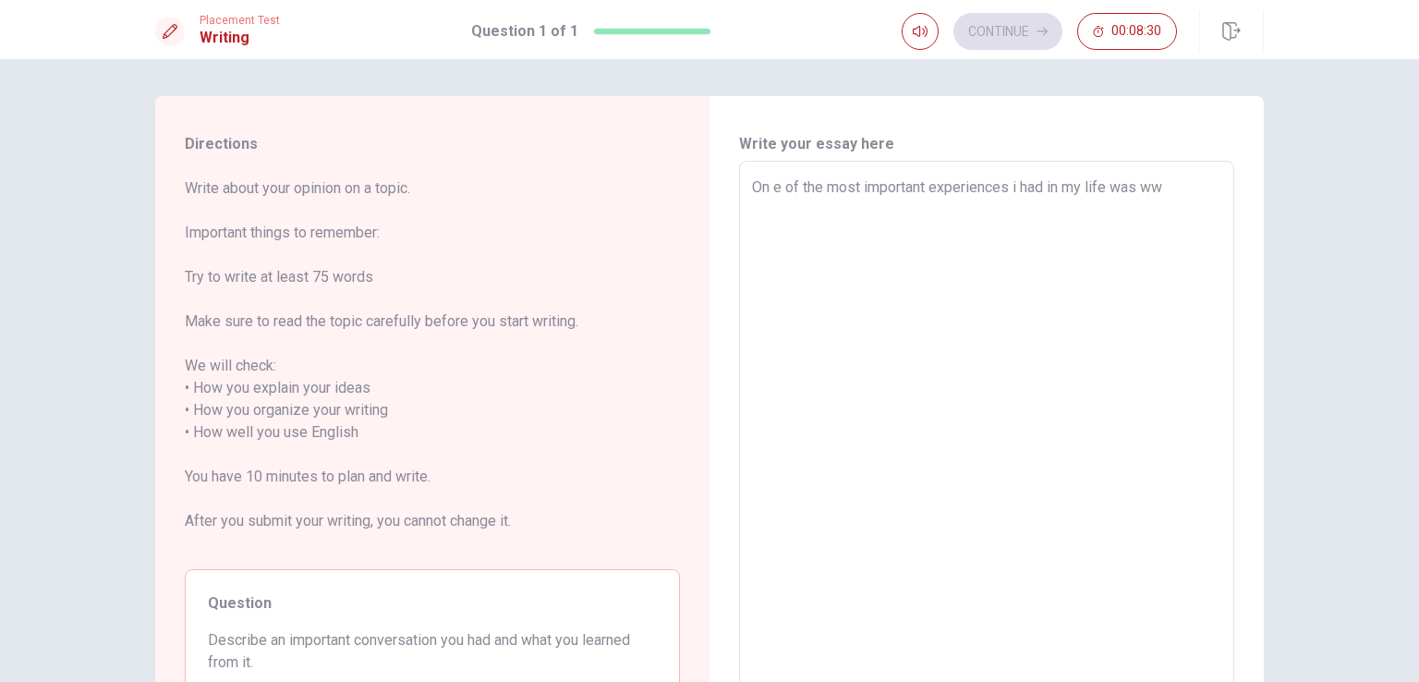
type textarea "x"
type textarea "On e of the most important experiences i had in my life was w"
type textarea "x"
type textarea "On e of the most important experiences i had in my life was wh"
type textarea "x"
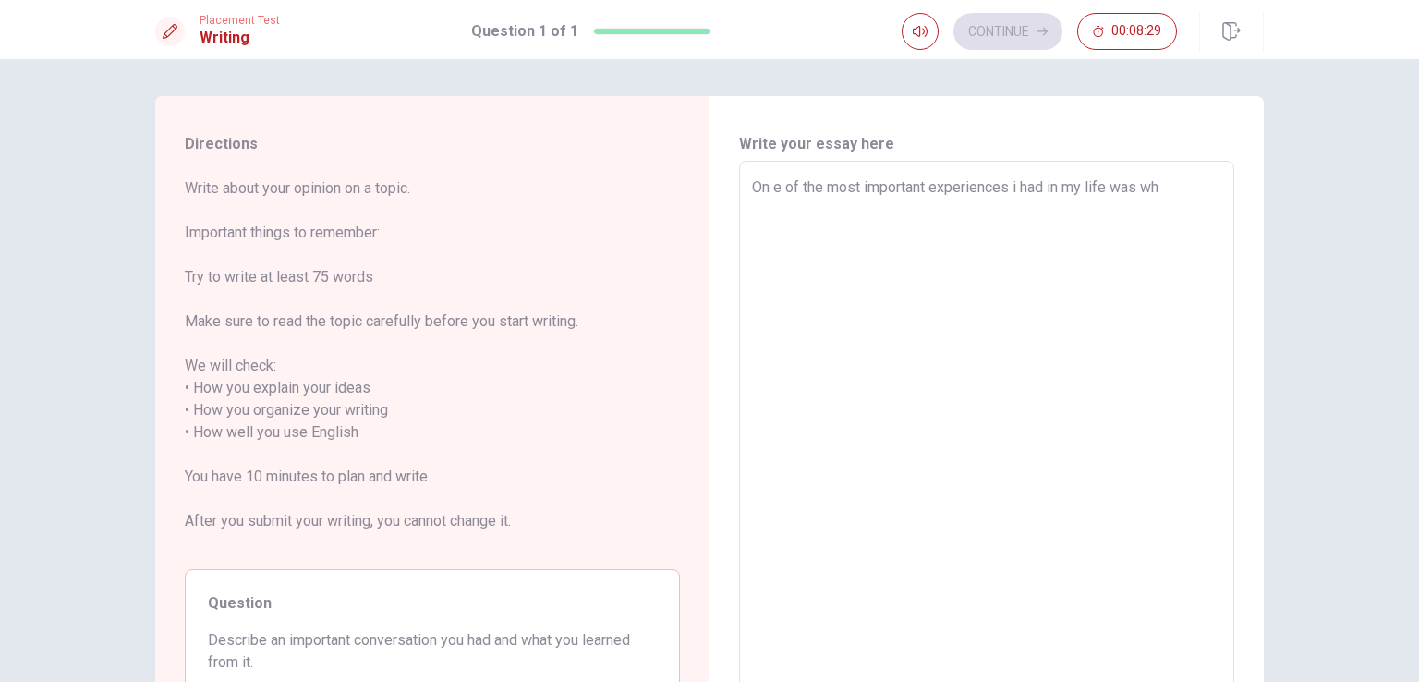
type textarea "On e of the most important experiences i had in my life was whe"
type textarea "x"
type textarea "On e of the most important experiences i had in my life was when"
type textarea "x"
type textarea "On e of the most important experiences i had in my life was when"
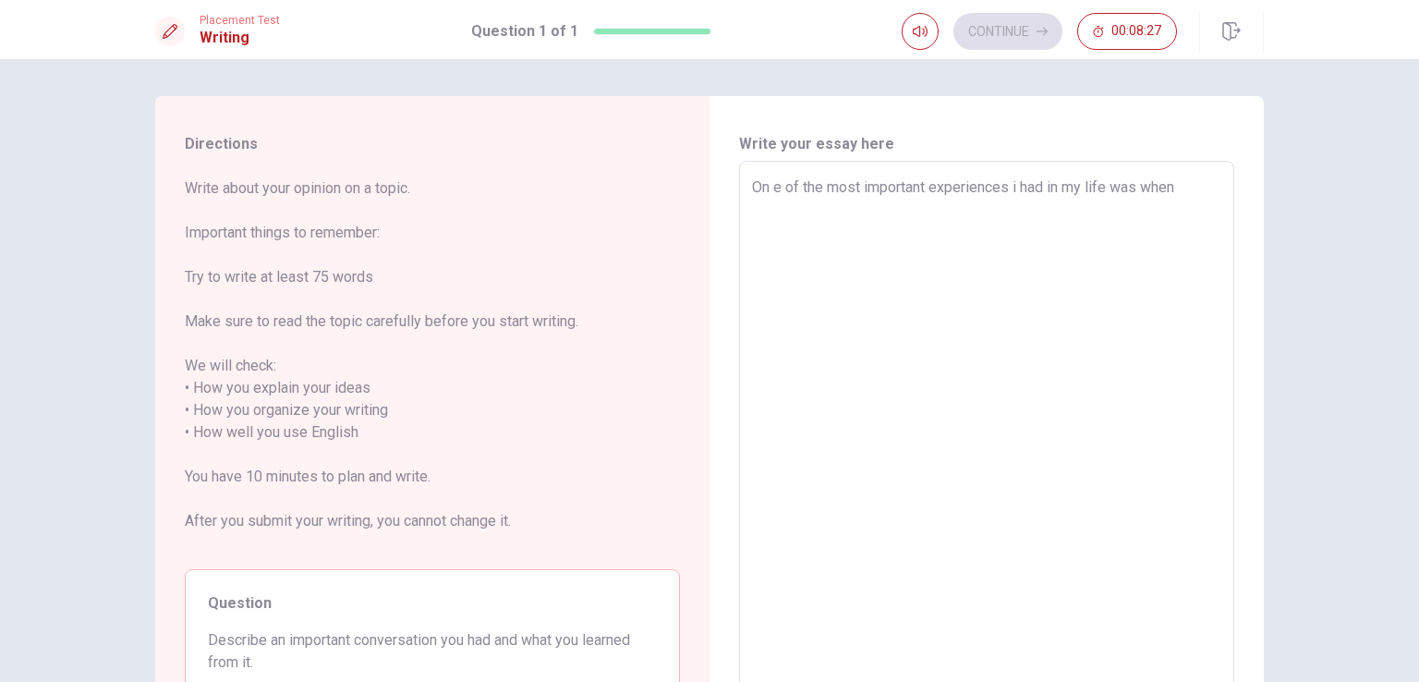
type textarea "x"
type textarea "On e of the most important experiences i had in my life was when i"
type textarea "x"
type textarea "On e of the most important experiences i had in my life was when i"
type textarea "x"
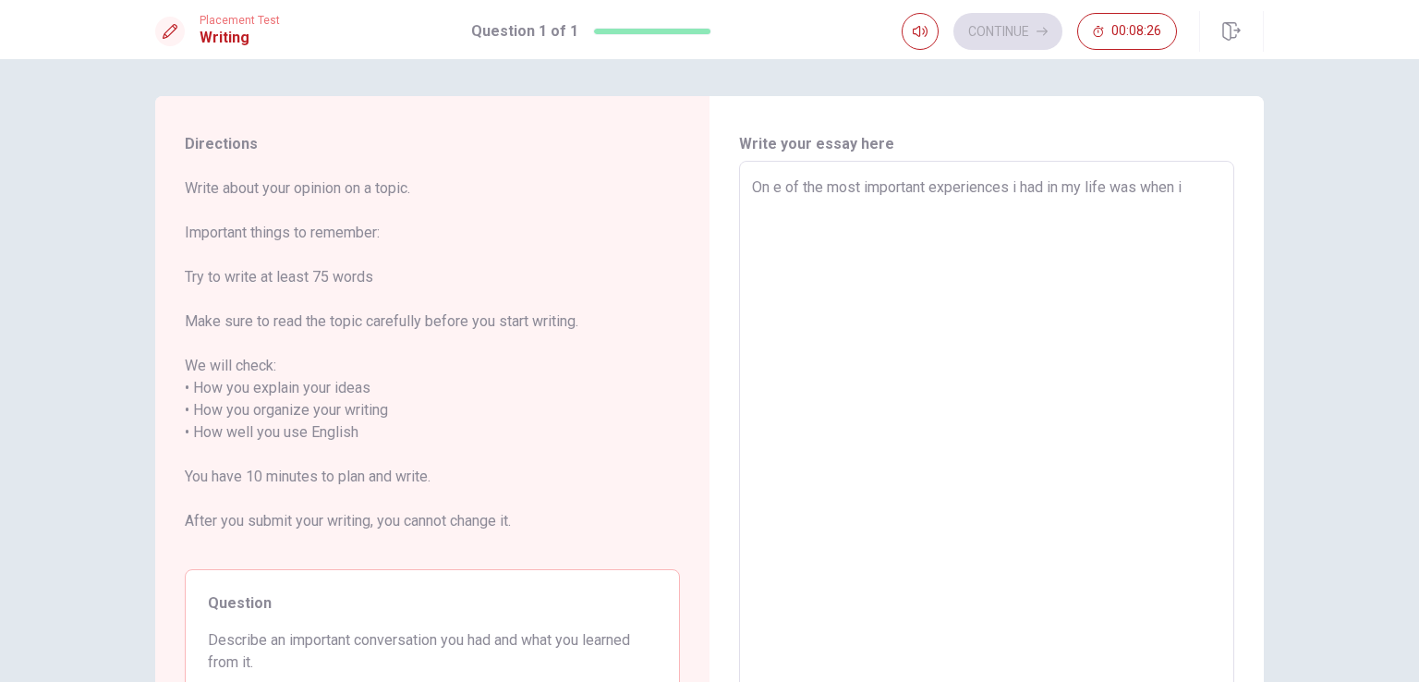
type textarea "On e of the most important experiences i had in my life was when i m"
type textarea "x"
type textarea "On e of the most important experiences i had in my life was when i mo"
type textarea "x"
type textarea "On e of the most important experiences i had in my life was when i mov"
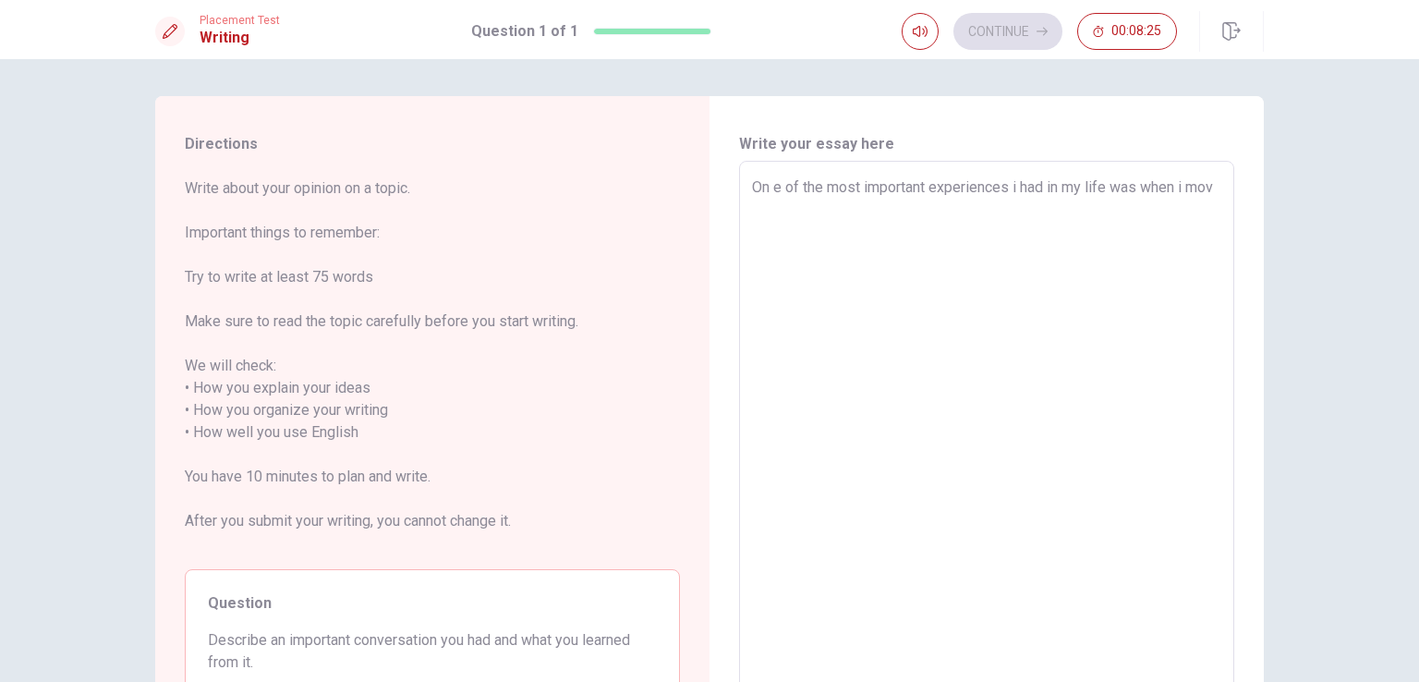
type textarea "x"
type textarea "On e of the most important experiences i had in my life was when i move"
type textarea "x"
type textarea "On e of the most important experiences i had in my life was when i moved"
type textarea "x"
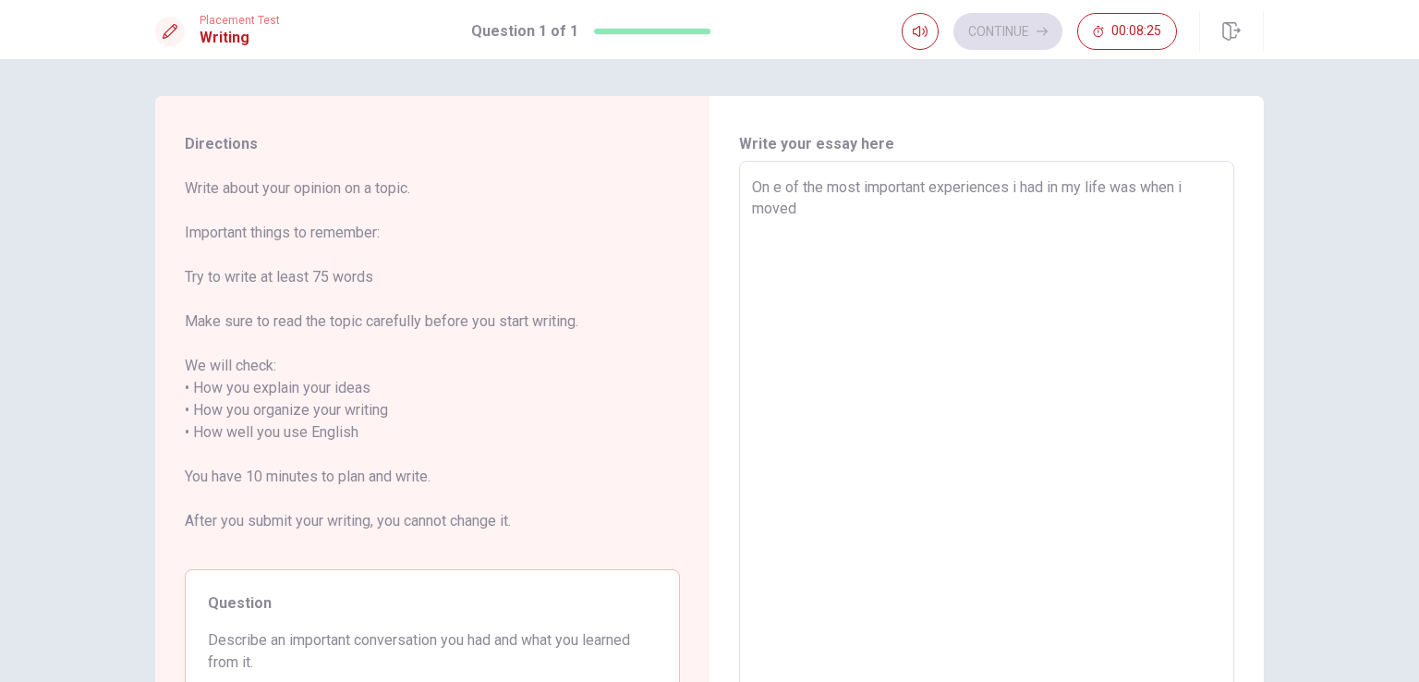
type textarea "On e of the most important experiences i had in my life was when i moved"
type textarea "x"
type textarea "On e of the most important experiences i had in my life was when i moved t"
type textarea "x"
type textarea "On e of the most important experiences i had in my life was when i moved to"
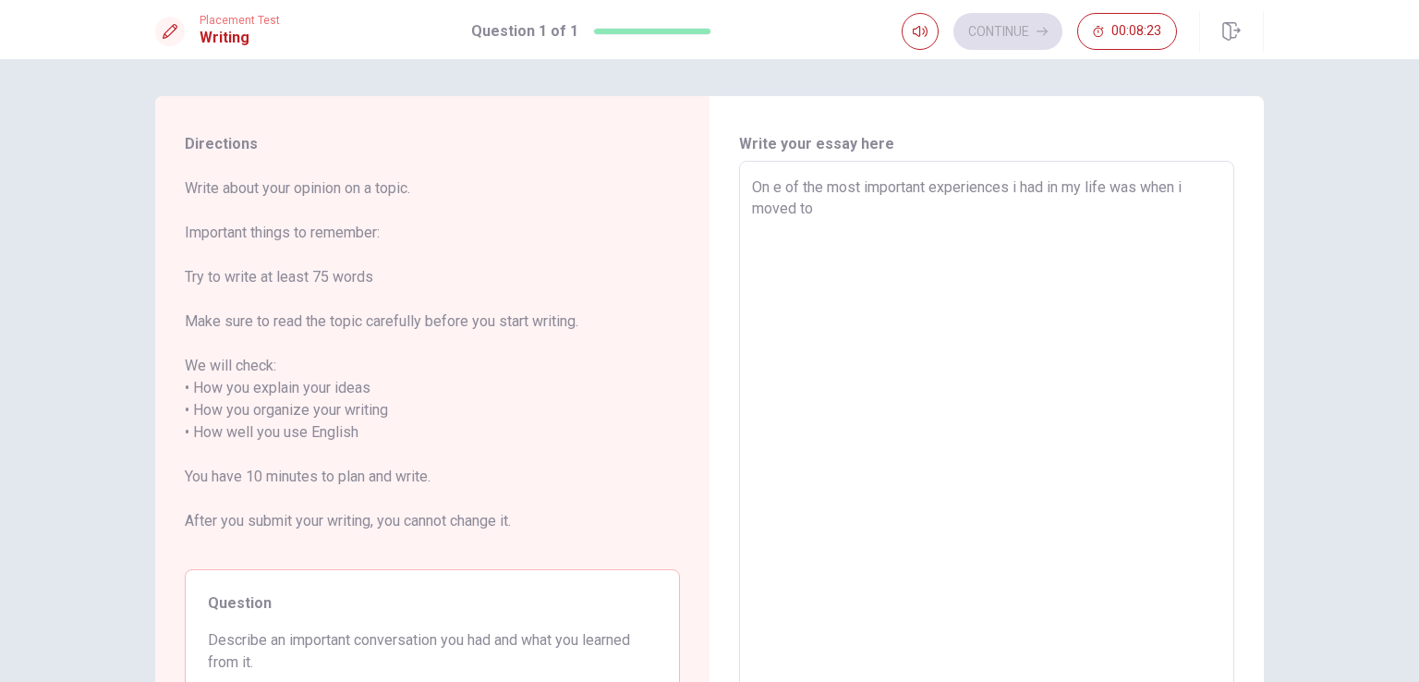
type textarea "x"
type textarea "On e of the most important experiences i had in my life was when i moved to"
type textarea "x"
type textarea "On e of the most important experiences i had in my life was when i moved to a"
type textarea "x"
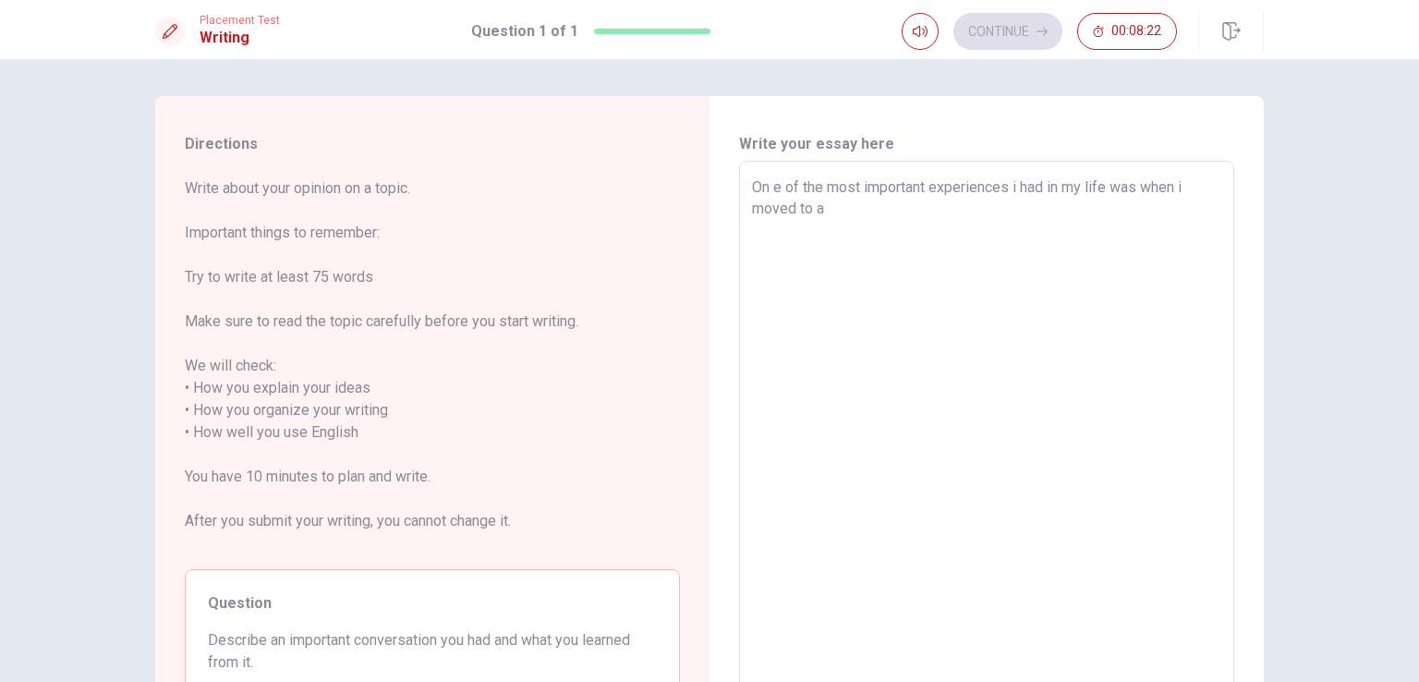
type textarea "On e of the most important experiences i had in my life was when i moved to an"
type textarea "x"
type textarea "On e of the most important experiences i had in my life was when i moved to ano"
type textarea "x"
type textarea "On e of the most important experiences i had in my life was when i moved to anot"
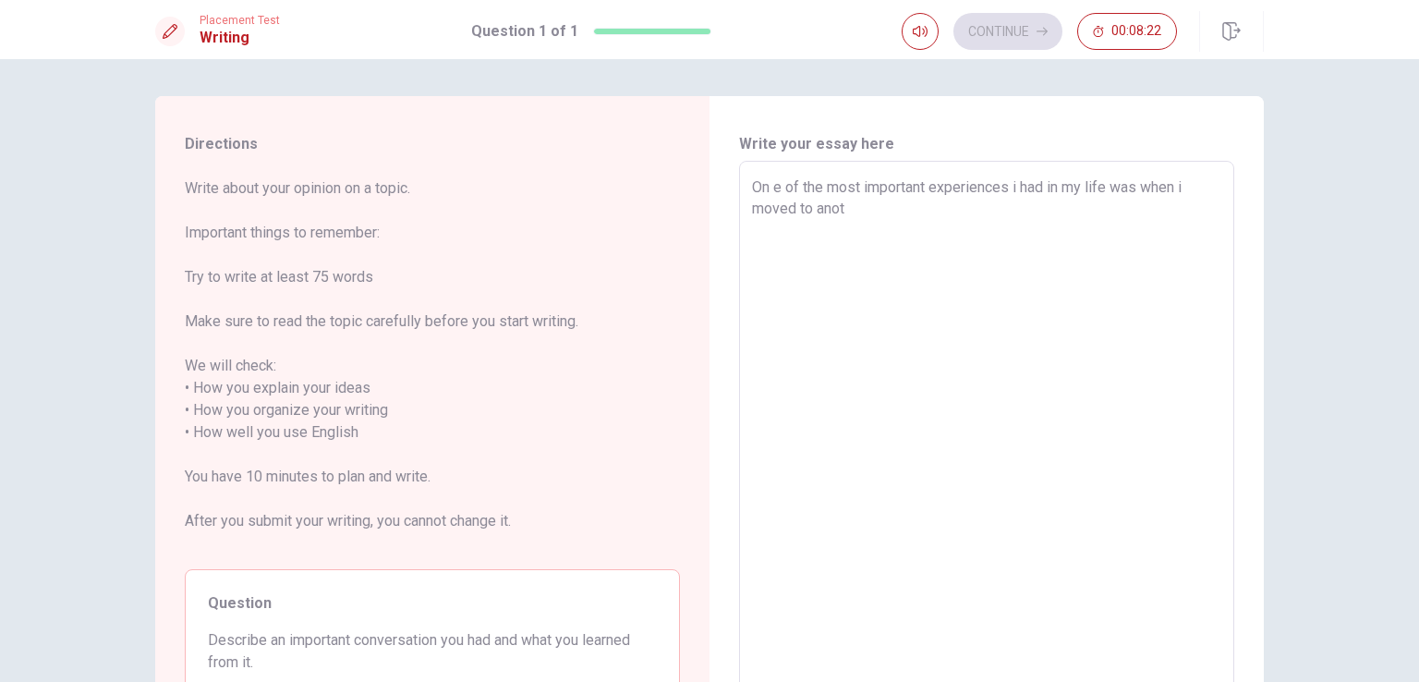
type textarea "x"
type textarea "On e of the most important experiences i had in my life was when i moved to [GE…"
type textarea "x"
type textarea "On e of the most important experiences i had in my life was when i moved to ano…"
type textarea "x"
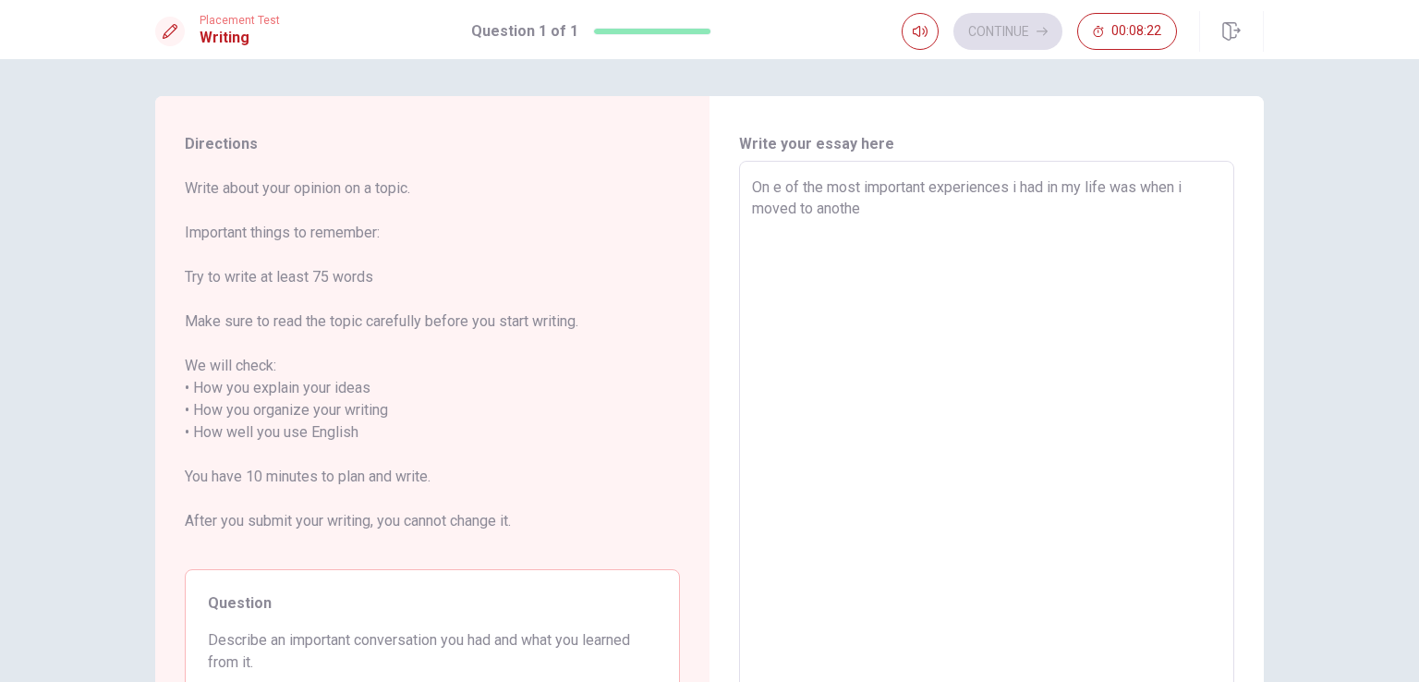
type textarea "On e of the most important experiences i had in my life was when i moved to ano…"
type textarea "x"
type textarea "On e of the most important experiences i had in my life was when i moved to ano…"
type textarea "x"
type textarea "On e of the most important experiences i had in my life was when i moved to ano…"
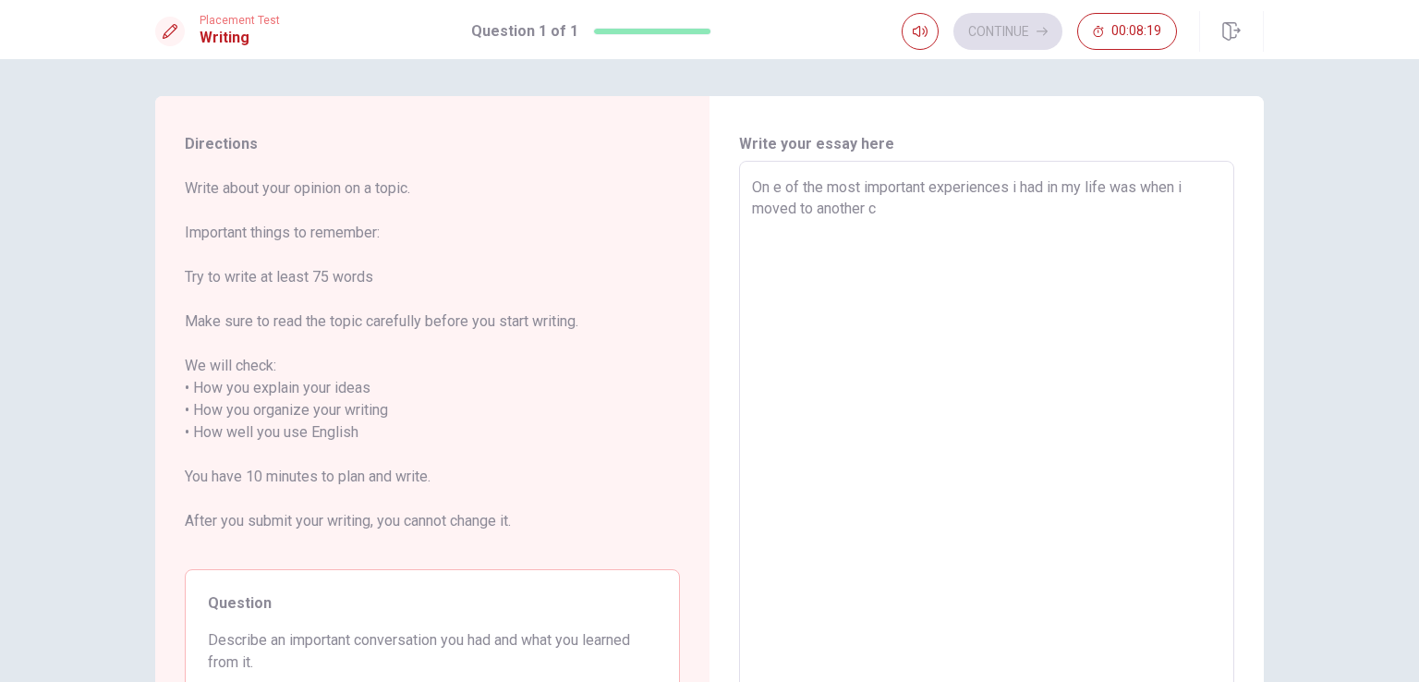
type textarea "x"
type textarea "On e of the most important experiences i had in my life was when i moved to ano…"
type textarea "x"
type textarea "On e of the most important experiences i had in my life was when i moved to ano…"
type textarea "x"
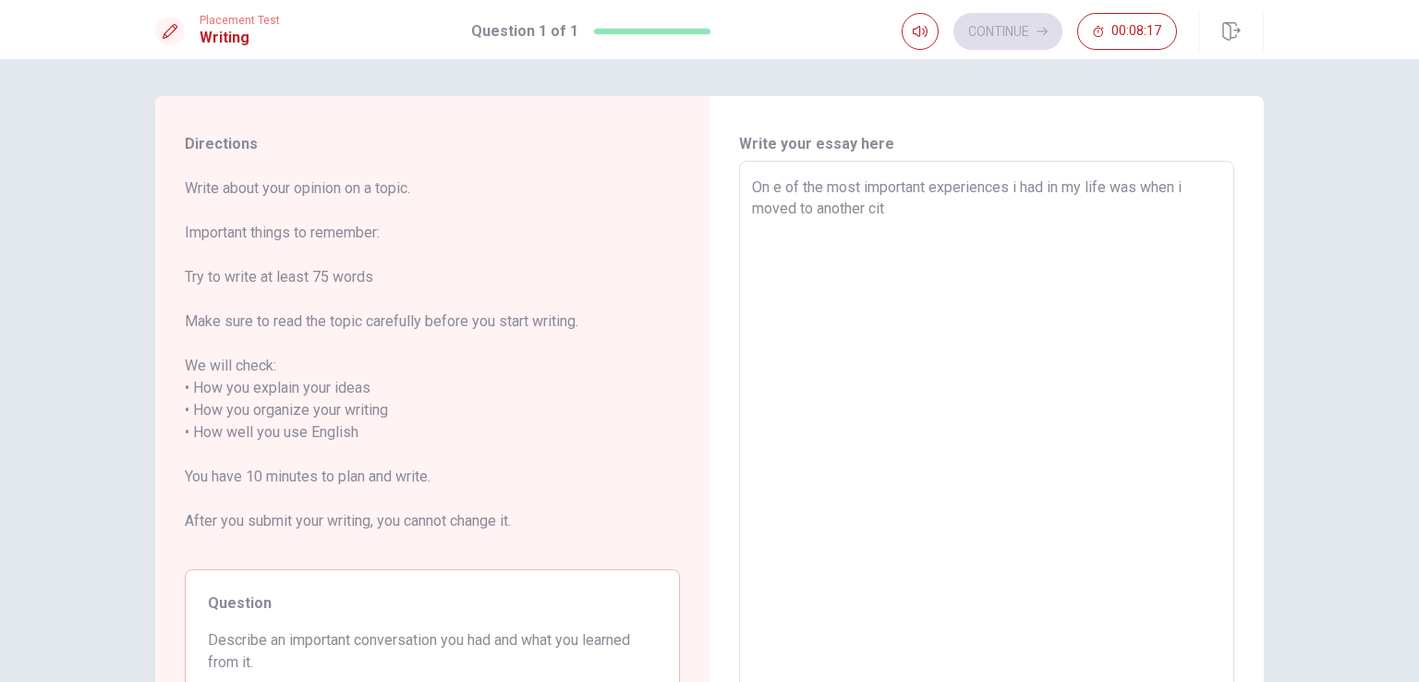
type textarea "On e of the most important experiences i had in my life was when i moved to ano…"
type textarea "x"
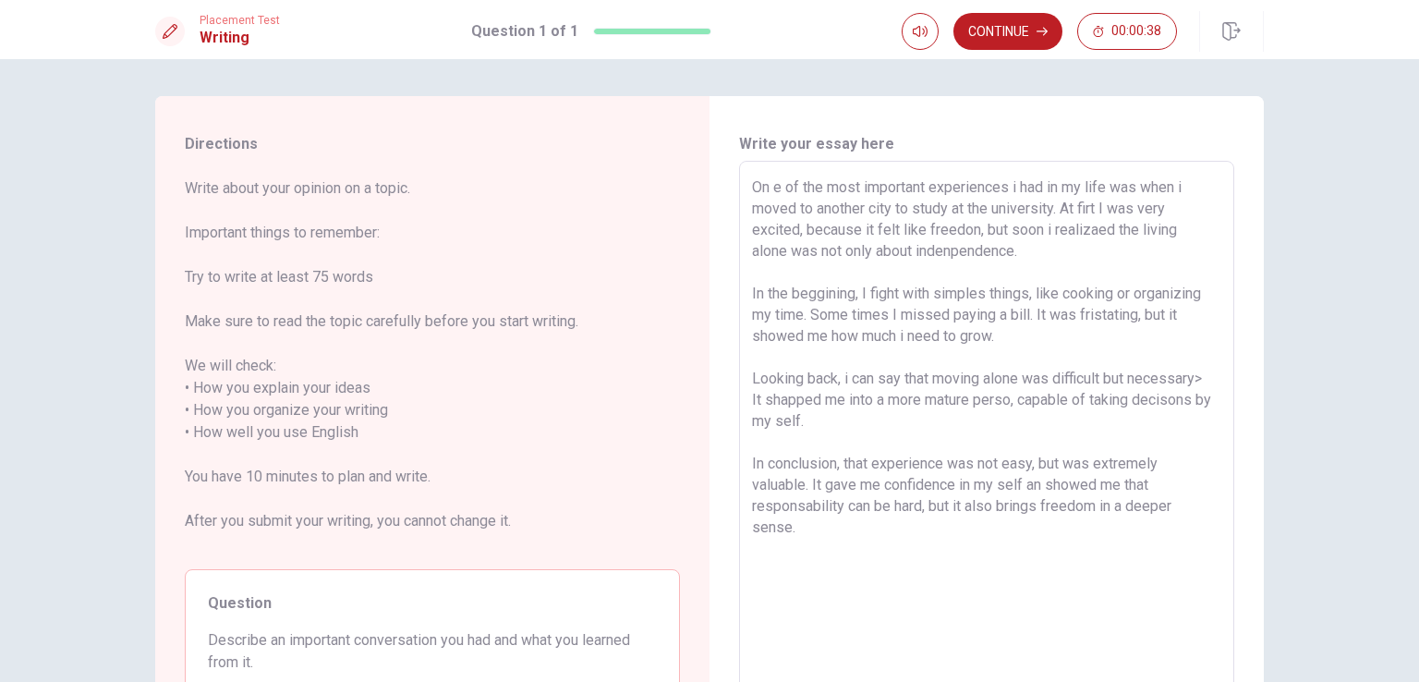
click at [1014, 186] on textarea "On e of the most important experiences i had in my life was when i moved to ano…" at bounding box center [986, 432] width 469 height 513
click at [1105, 187] on textarea "On e of the most important experiences I had in my life was when i moved to ano…" at bounding box center [986, 432] width 469 height 513
click at [1135, 188] on textarea "On e of the most important experiences I had in my life was when i moved to ano…" at bounding box center [986, 432] width 469 height 513
click at [1050, 227] on textarea "On e of the most important experiences I had in my life was when I moved to ano…" at bounding box center [986, 432] width 469 height 513
click at [1041, 230] on textarea "On e of the most important experiences I had in my life was when I moved to ano…" at bounding box center [986, 432] width 469 height 513
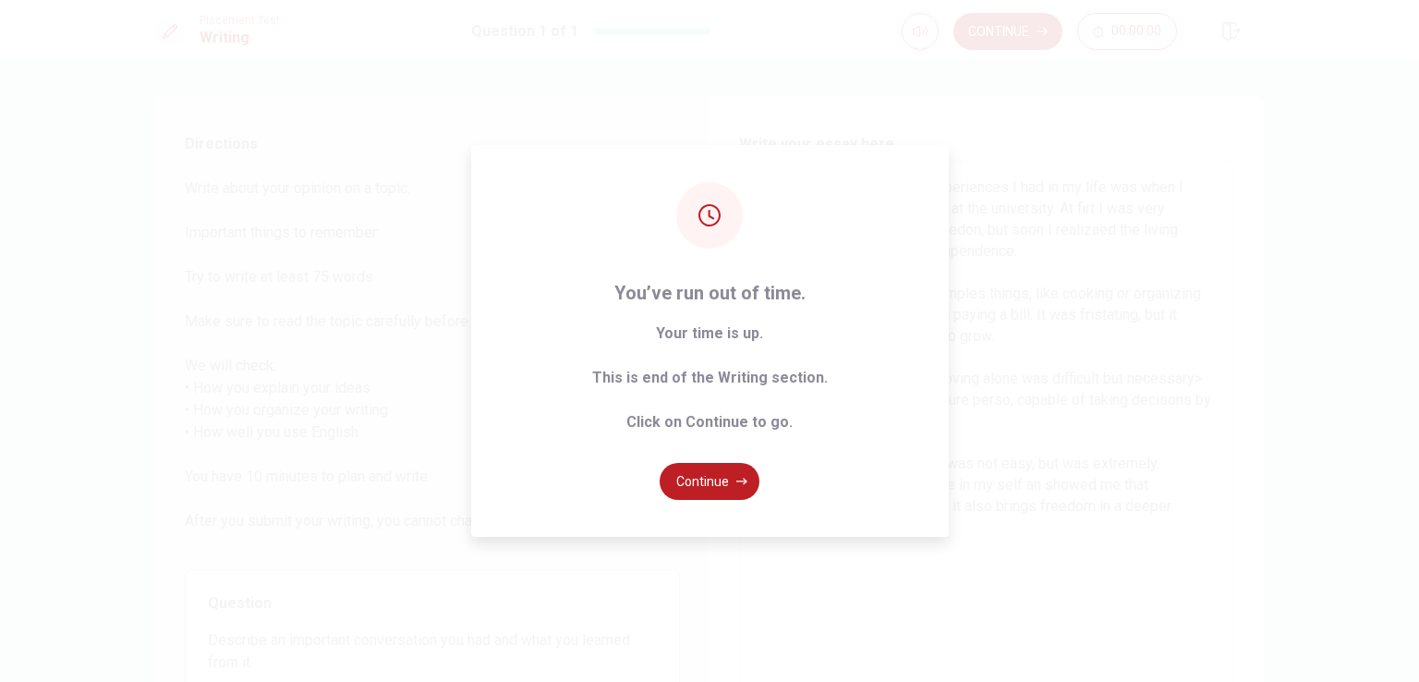
click at [843, 378] on div "You’ve run out of time. Your time is up. This is end of the Writing section. Cl…" at bounding box center [710, 341] width 478 height 392
click at [724, 482] on button "Continue" at bounding box center [710, 481] width 100 height 37
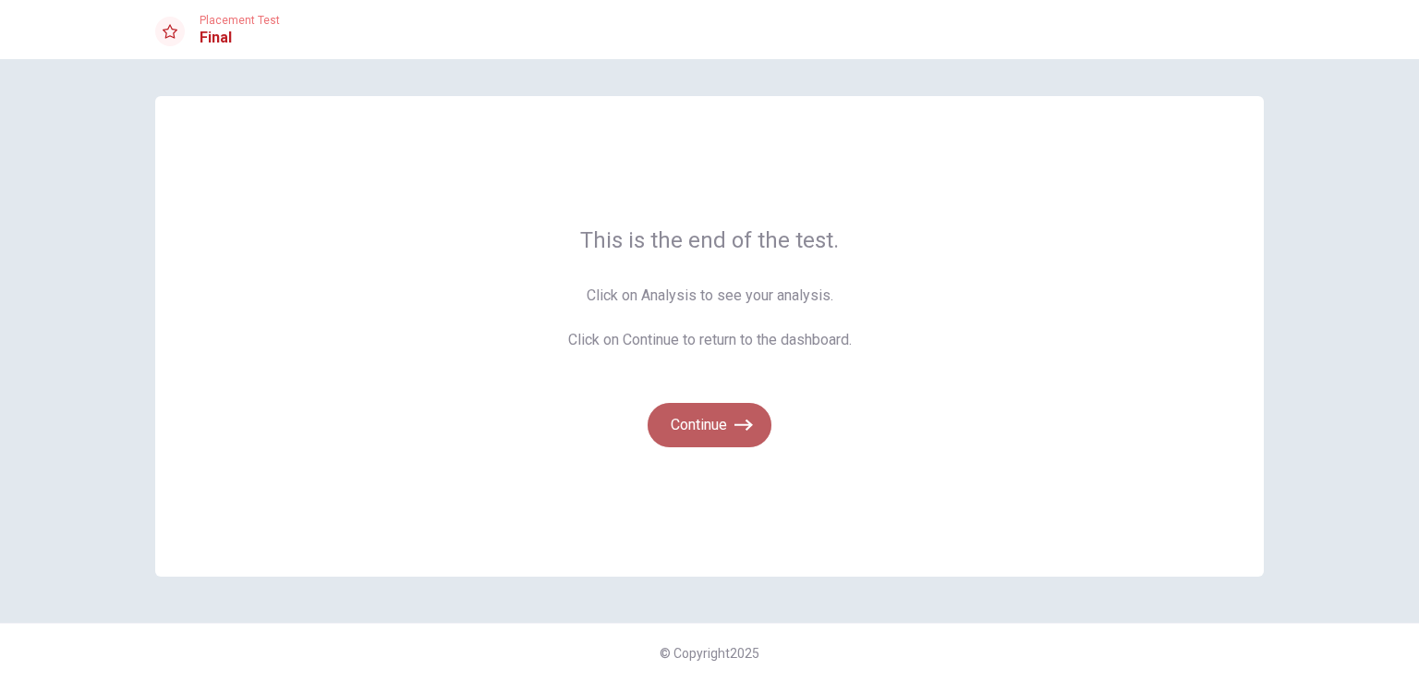
click at [722, 418] on button "Continue" at bounding box center [710, 425] width 124 height 44
